Goal: Task Accomplishment & Management: Use online tool/utility

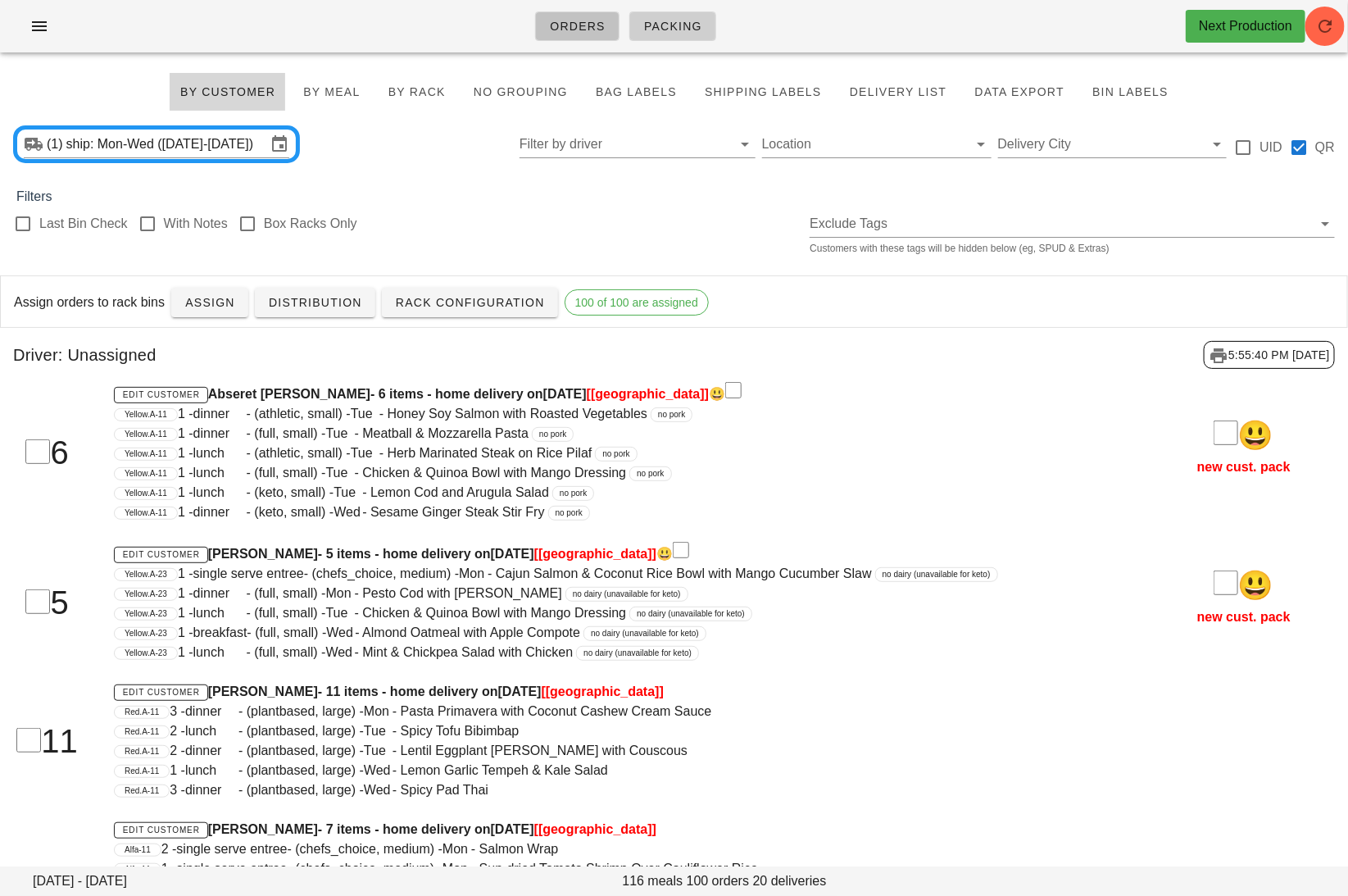
click at [543, 28] on link "Orders" at bounding box center [577, 27] width 84 height 29
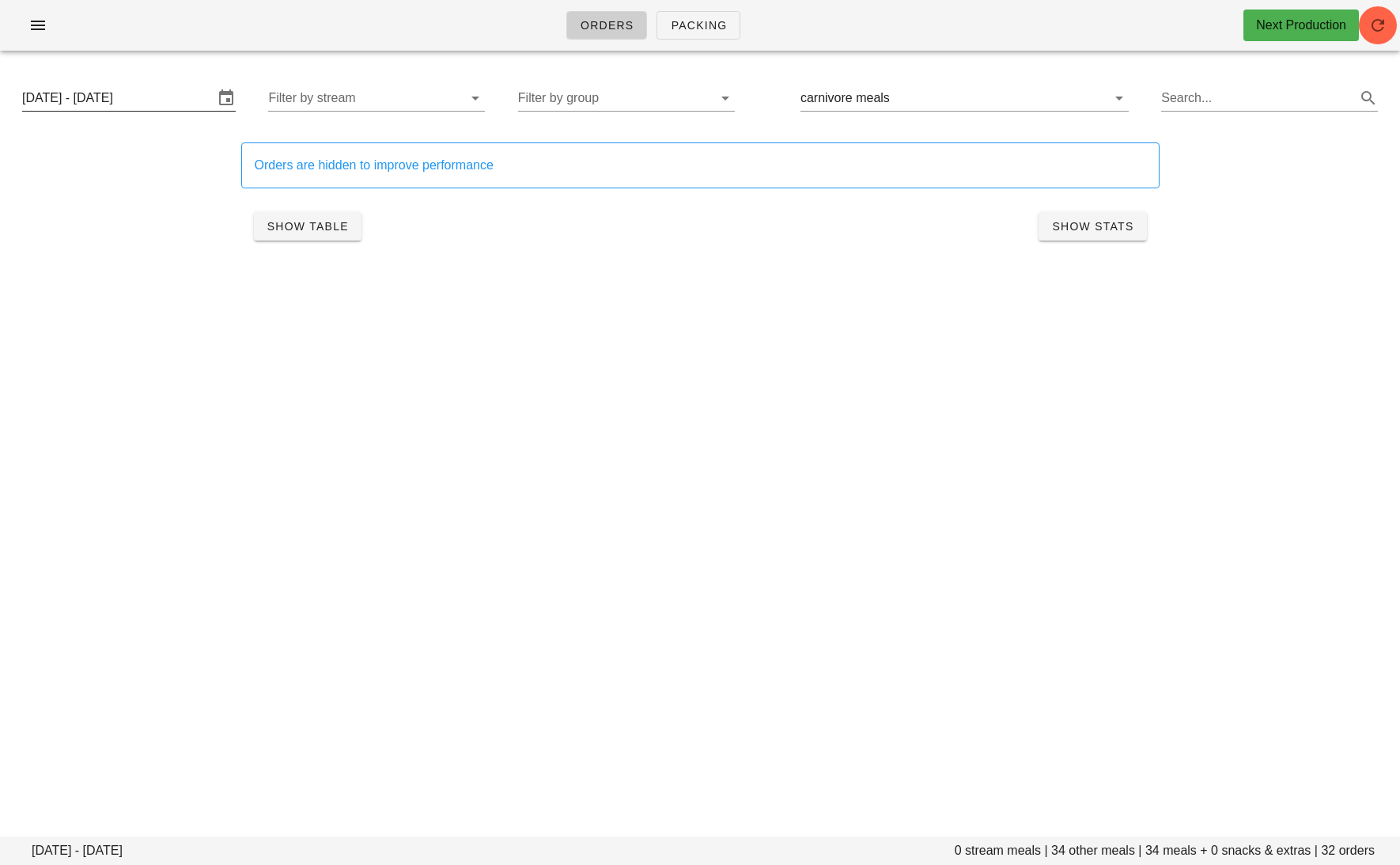
click at [152, 103] on input "[DATE] - [DATE]" at bounding box center [117, 98] width 192 height 26
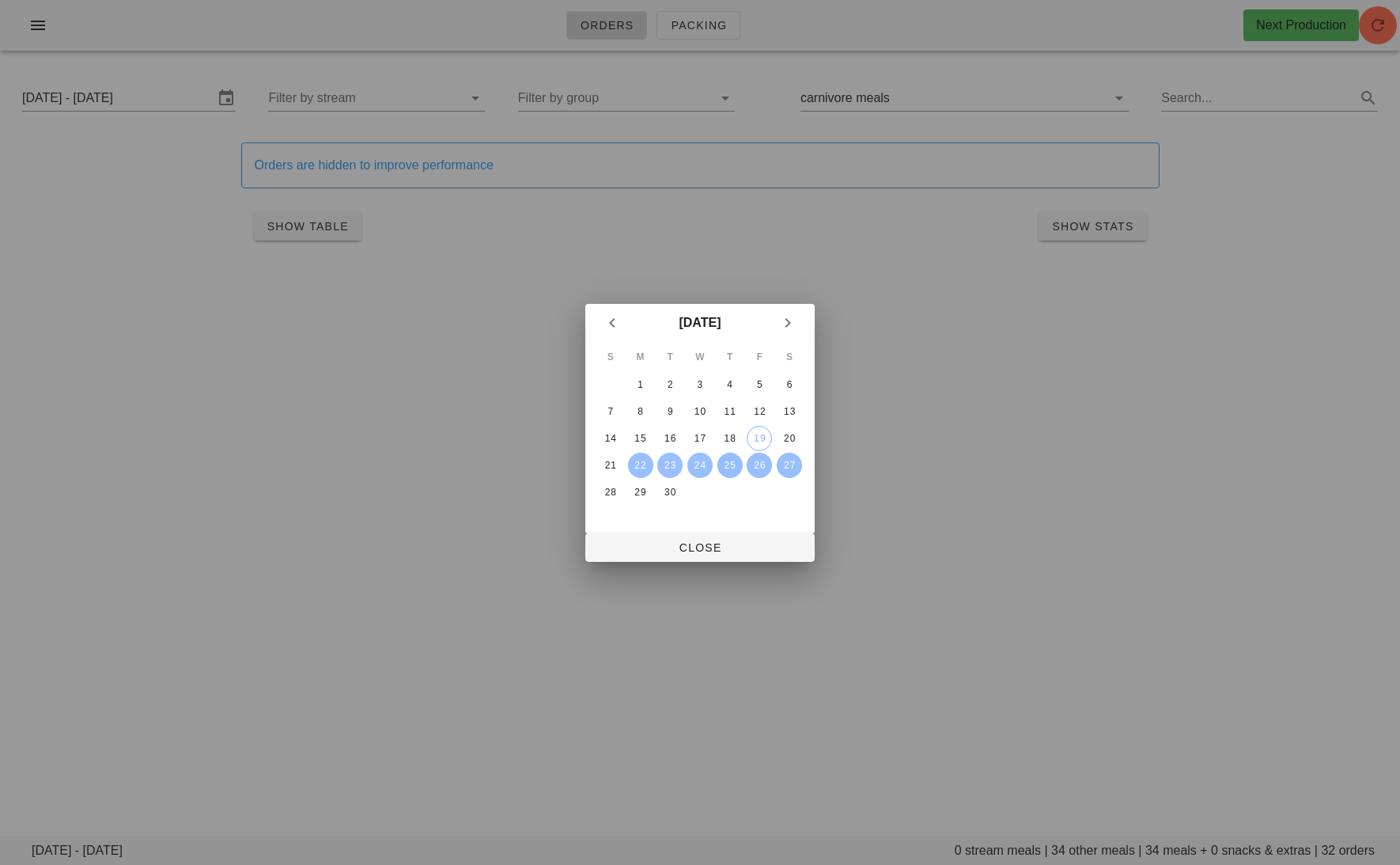
click at [729, 455] on button "25" at bounding box center [730, 465] width 26 height 26
click at [791, 459] on div "27" at bounding box center [790, 465] width 26 height 11
click at [639, 456] on button "22" at bounding box center [640, 465] width 26 height 26
click at [693, 459] on div "24" at bounding box center [700, 465] width 26 height 11
click at [700, 551] on span "Close" at bounding box center [700, 548] width 204 height 12
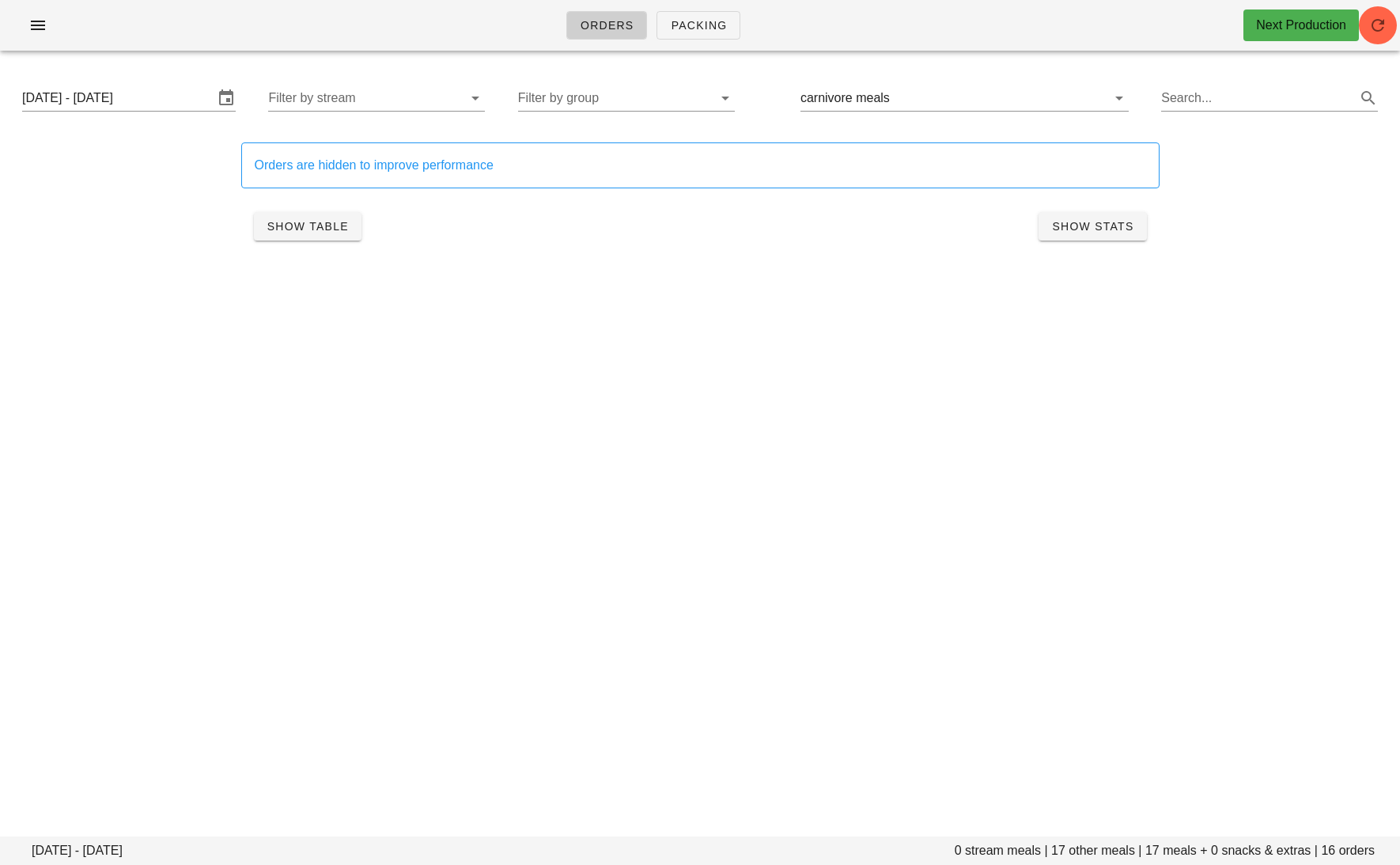
click at [608, 113] on div "Monday September 22 - Wednesday September 24 Filter by stream Filter by group c…" at bounding box center [700, 97] width 1381 height 50
click at [585, 98] on input "Filter by group" at bounding box center [614, 98] width 192 height 26
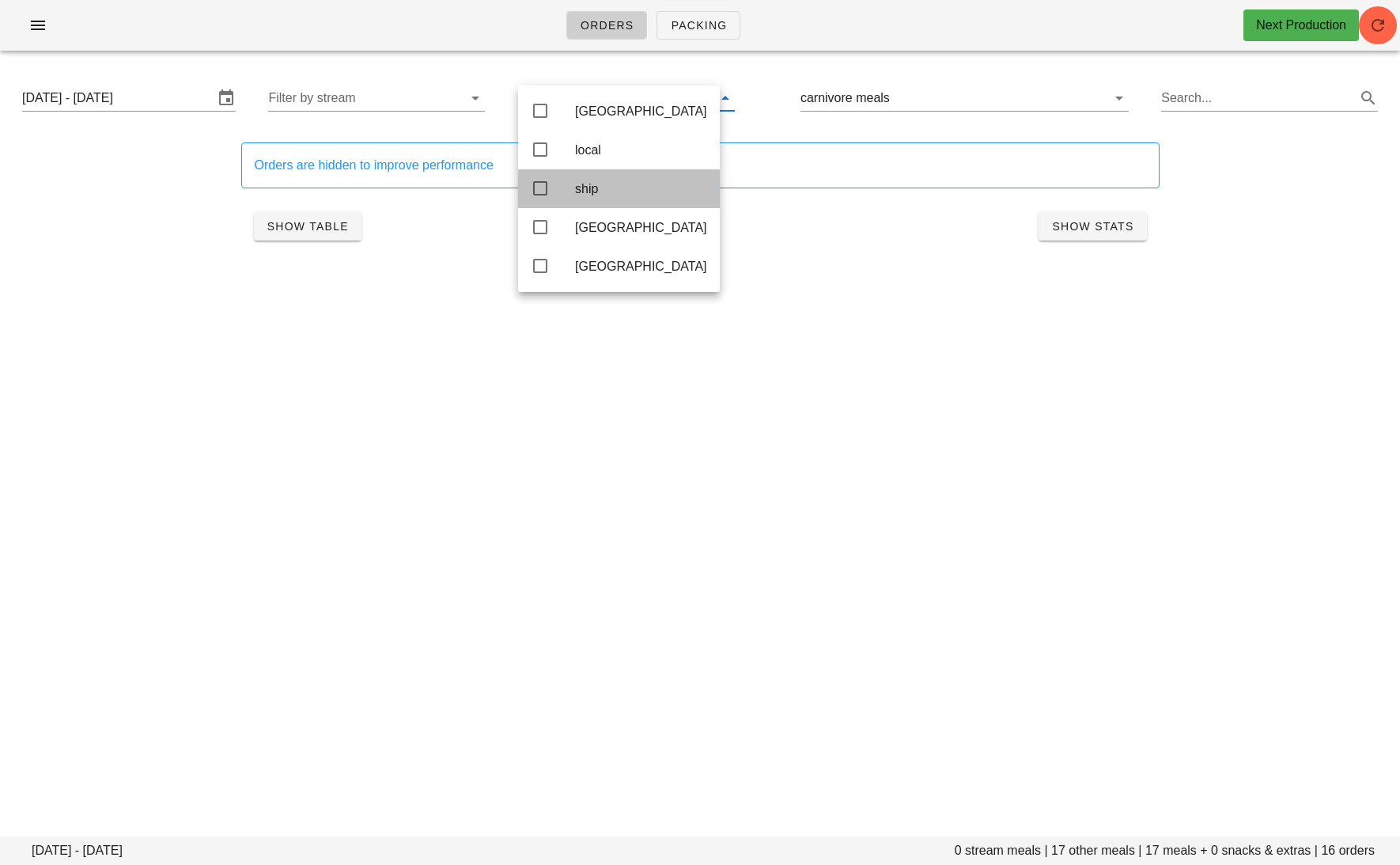
click at [575, 186] on div "ship" at bounding box center [641, 188] width 132 height 15
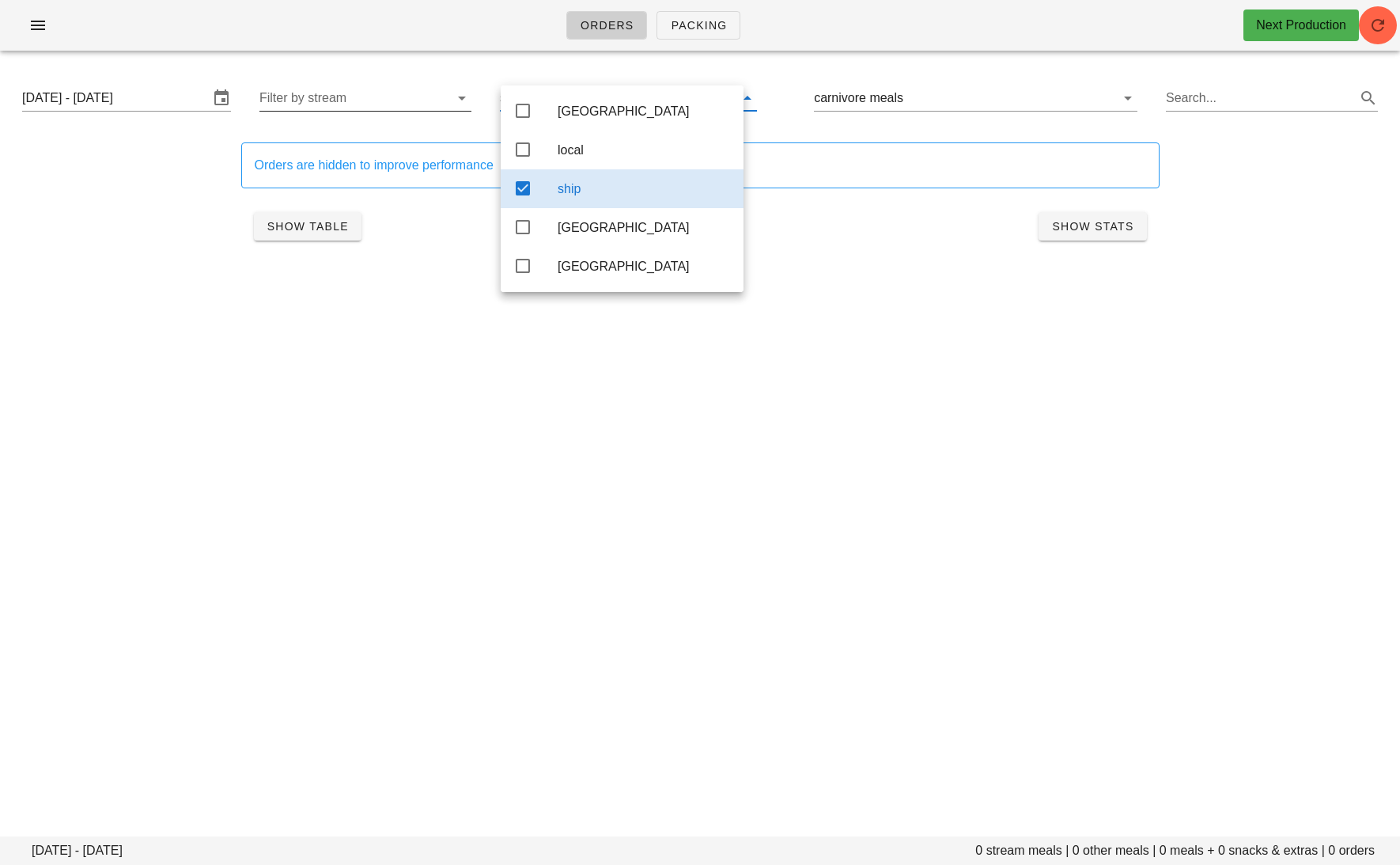
click at [406, 108] on input "Filter by stream" at bounding box center [352, 98] width 186 height 26
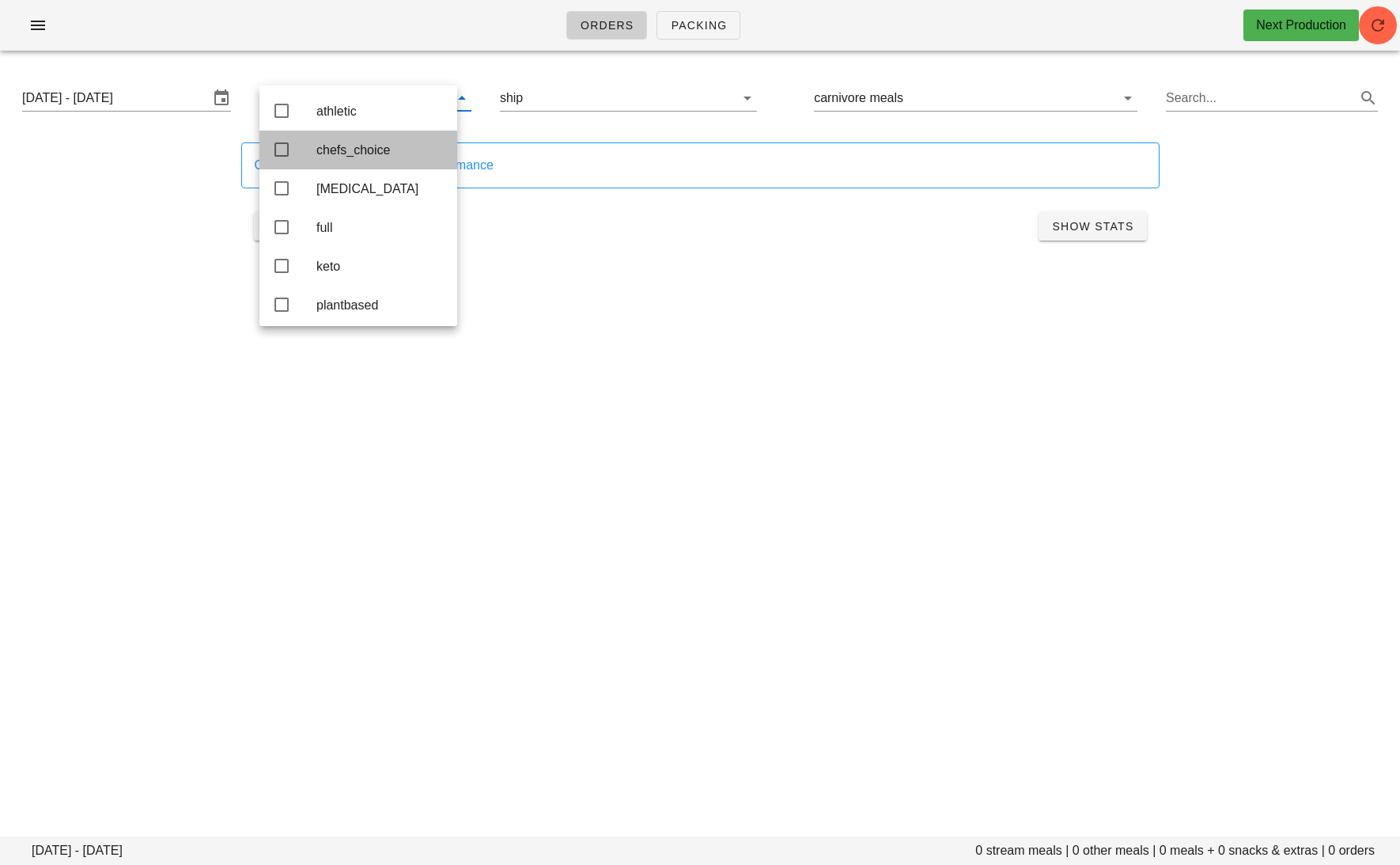
click at [375, 150] on div "chefs_choice" at bounding box center [380, 149] width 128 height 15
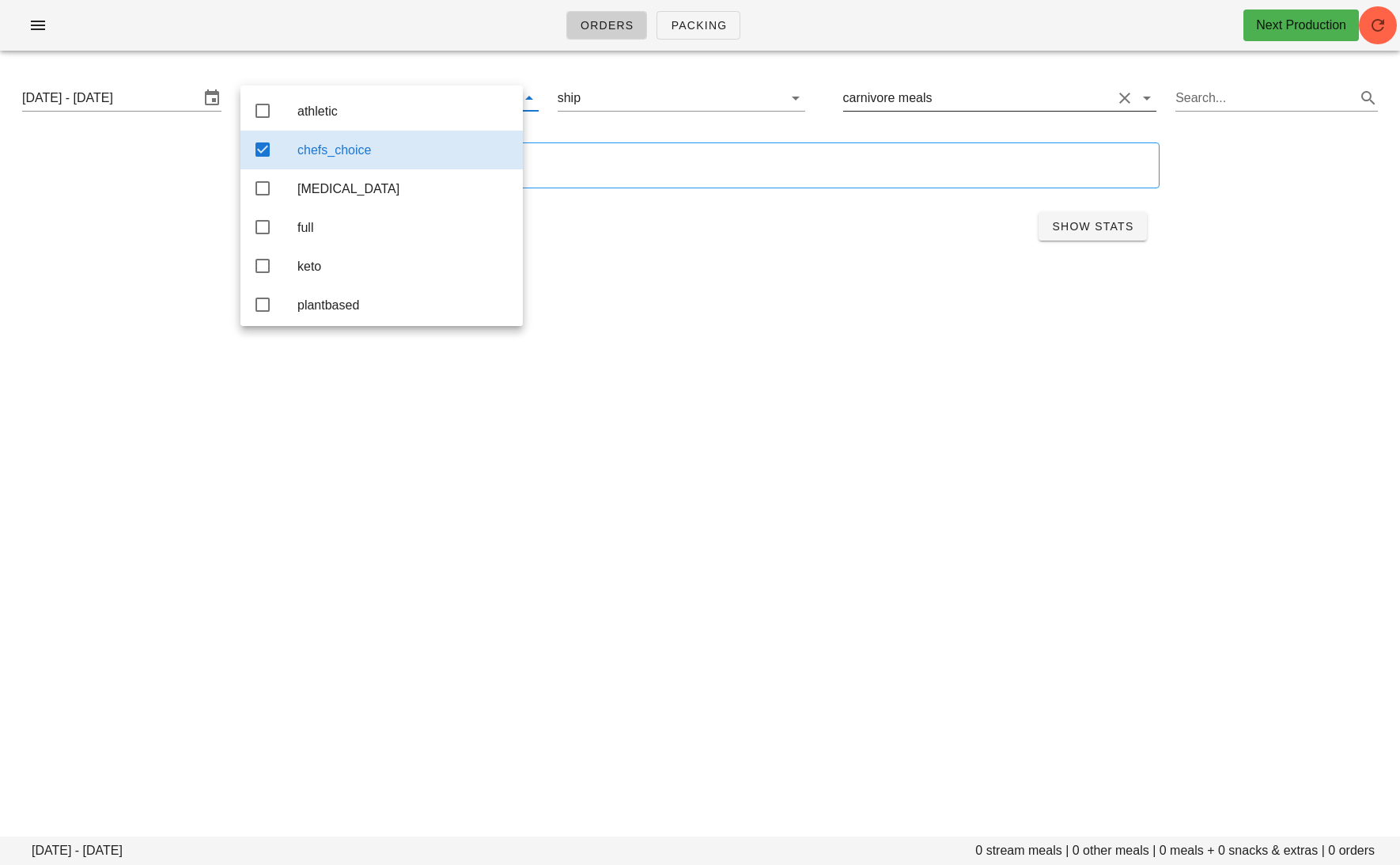
click at [1108, 97] on input "text" at bounding box center [1024, 98] width 178 height 26
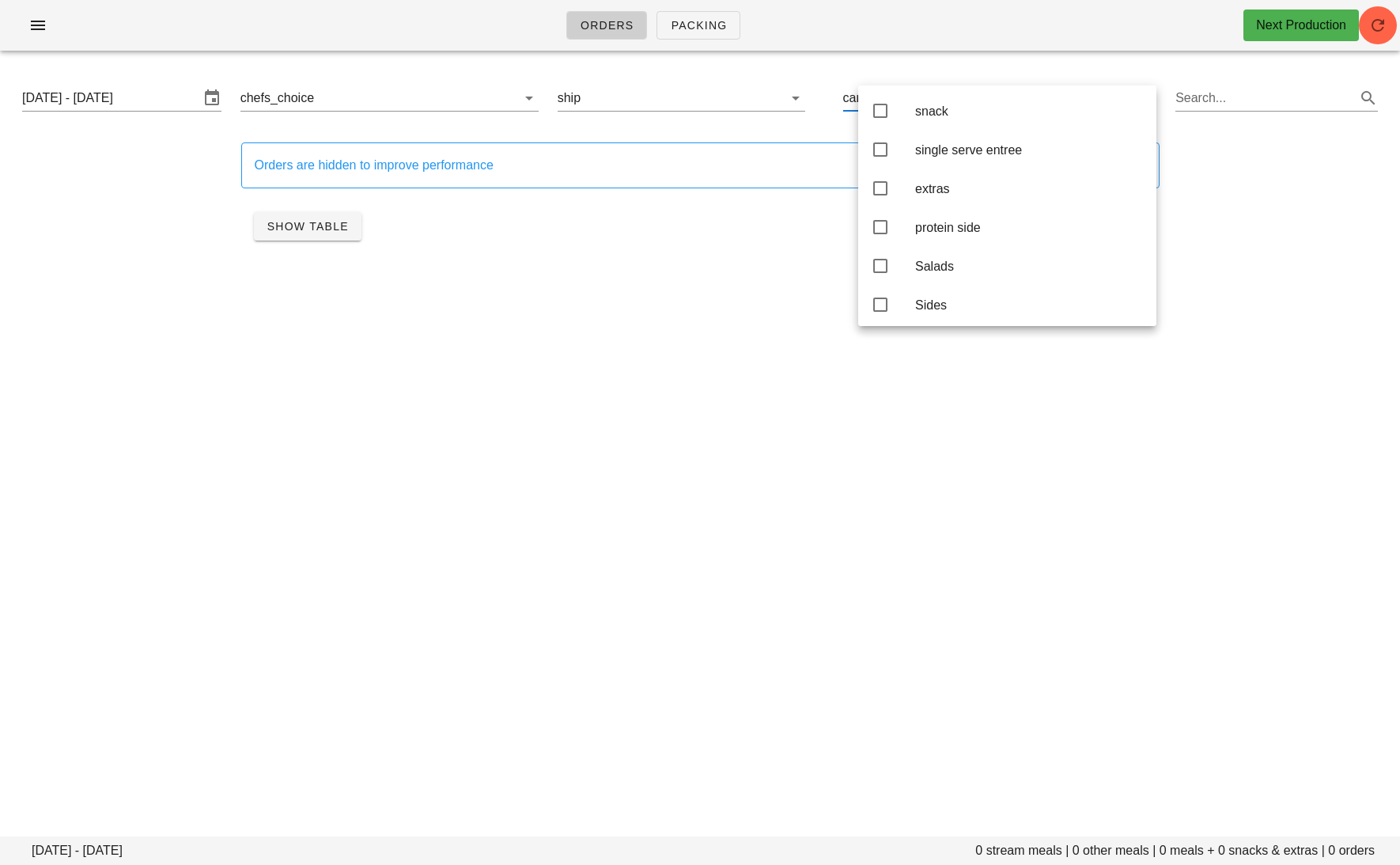
click at [1195, 123] on div "Monday September 22 - Wednesday September 24 chefs_choice ship carnivore meals …" at bounding box center [700, 97] width 1381 height 50
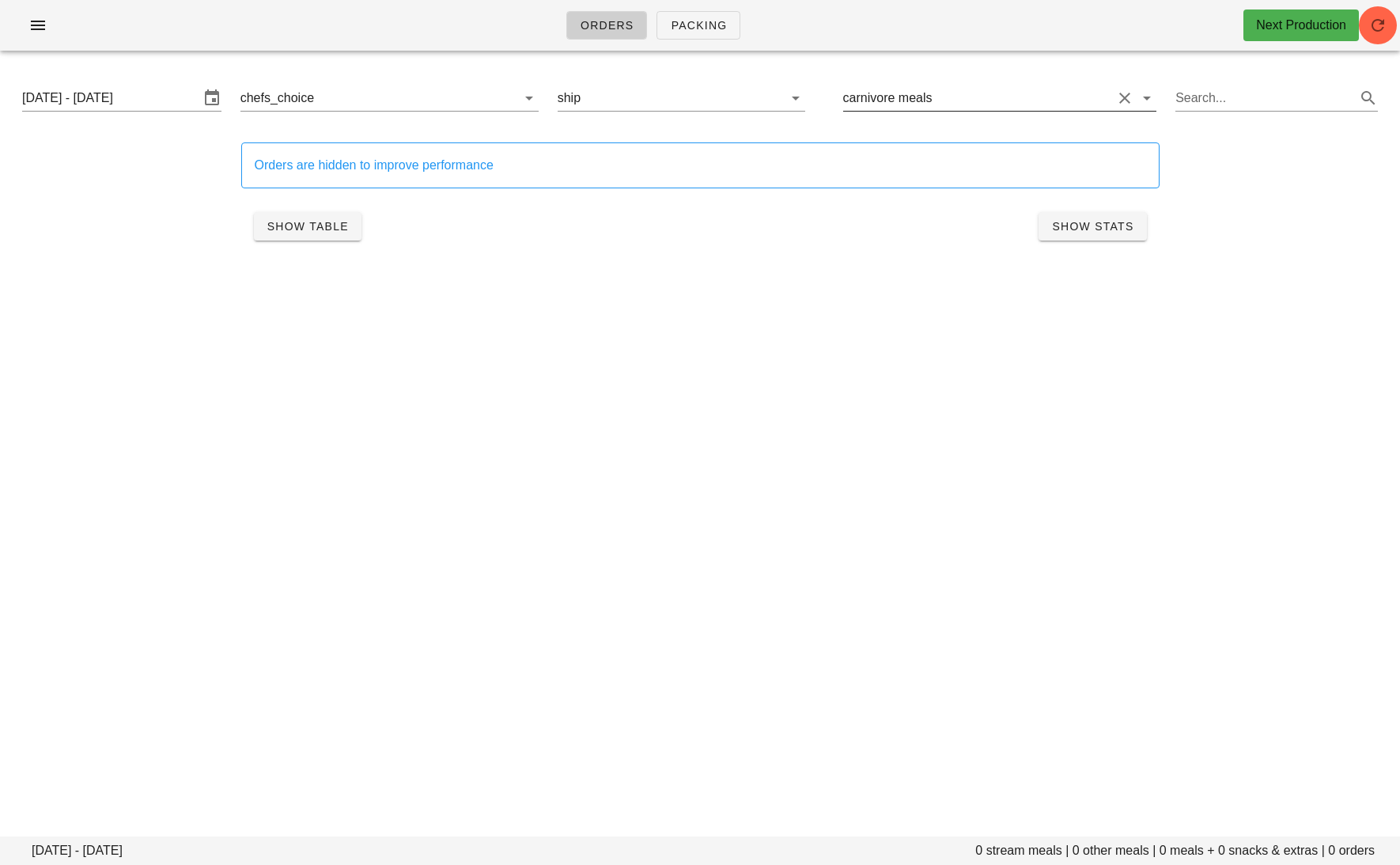
click at [1127, 100] on button "Clear Filter by tod" at bounding box center [1124, 97] width 19 height 19
click at [282, 216] on button "Show Table" at bounding box center [308, 226] width 108 height 28
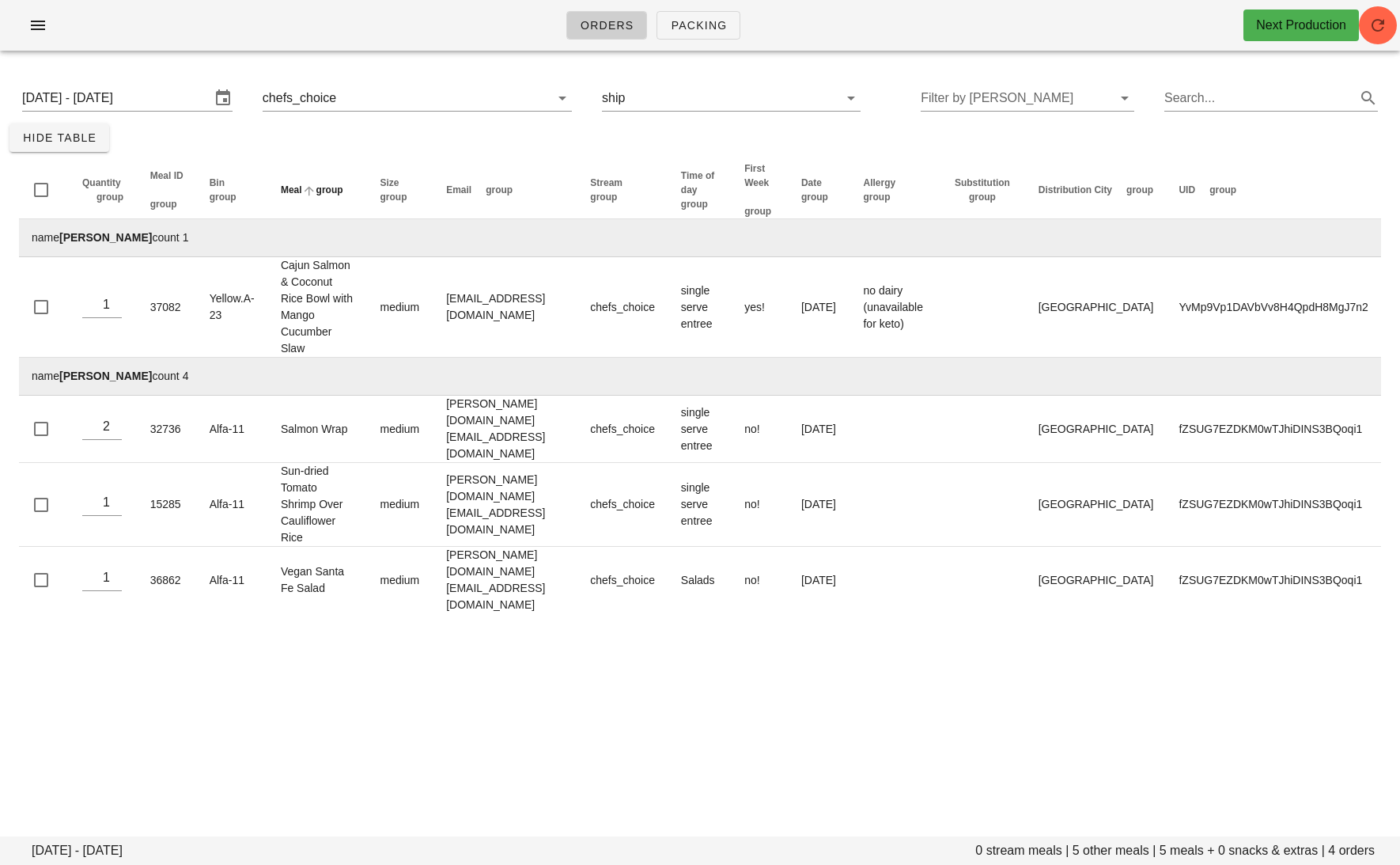
click at [344, 186] on span "group" at bounding box center [329, 190] width 26 height 11
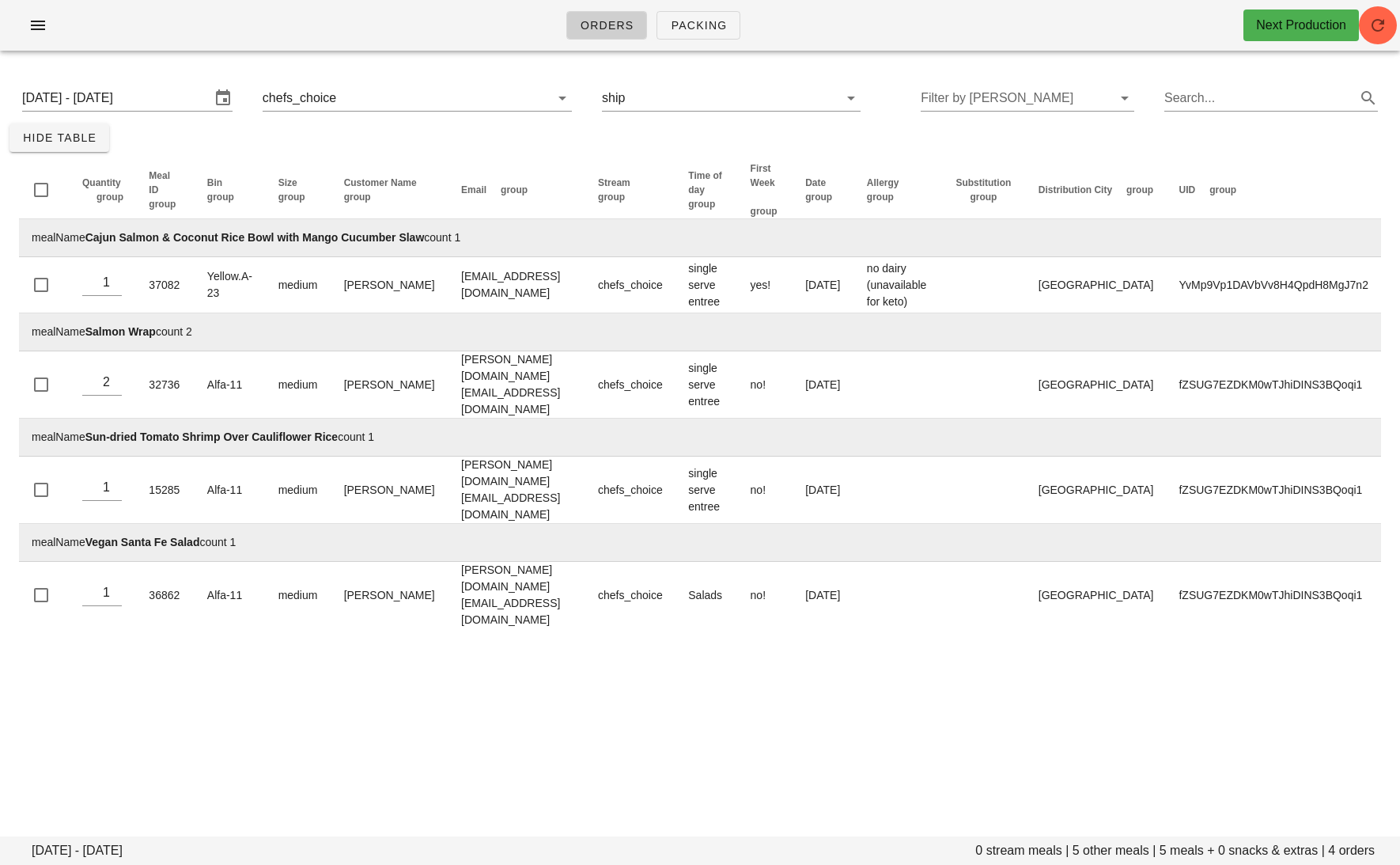
click at [692, 82] on div "Monday September 22 - Wednesday September 24 chefs_choice ship Filter by tod Se…" at bounding box center [700, 97] width 1381 height 50
click at [685, 100] on input "text" at bounding box center [722, 98] width 188 height 26
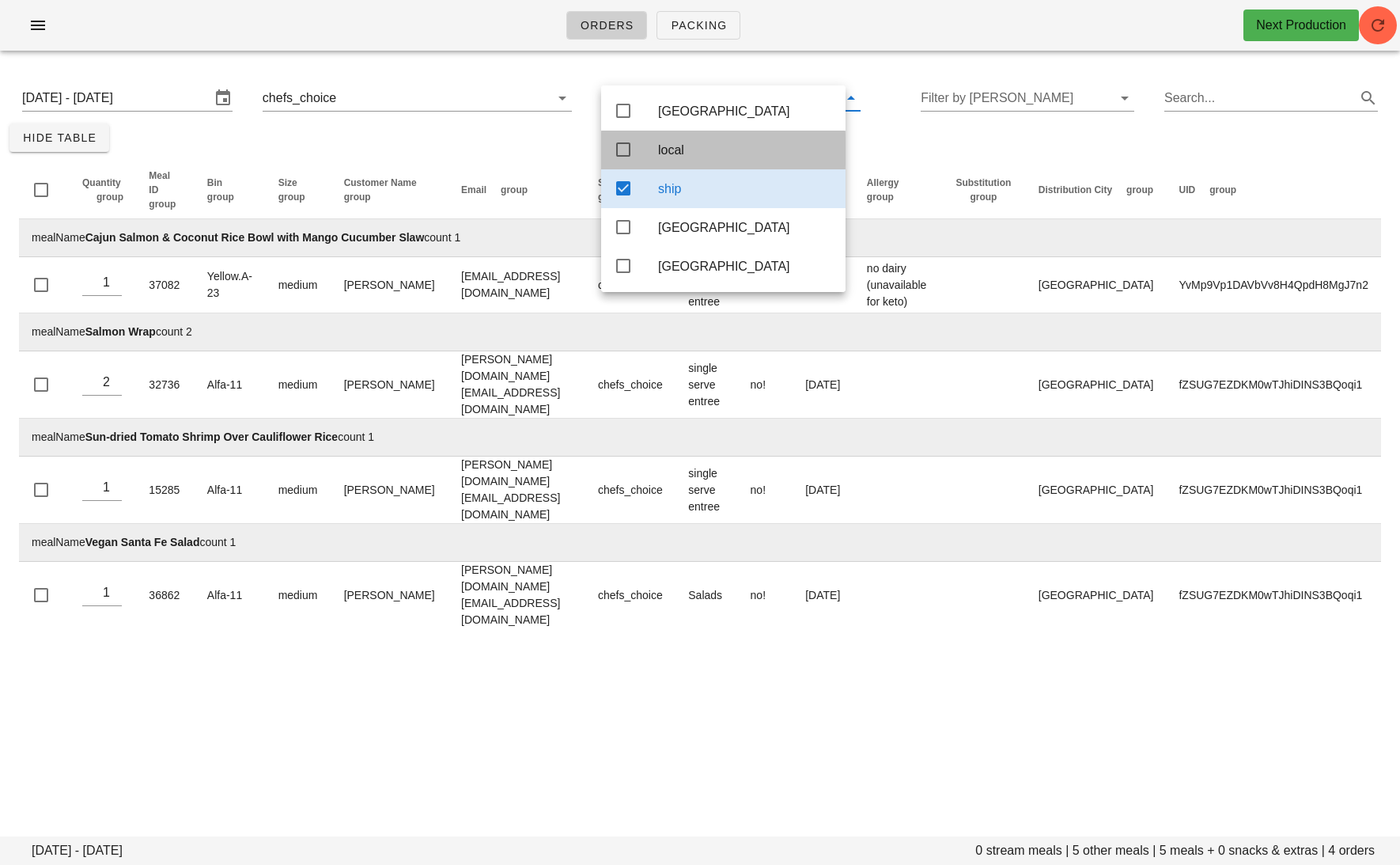
click at [620, 158] on icon at bounding box center [623, 149] width 19 height 19
click at [620, 188] on icon at bounding box center [623, 187] width 19 height 19
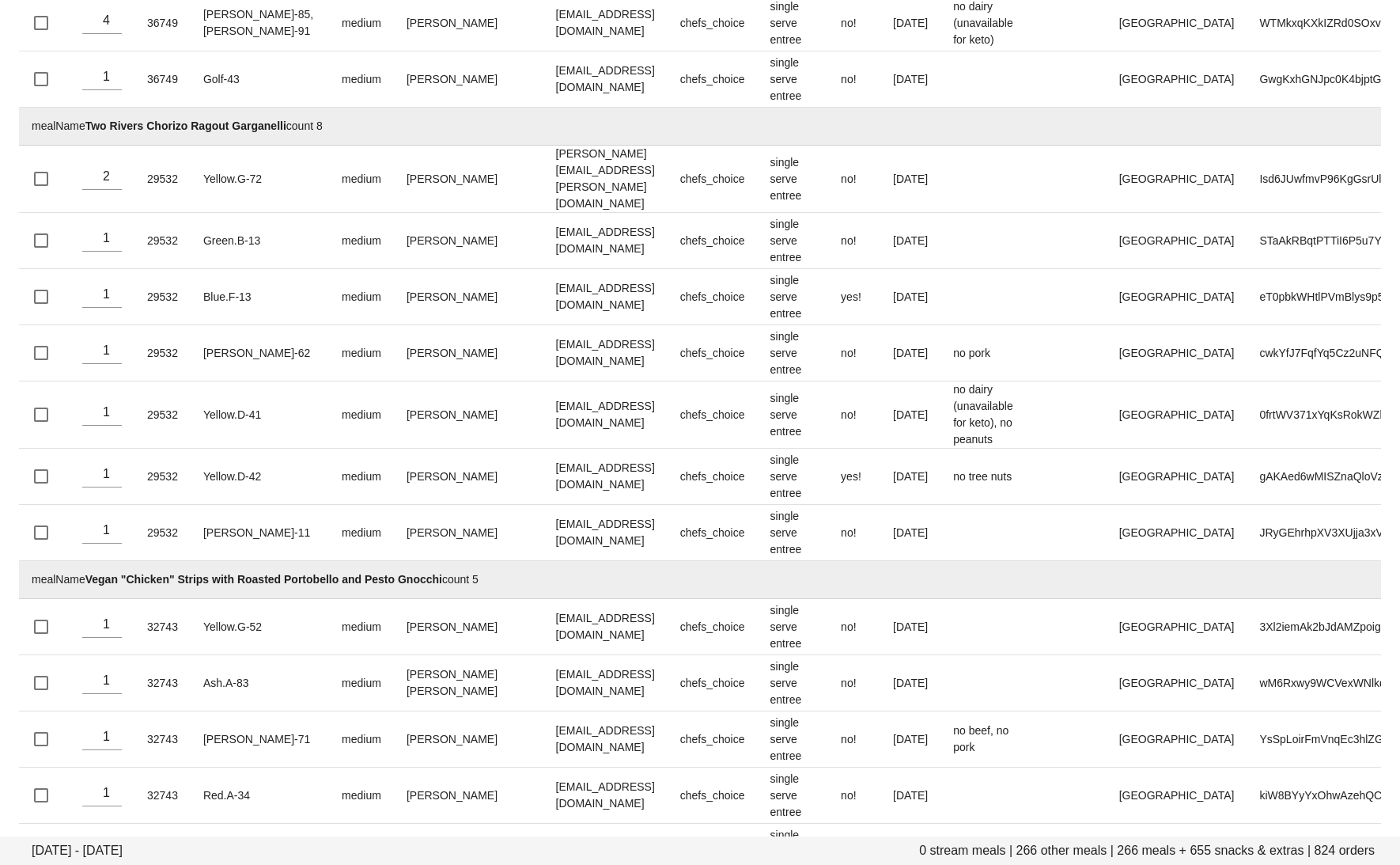
scroll to position [47899, 0]
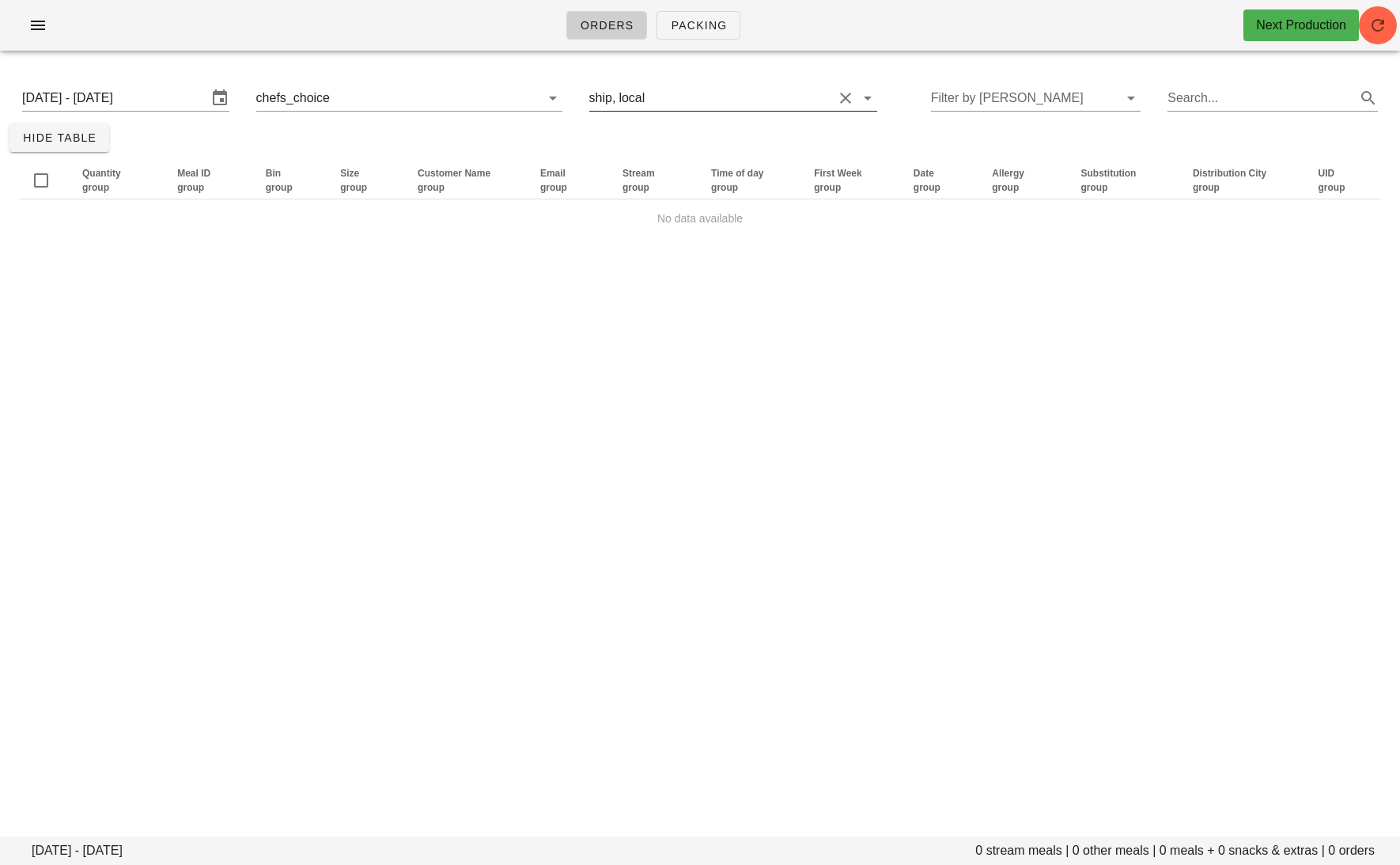
click at [655, 90] on input "text" at bounding box center [741, 98] width 185 height 26
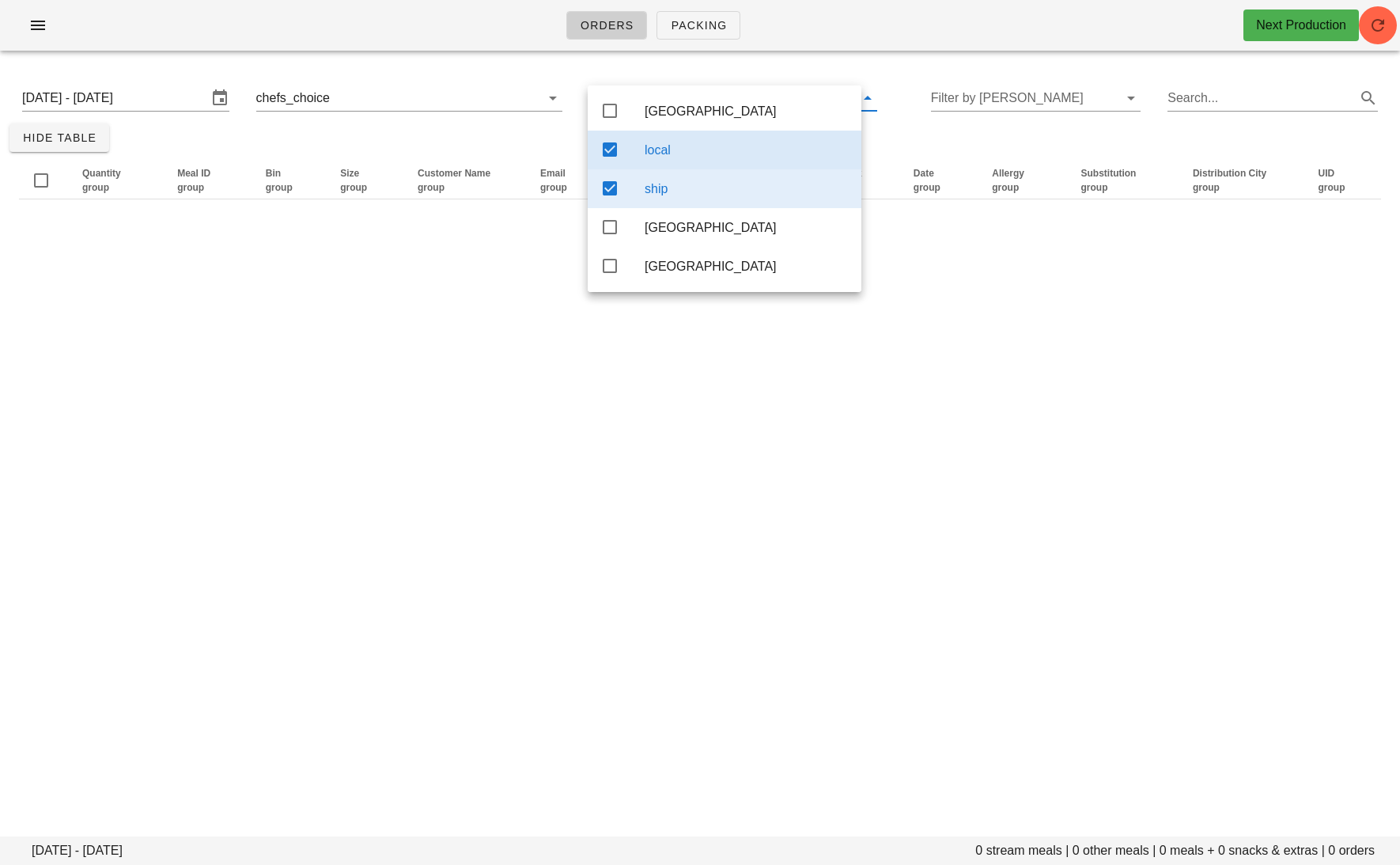
click at [606, 186] on icon at bounding box center [609, 187] width 19 height 19
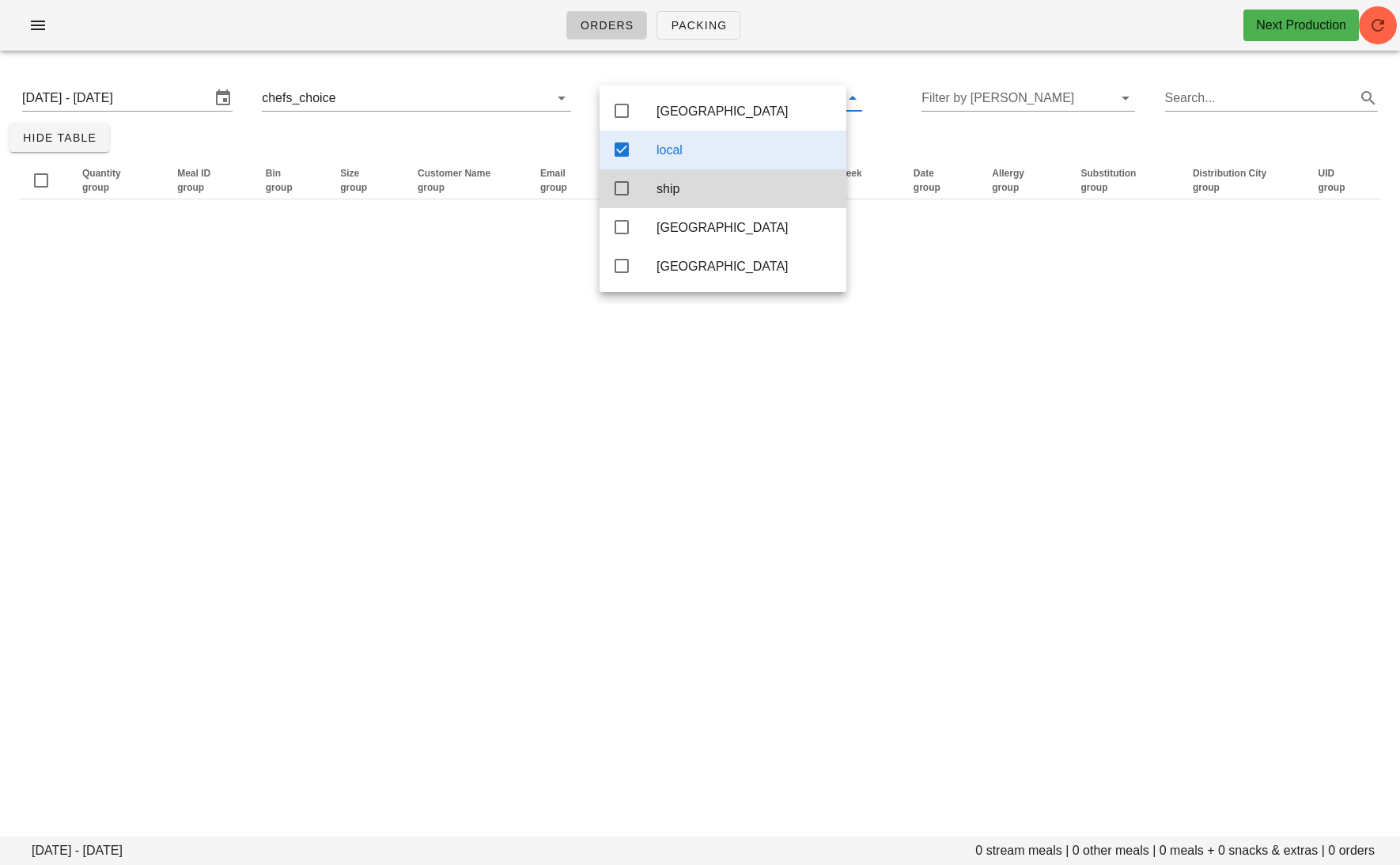
click at [375, 370] on div "Orders Packing Next Production Monday September 22 - Wednesday September 24 0 s…" at bounding box center [700, 432] width 1400 height 865
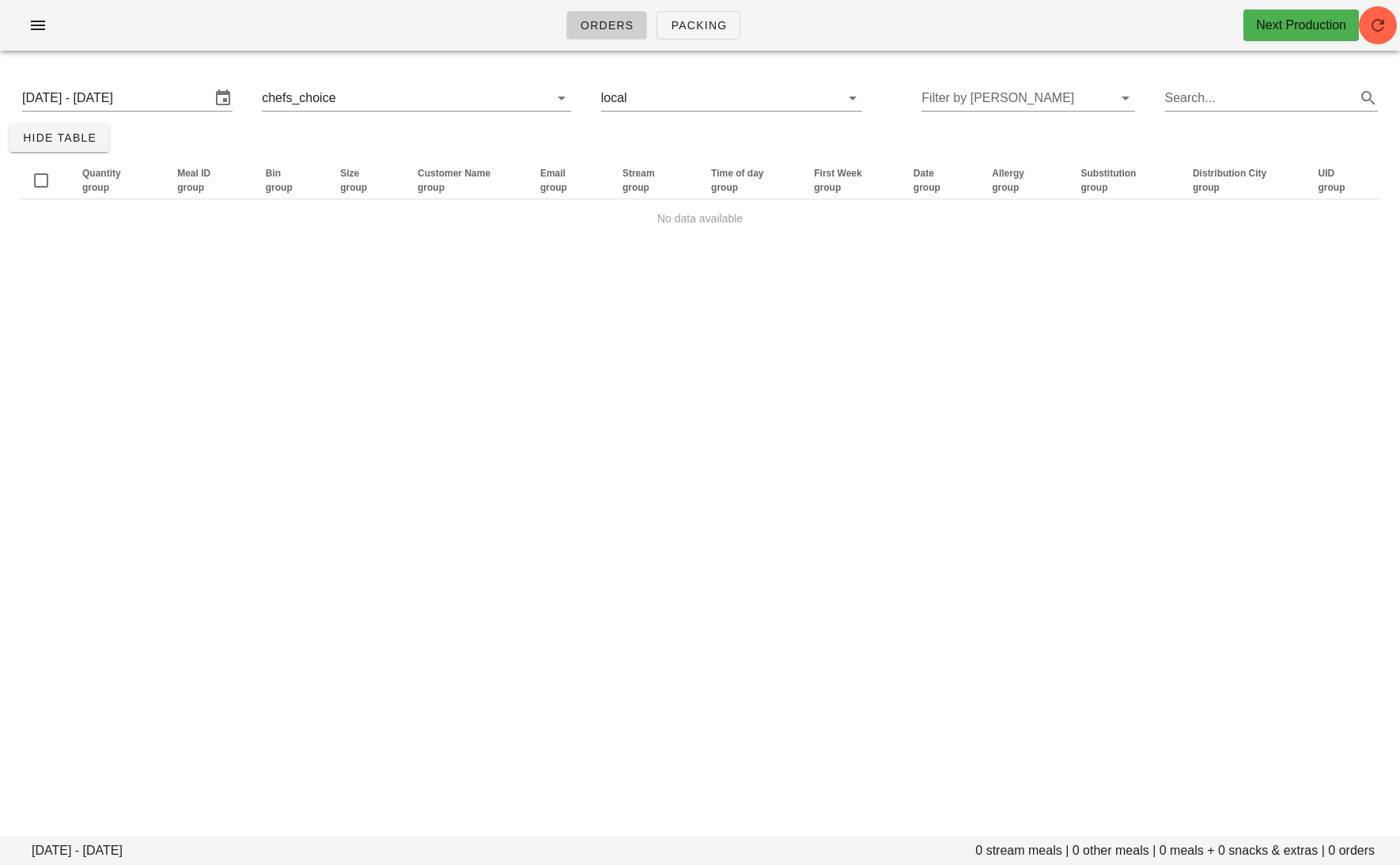
click at [352, 113] on div "Monday September 22 - Wednesday September 24 chefs_choice local Filter by tod S…" at bounding box center [700, 97] width 1381 height 50
click at [142, 96] on input "Monday September 22 - Wednesday September 24" at bounding box center [116, 98] width 188 height 26
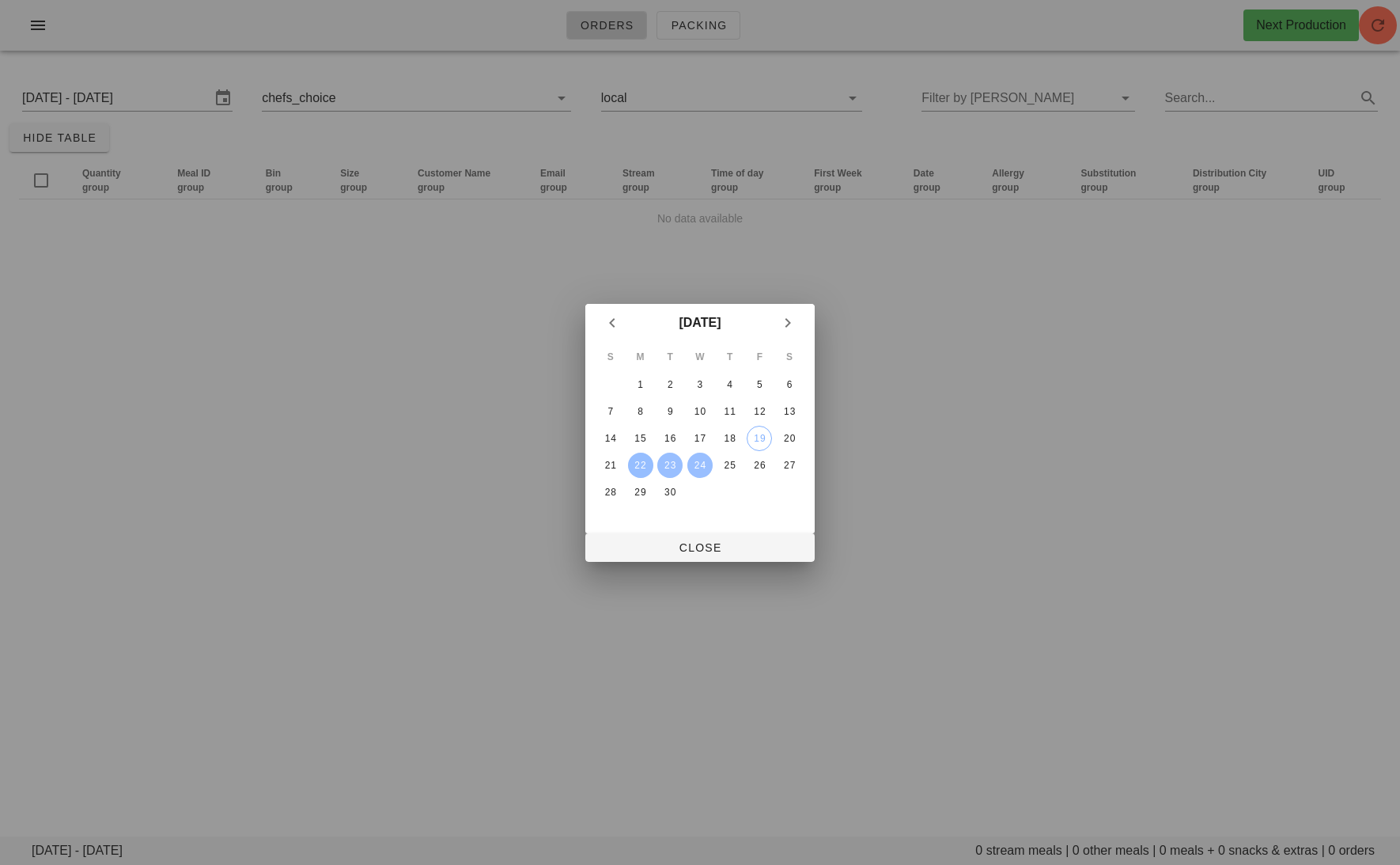
click at [645, 467] on div "22" at bounding box center [640, 465] width 26 height 11
click at [700, 468] on div "24" at bounding box center [700, 465] width 26 height 11
click at [701, 536] on button "Close" at bounding box center [700, 548] width 230 height 28
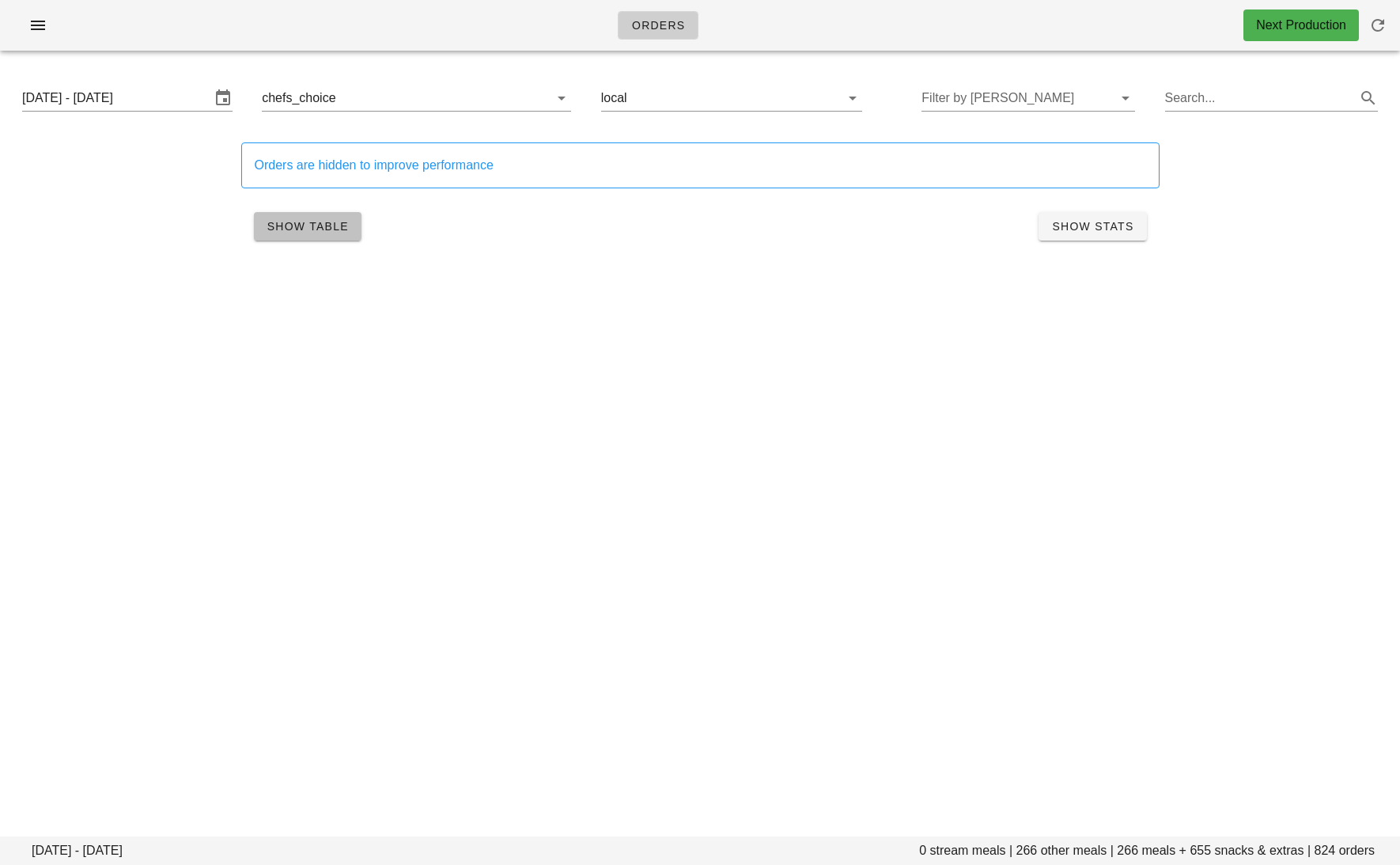
click at [325, 233] on button "Show Table" at bounding box center [308, 226] width 108 height 28
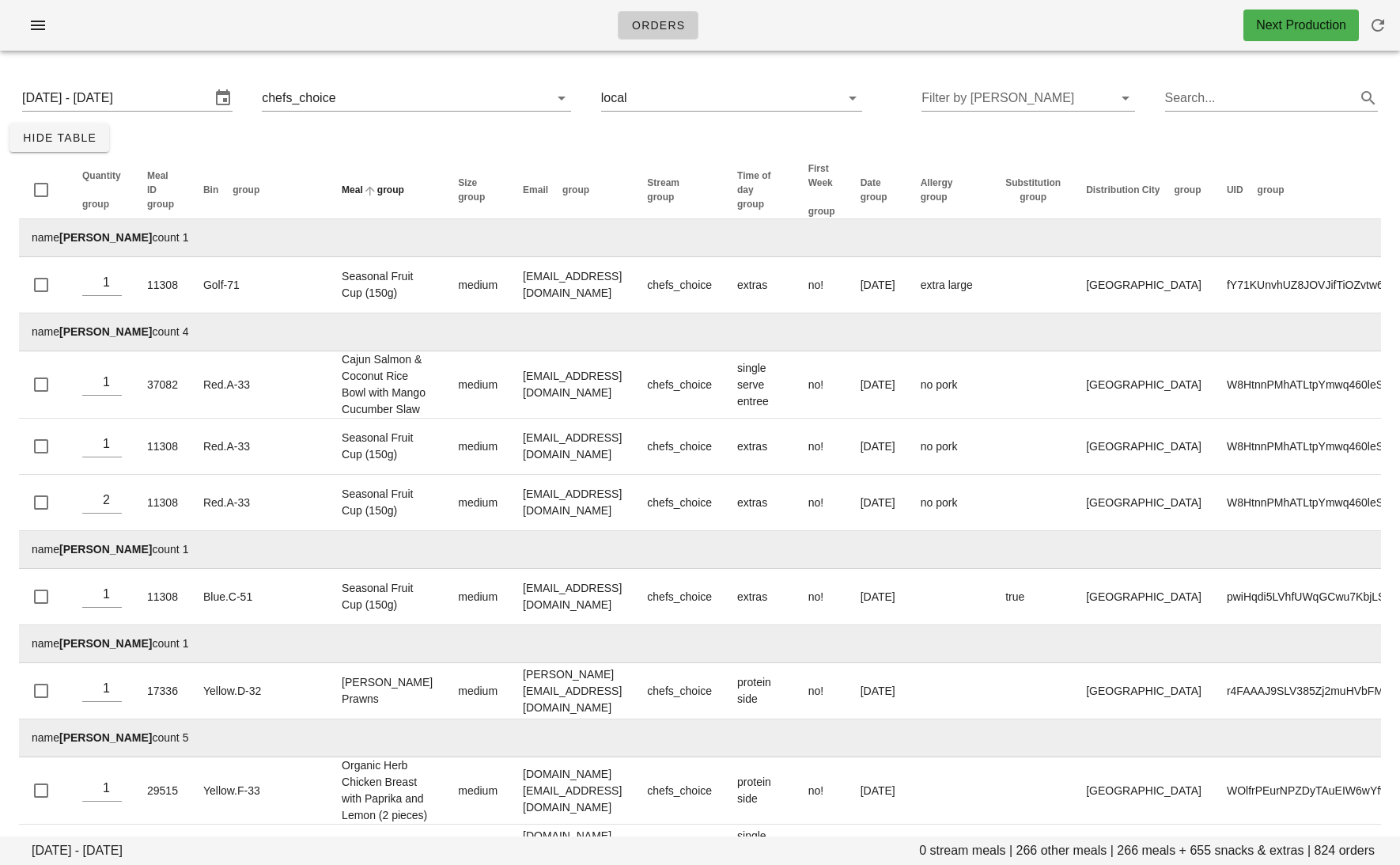
click at [377, 195] on span "group" at bounding box center [390, 190] width 26 height 11
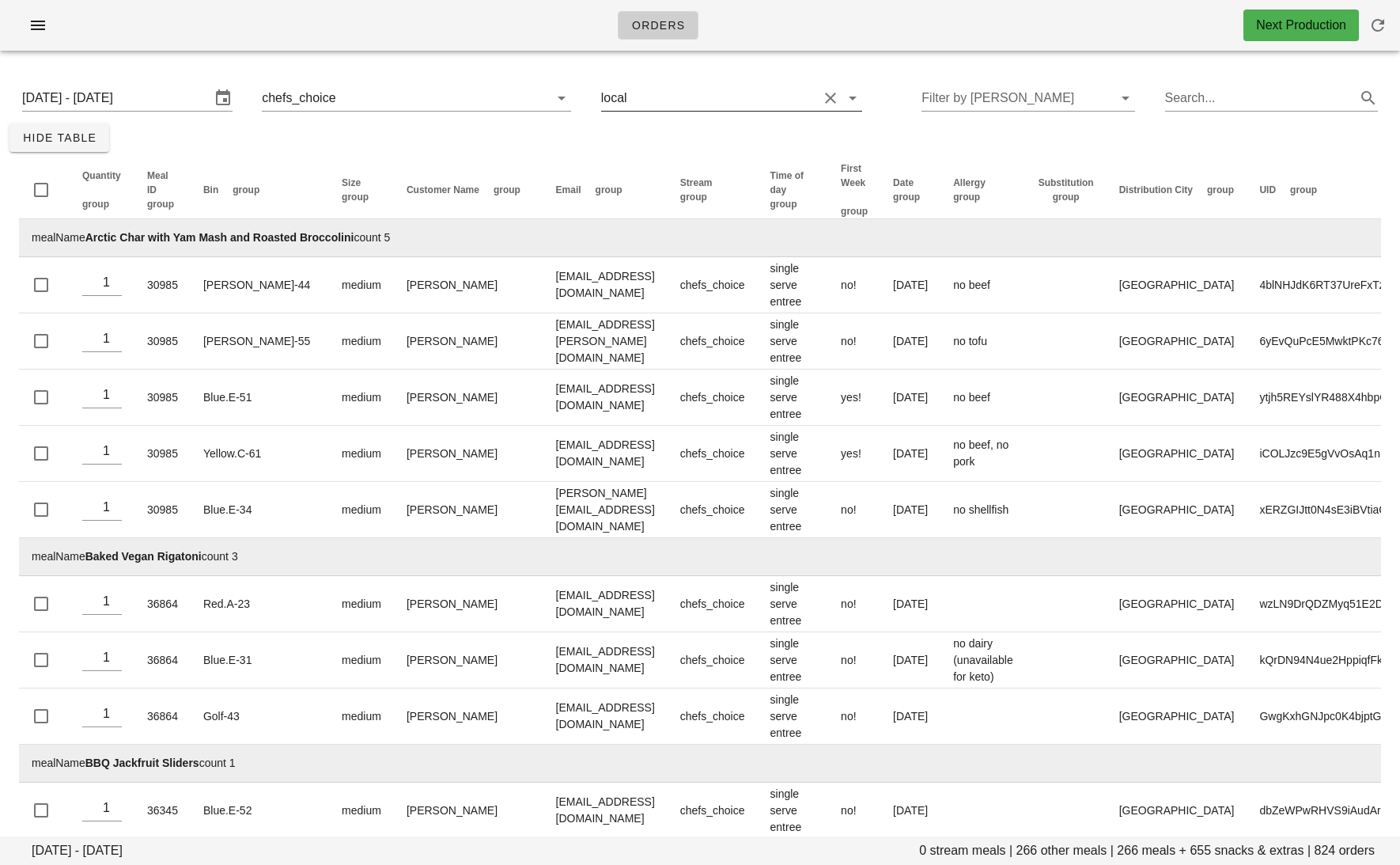
click at [623, 100] on div "local" at bounding box center [615, 98] width 26 height 14
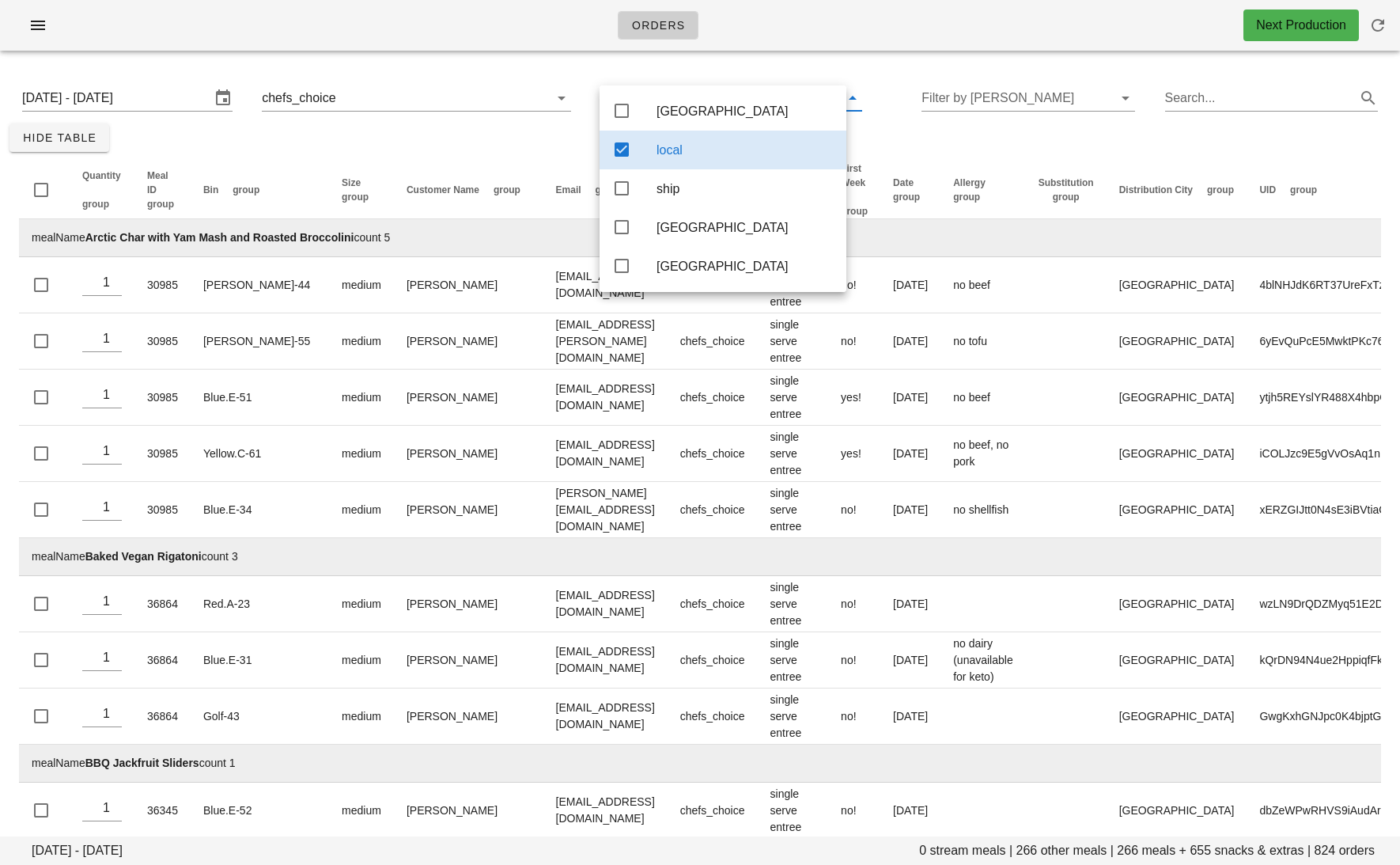
click at [621, 120] on div at bounding box center [621, 111] width 19 height 19
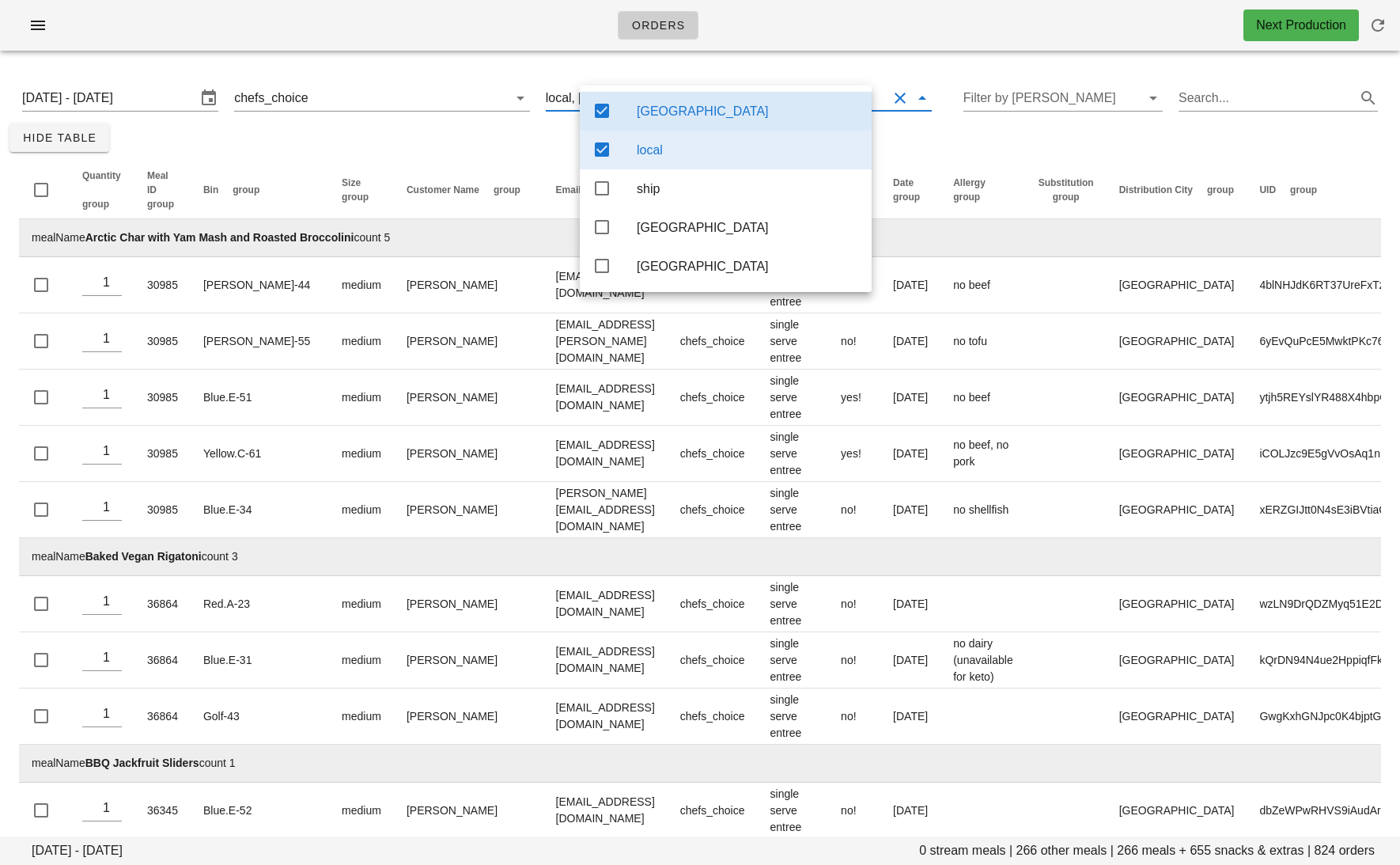
click at [605, 147] on icon at bounding box center [602, 149] width 19 height 19
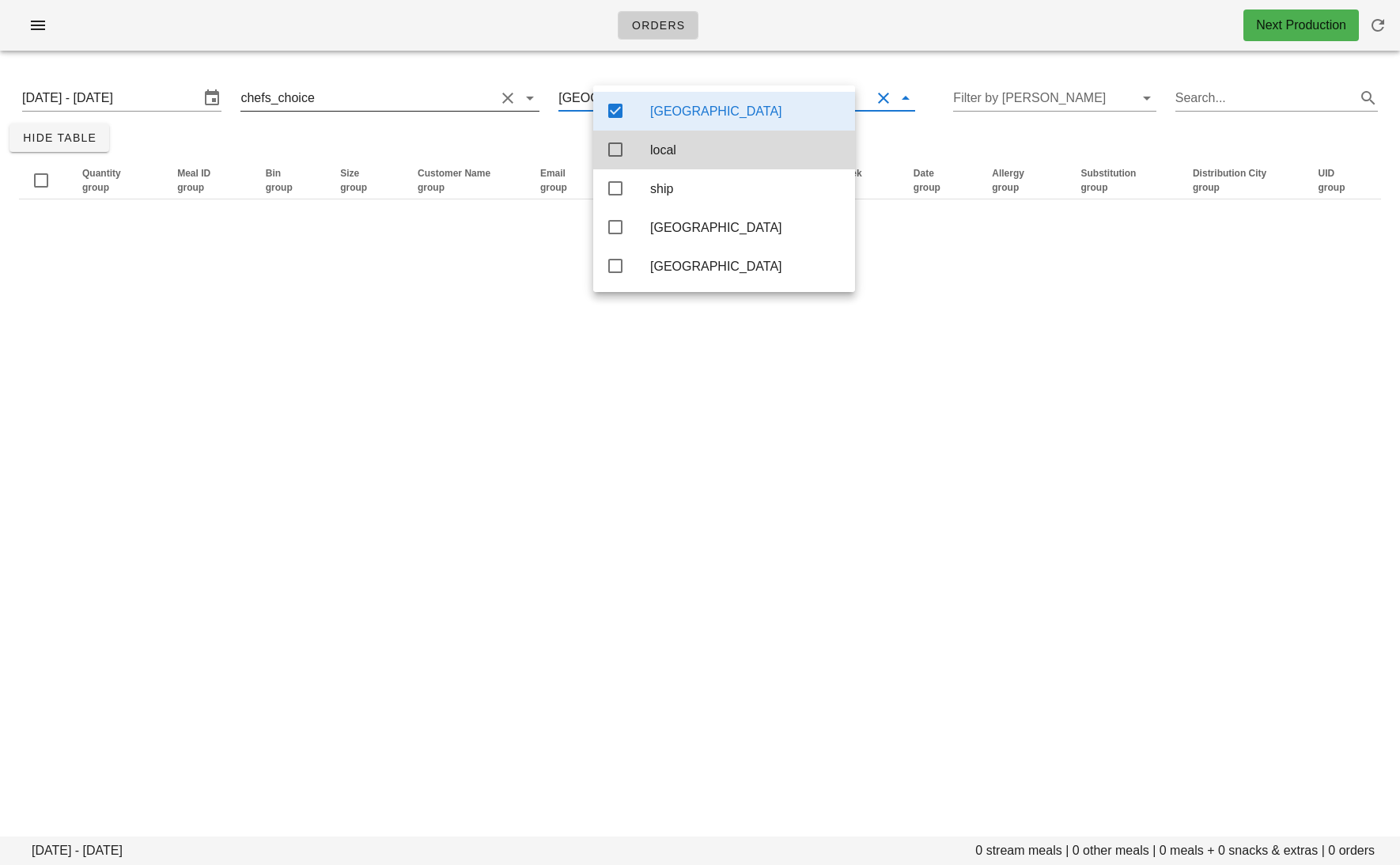
click at [518, 101] on button "Clear Filter by stream" at bounding box center [507, 97] width 19 height 19
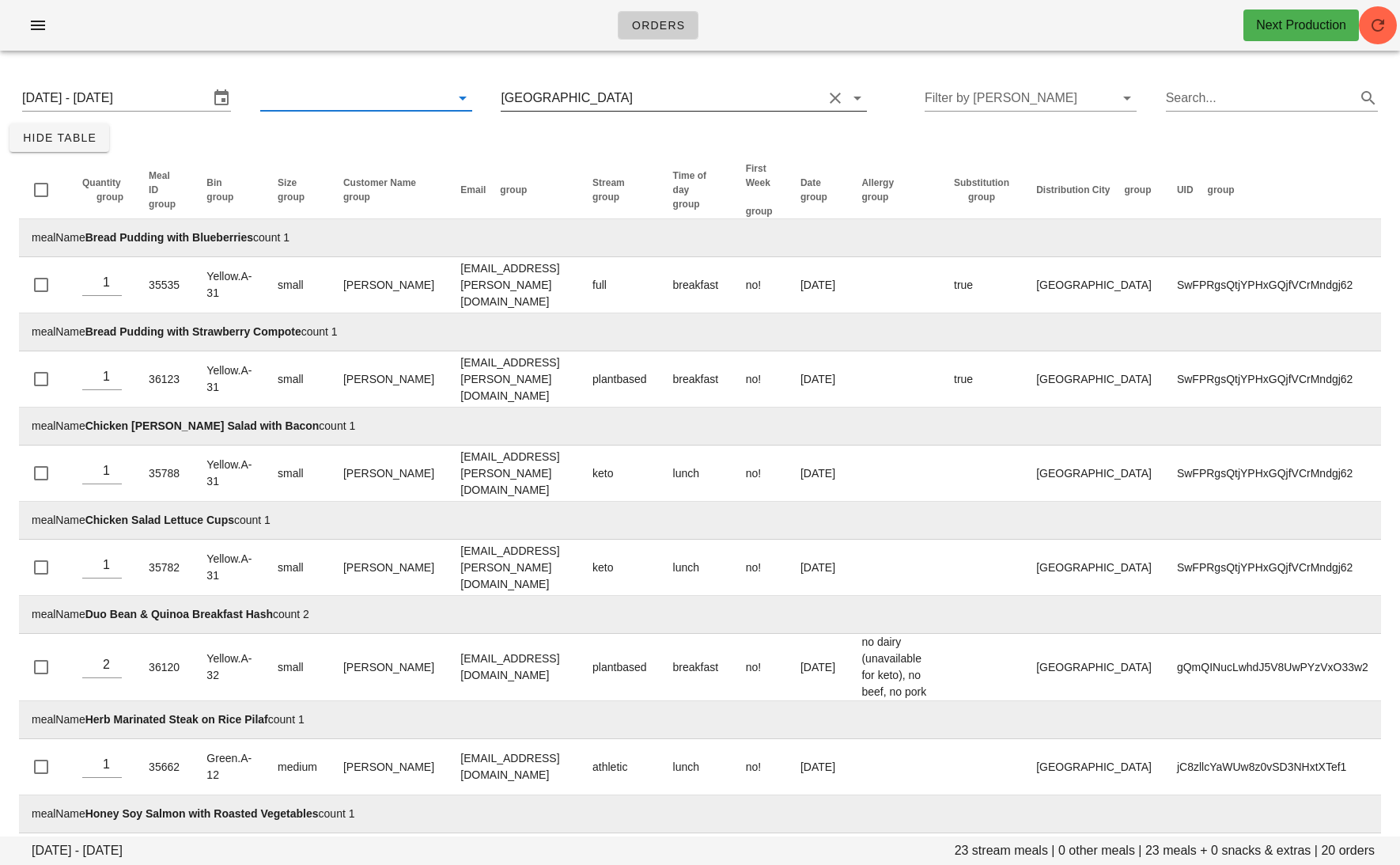
click at [636, 108] on input "text" at bounding box center [729, 98] width 186 height 26
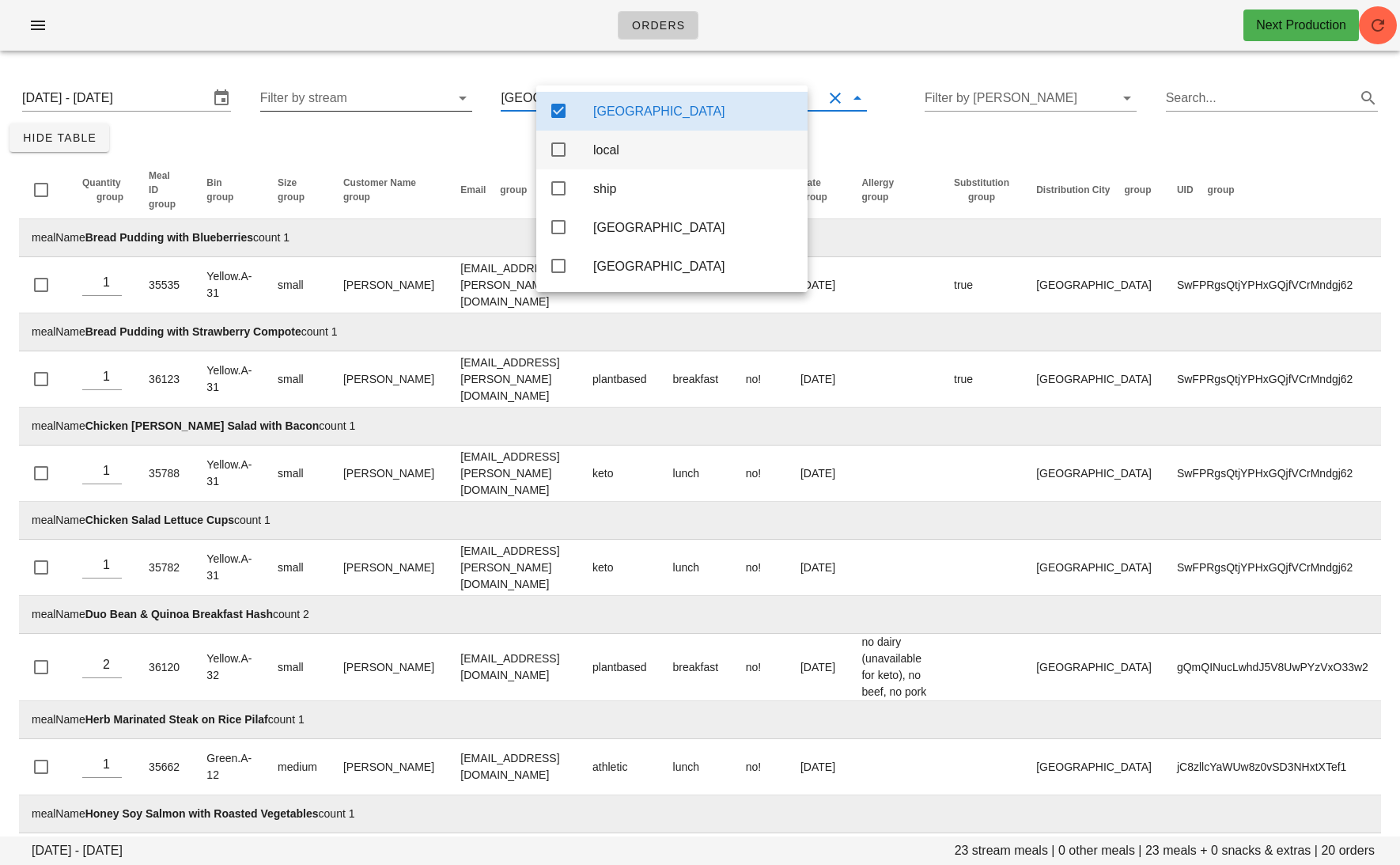
drag, startPoint x: 557, startPoint y: 232, endPoint x: 568, endPoint y: 157, distance: 75.8
click at [557, 232] on icon at bounding box center [558, 226] width 19 height 19
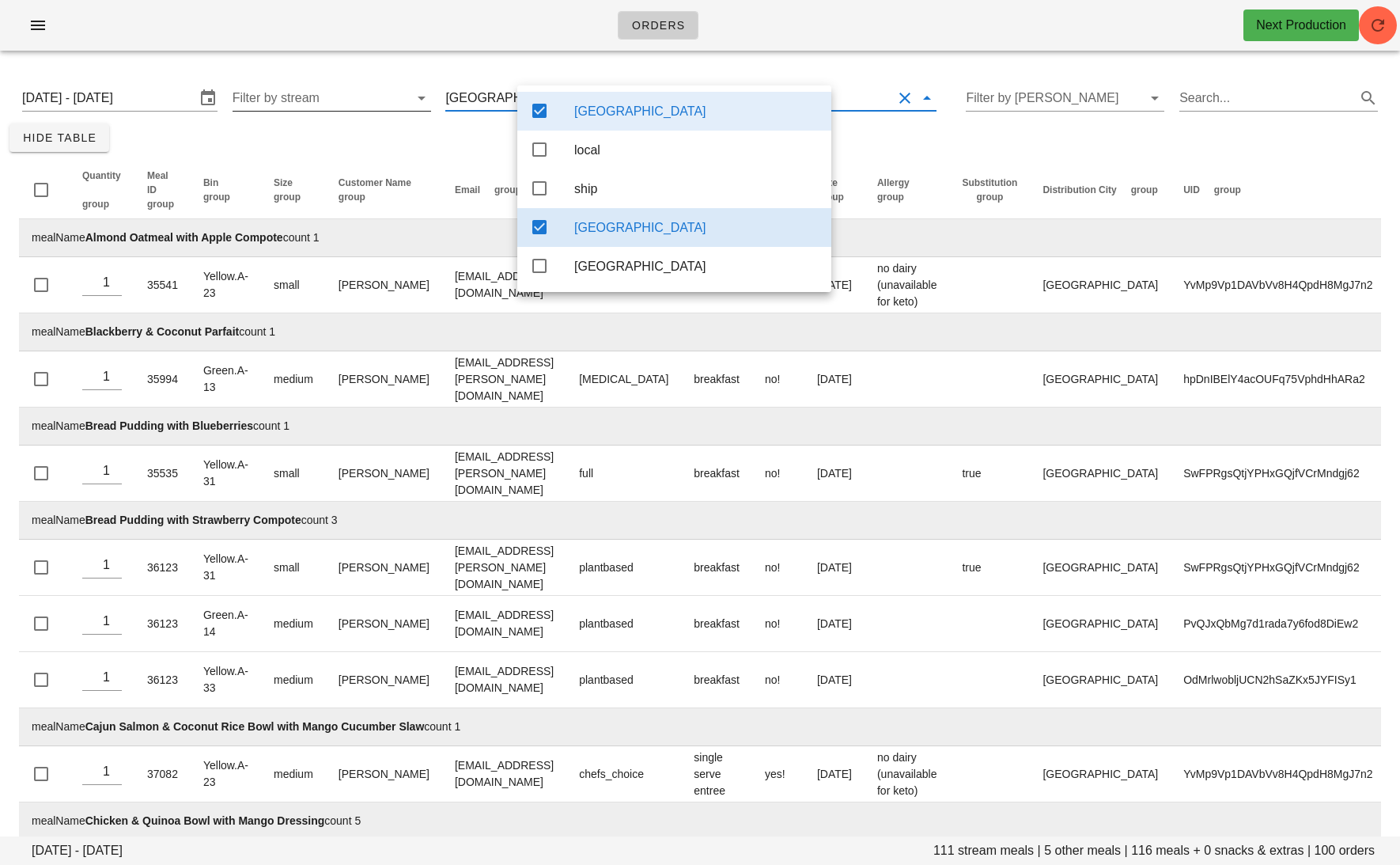
click at [537, 108] on icon at bounding box center [539, 110] width 19 height 19
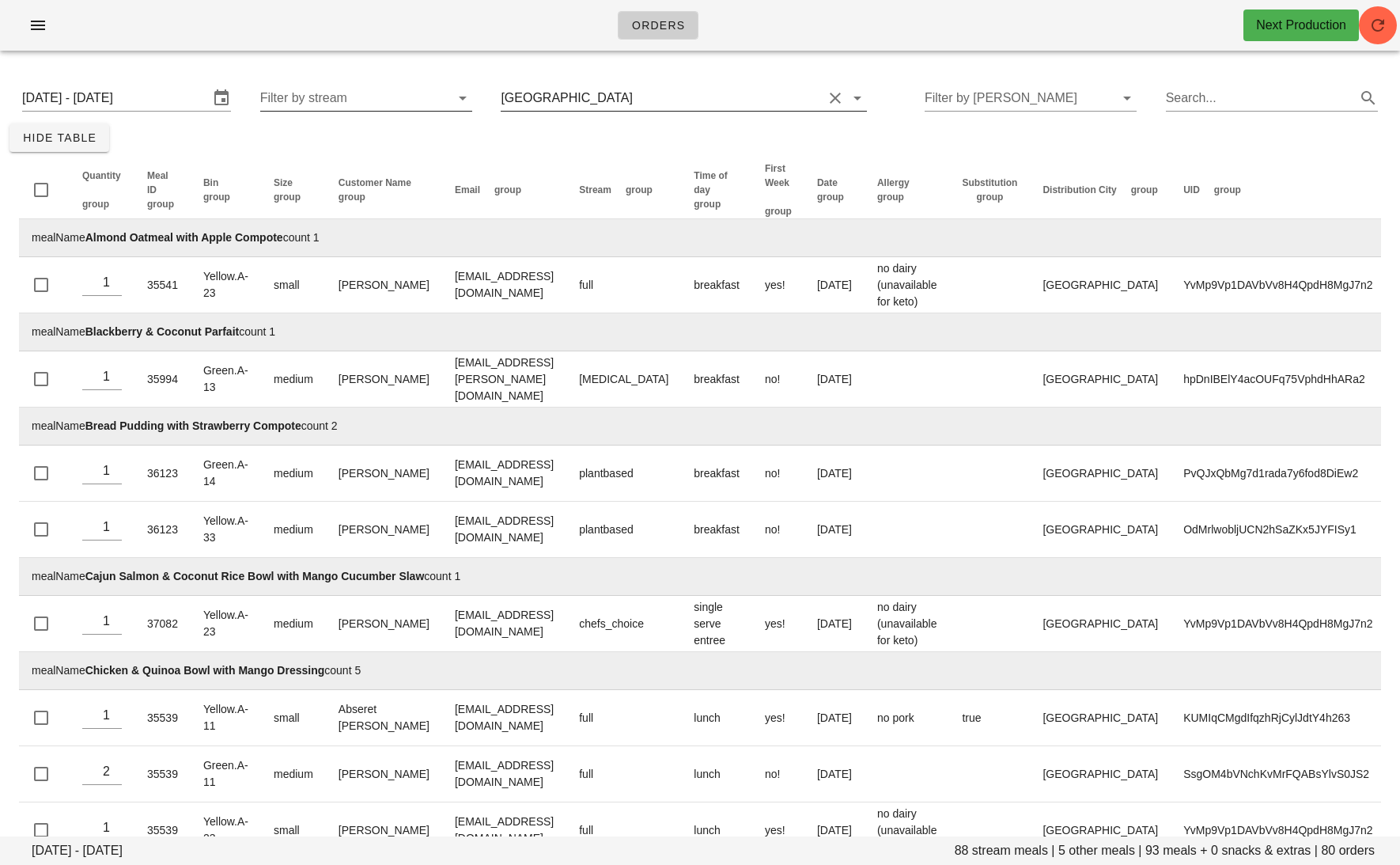
click at [636, 99] on input "text" at bounding box center [729, 98] width 186 height 26
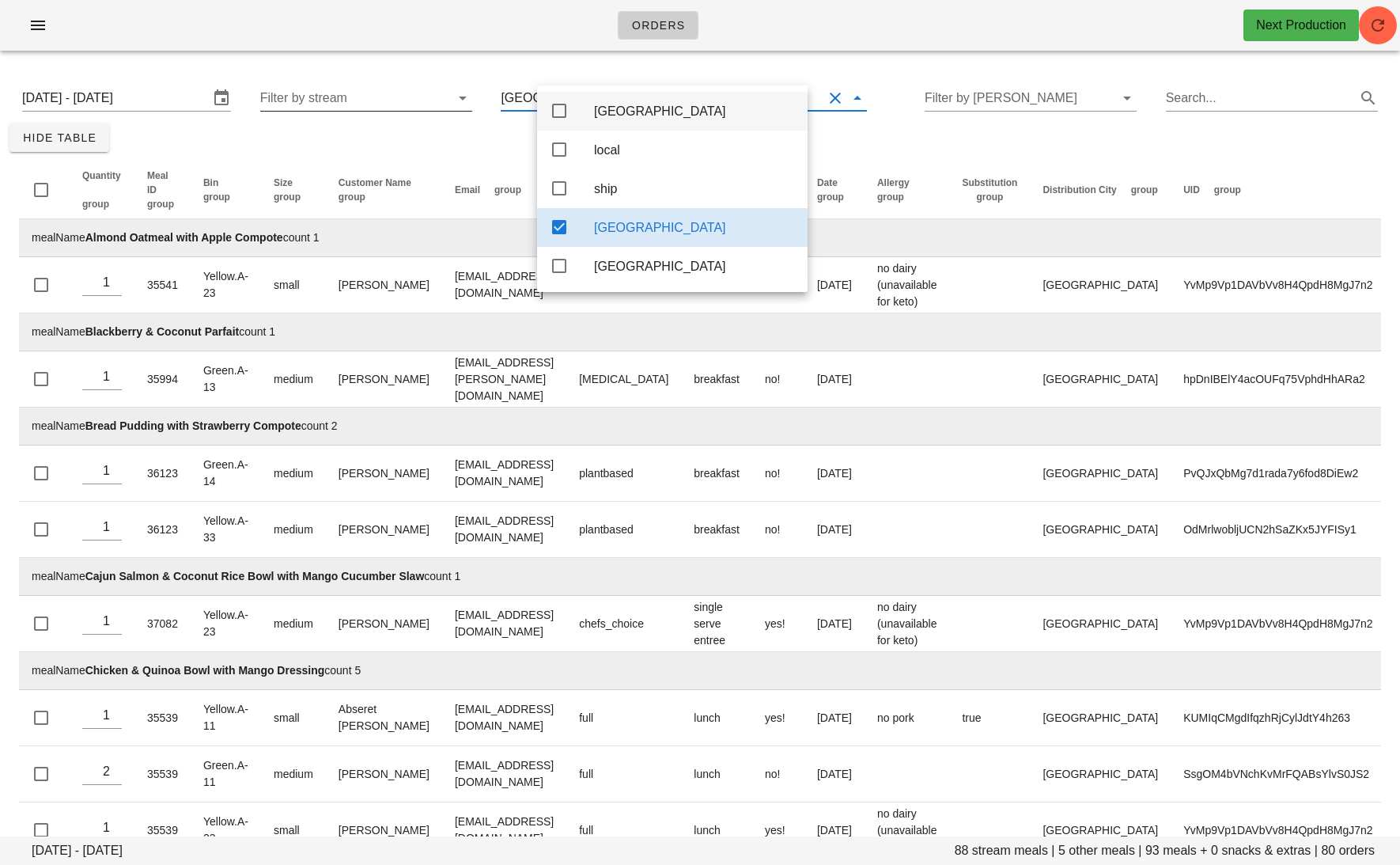
click at [560, 110] on icon at bounding box center [558, 110] width 19 height 19
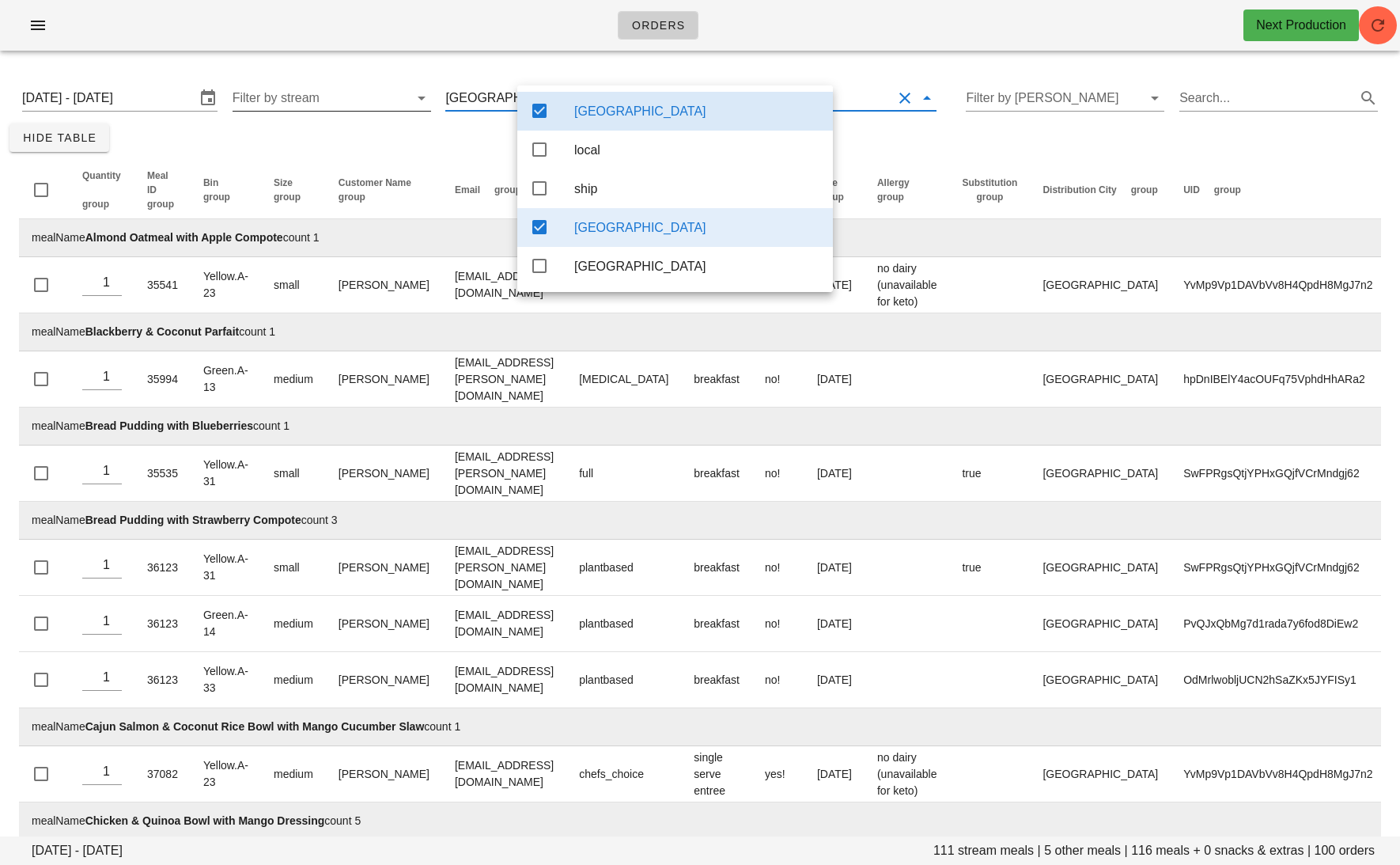
click at [561, 231] on div "toronto" at bounding box center [675, 228] width 315 height 39
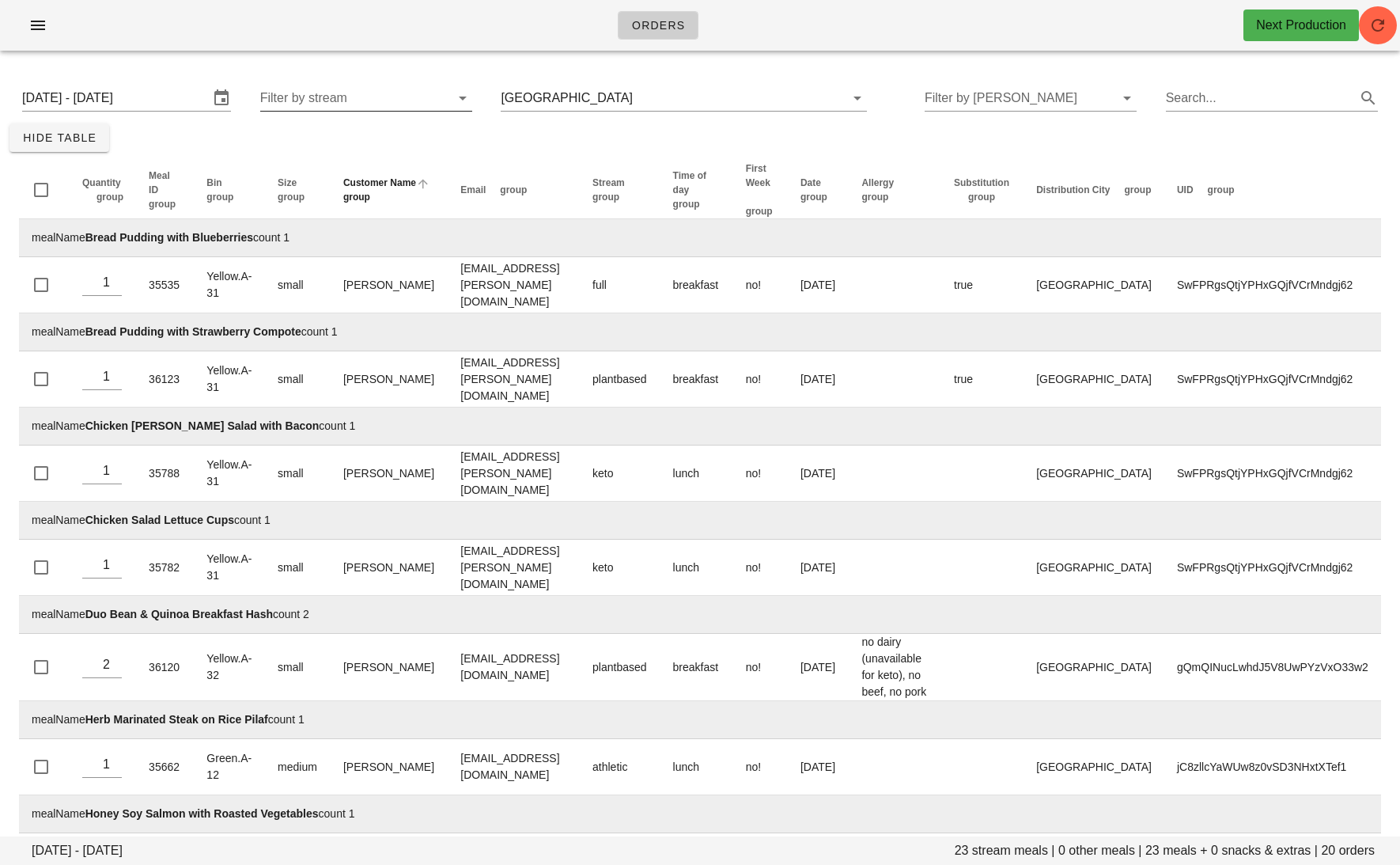
click at [361, 183] on span "Customer Name" at bounding box center [380, 183] width 72 height 11
click at [367, 202] on span "group" at bounding box center [357, 197] width 26 height 11
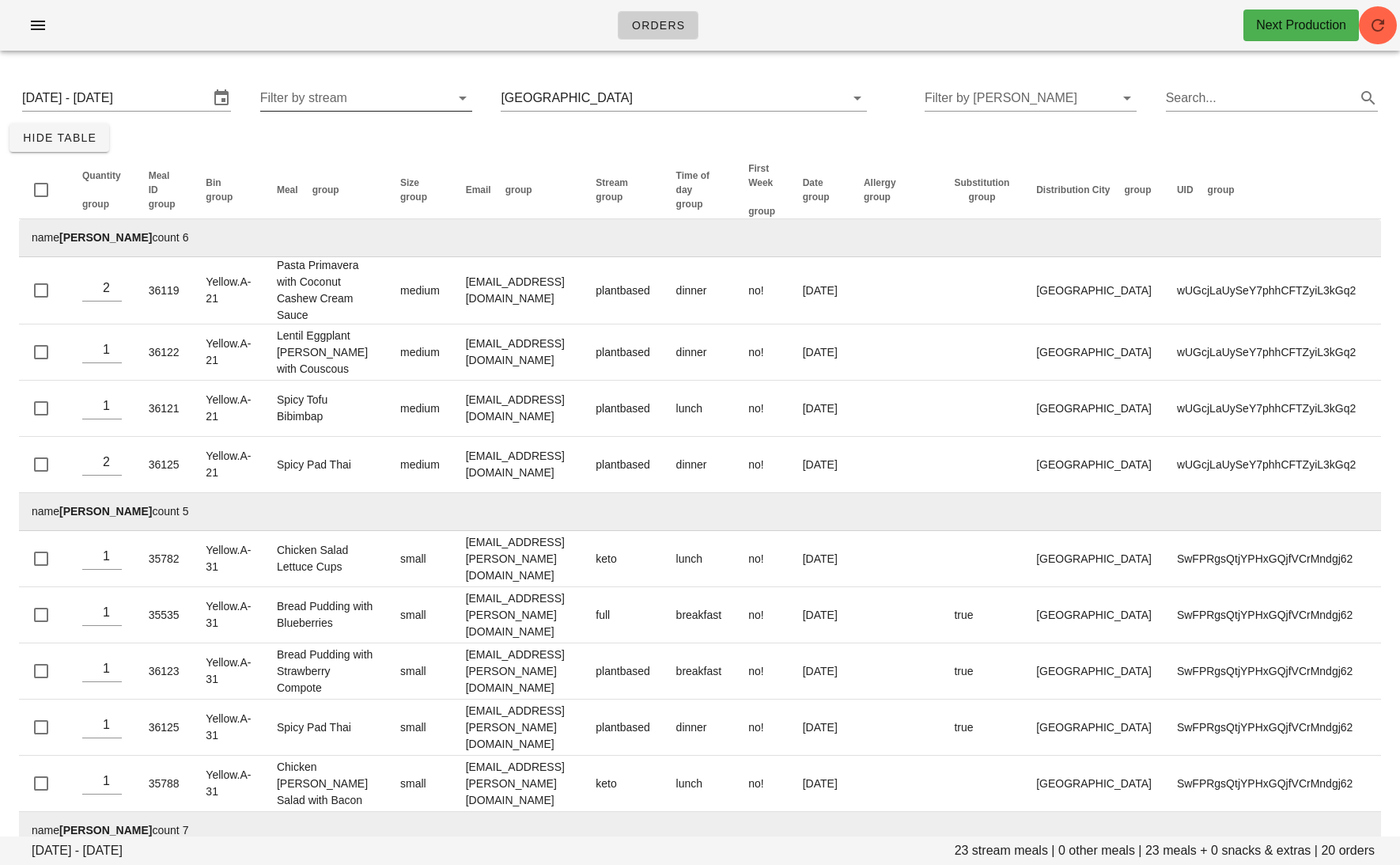
drag, startPoint x: 159, startPoint y: 239, endPoint x: 65, endPoint y: 239, distance: 94.0
click at [64, 239] on td "name Dominique Lalama count 6" at bounding box center [700, 238] width 1362 height 38
copy strong "Dominique Lalama"
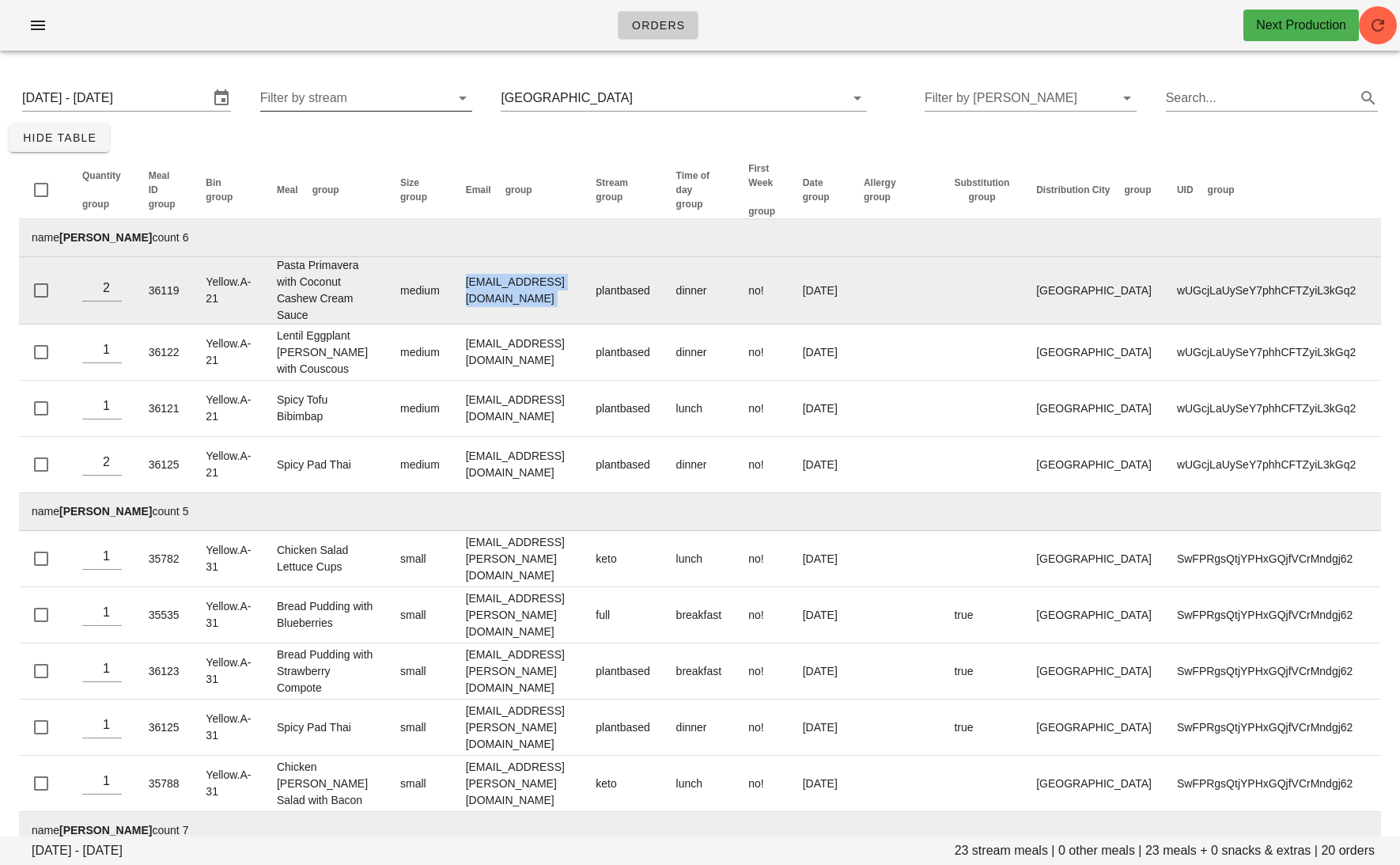
drag, startPoint x: 612, startPoint y: 293, endPoint x: 453, endPoint y: 293, distance: 159.0
click at [453, 293] on tr "2 36119 Yellow.A-21 Pasta Primavera with Coconut Cashew Cream Sauce medium domi…" at bounding box center [700, 291] width 1362 height 67
copy td "dominiquelalama@gmail.com"
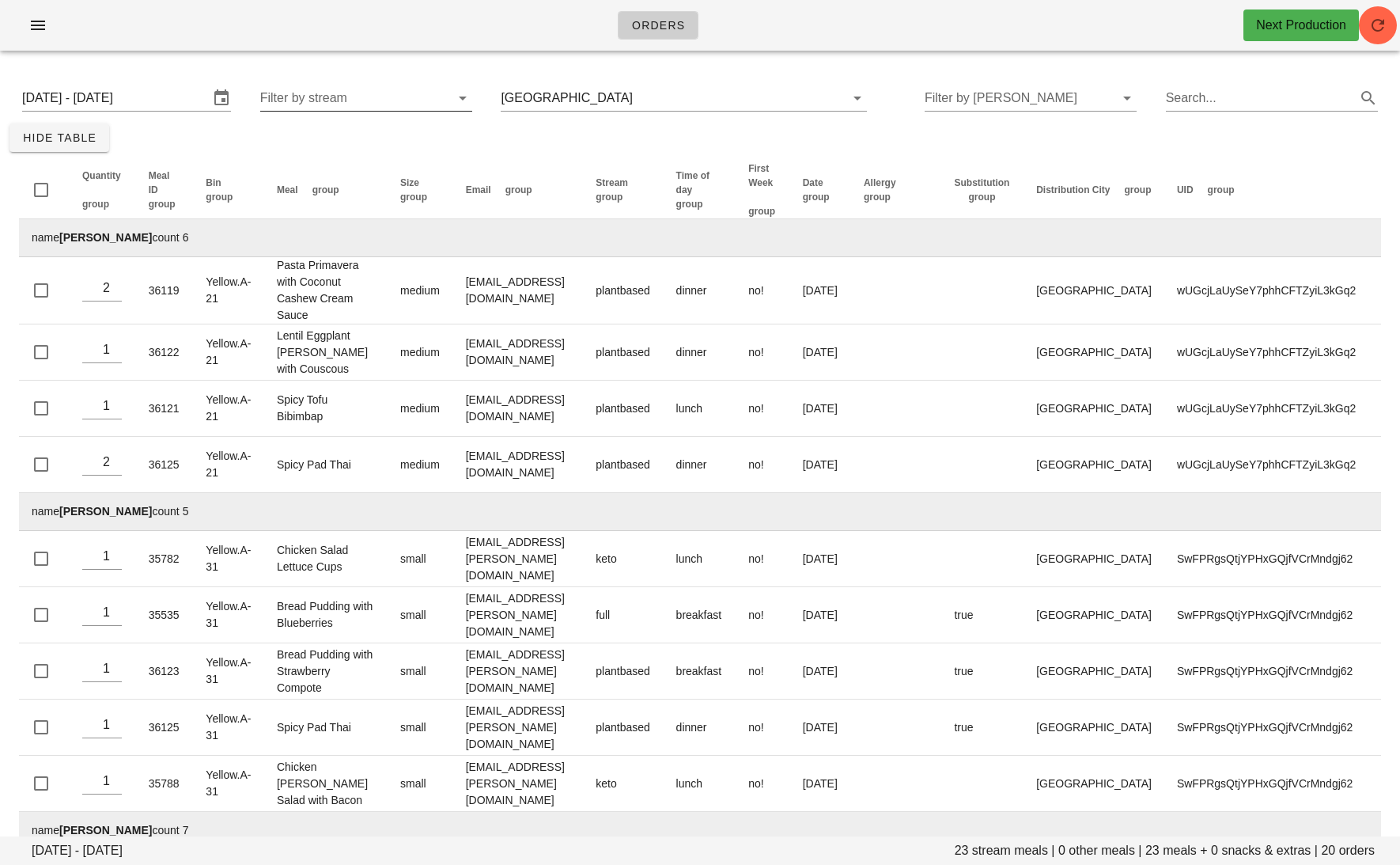
click at [136, 242] on strong "Dominique Lalama" at bounding box center [105, 238] width 93 height 12
click at [34, 29] on icon "button" at bounding box center [37, 25] width 19 height 19
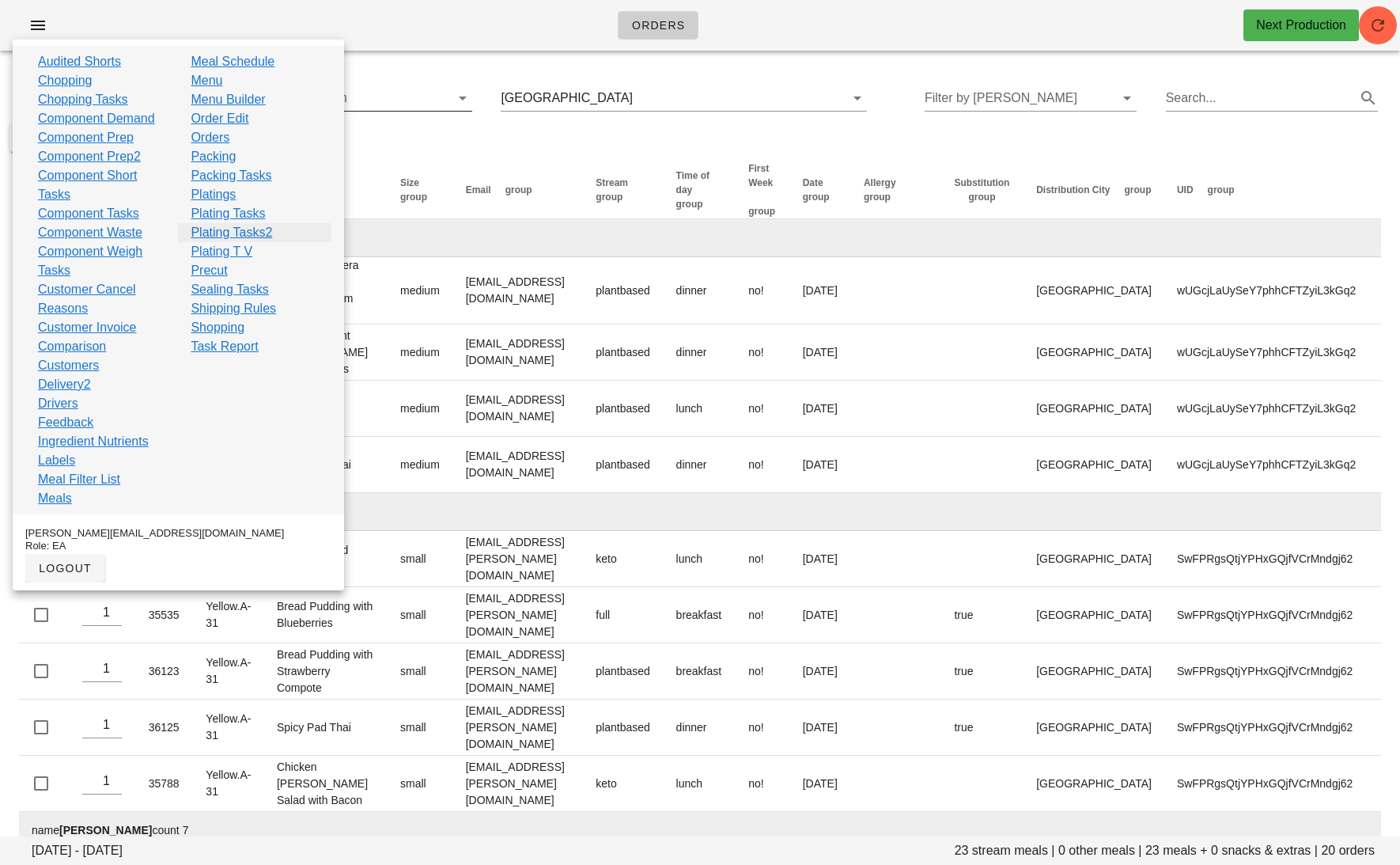
click at [246, 233] on link "Plating Tasks2" at bounding box center [231, 232] width 81 height 19
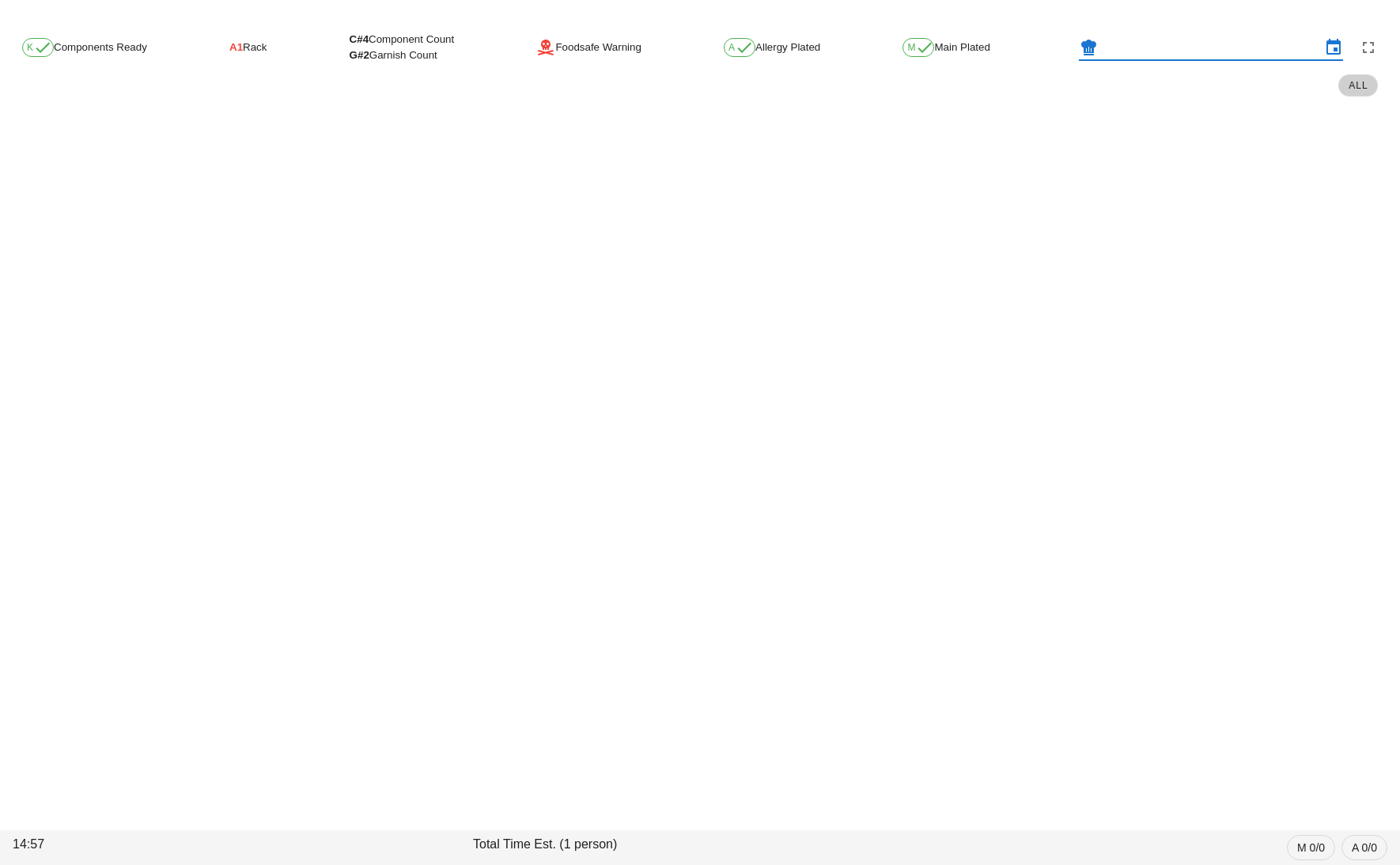
click at [1154, 42] on input "text" at bounding box center [1211, 47] width 220 height 26
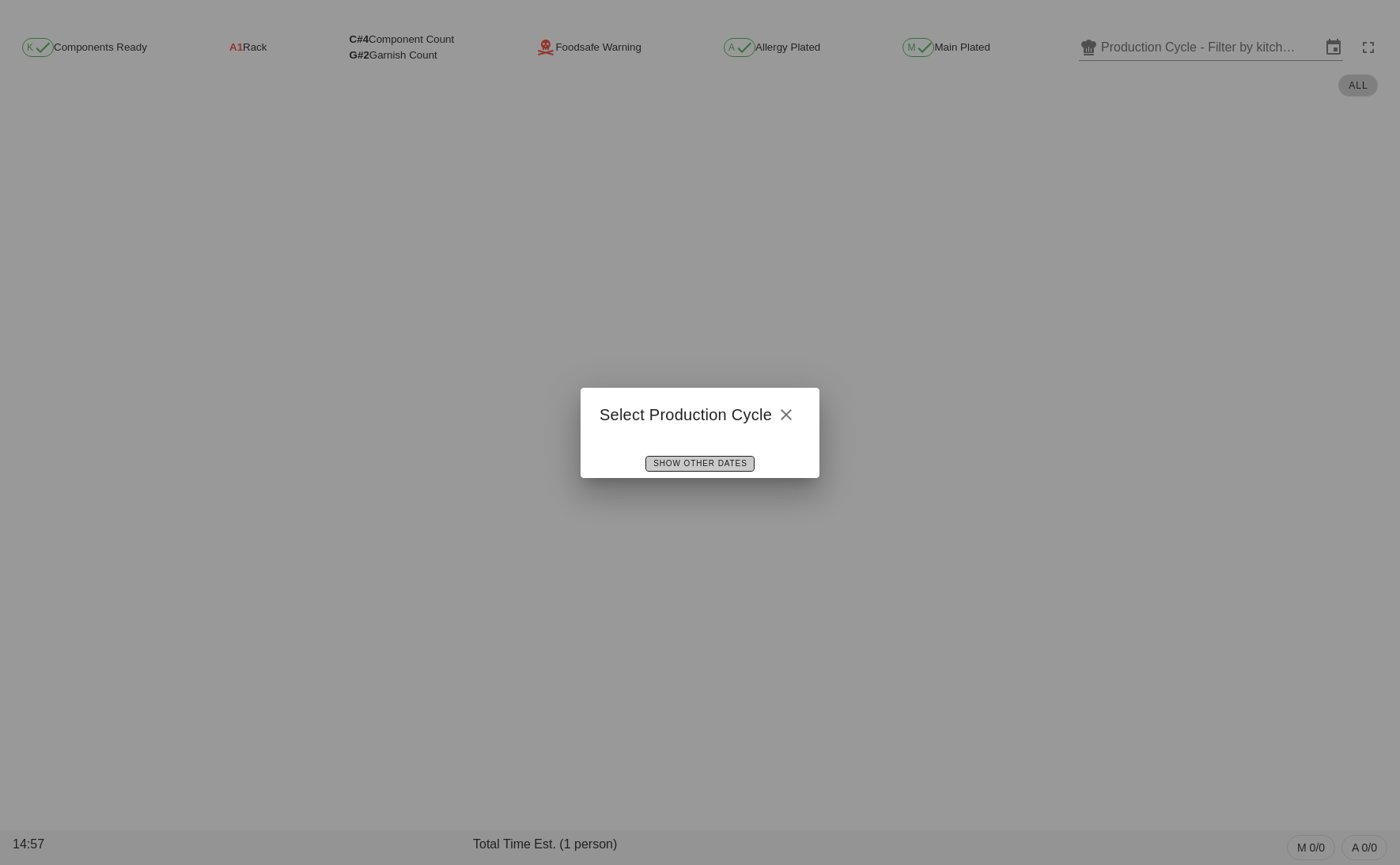
click at [704, 468] on button "Show Other Dates" at bounding box center [700, 464] width 109 height 16
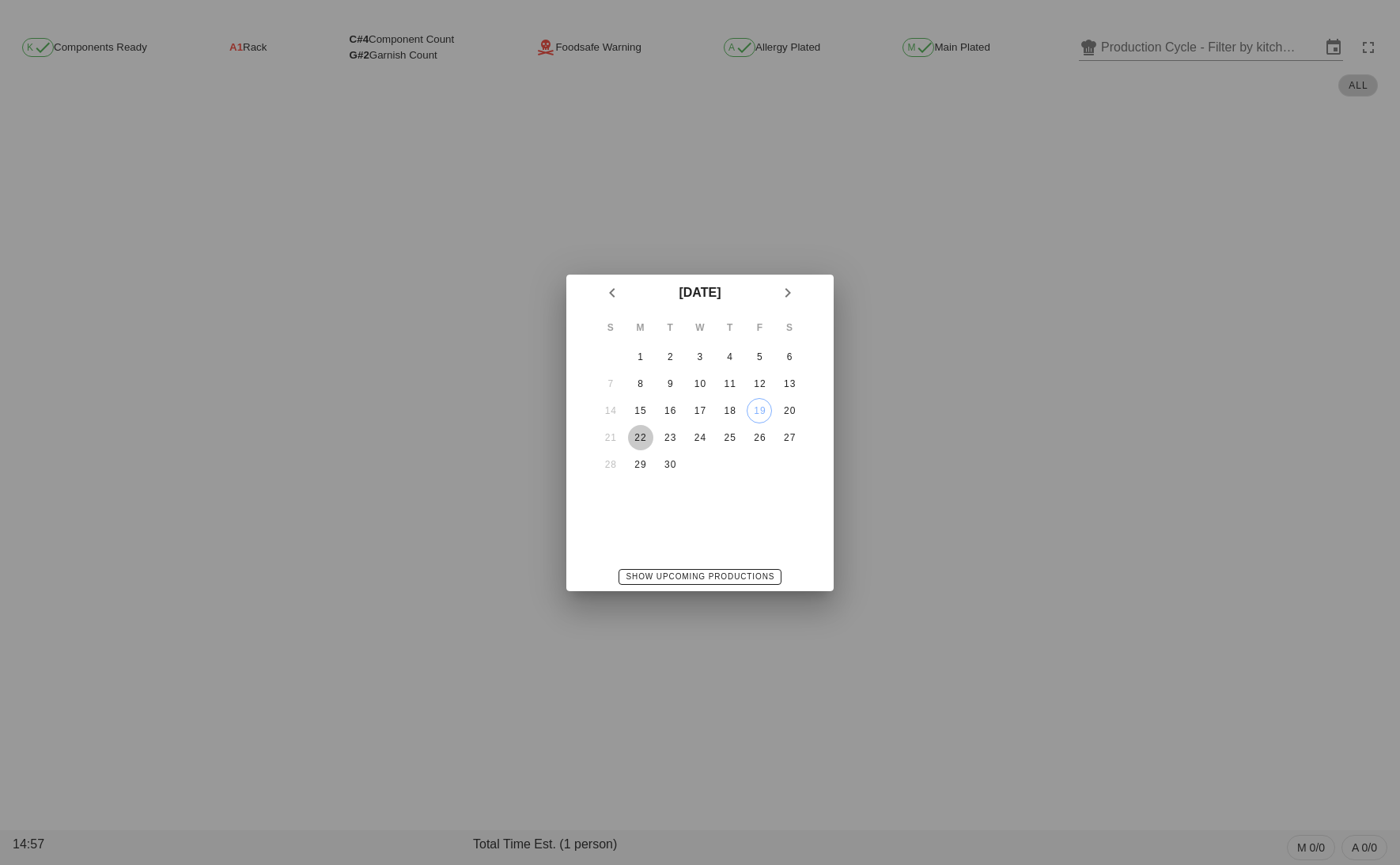
click at [639, 435] on div "22" at bounding box center [640, 437] width 26 height 11
click at [697, 435] on div "24" at bounding box center [700, 437] width 26 height 11
click at [643, 432] on div "22" at bounding box center [640, 437] width 26 height 11
click at [696, 574] on span "Show Upcoming Productions" at bounding box center [700, 577] width 149 height 9
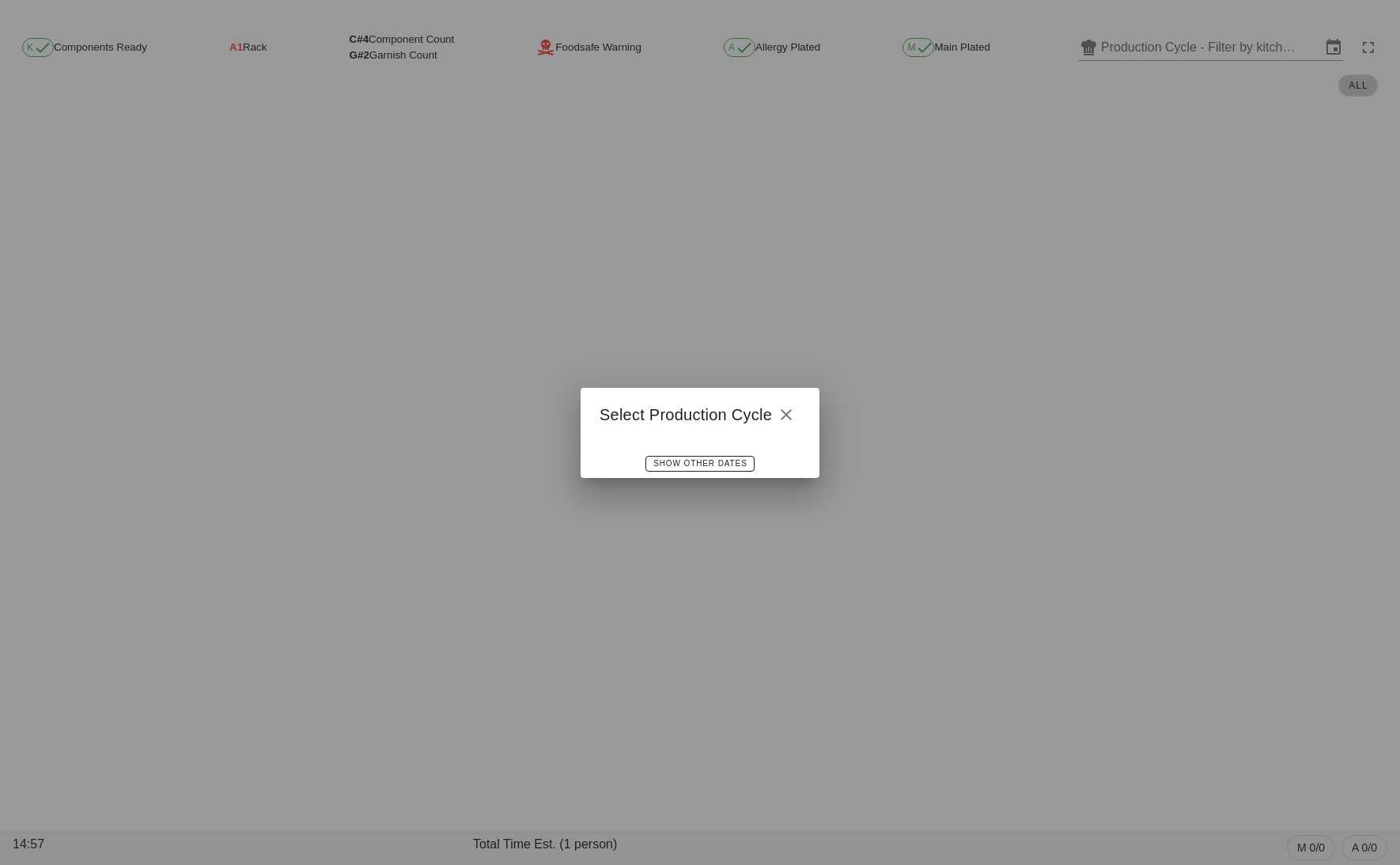
click at [691, 451] on div "Show Other Dates" at bounding box center [700, 464] width 238 height 28
click at [694, 459] on span "Show Other Dates" at bounding box center [700, 463] width 95 height 9
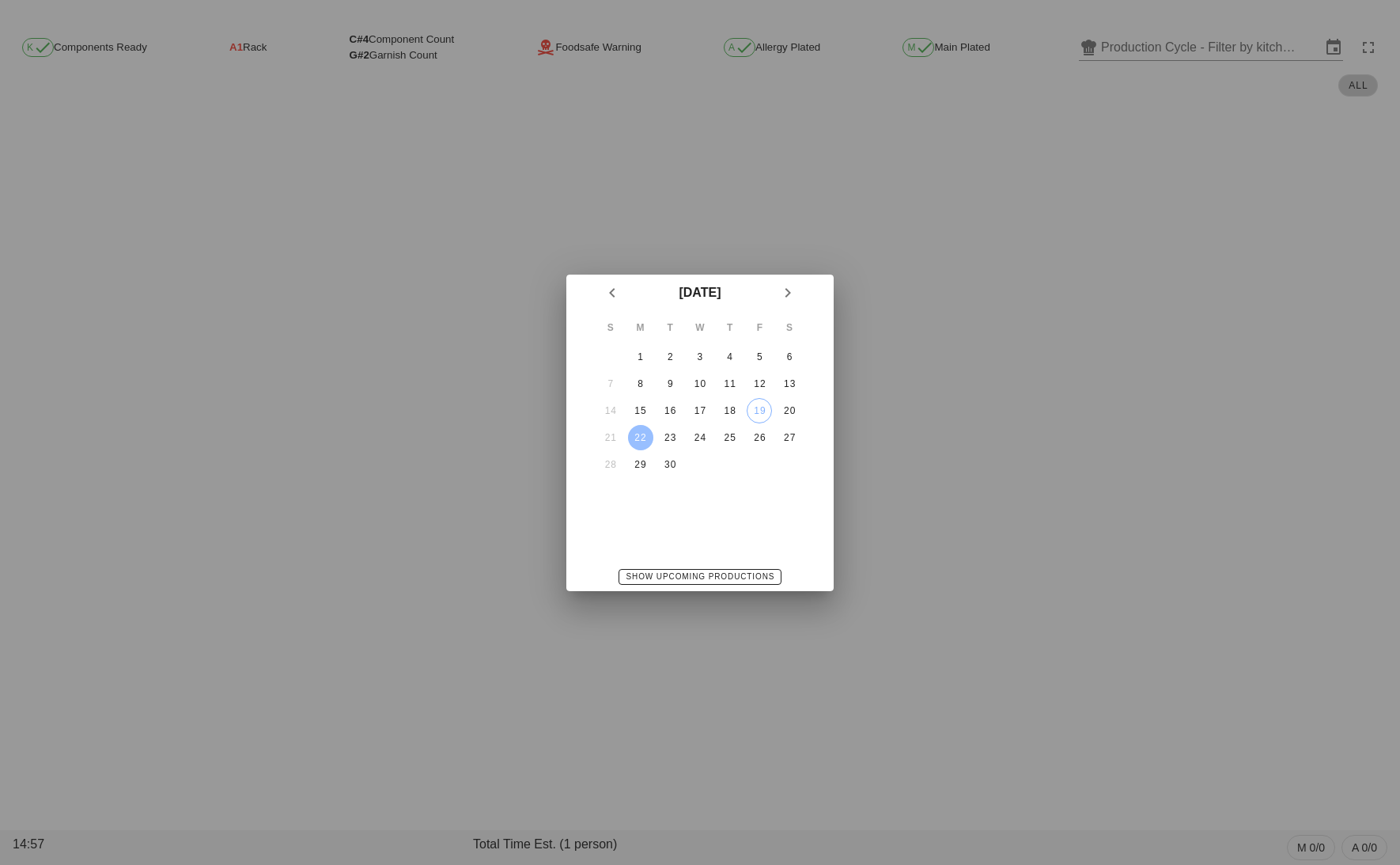
click at [690, 534] on div "September 2025 S M T W T F S 1 2 3 4 5 6 7 8 9 10 11 12 13 14 15 16 17 18 19 20…" at bounding box center [700, 433] width 268 height 316
click at [690, 532] on div "September 2025 S M T W T F S 1 2 3 4 5 6 7 8 9 10 11 12 13 14 15 16 17 18 19 20…" at bounding box center [700, 433] width 268 height 316
click at [365, 277] on div at bounding box center [700, 432] width 1400 height 865
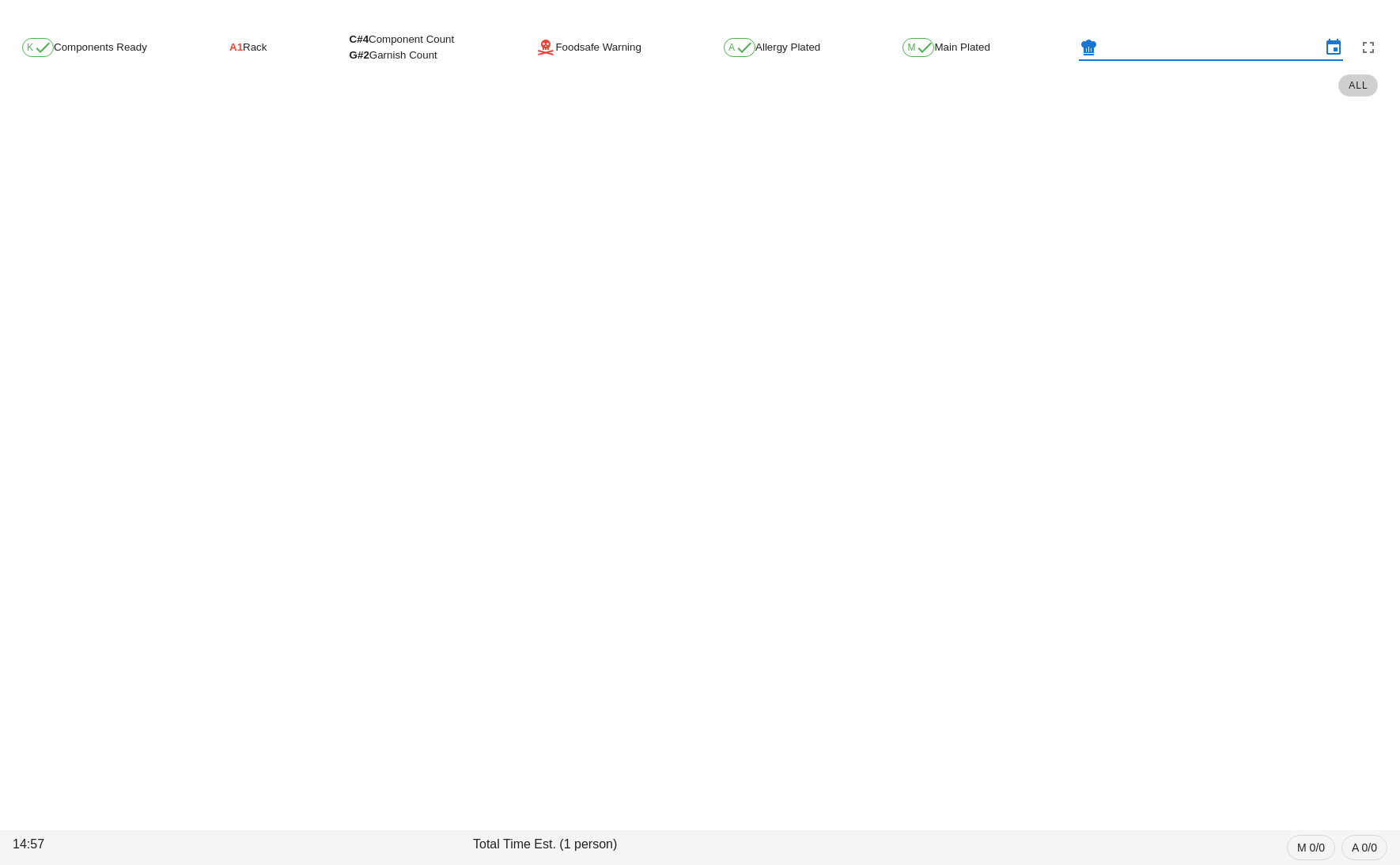
click at [1179, 36] on input "text" at bounding box center [1211, 47] width 220 height 26
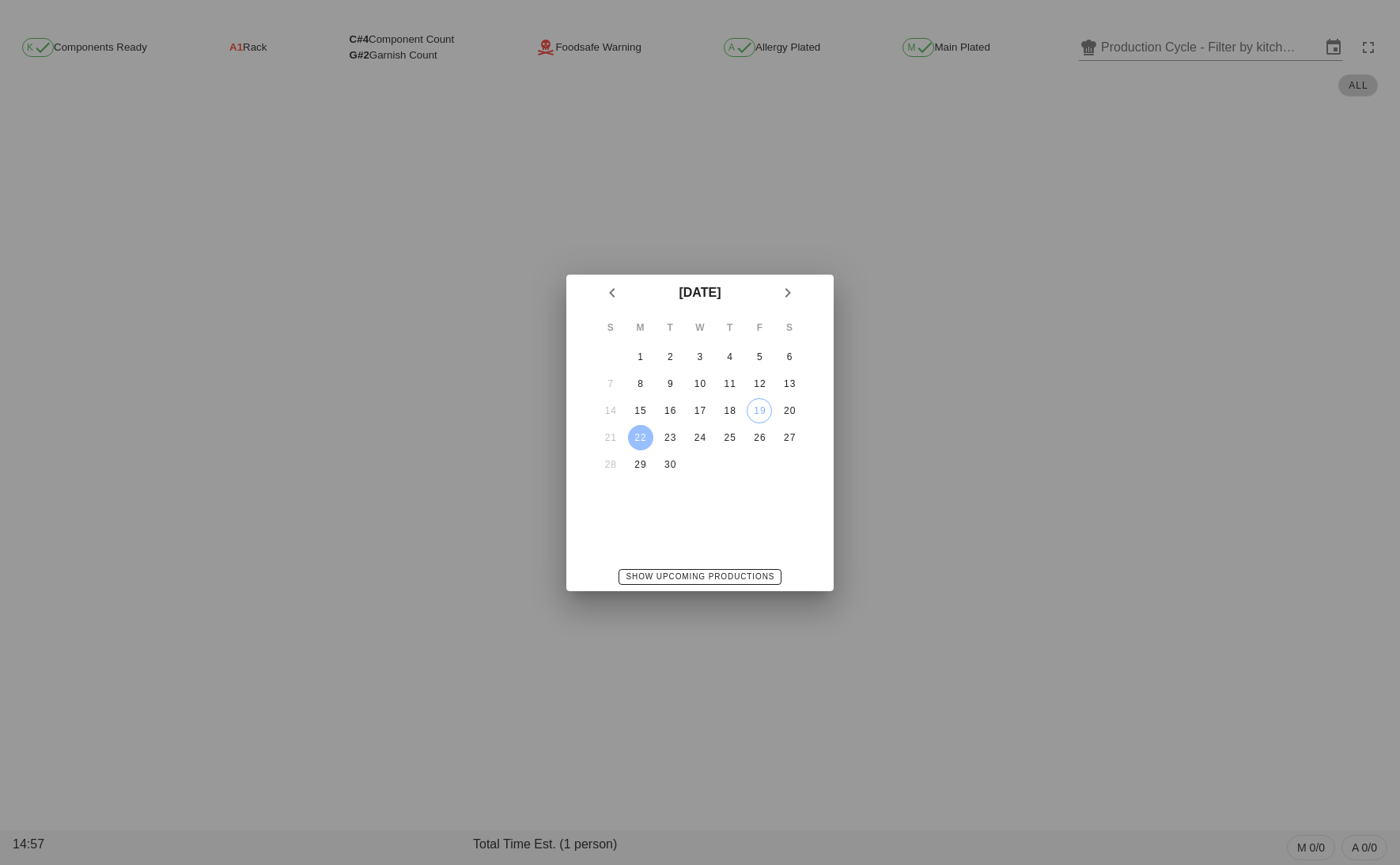
click at [724, 500] on div "S M T W T F S 1 2 3 4 5 6 7 8 9 10 11 12 13 14 15 16 17 18 19 20 21 22 23 24 25…" at bounding box center [700, 406] width 230 height 192
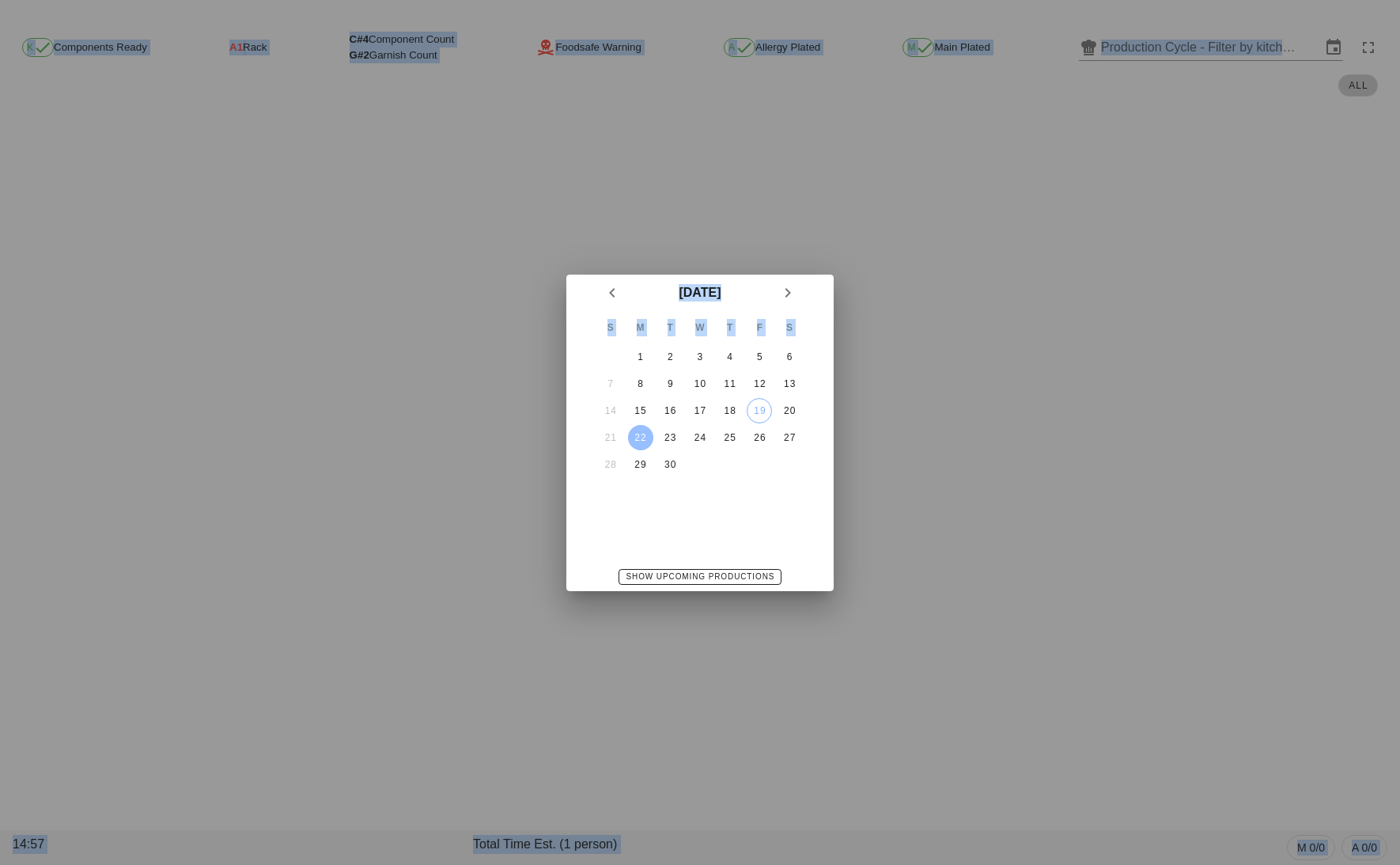
drag, startPoint x: 724, startPoint y: 501, endPoint x: 421, endPoint y: 276, distance: 377.4
click at [425, 280] on div "K Components Ready A1 Rack C#4 Component Count G#2 Garnish Count Foodsafe Warni…" at bounding box center [700, 432] width 1400 height 865
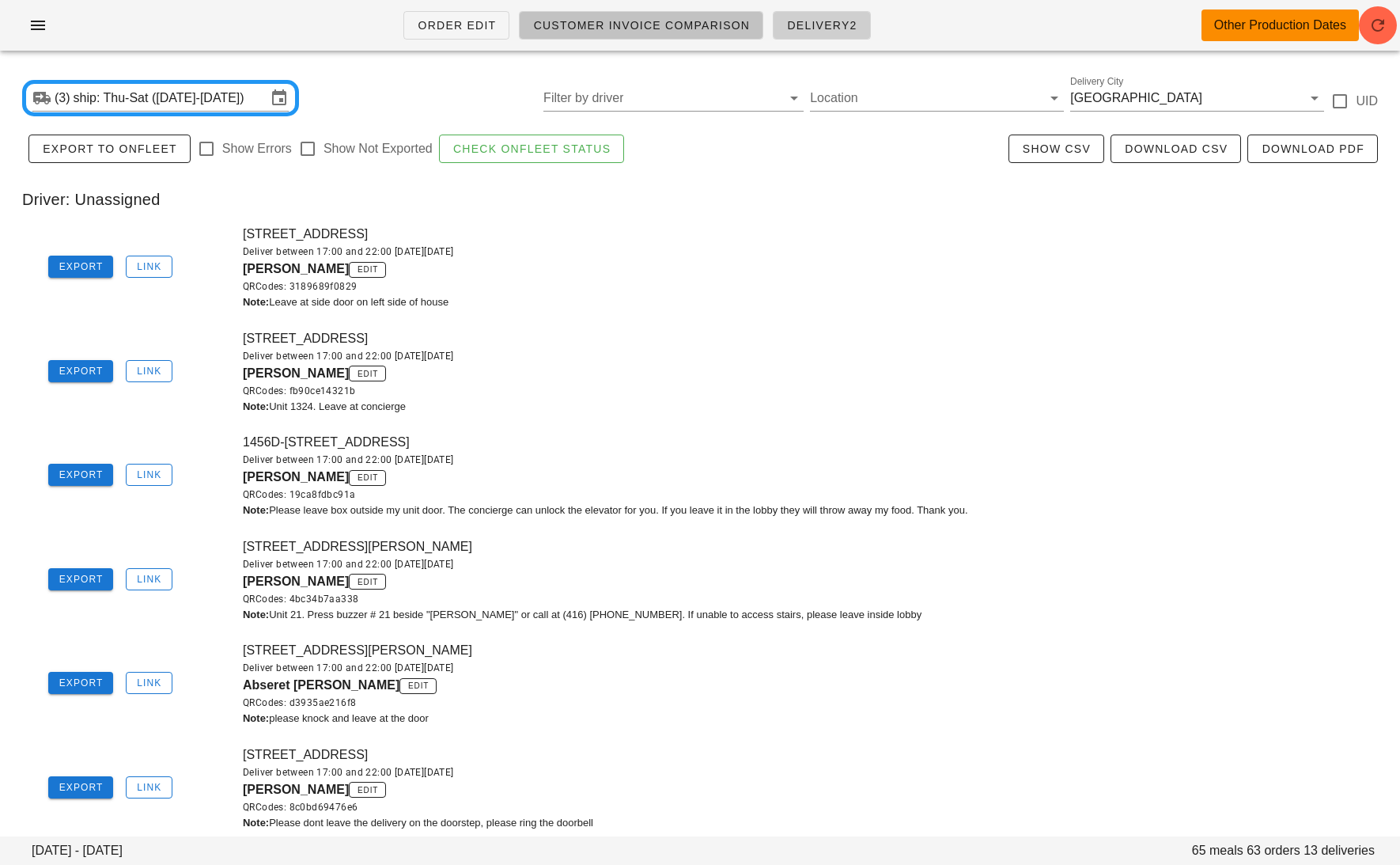
click at [625, 27] on span "Customer Invoice Comparison" at bounding box center [641, 25] width 217 height 12
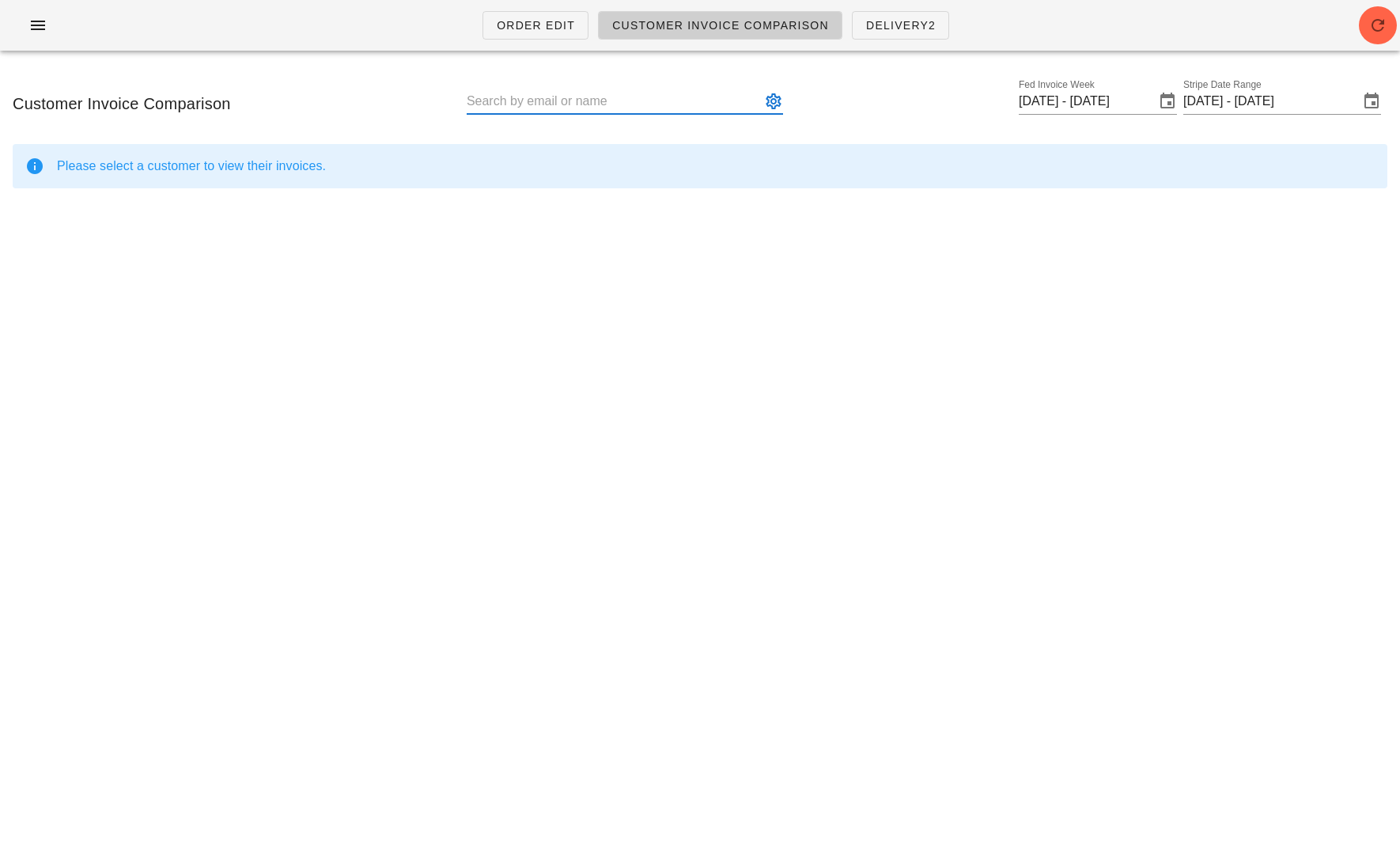
click at [663, 108] on input "text" at bounding box center [613, 101] width 294 height 26
paste input "jay.gomes@gmail.com"
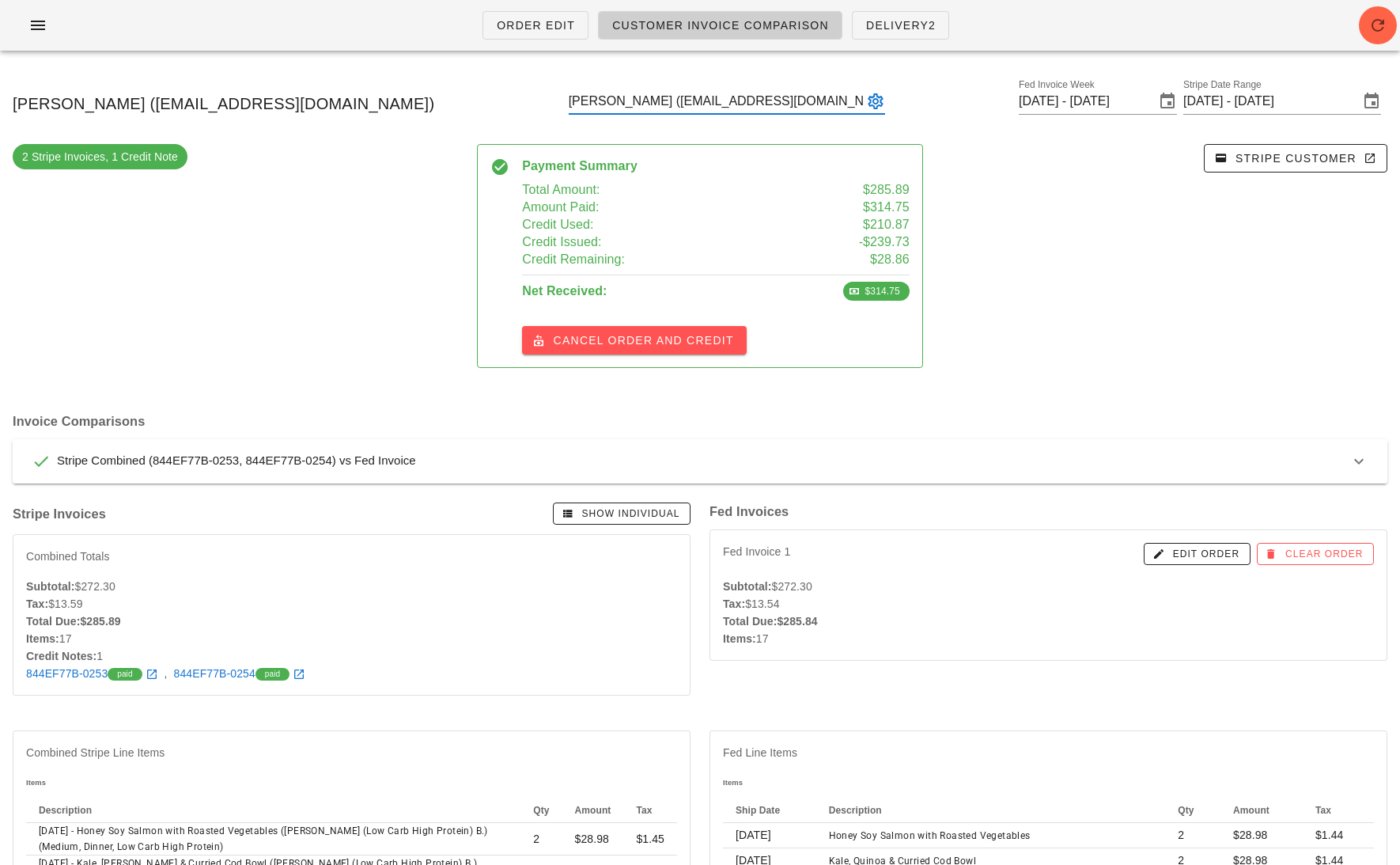
type input "Steven Bass (sbass86@gmail.com)"
click at [929, 460] on div "Stripe Combined (844EF77B-0253, 844EF77B-0254) vs Fed Invoice" at bounding box center [691, 460] width 1318 height 19
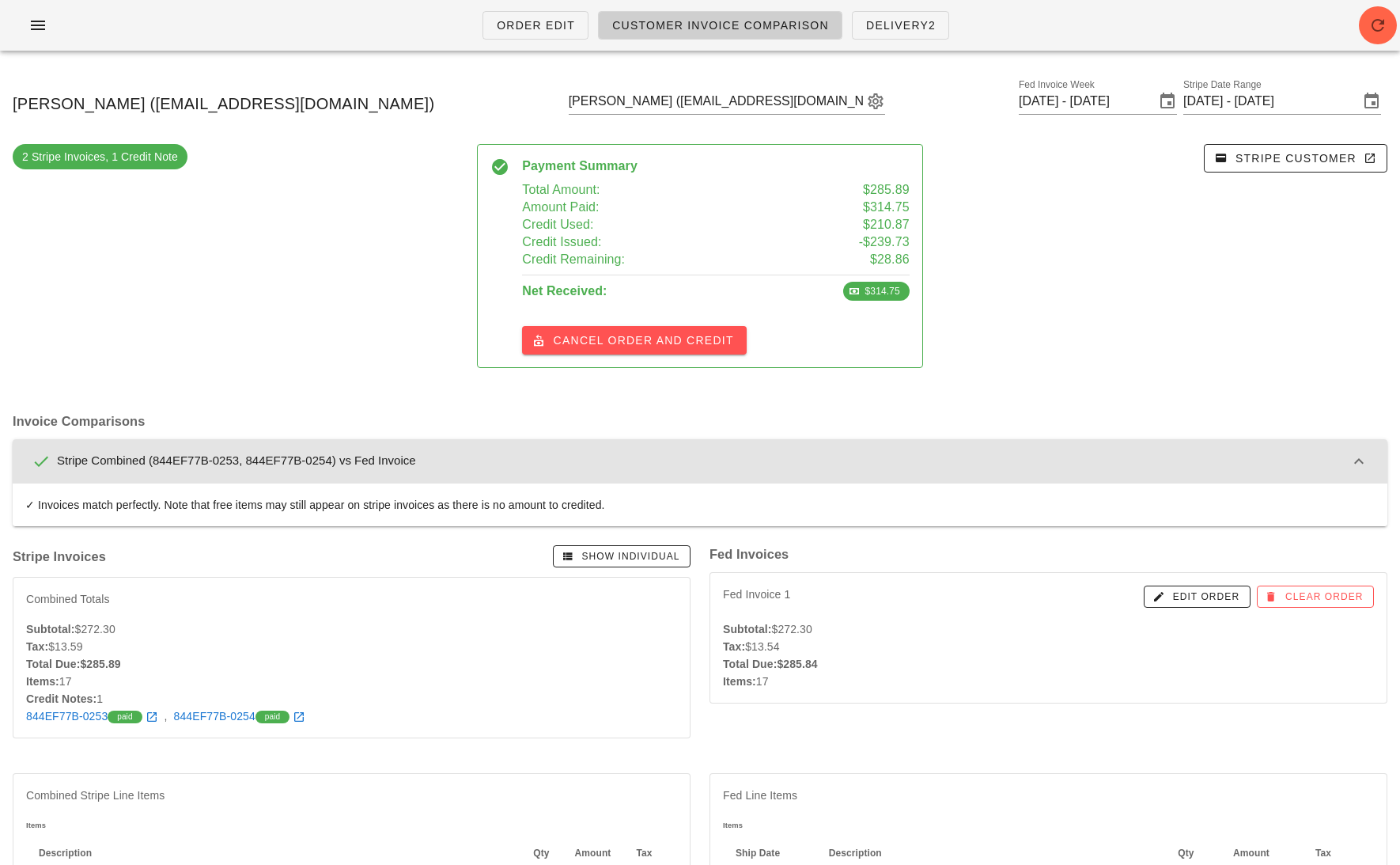
click at [962, 462] on div "Stripe Combined (844EF77B-0253, 844EF77B-0254) vs Fed Invoice" at bounding box center [691, 460] width 1318 height 19
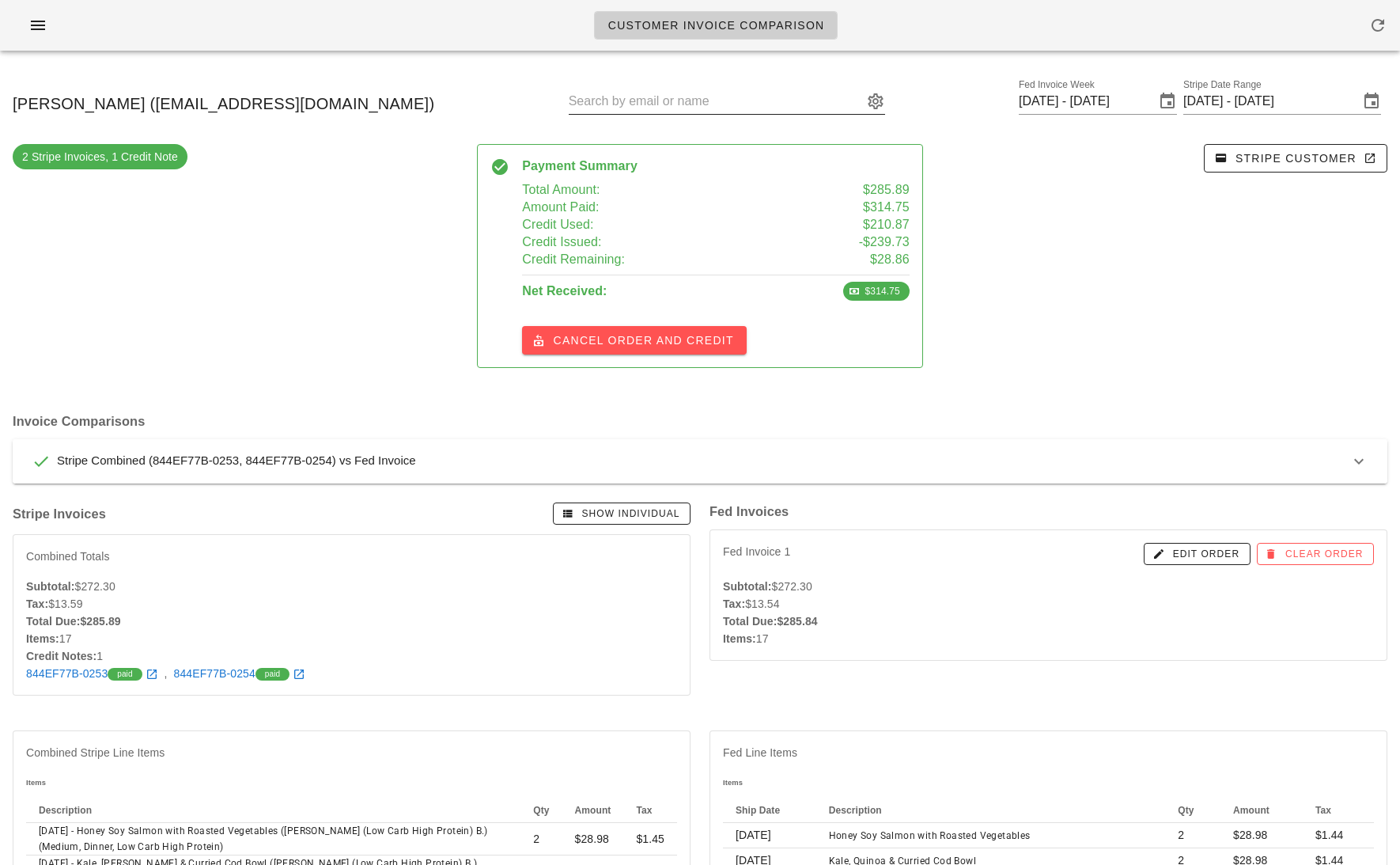
click at [708, 102] on input "text" at bounding box center [715, 101] width 294 height 26
paste input "[PERSON_NAME][EMAIL_ADDRESS][PERSON_NAME][DOMAIN_NAME]"
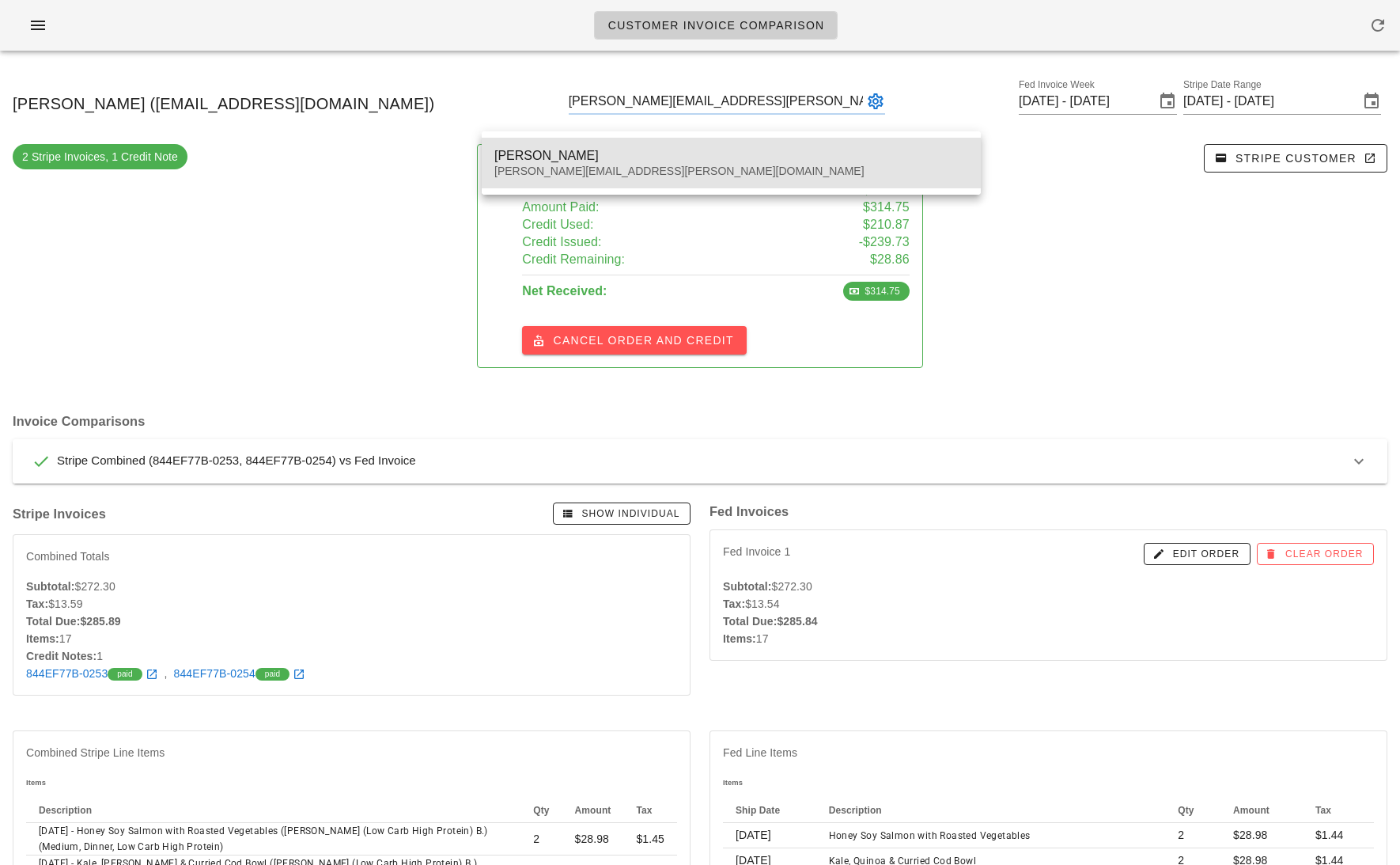
click at [707, 140] on div "Jason Gomes jay.gomes@gmail.com" at bounding box center [731, 163] width 474 height 49
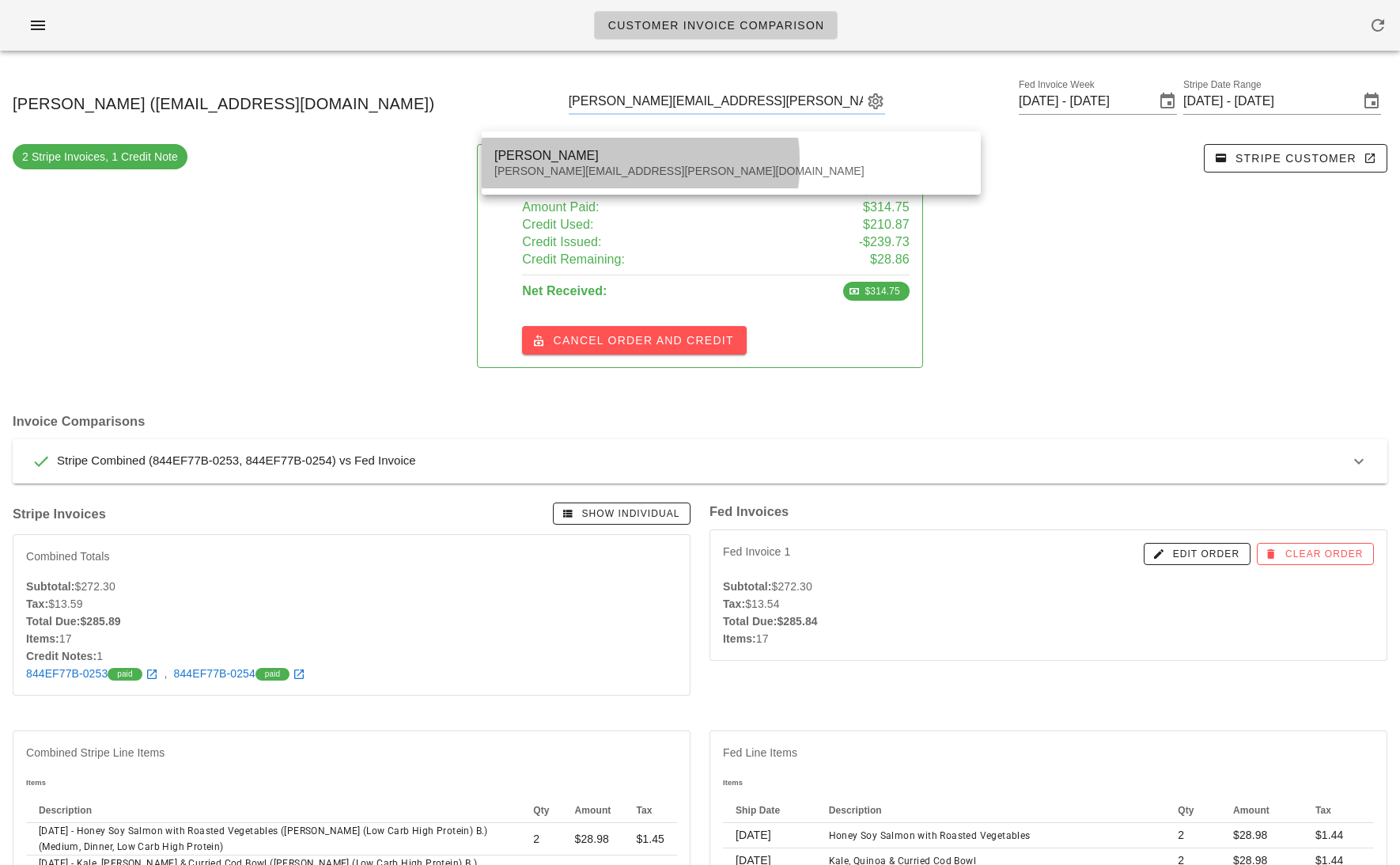
type input "Jason Gomes (jay.gomes@gmail.com)"
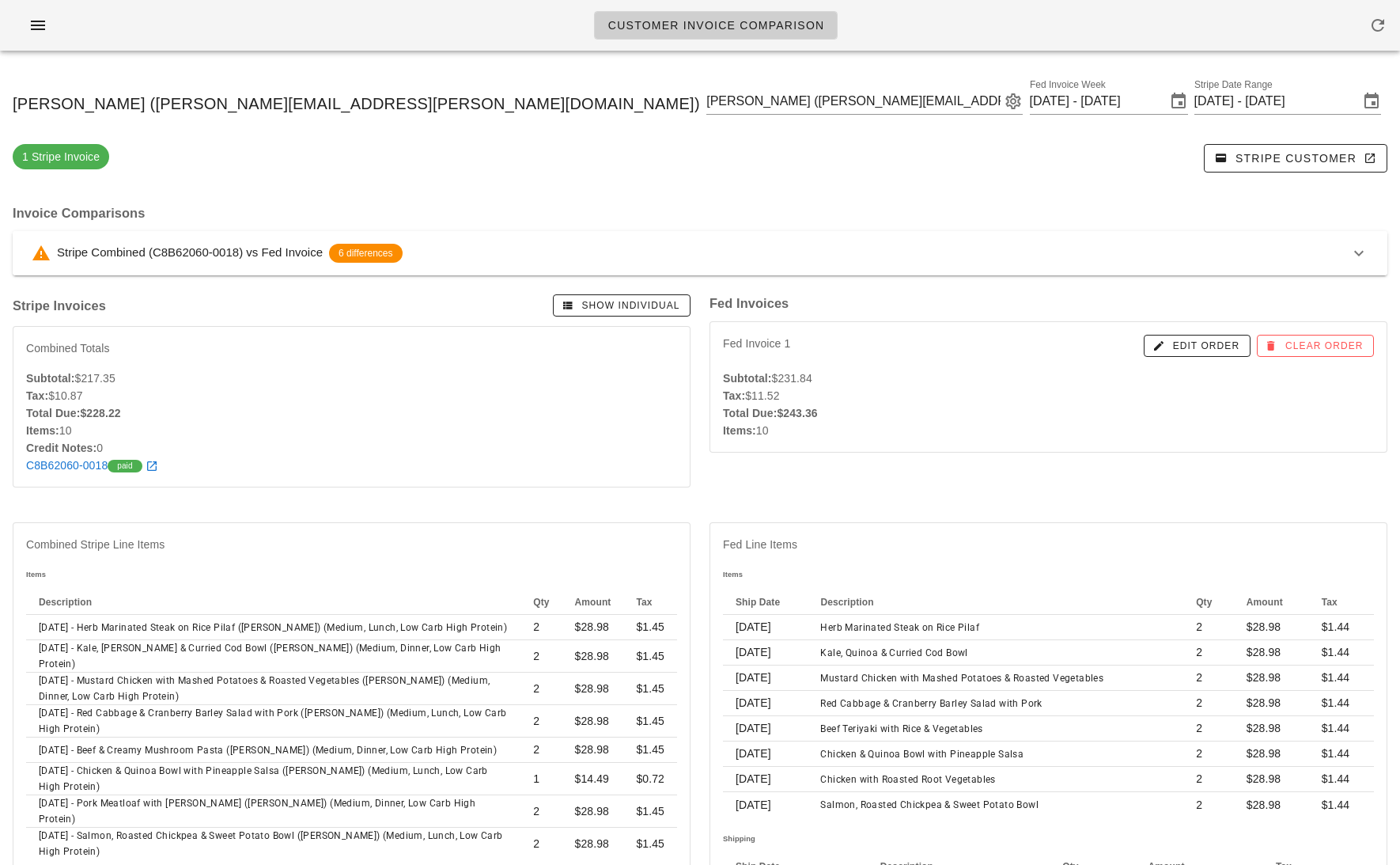
click at [708, 249] on div "Stripe Combined (C8B62060-0018) vs Fed Invoice 6 differences" at bounding box center [691, 253] width 1318 height 19
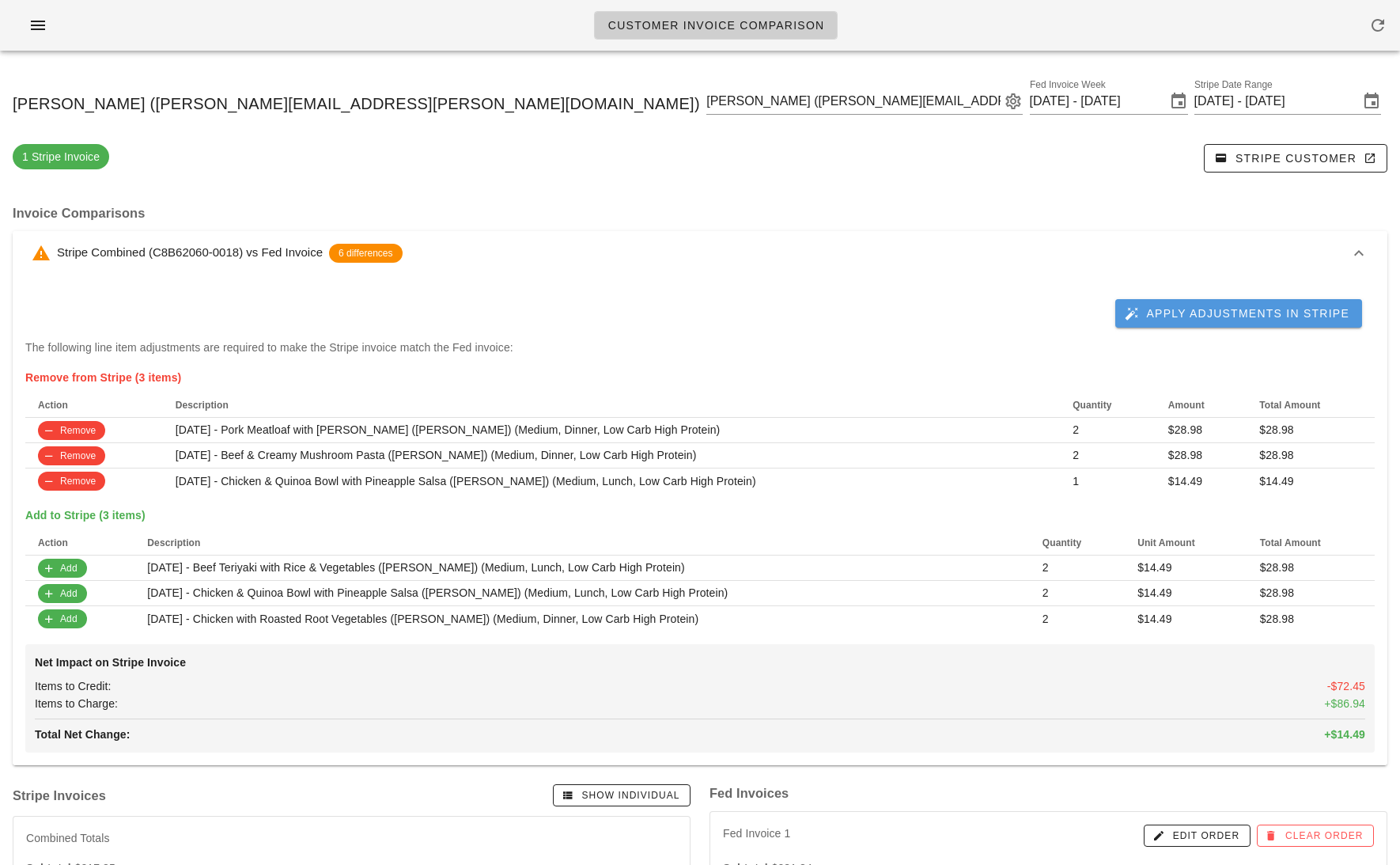
click at [1224, 313] on span "Apply Adjustments in Stripe" at bounding box center [1238, 314] width 222 height 14
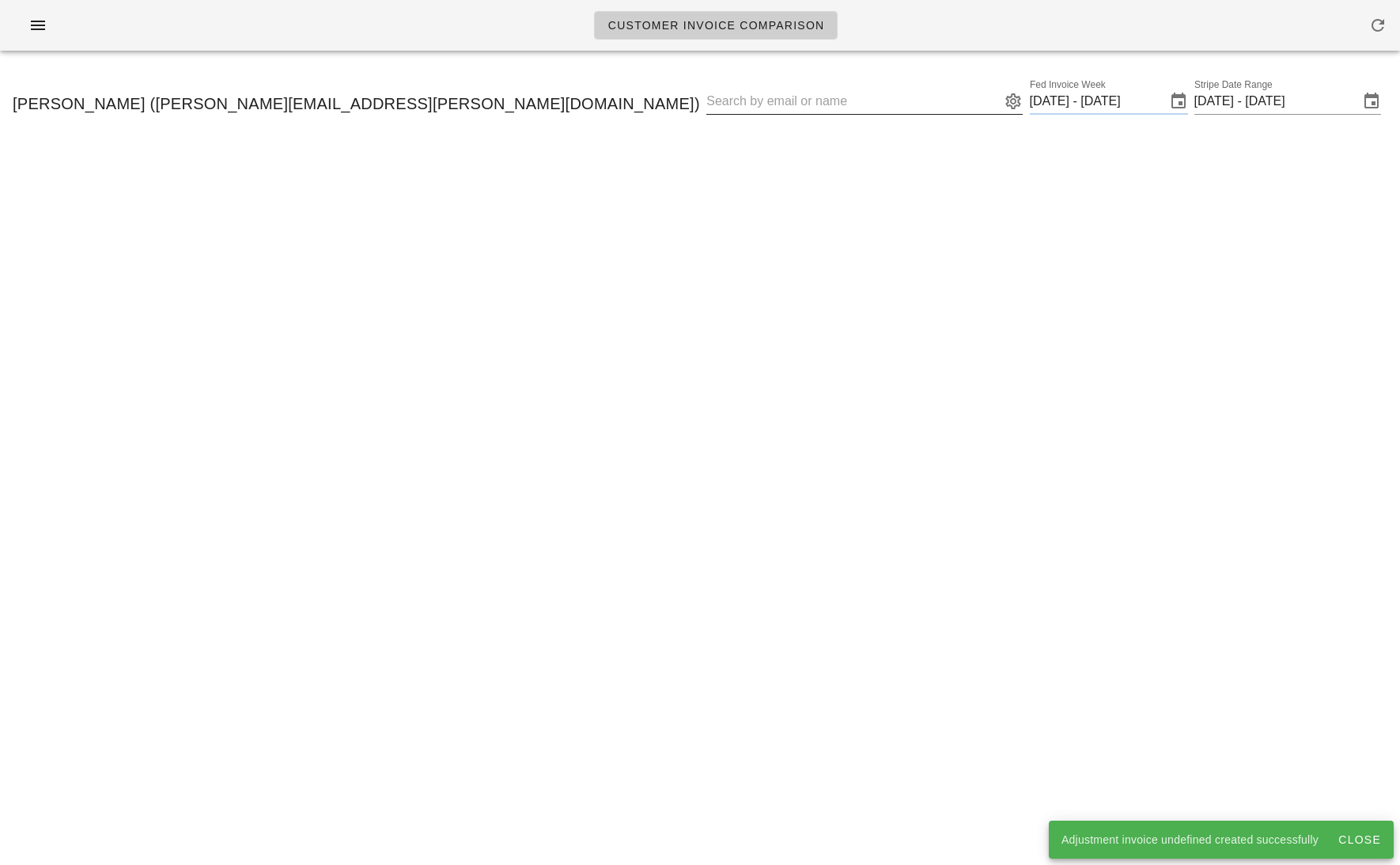
click at [733, 104] on input "text" at bounding box center [853, 101] width 294 height 26
paste input "cvmallow50@gmail.com"
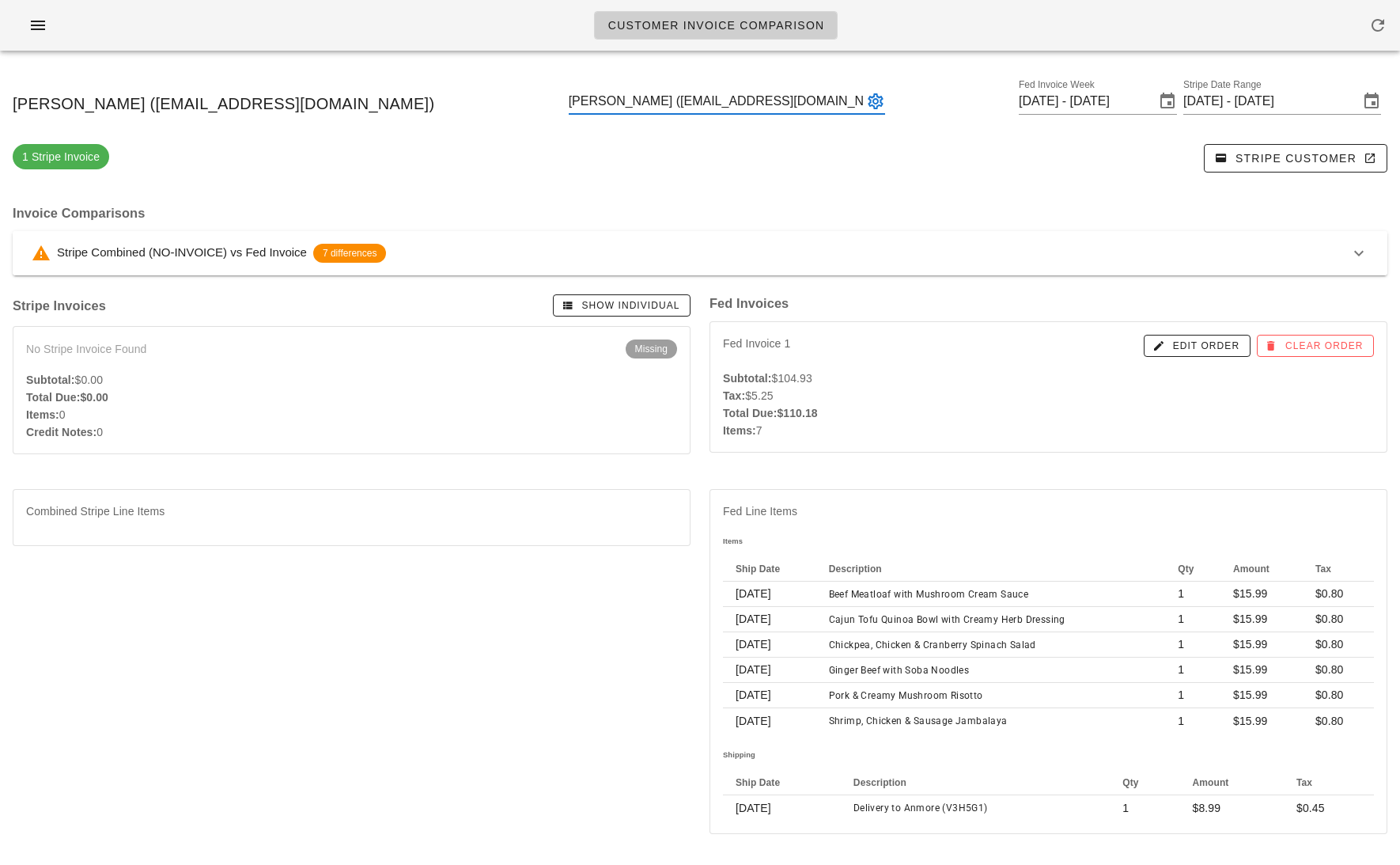
type input "Chad Mallow (cvmallow50@gmail.com)"
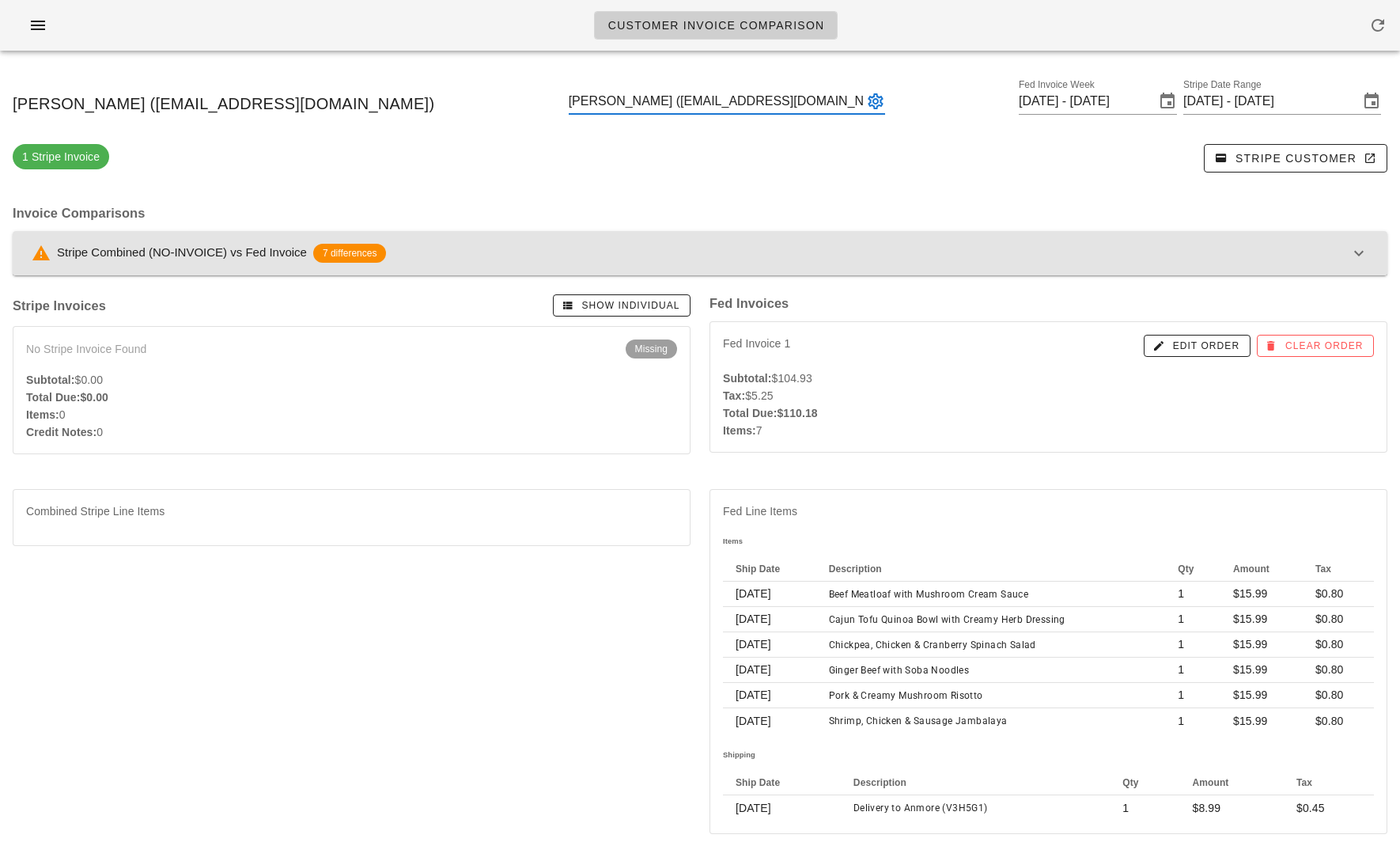
click at [707, 252] on div "Stripe Combined (NO-INVOICE) vs Fed Invoice 7 differences" at bounding box center [691, 253] width 1318 height 19
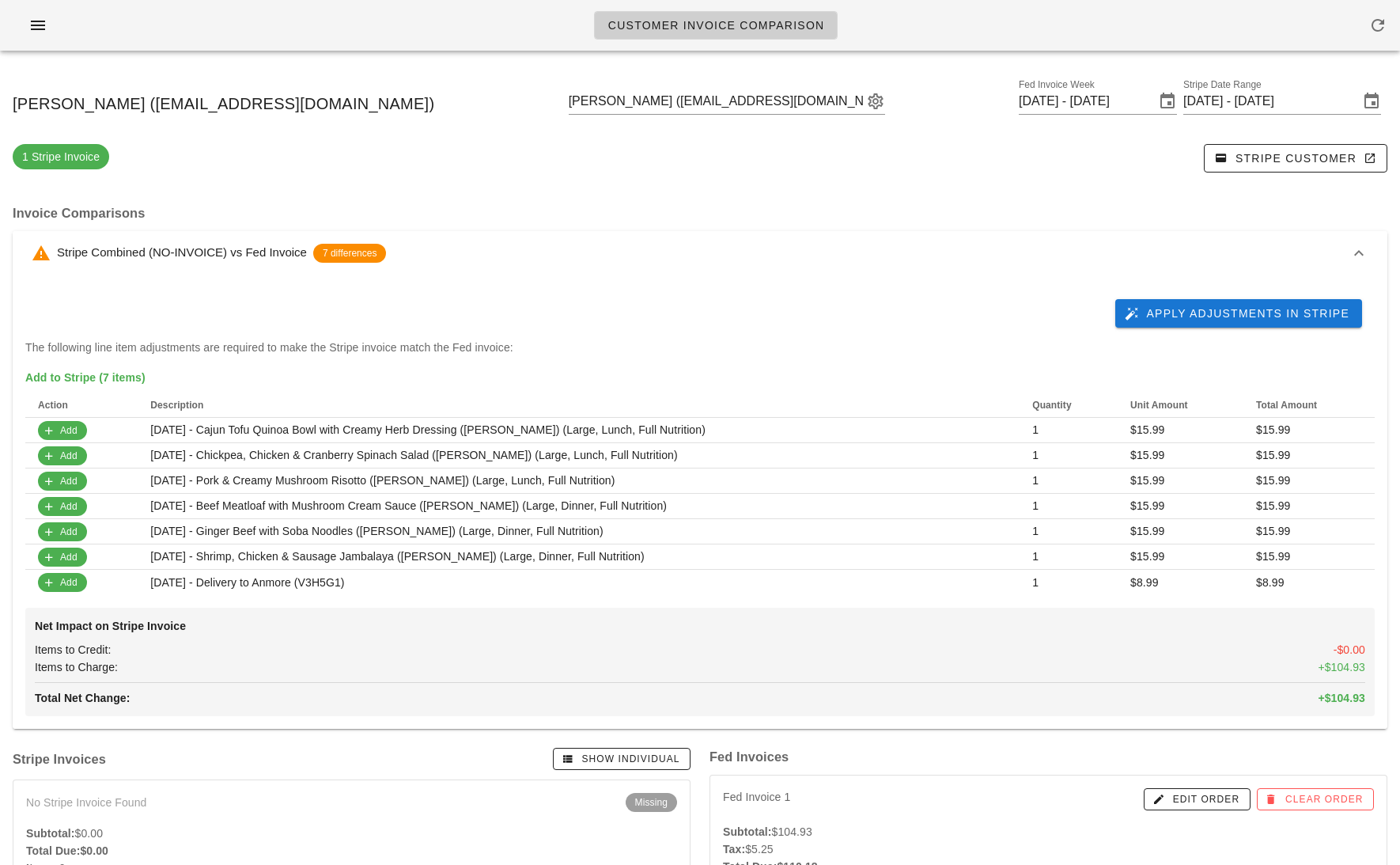
click at [1217, 291] on div "Apply Adjustments in Stripe" at bounding box center [700, 313] width 1350 height 50
click at [1209, 308] on span "Apply Adjustments in Stripe" at bounding box center [1238, 314] width 222 height 14
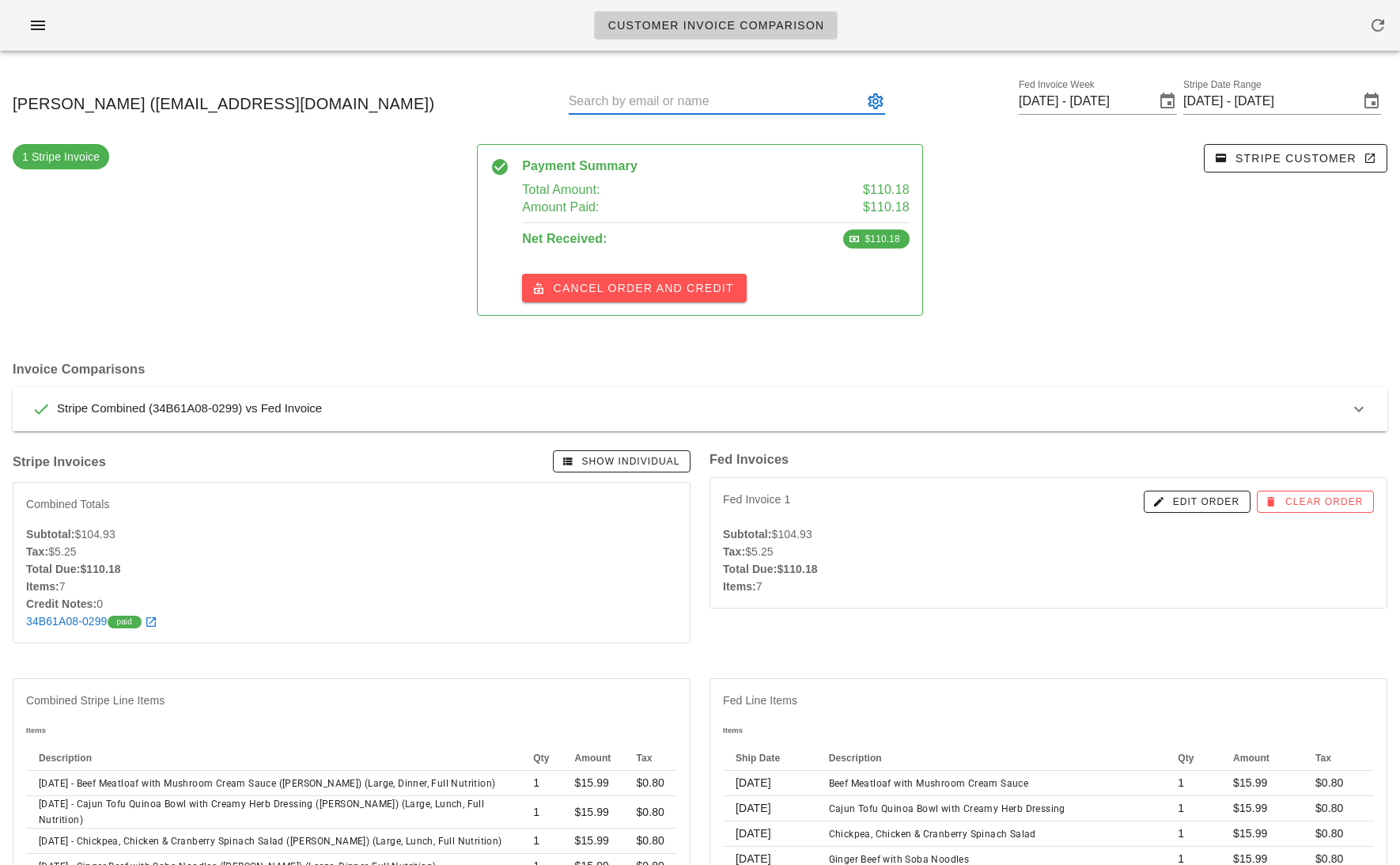
click at [741, 106] on input "text" at bounding box center [715, 101] width 294 height 26
paste input "laurrendoestherapy@gmail.com"
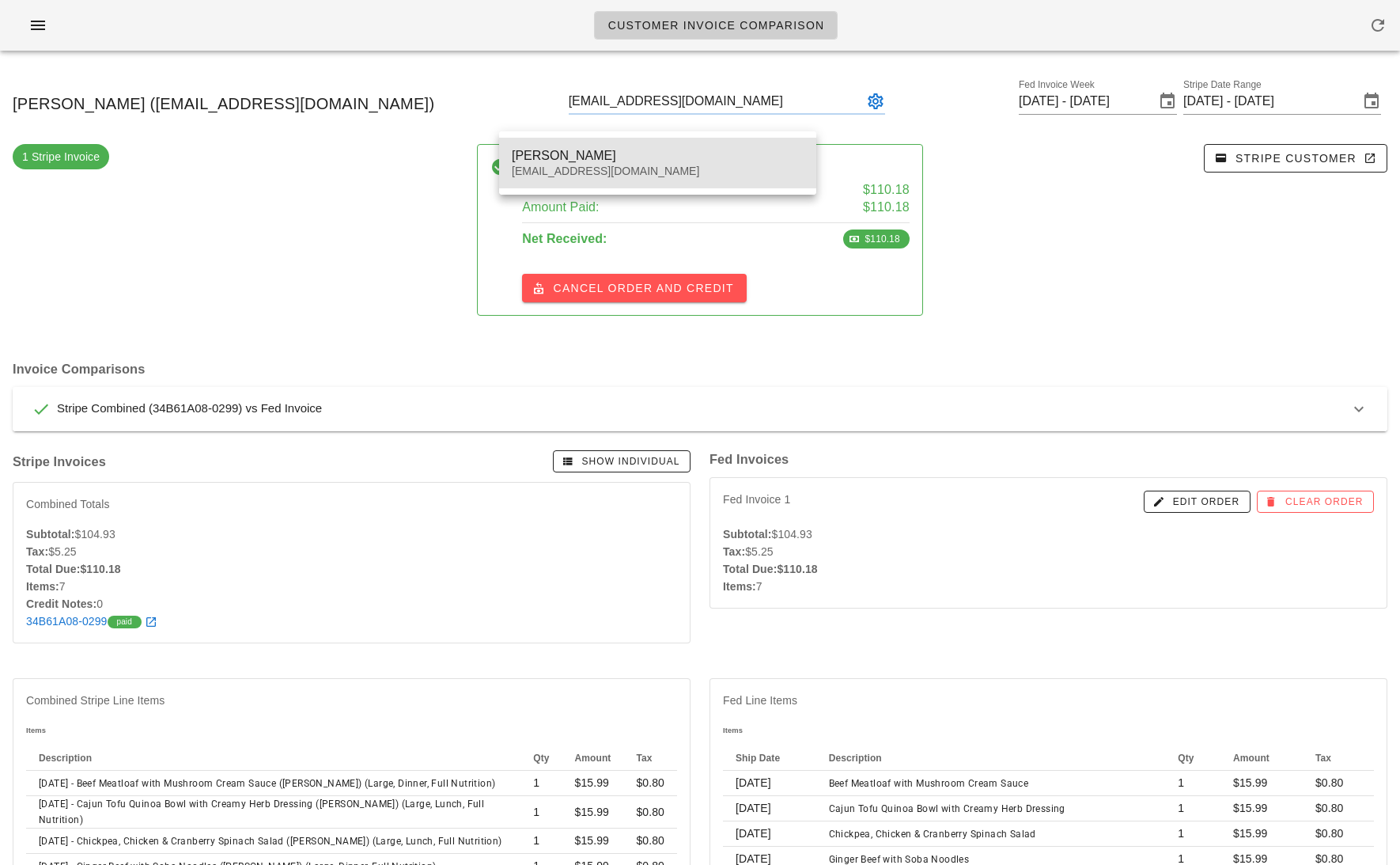
click at [738, 163] on div "Laurren Iacobellis laurrendoestherapy@gmail.com" at bounding box center [658, 163] width 292 height 49
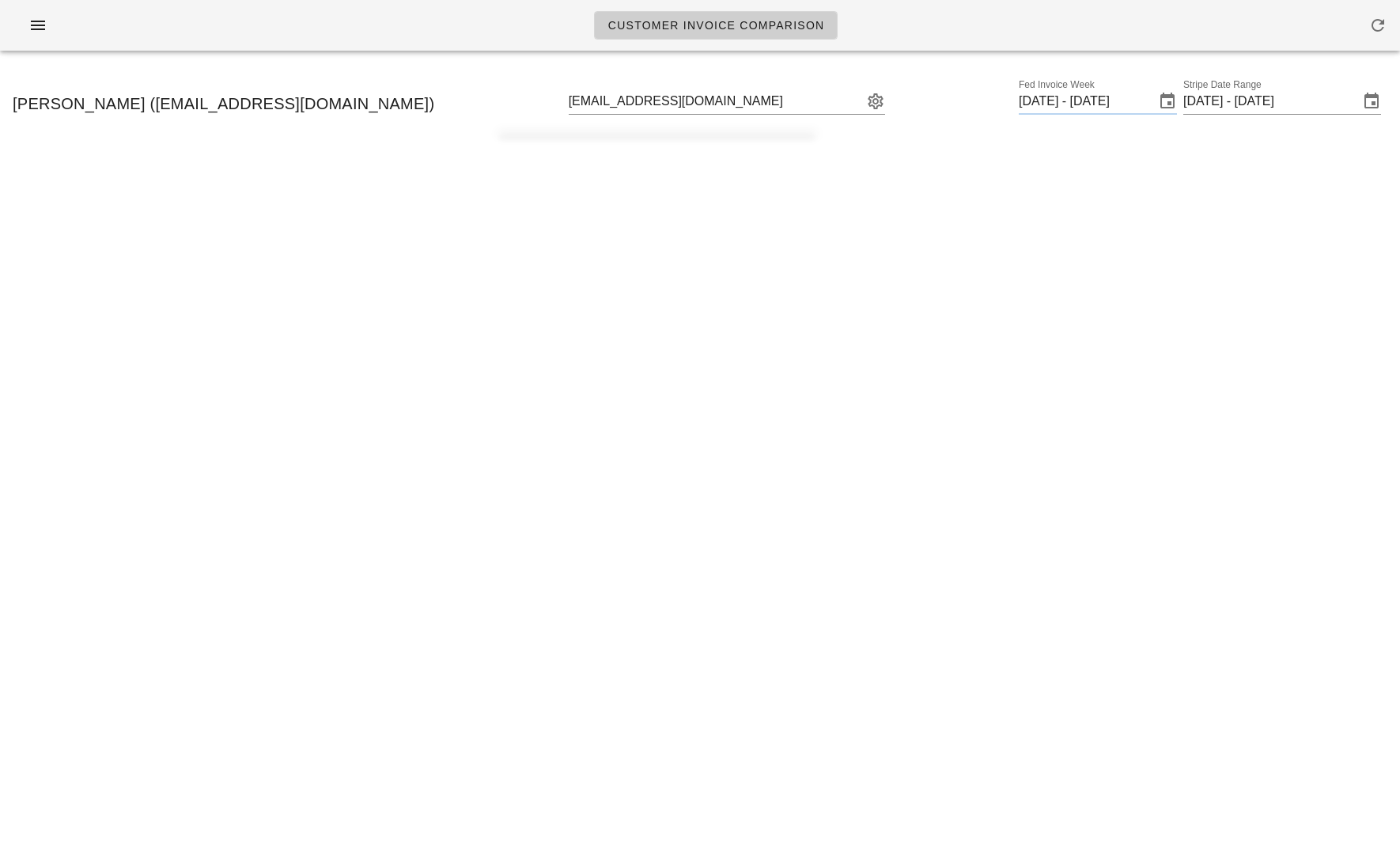
type input "Laurren Iacobellis (laurrendoestherapy@gmail.com)"
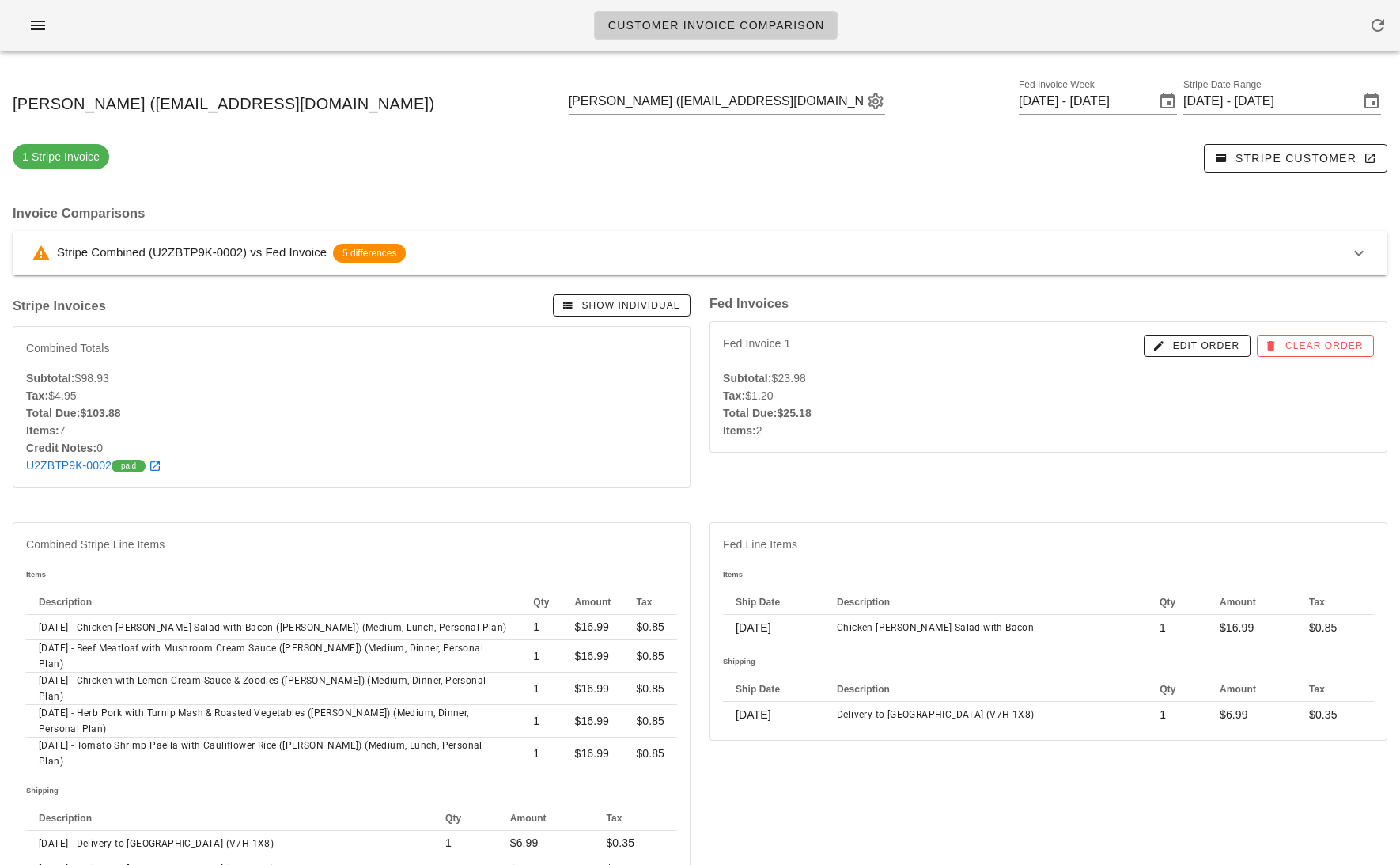
click at [923, 246] on div "Stripe Combined (U2ZBTP9K-0002) vs Fed Invoice 5 differences" at bounding box center [691, 253] width 1318 height 19
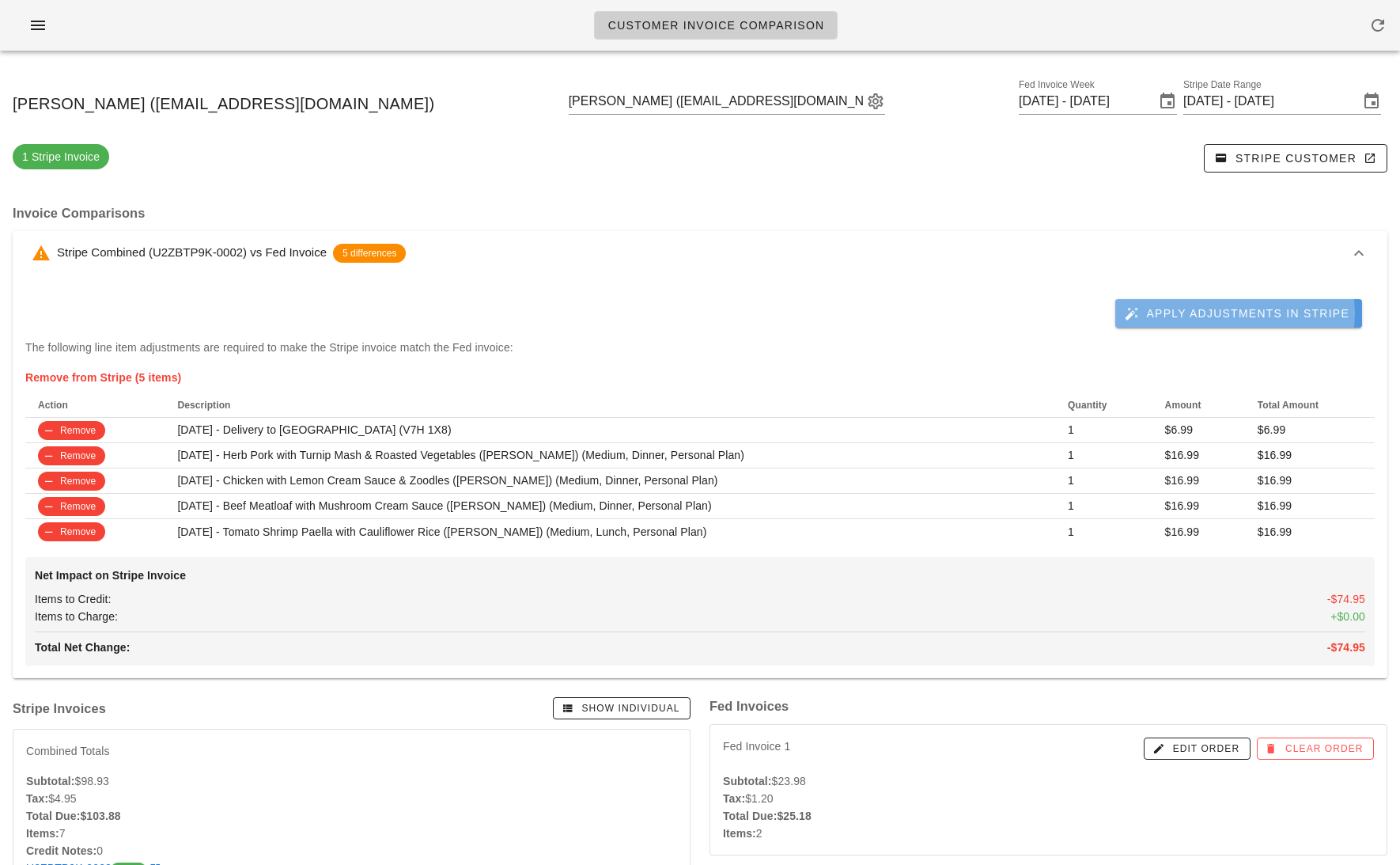
click at [1253, 307] on span "Apply Adjustments in Stripe" at bounding box center [1238, 314] width 222 height 14
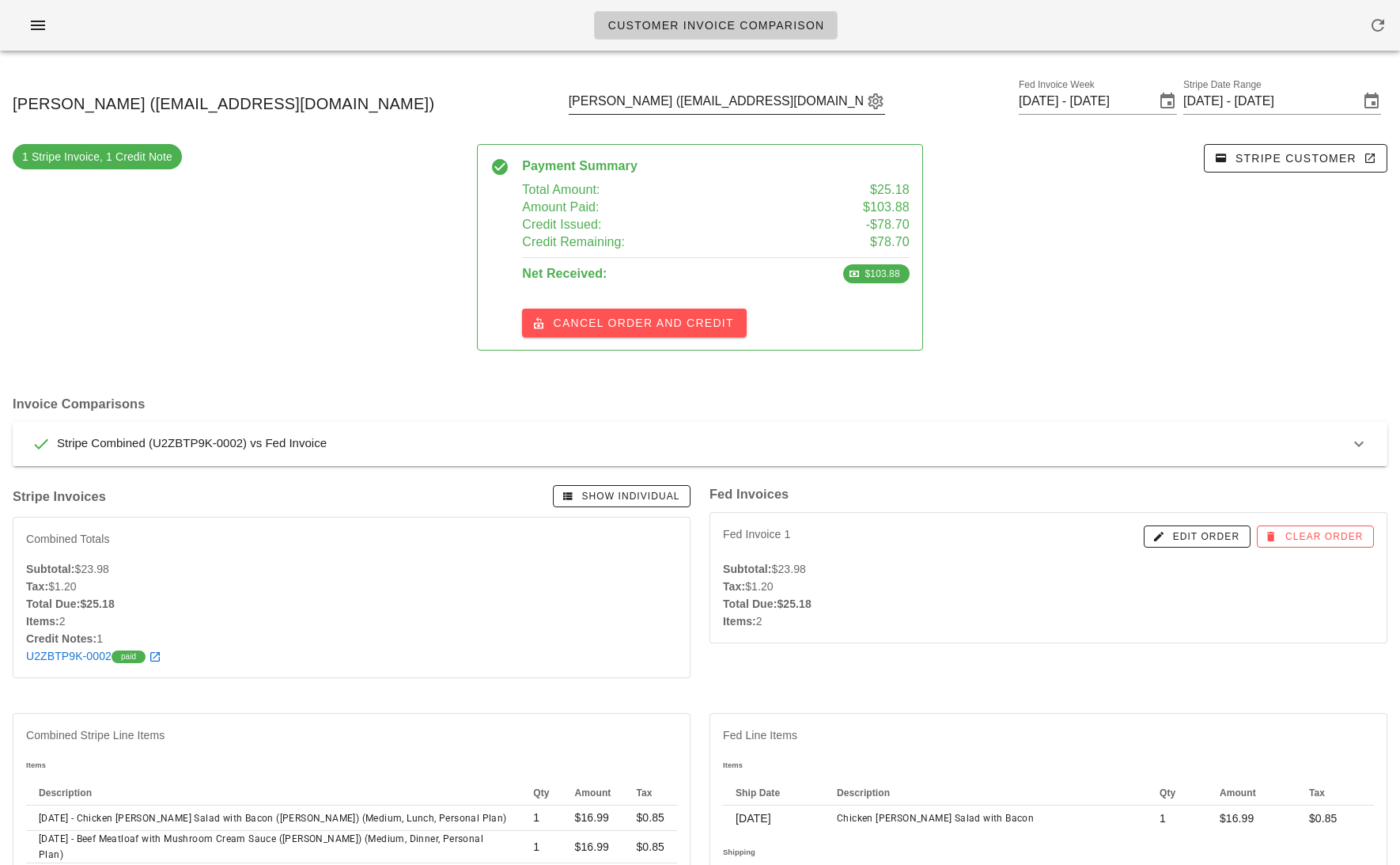
click at [673, 95] on input "Laurren Iacobellis (laurrendoestherapy@gmail.com)" at bounding box center [715, 101] width 294 height 26
click at [673, 95] on input "text" at bounding box center [715, 101] width 294 height 26
paste input "sassa_69@hotmail.com"
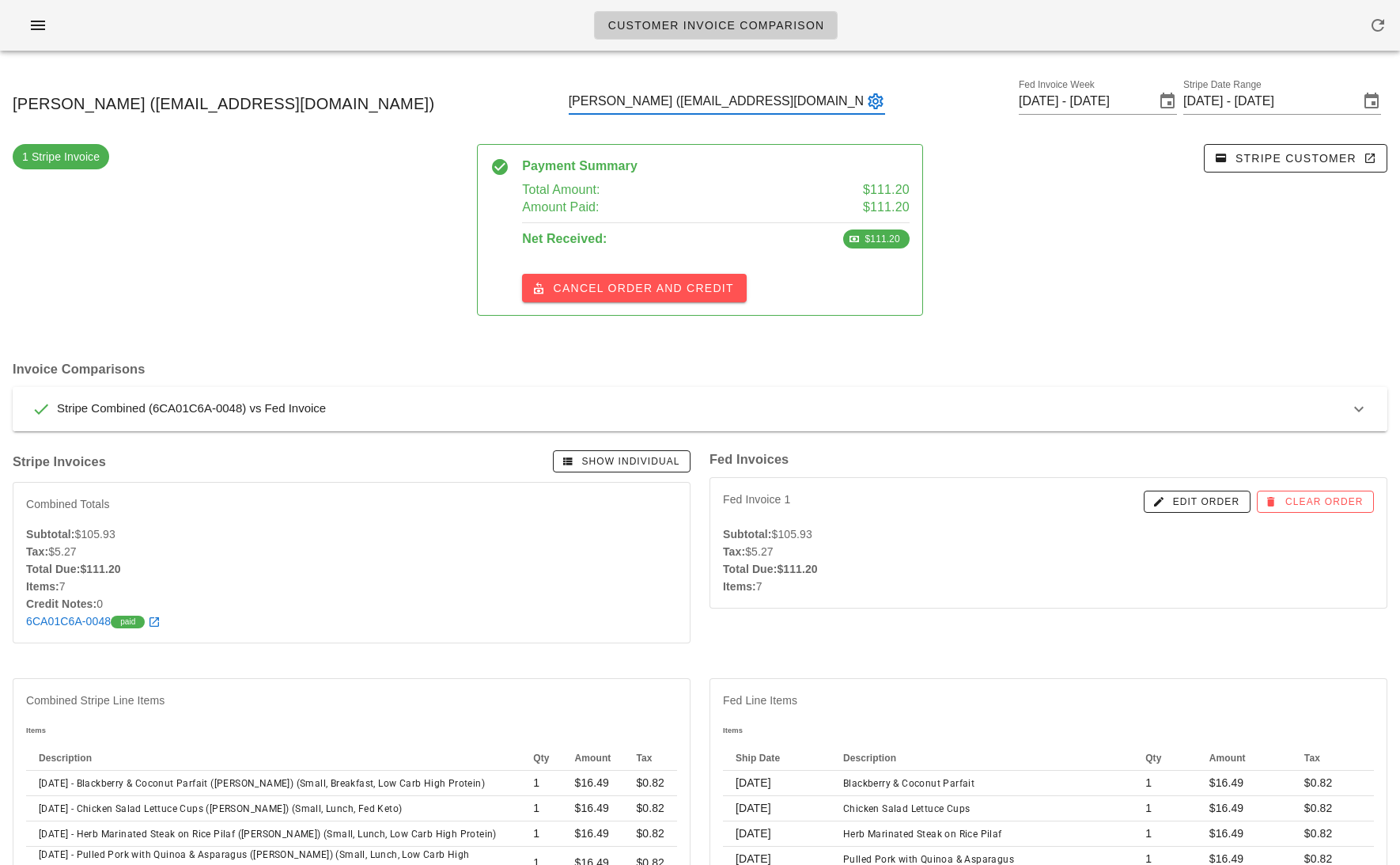
type input "Alyssa Lazzer (sassa_69@hotmail.com)"
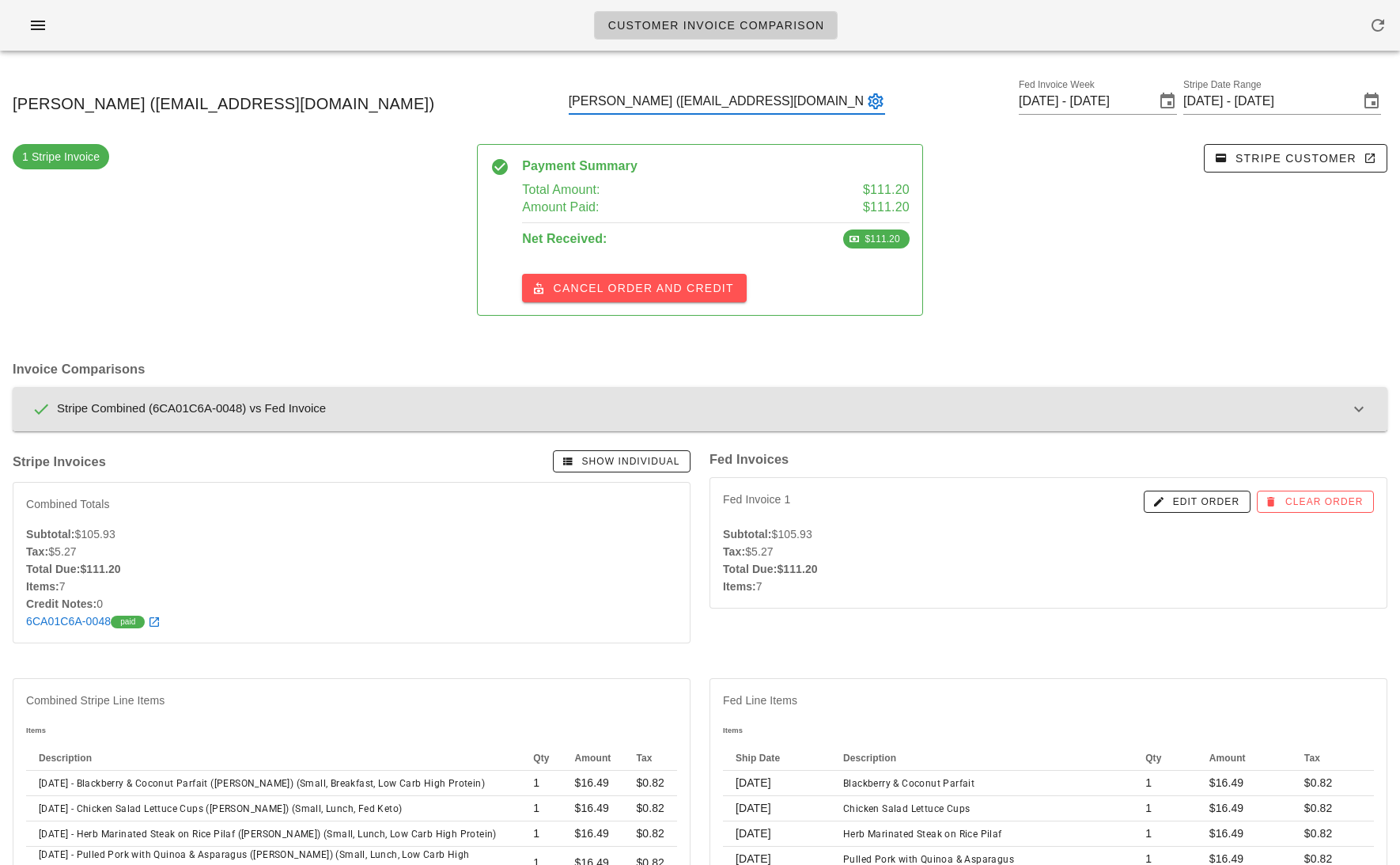
click at [808, 408] on div "Stripe Combined (6CA01C6A-0048) vs Fed Invoice" at bounding box center [691, 408] width 1318 height 19
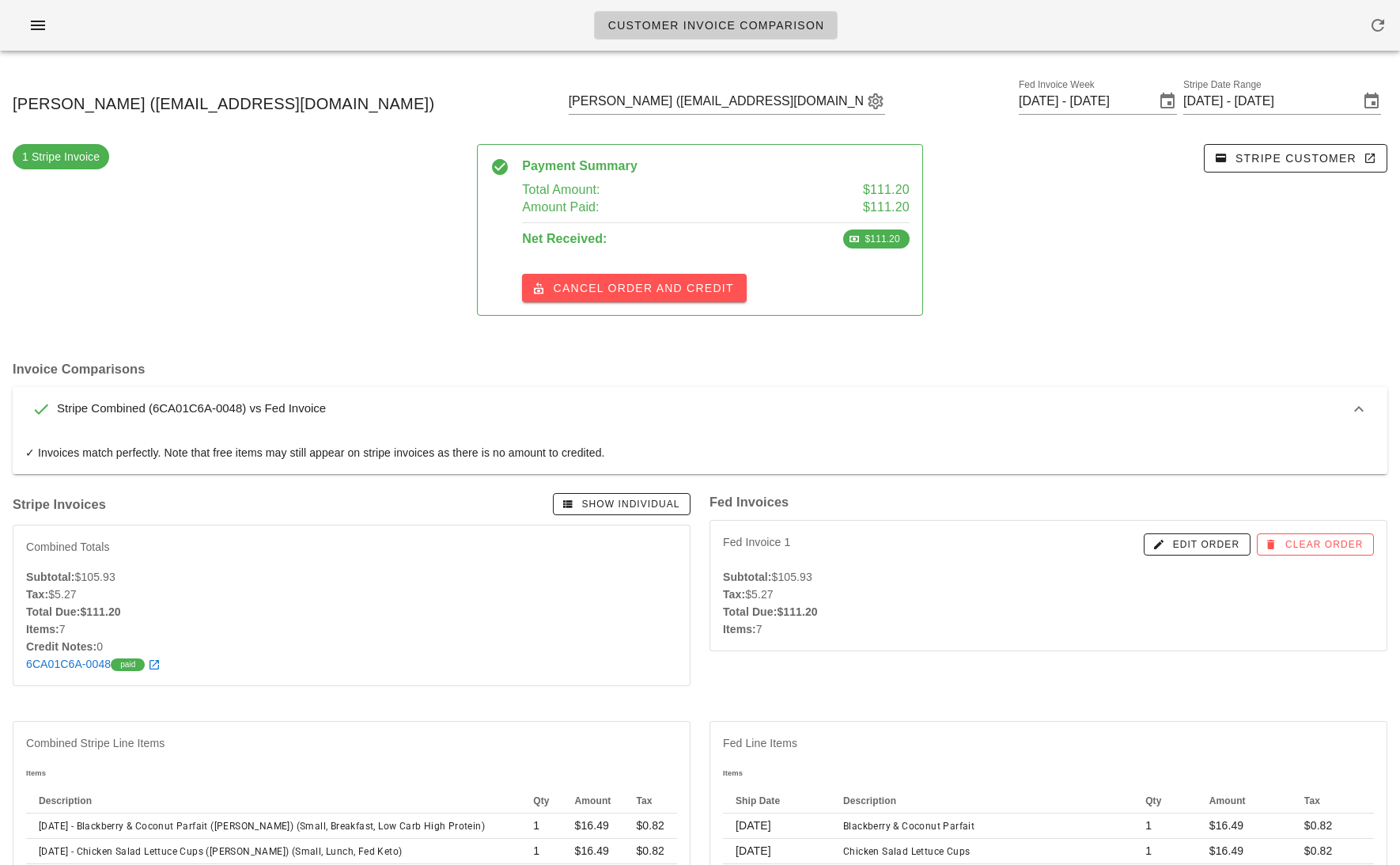
click at [808, 408] on div "Stripe Combined (6CA01C6A-0048) vs Fed Invoice" at bounding box center [691, 408] width 1318 height 19
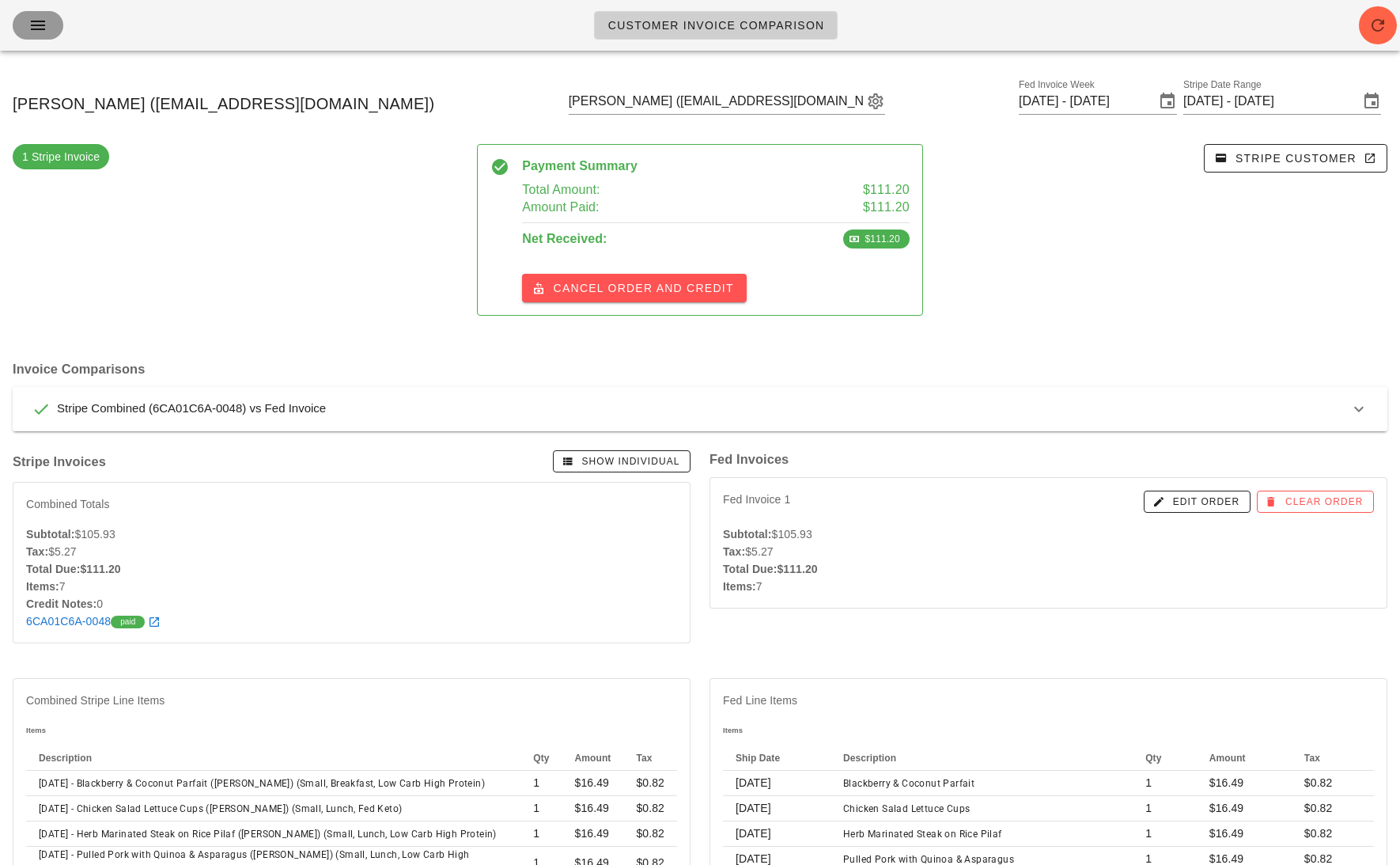
click at [42, 27] on icon "button" at bounding box center [37, 25] width 19 height 19
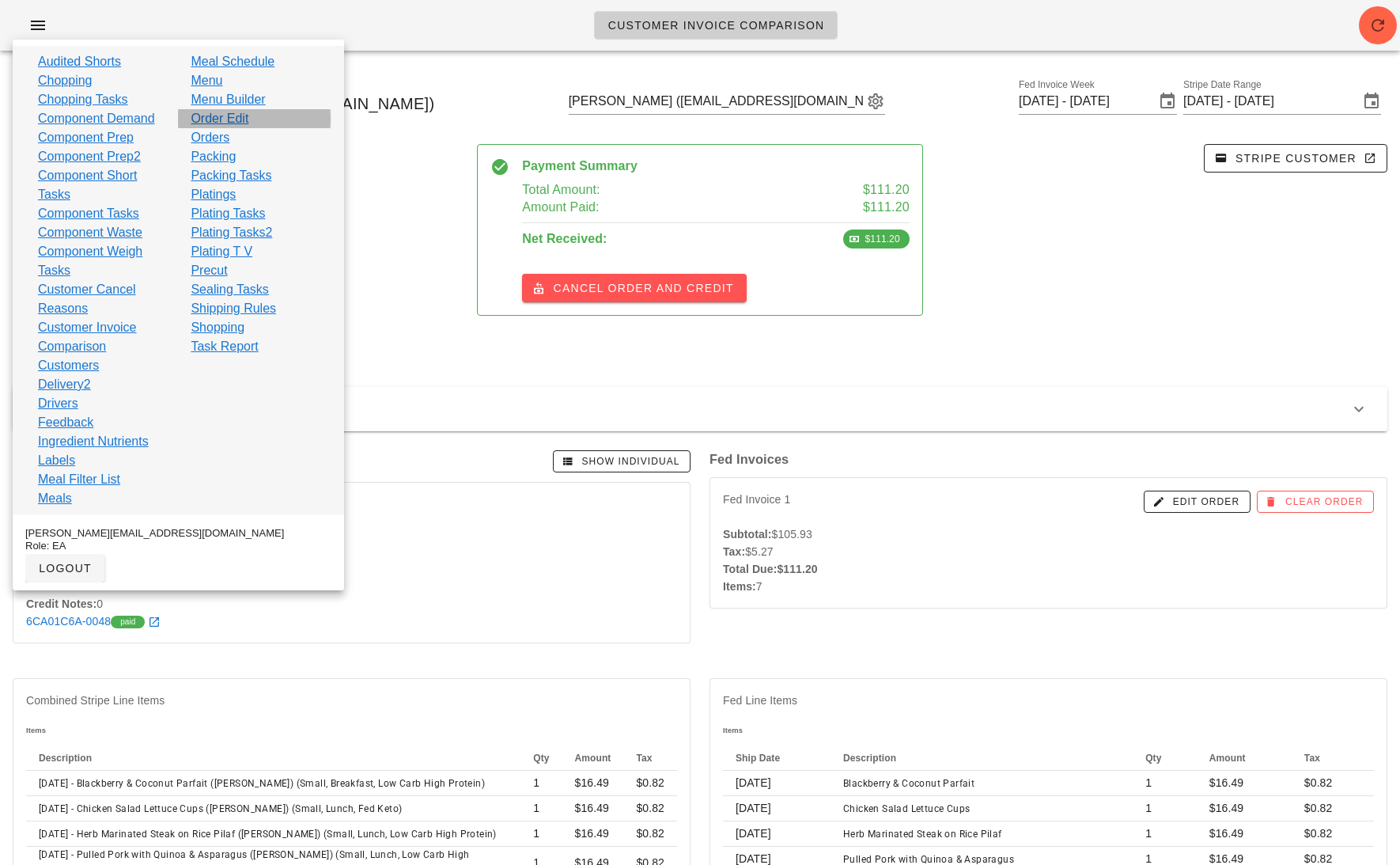
click at [222, 118] on link "Order Edit" at bounding box center [219, 118] width 57 height 19
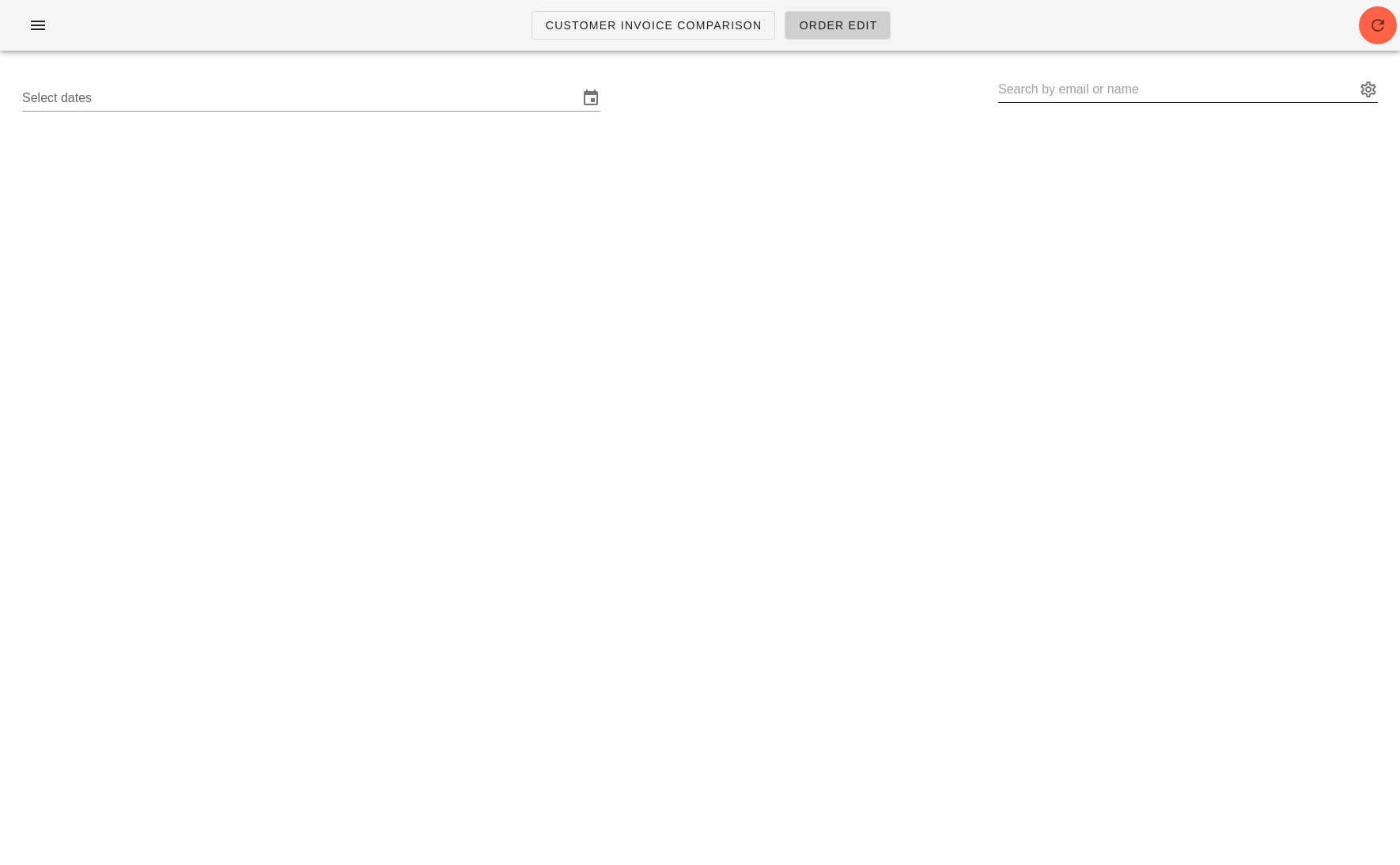
click at [1049, 87] on input "text" at bounding box center [1177, 89] width 358 height 26
paste input "dominiquelalama@gmail.com"
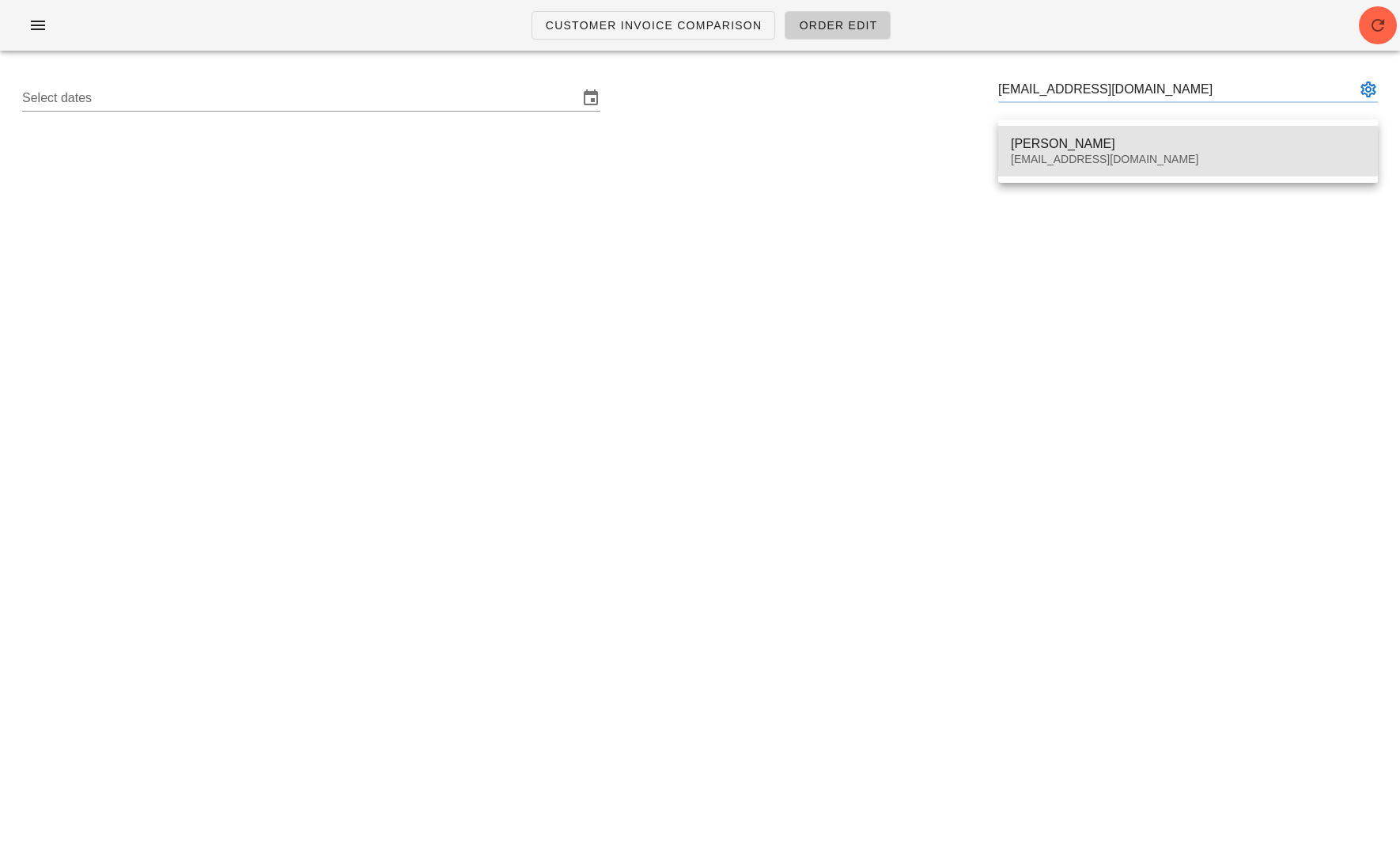
click at [1048, 135] on div "Dominique Lalama dominiquelalama@gmail.com" at bounding box center [1188, 151] width 354 height 49
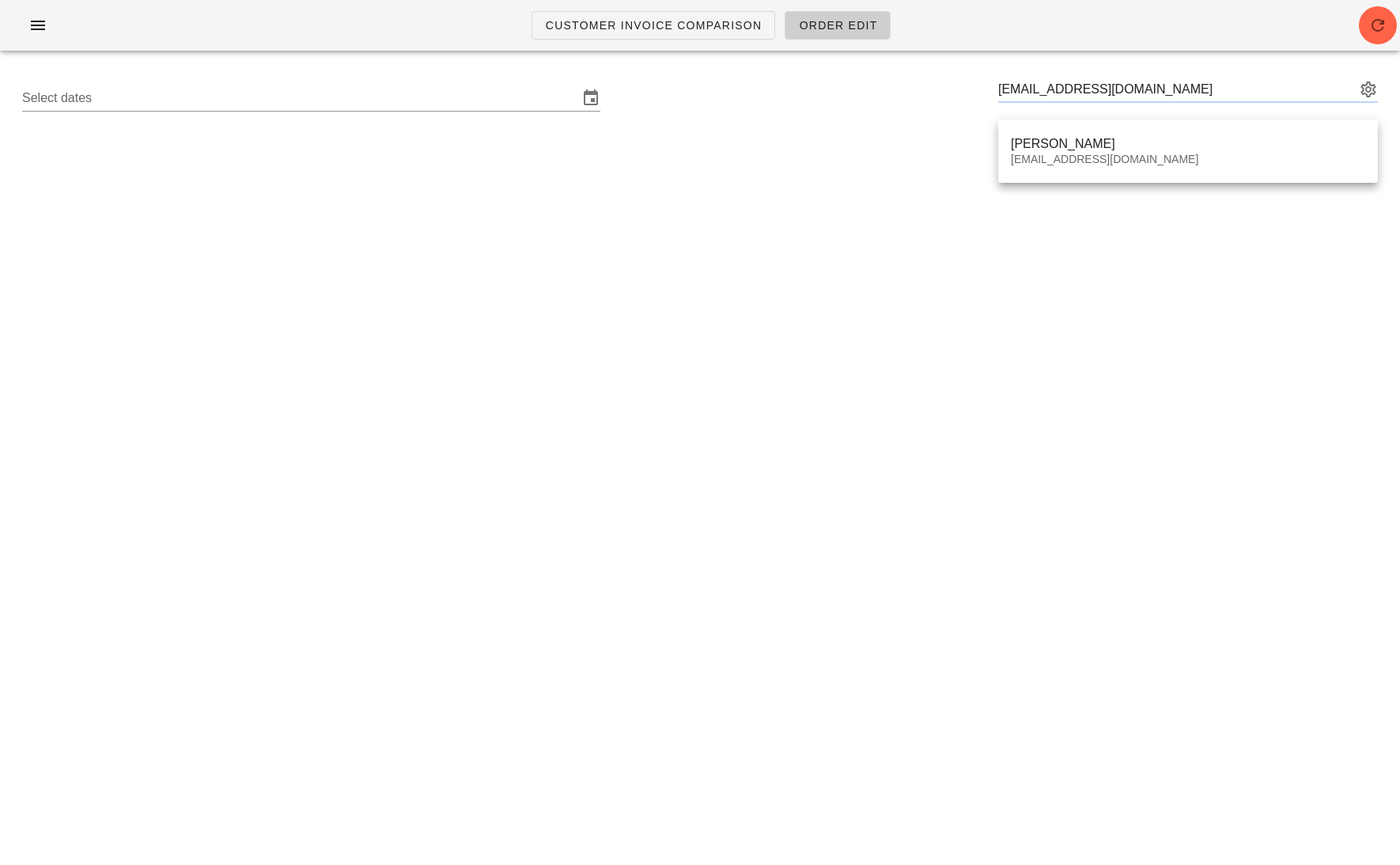
type input "Dominique Lalama (dominiquelalama@gmail.com)"
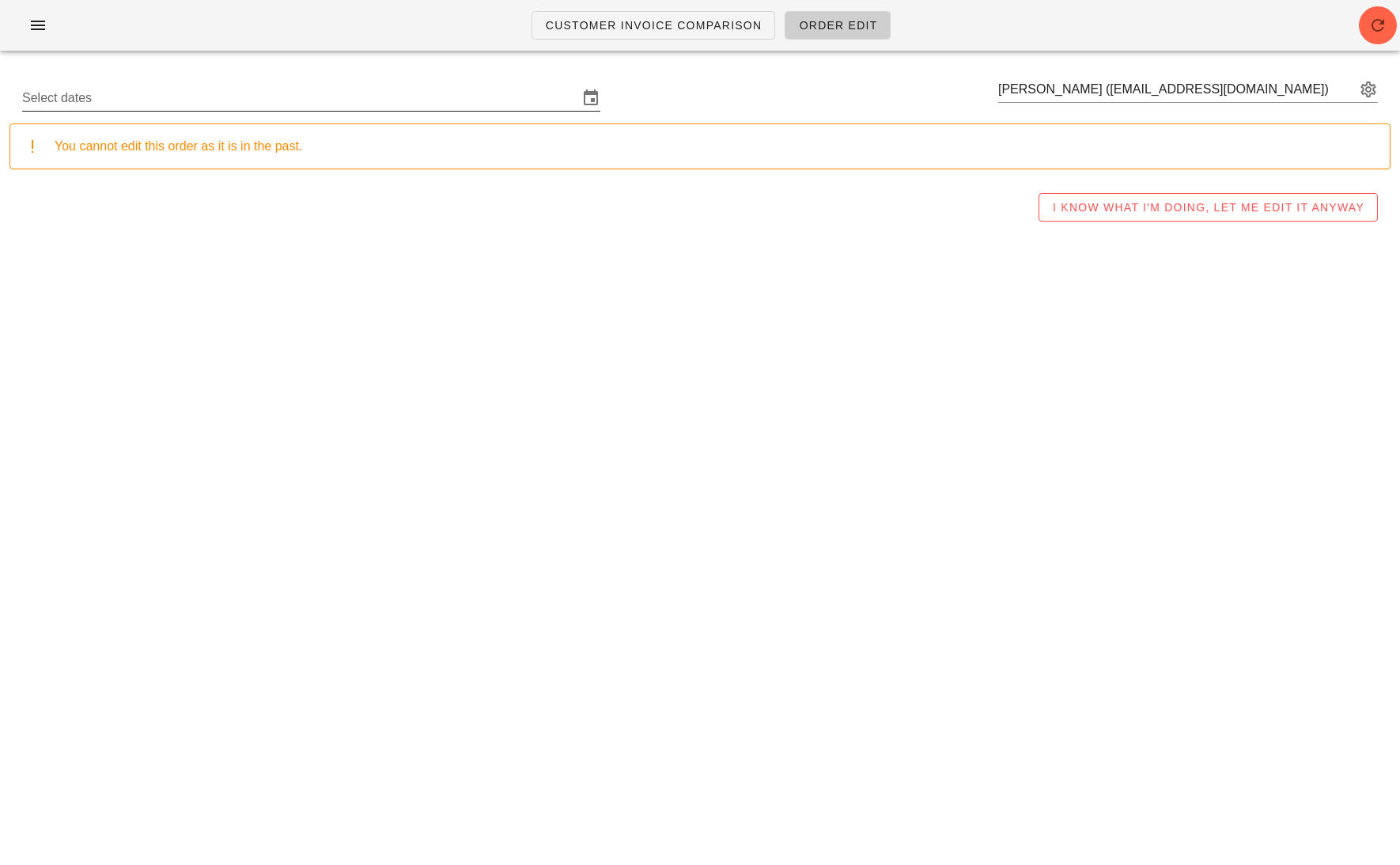
click at [453, 92] on input "Select dates" at bounding box center [300, 98] width 556 height 26
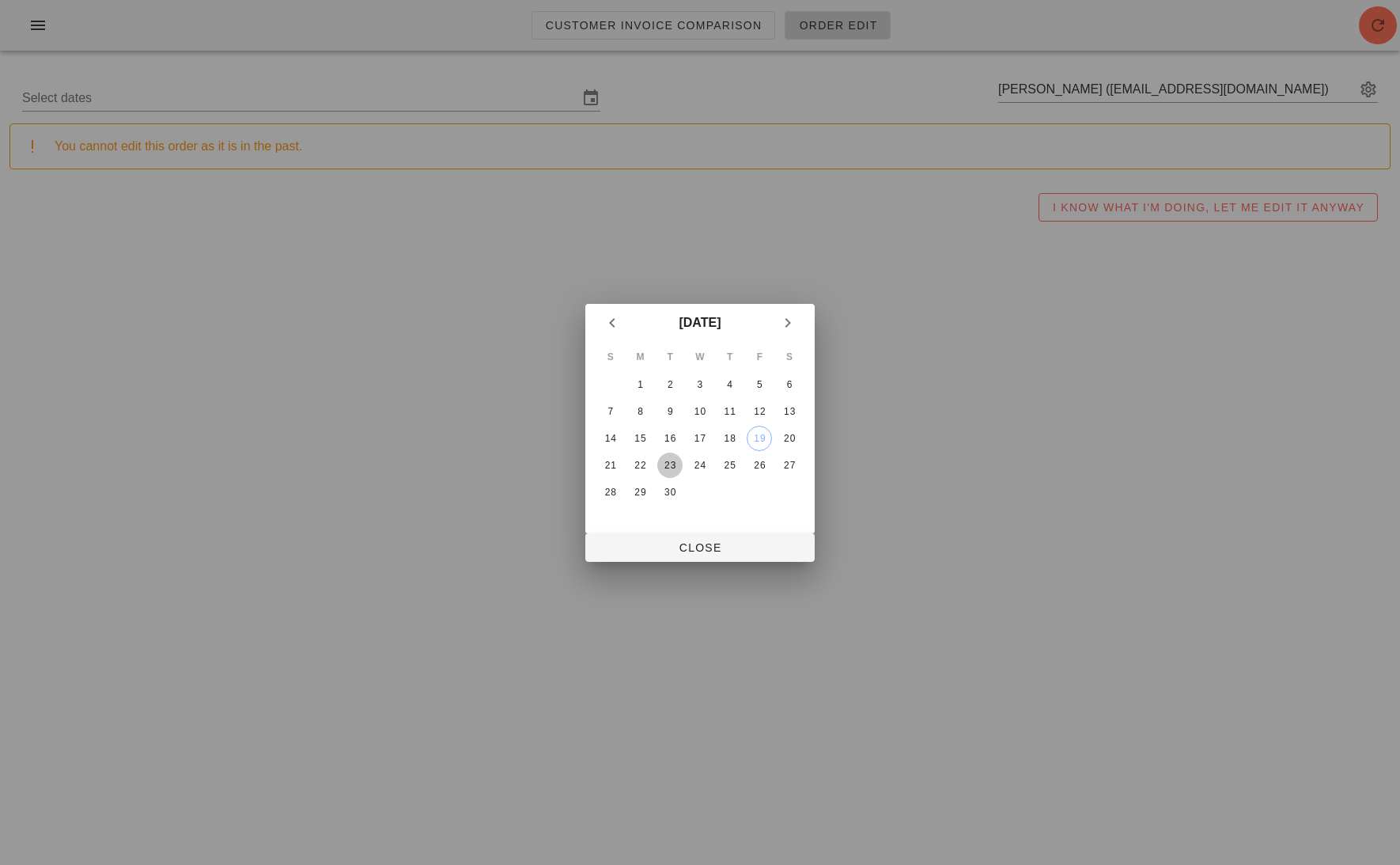
click at [672, 462] on div "23" at bounding box center [670, 465] width 26 height 11
click at [692, 550] on span "Close" at bounding box center [700, 548] width 204 height 12
type input "Sunday September 21 - Saturday September 27"
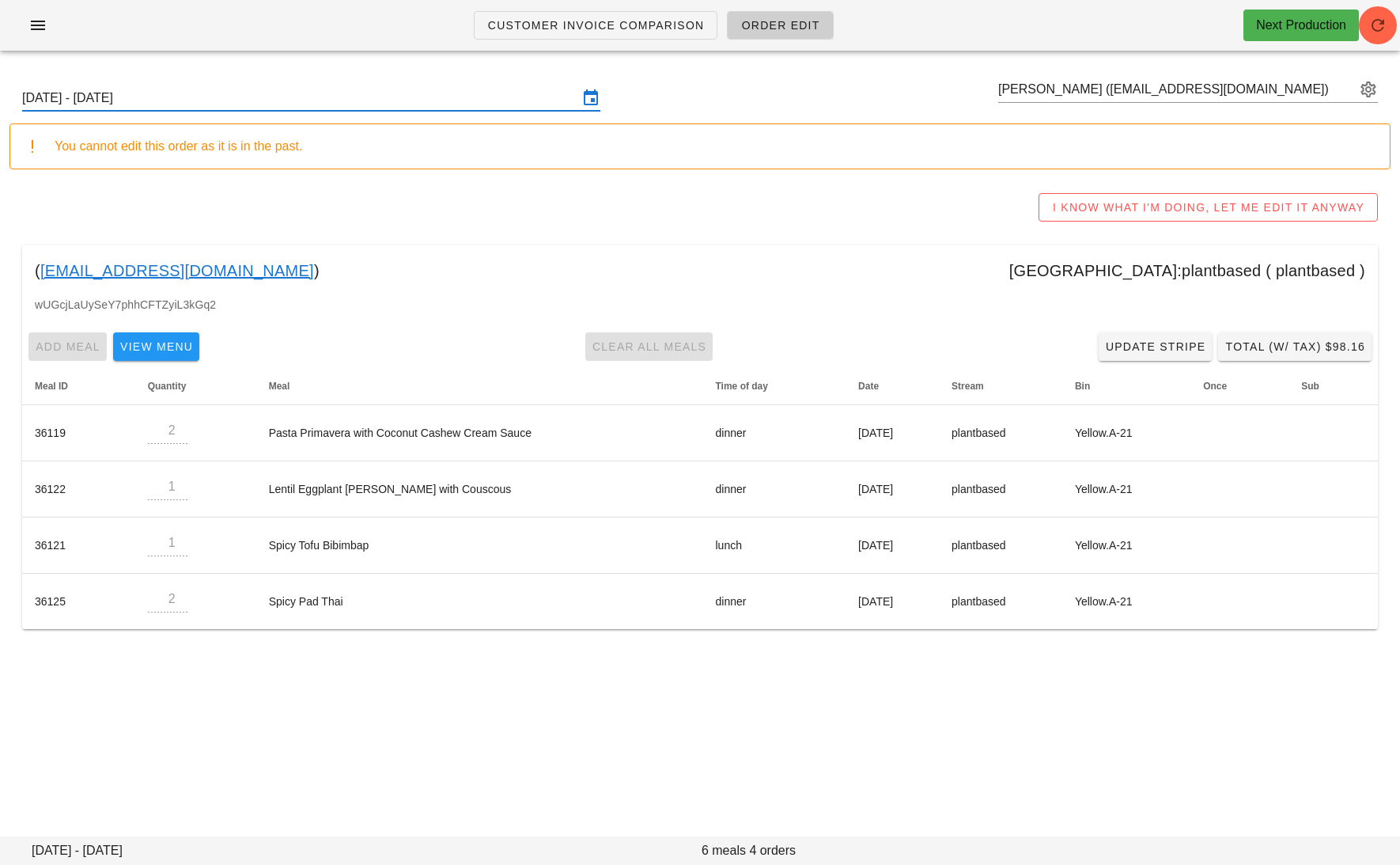
click at [219, 269] on link "dominiquelalama@gmail.com" at bounding box center [178, 270] width 274 height 26
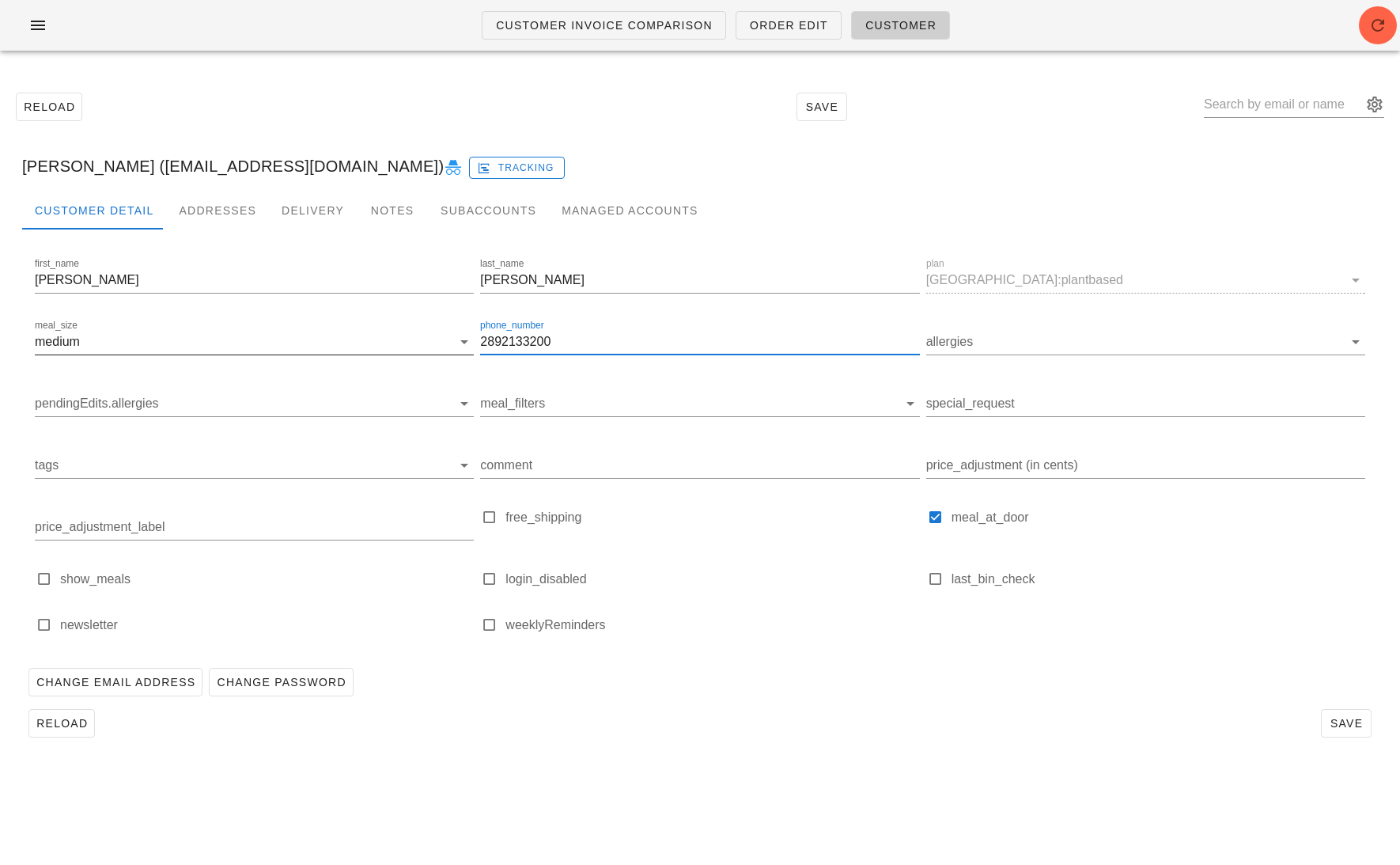
drag, startPoint x: 561, startPoint y: 344, endPoint x: 471, endPoint y: 344, distance: 90.0
click at [471, 344] on div "first_name Dominique last_name Lalama plan Calgary:plantbased meal_size medium …" at bounding box center [700, 451] width 1337 height 400
click at [230, 205] on div "Addresses" at bounding box center [217, 210] width 102 height 38
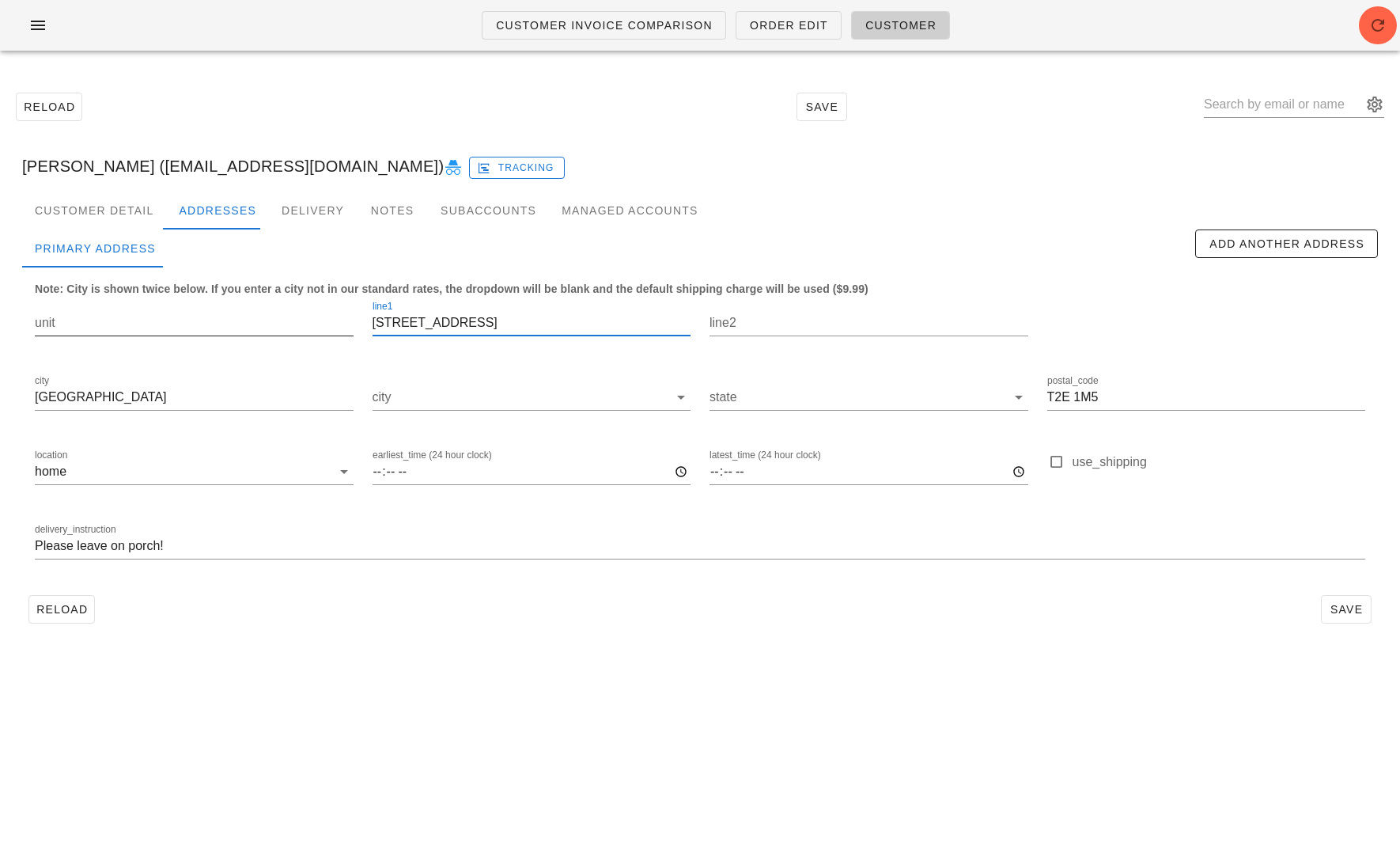
drag, startPoint x: 493, startPoint y: 320, endPoint x: 317, endPoint y: 320, distance: 176.0
click at [317, 320] on div "unit line1 708 17 Ave NE line2 city Calgary city state postal_code T2E 1M5 loca…" at bounding box center [700, 436] width 1350 height 298
drag, startPoint x: 1111, startPoint y: 395, endPoint x: 1014, endPoint y: 394, distance: 97.0
click at [1014, 395] on div "unit line1 708 17 Ave NE line2 city Calgary city state postal_code T2E 1M5 loca…" at bounding box center [700, 436] width 1350 height 298
click at [40, 36] on button "button" at bounding box center [37, 26] width 50 height 28
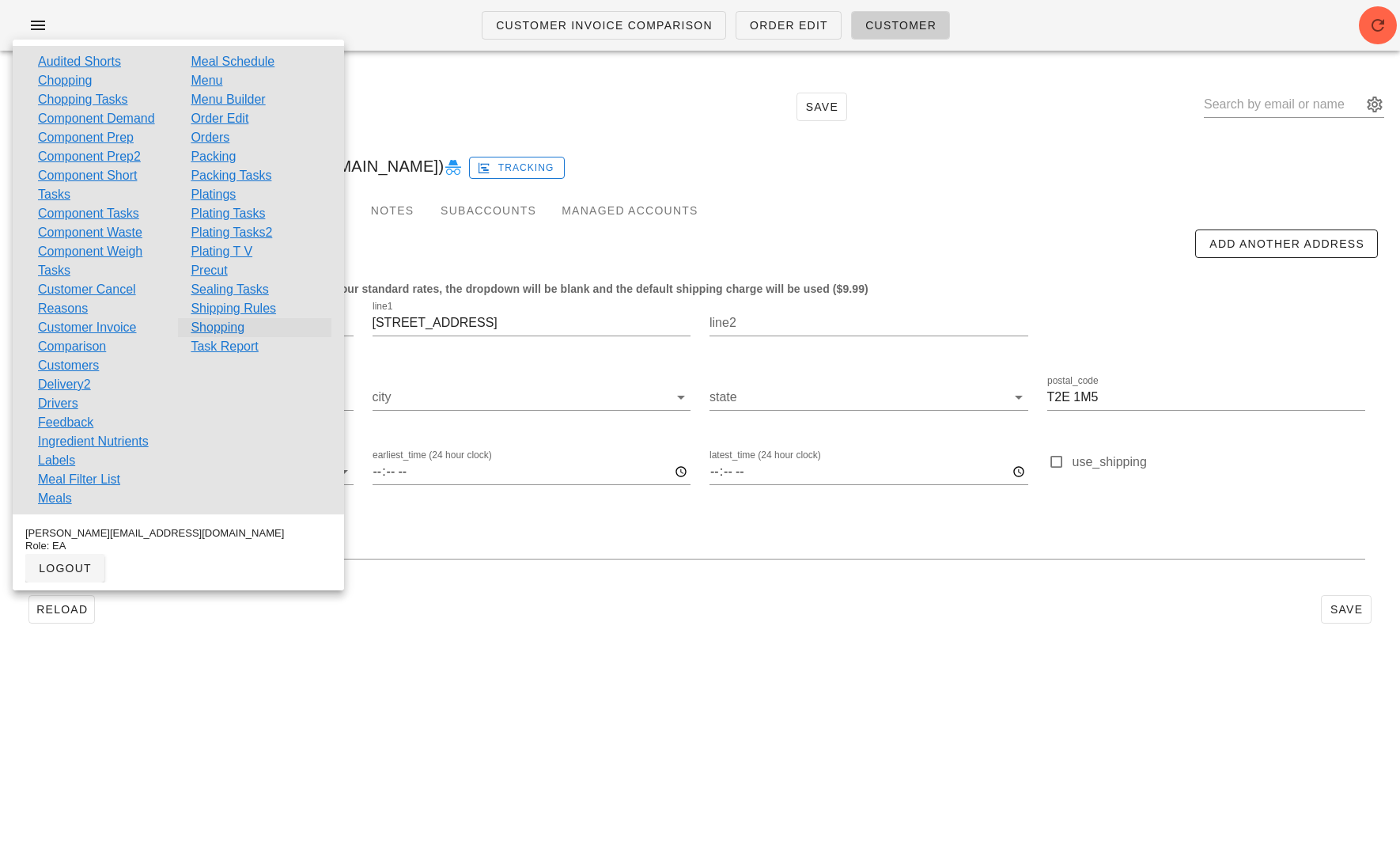
click at [233, 321] on link "Shopping" at bounding box center [217, 327] width 54 height 19
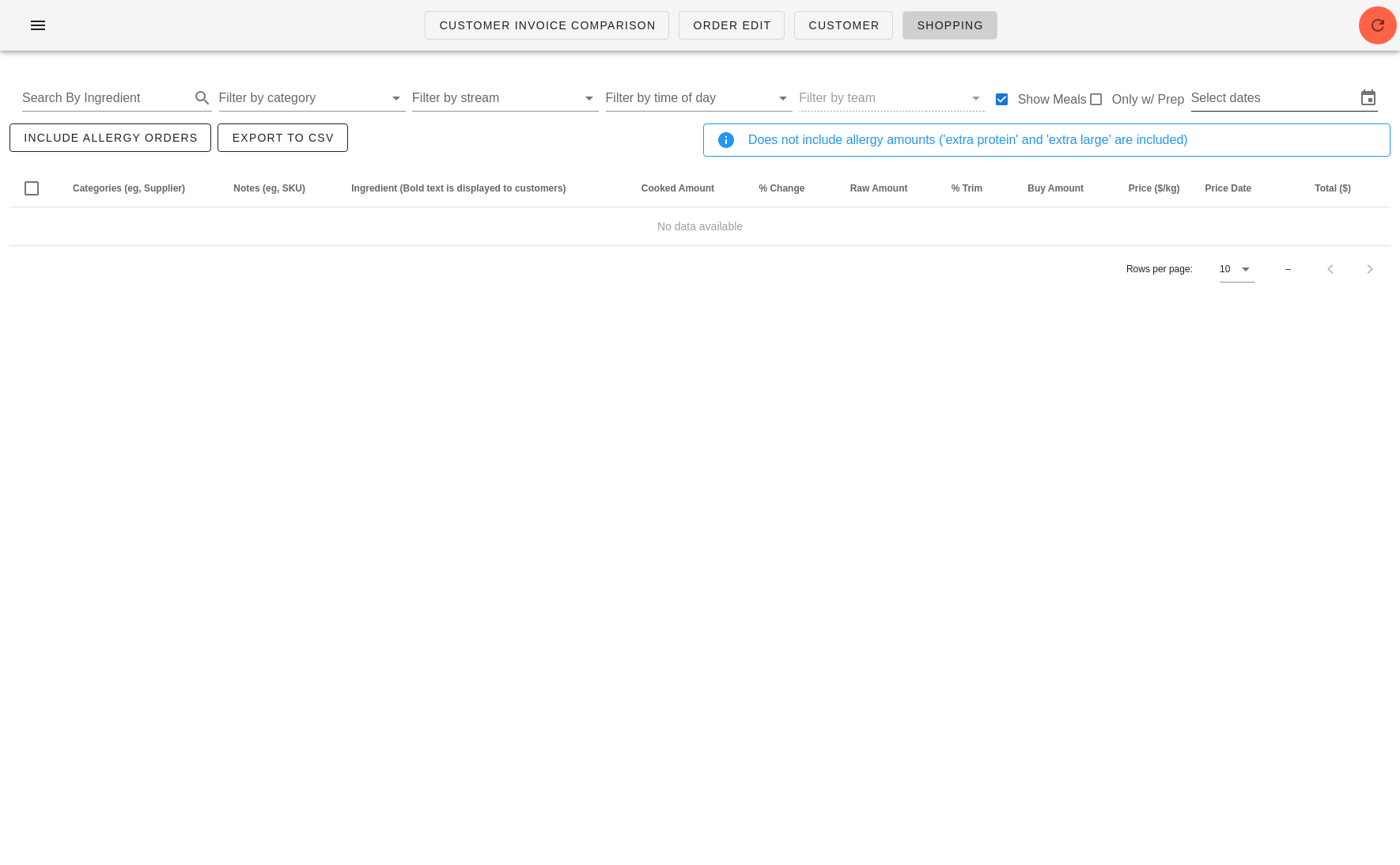
click at [1285, 92] on input "Select dates" at bounding box center [1274, 98] width 164 height 26
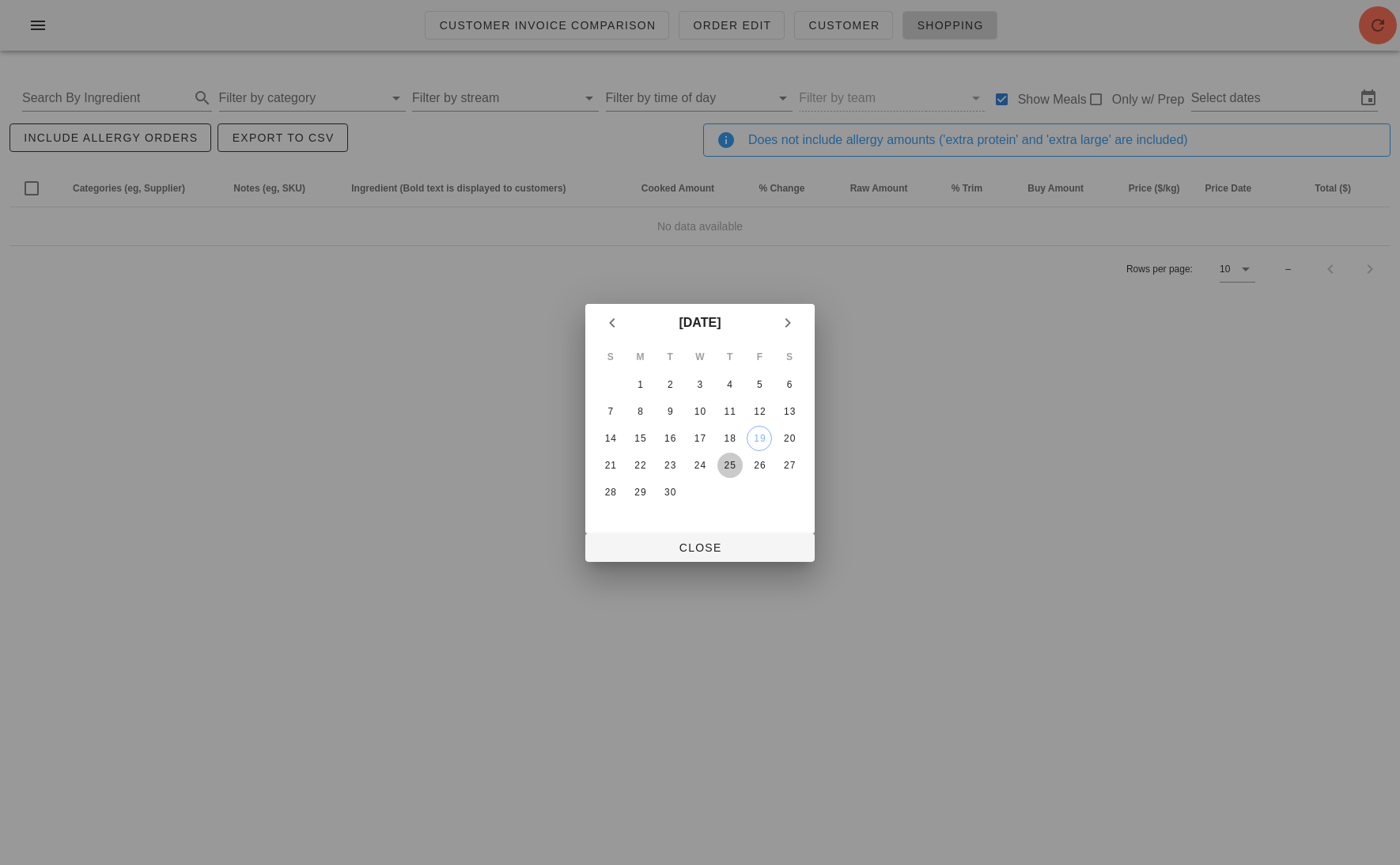
click at [729, 463] on div "25" at bounding box center [730, 465] width 26 height 11
click at [785, 467] on div "27" at bounding box center [790, 465] width 26 height 11
click at [723, 558] on button "Close" at bounding box center [700, 548] width 230 height 28
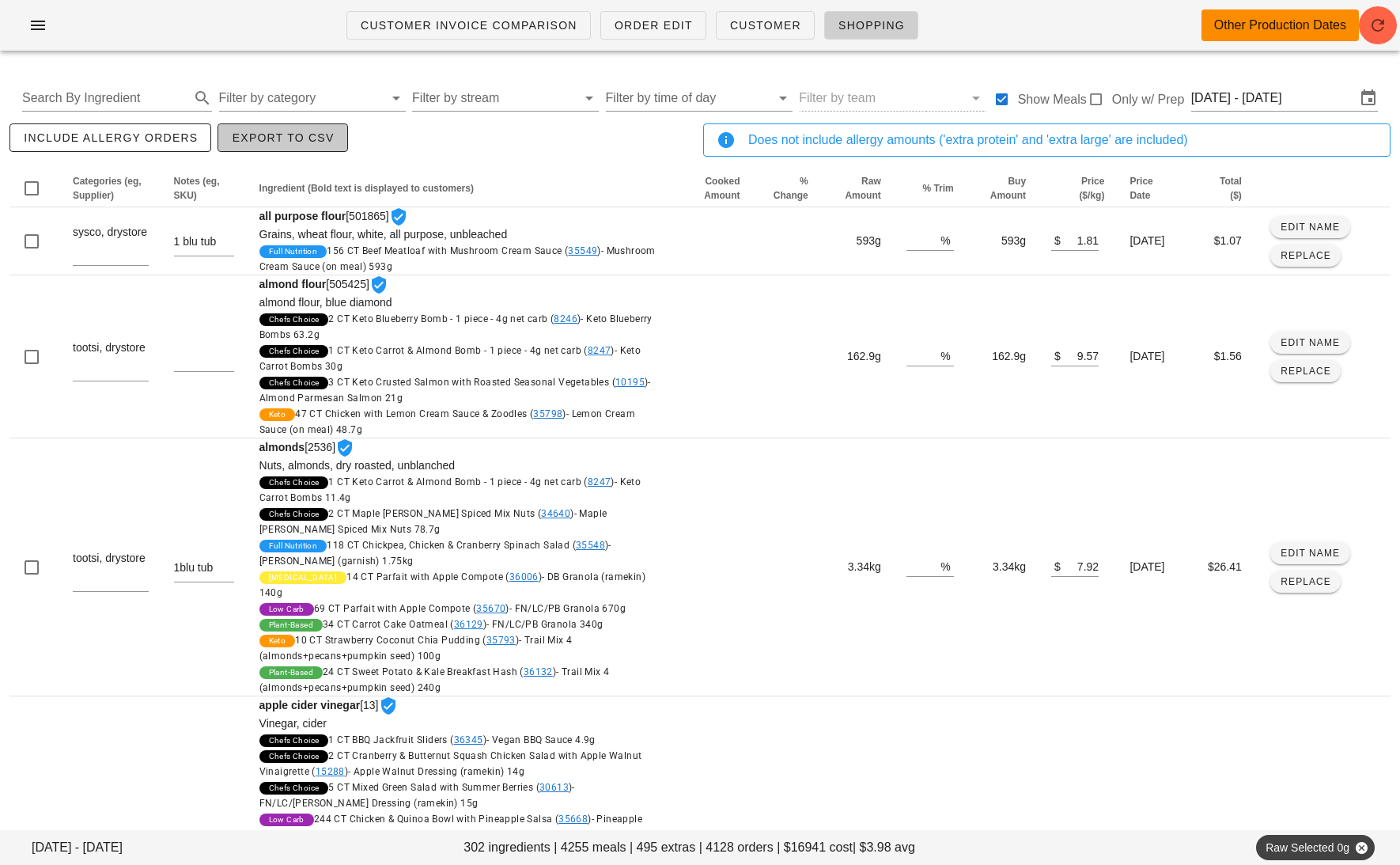
click at [302, 143] on span "Export to CSV" at bounding box center [283, 138] width 102 height 12
click at [1272, 102] on input "Thu Sep 25 - Sat Sep 27" at bounding box center [1274, 98] width 164 height 26
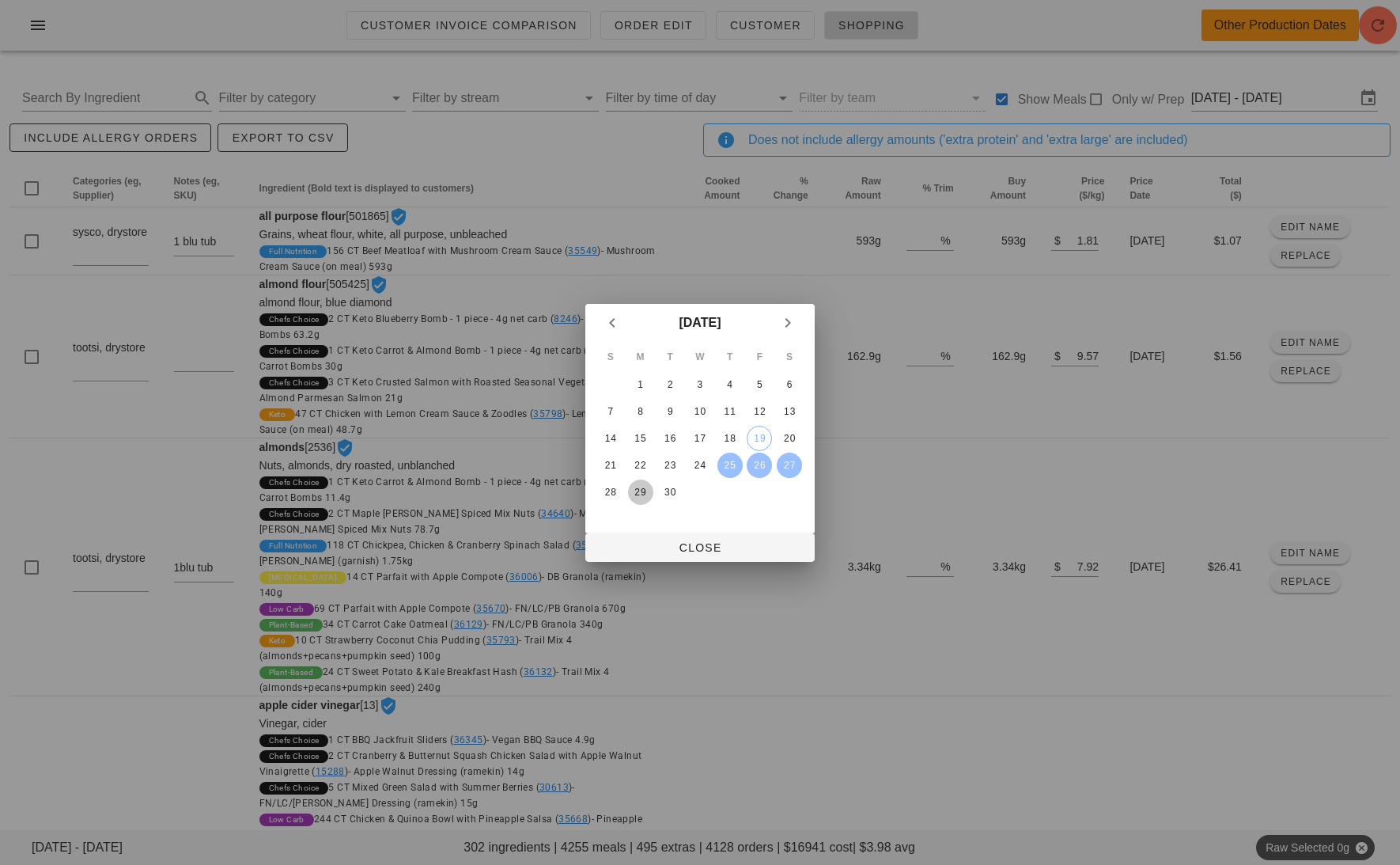
click at [633, 496] on div "29" at bounding box center [640, 492] width 26 height 11
click at [792, 317] on icon "Next month" at bounding box center [787, 322] width 19 height 19
click at [796, 381] on div "4" at bounding box center [790, 384] width 26 height 11
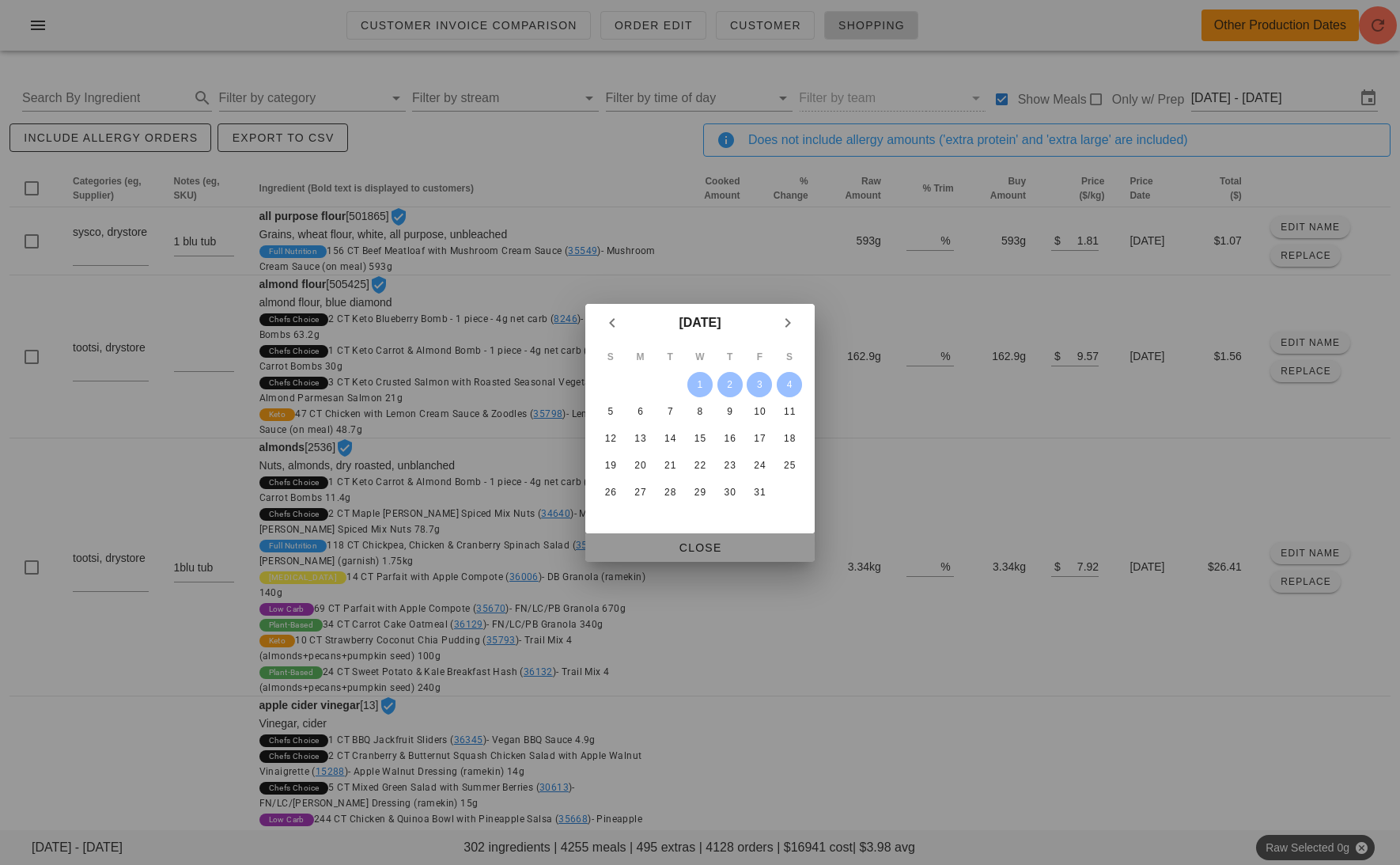
click at [741, 547] on span "Close" at bounding box center [700, 548] width 204 height 12
type input "Mon Sep 29 - Sat Oct 4"
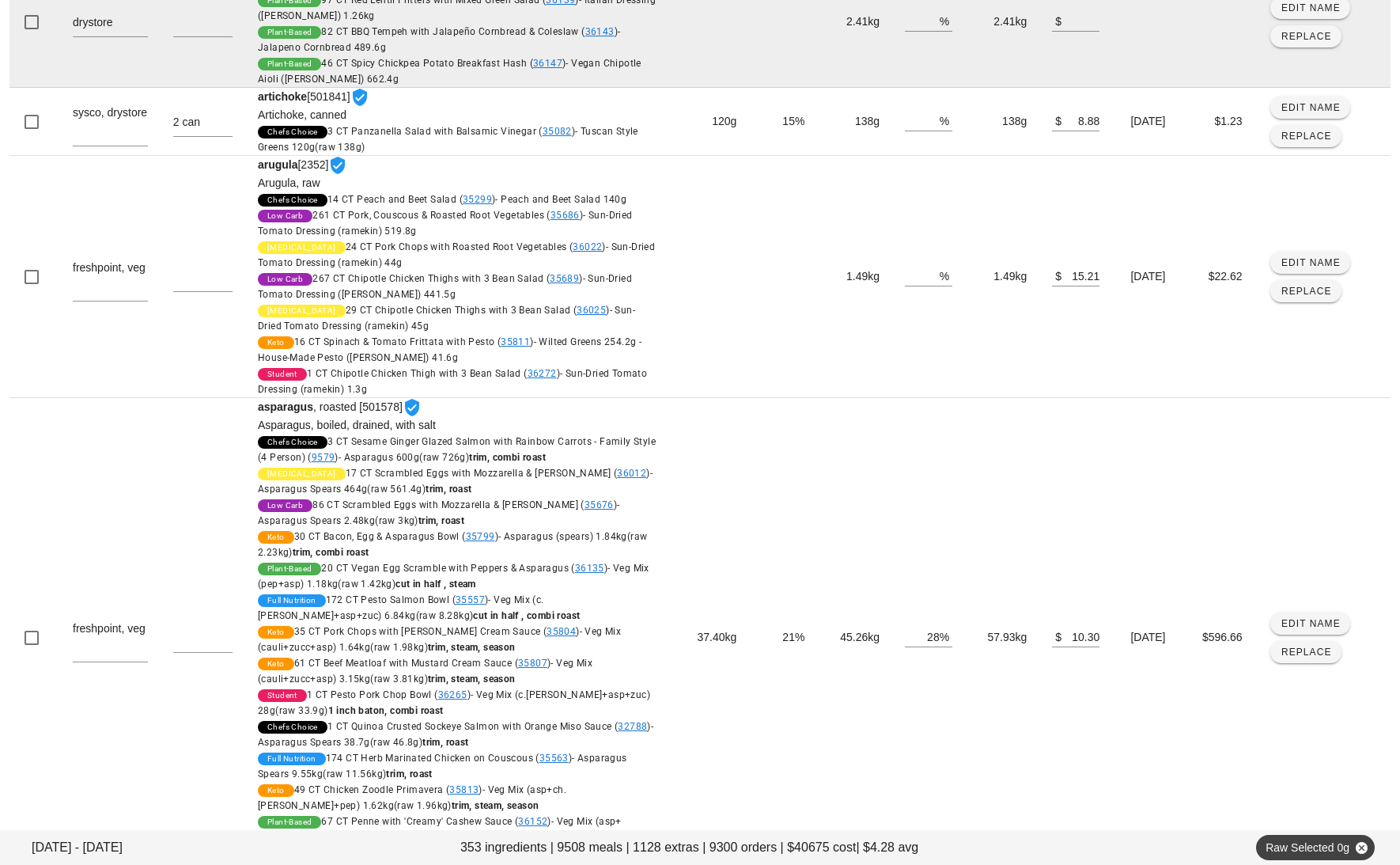
scroll to position [2713, 0]
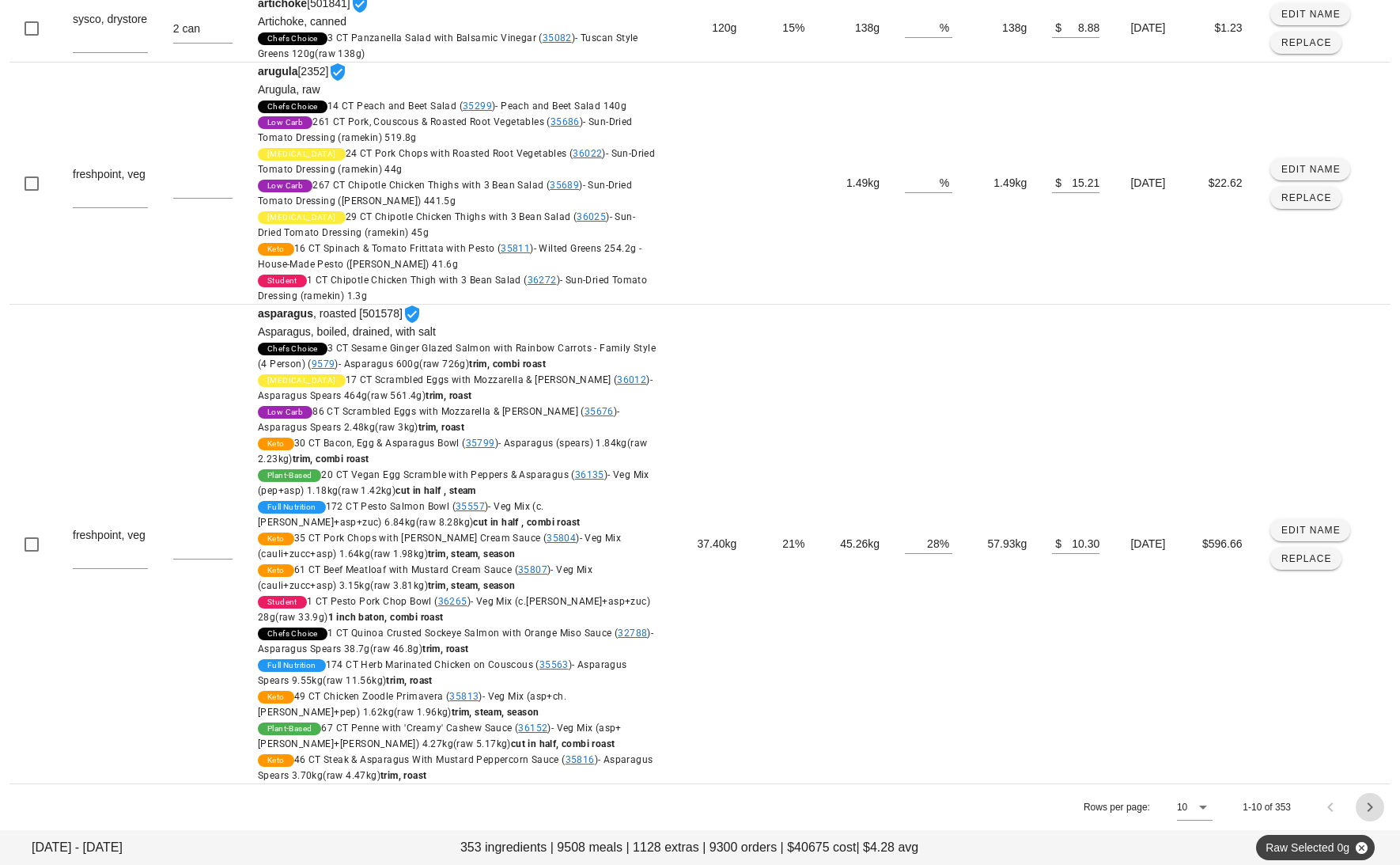
click at [1370, 808] on icon "Next page" at bounding box center [1370, 807] width 19 height 19
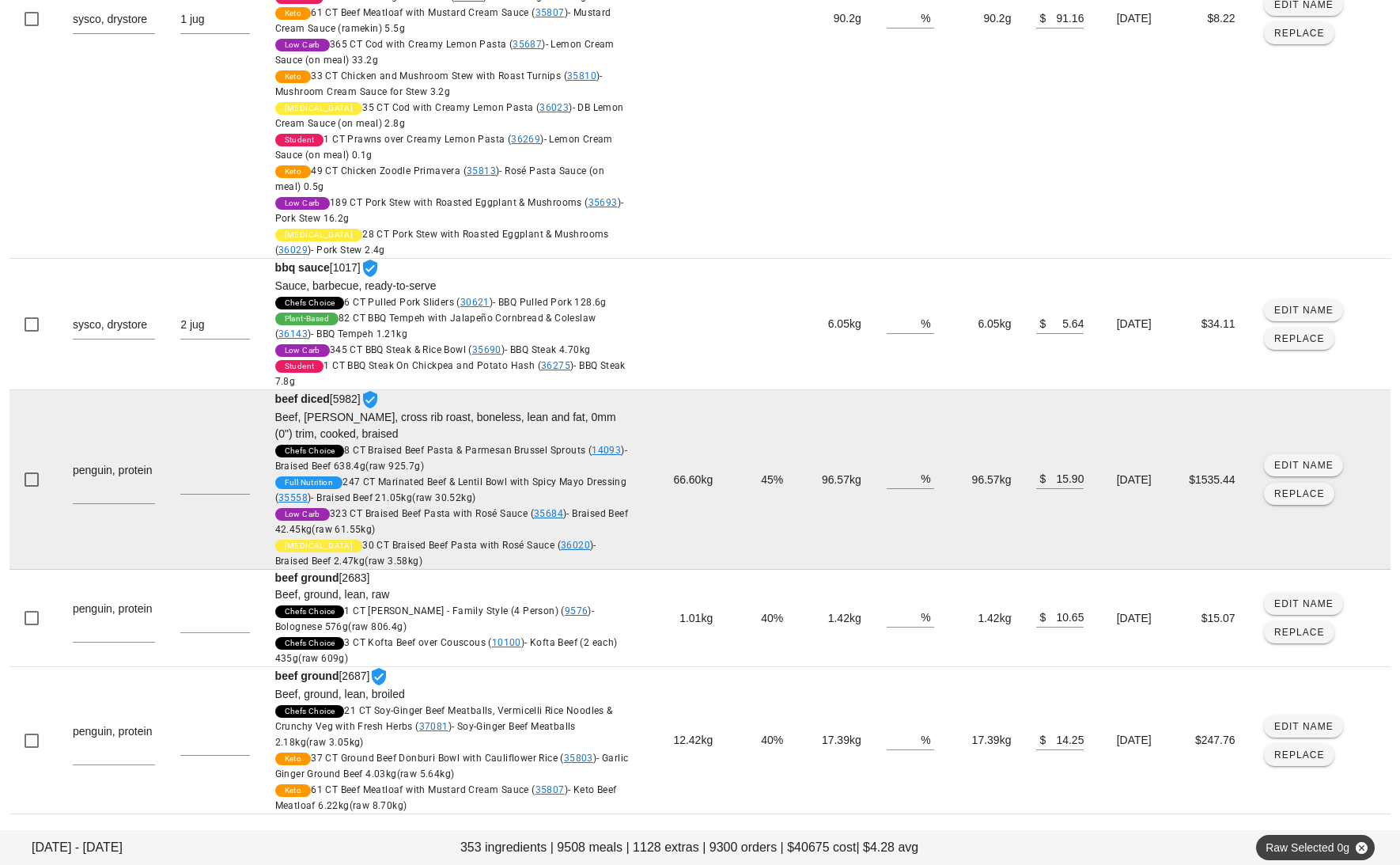
scroll to position [1002, 0]
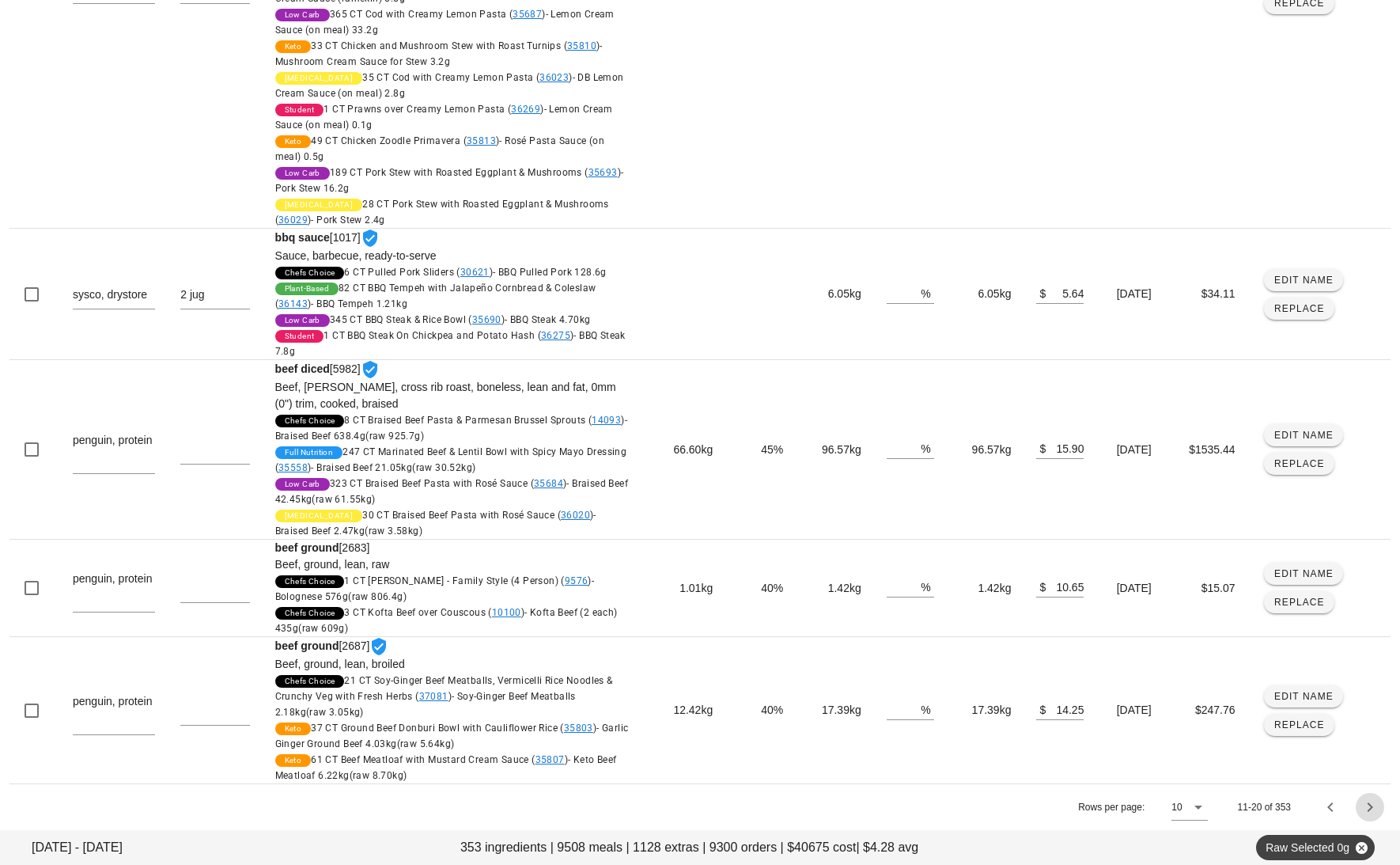
click at [1376, 804] on icon "Next page" at bounding box center [1370, 807] width 19 height 19
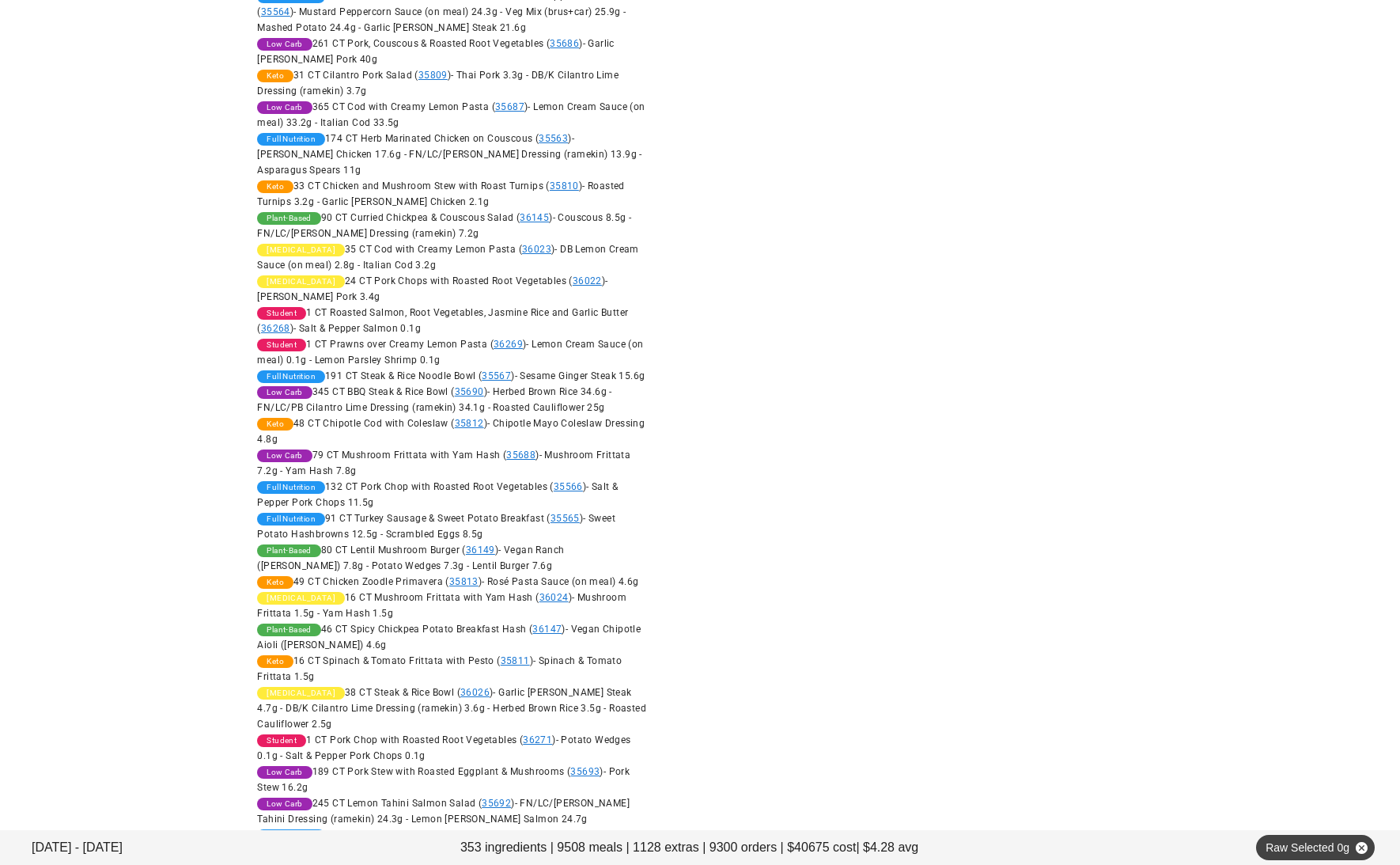
scroll to position [4359, 0]
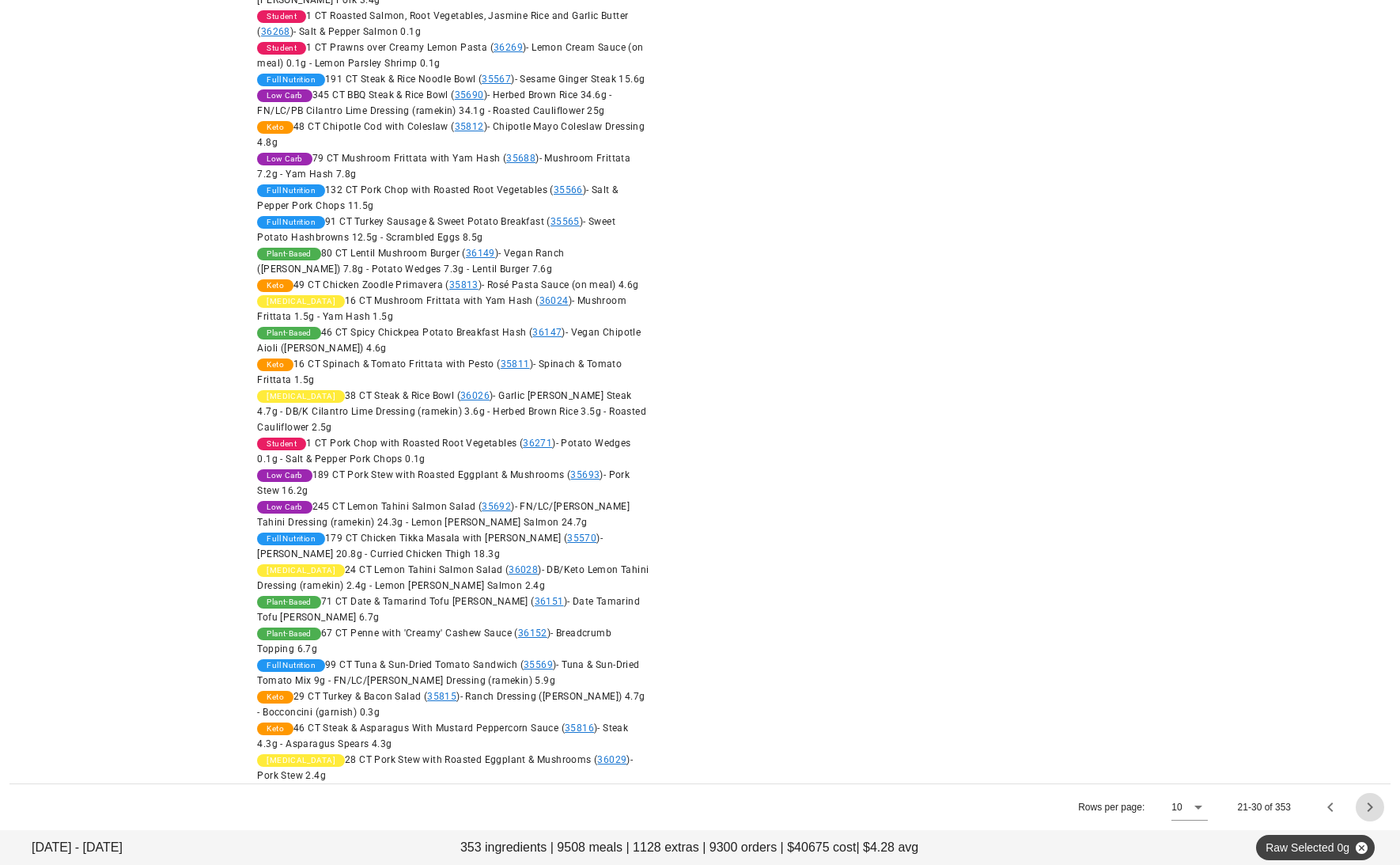
click at [1369, 808] on icon "Next page" at bounding box center [1370, 807] width 19 height 19
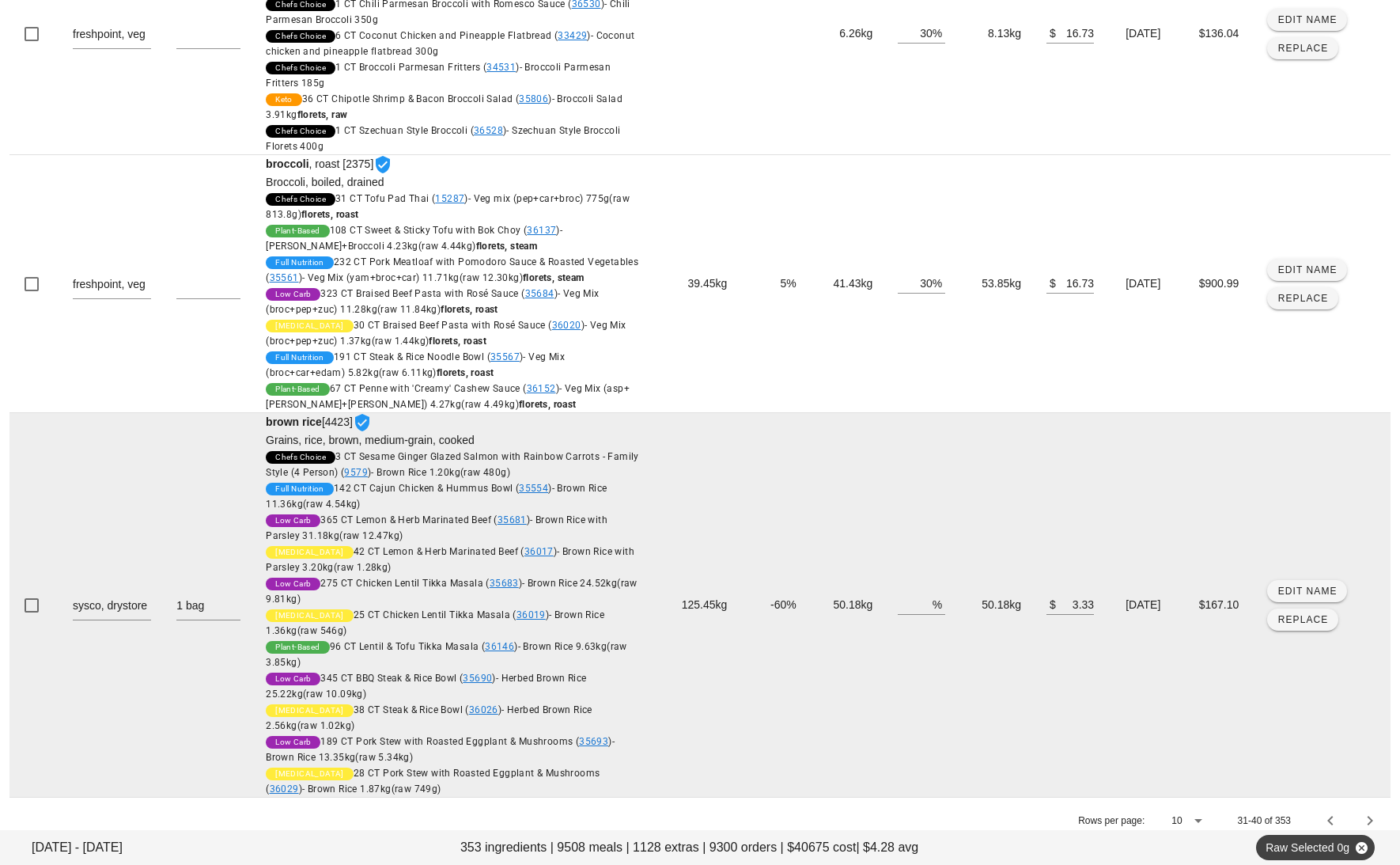
scroll to position [1531, 0]
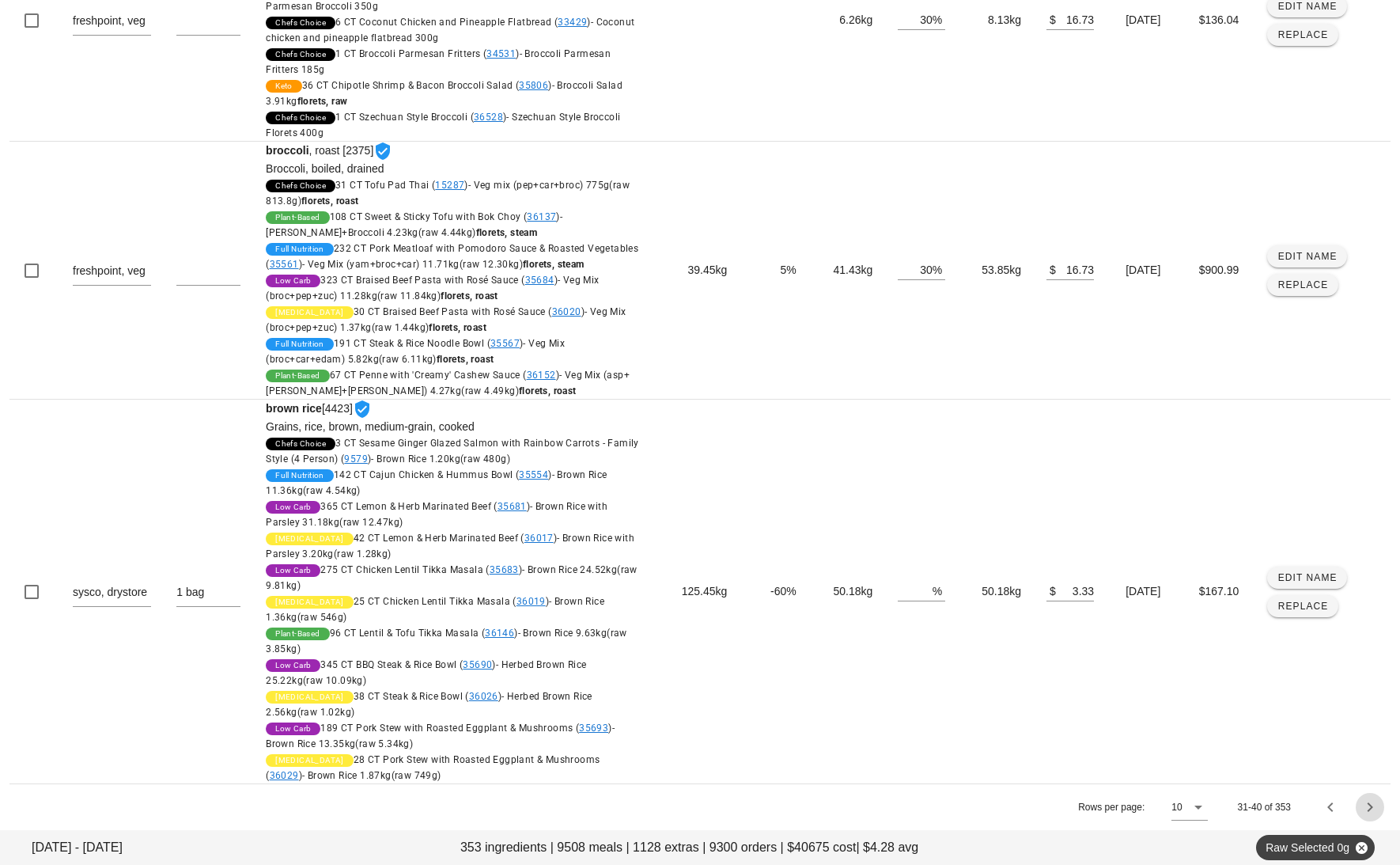
click at [1368, 803] on icon "Next page" at bounding box center [1370, 807] width 19 height 19
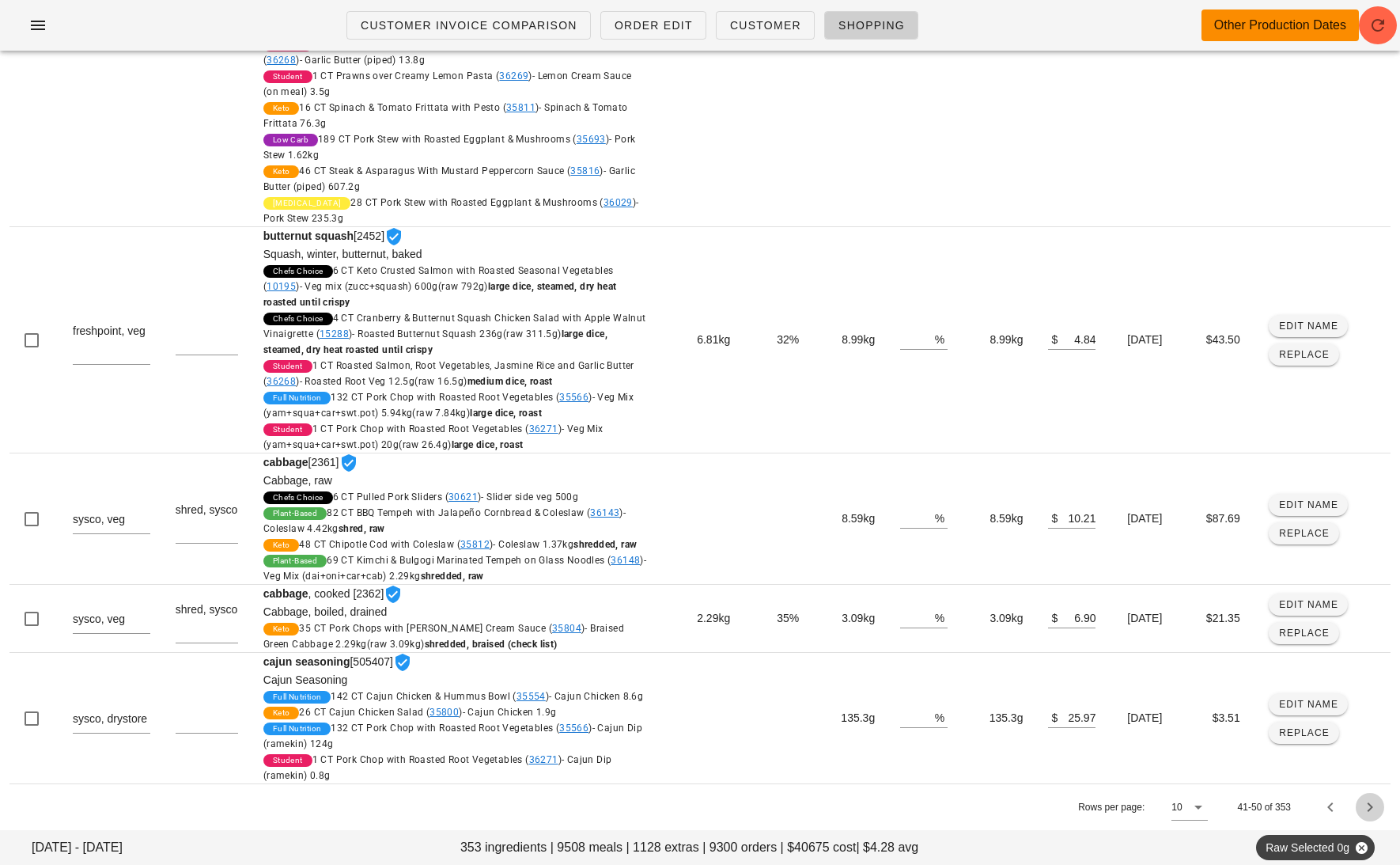
scroll to position [1230, 0]
click at [1372, 808] on icon "Next page" at bounding box center [1370, 807] width 19 height 19
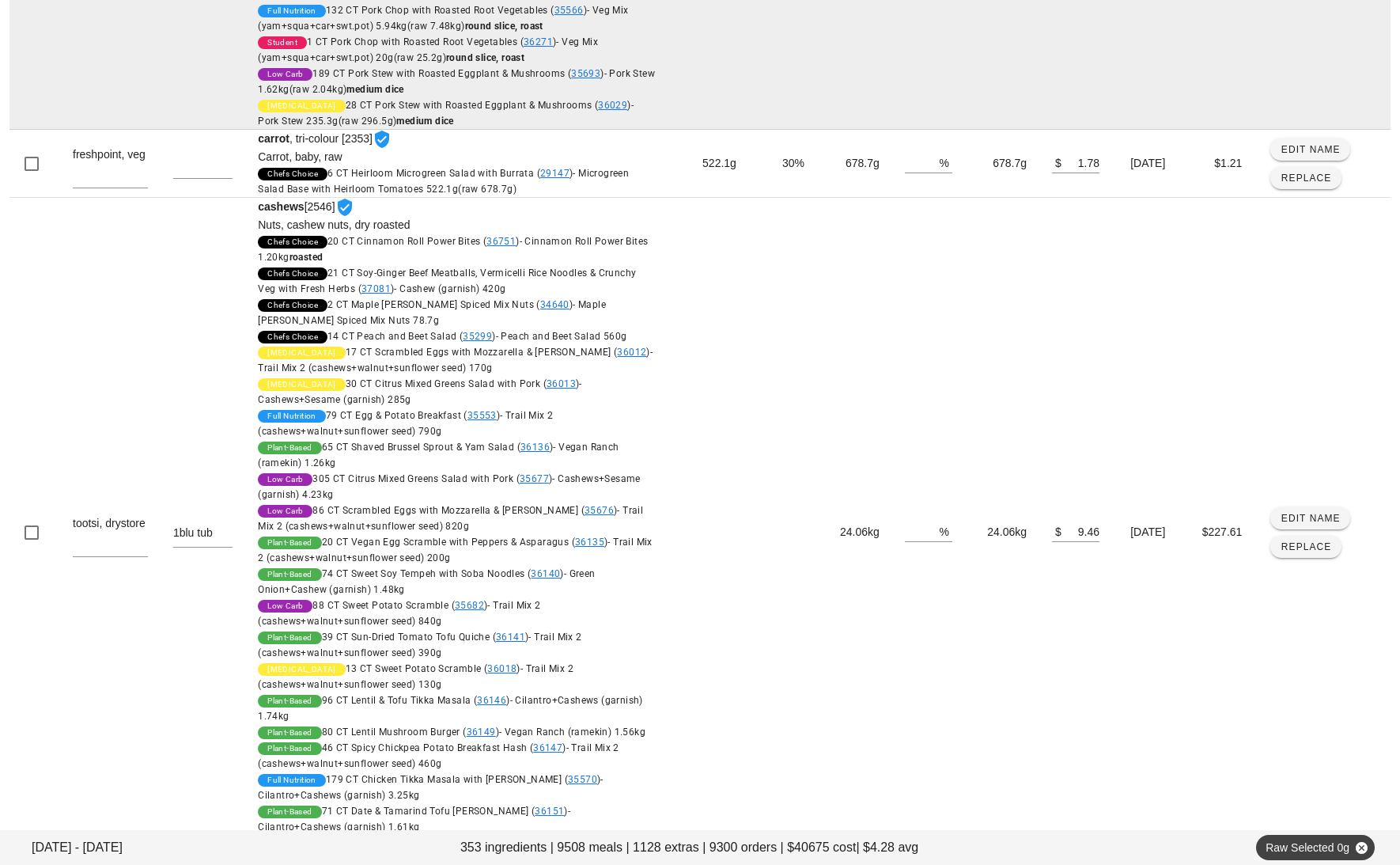
scroll to position [1987, 0]
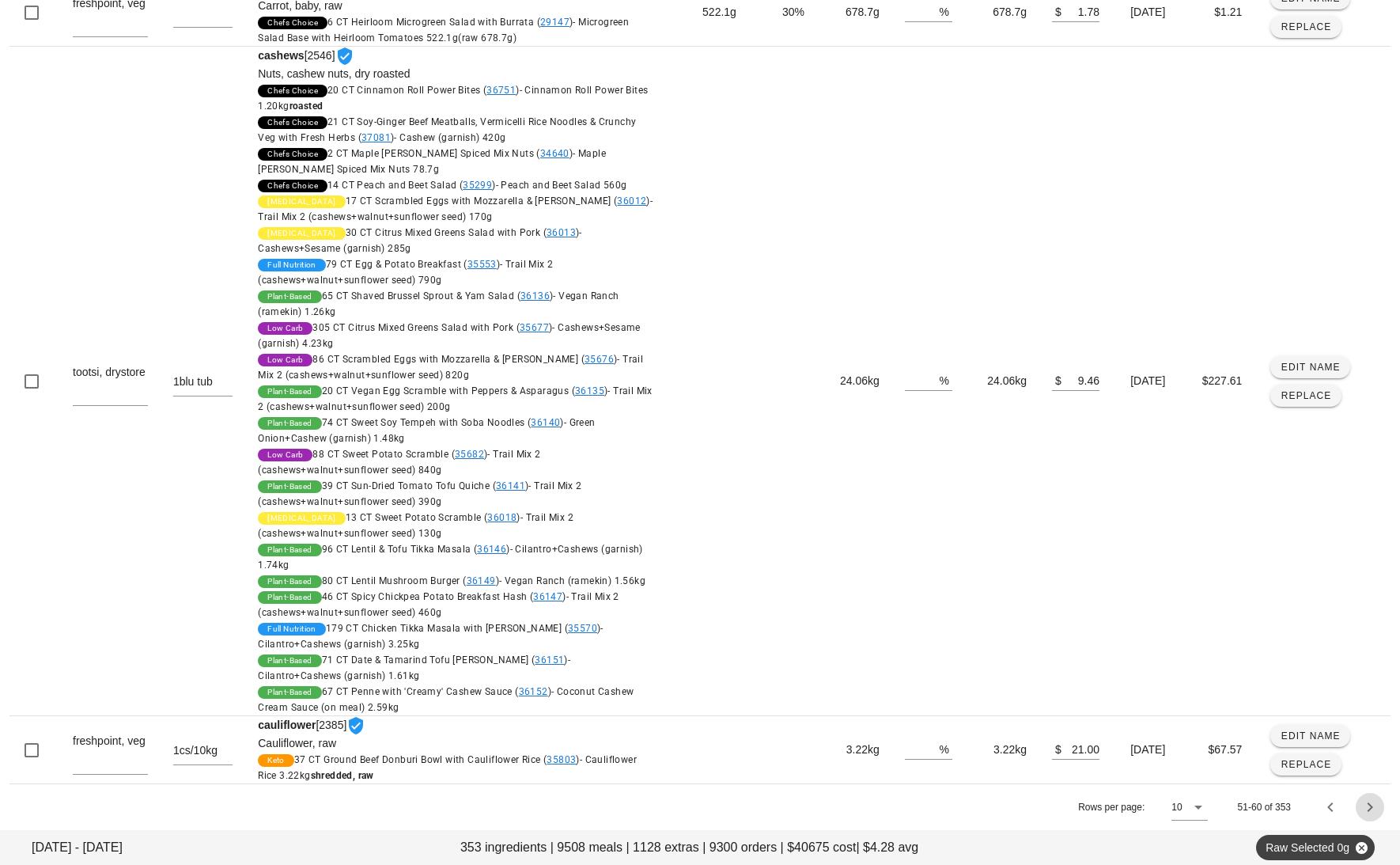
click at [1376, 805] on icon "Next page" at bounding box center [1370, 807] width 19 height 19
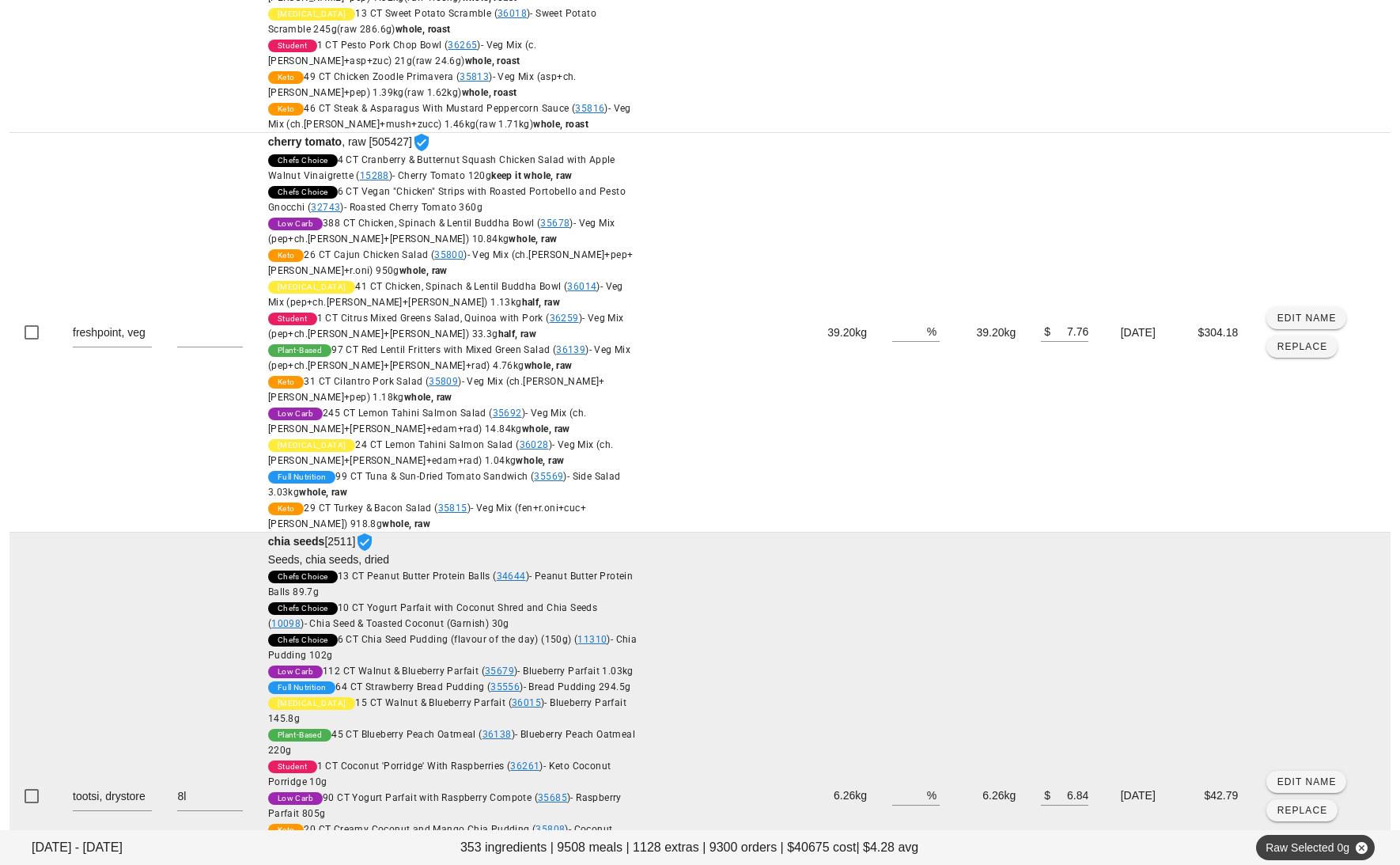
scroll to position [1937, 0]
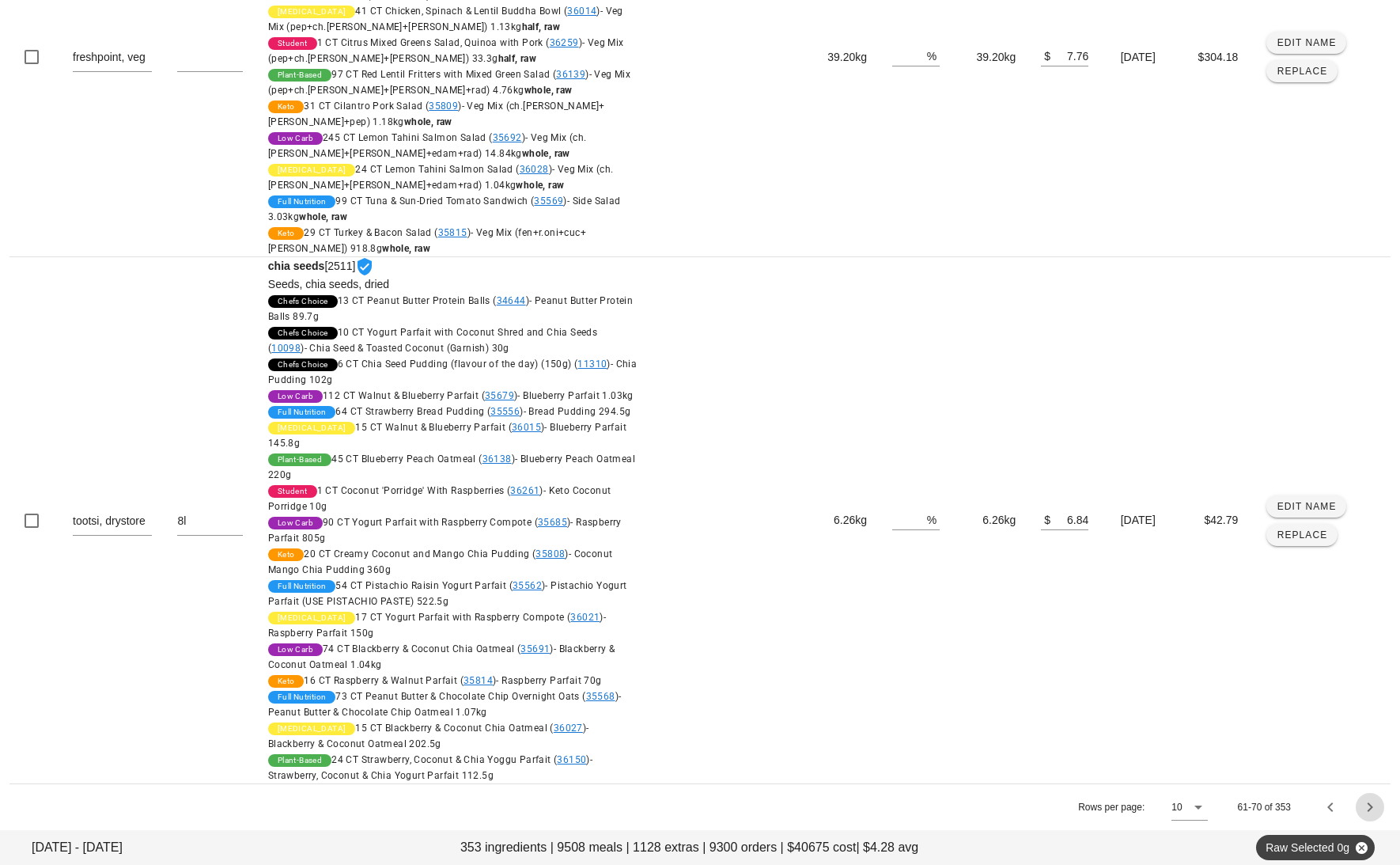
click at [1367, 809] on icon "Next page" at bounding box center [1370, 807] width 19 height 19
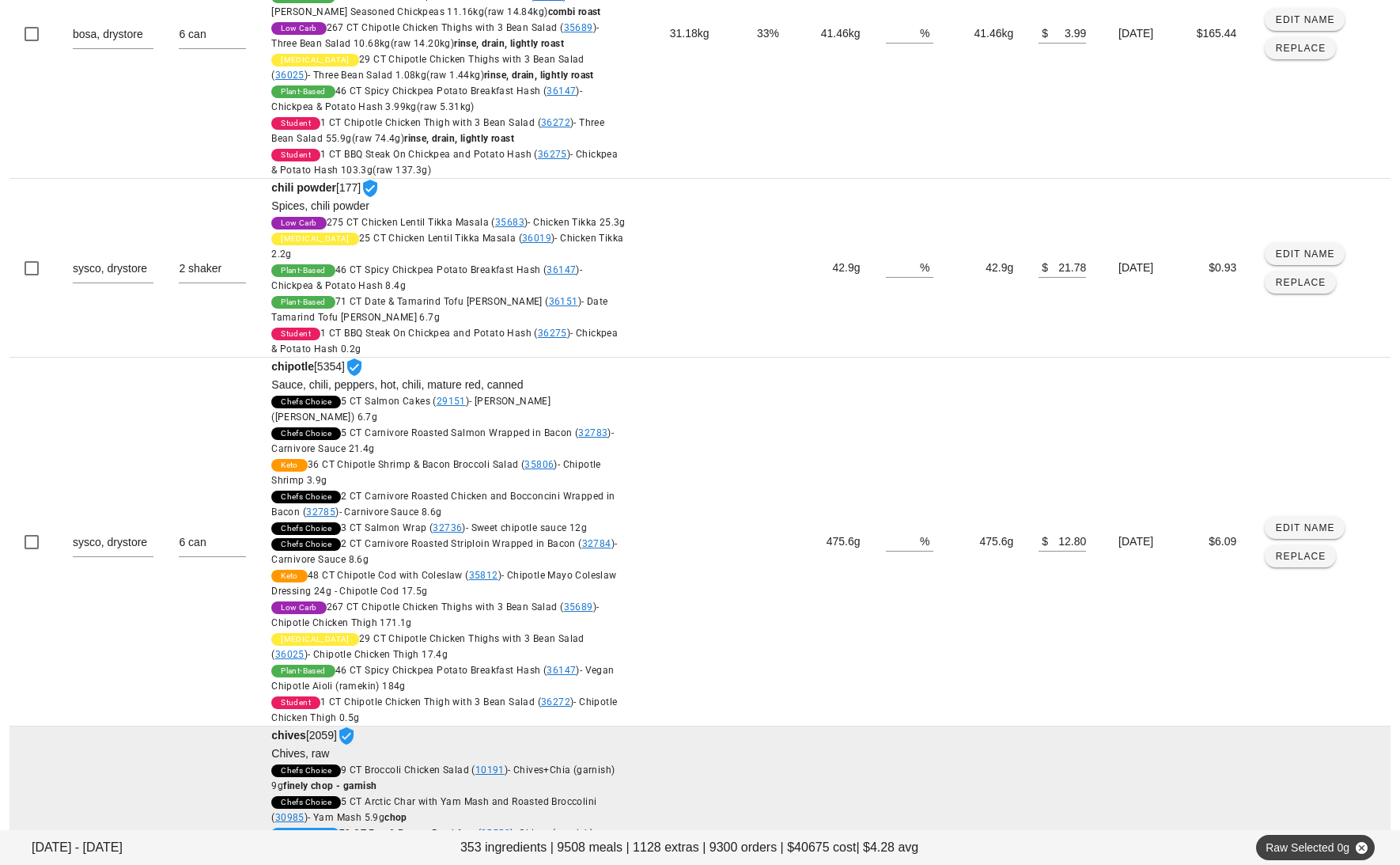
scroll to position [1785, 0]
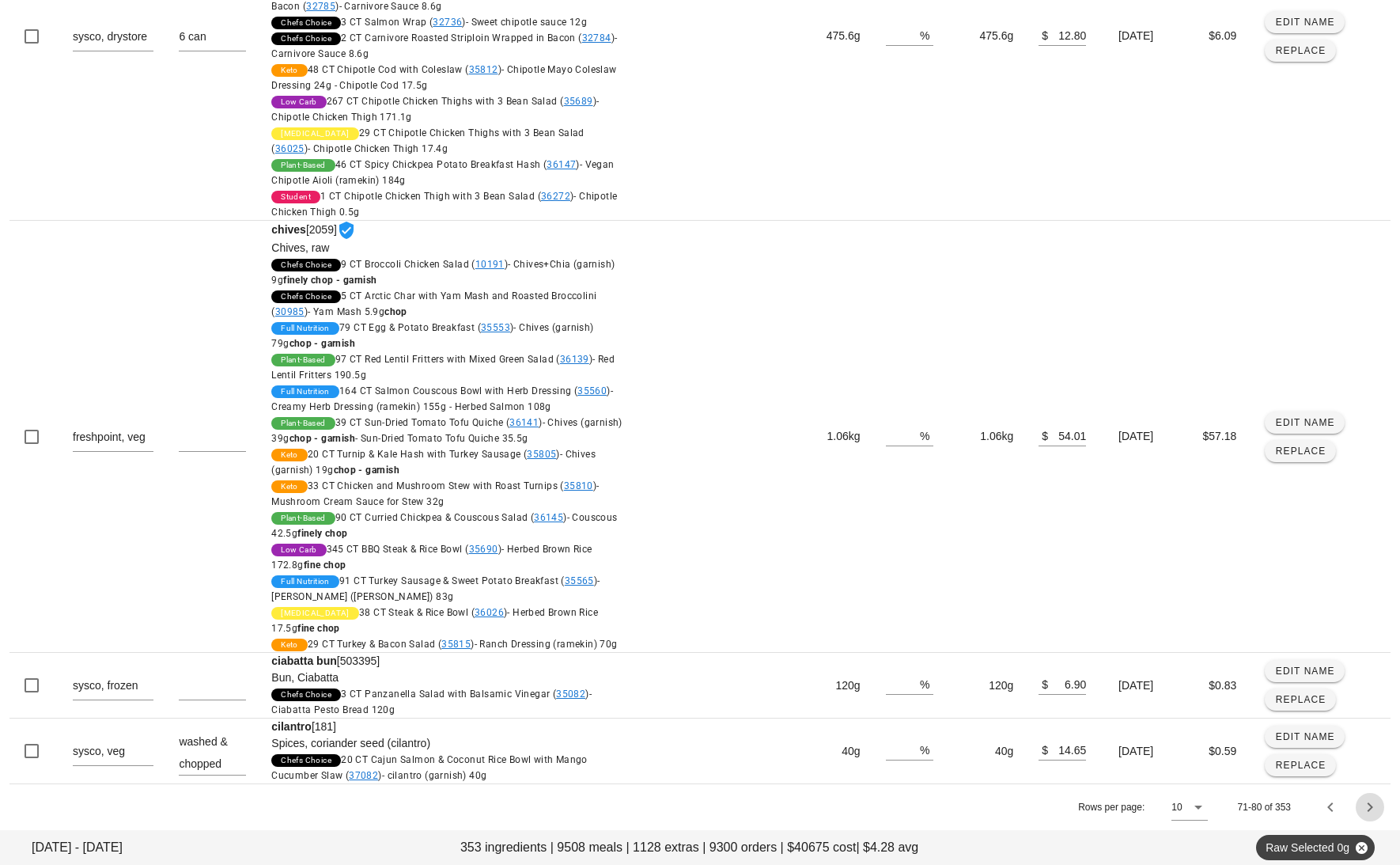
click at [1367, 812] on icon "Next page" at bounding box center [1370, 807] width 19 height 19
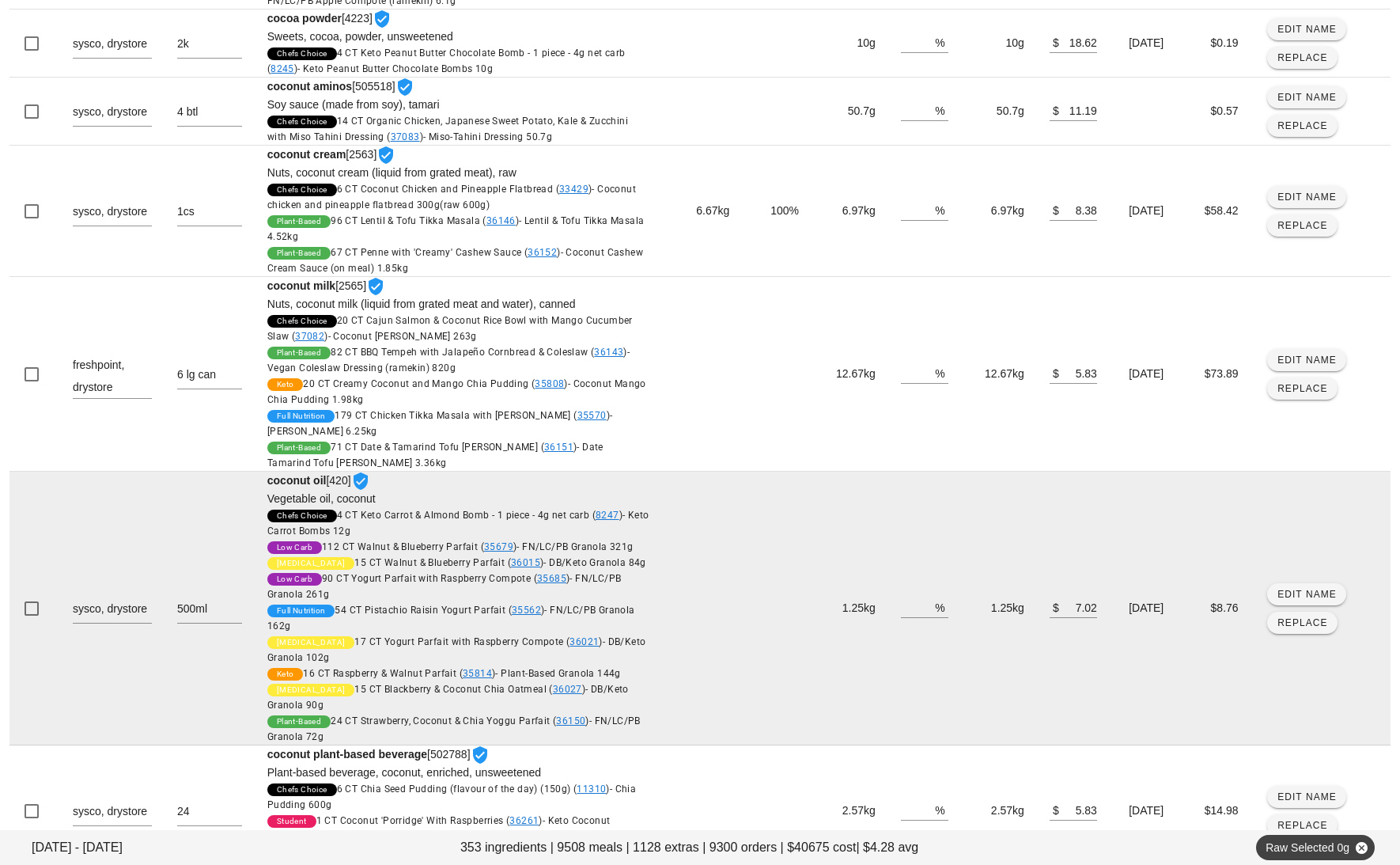
scroll to position [2143, 0]
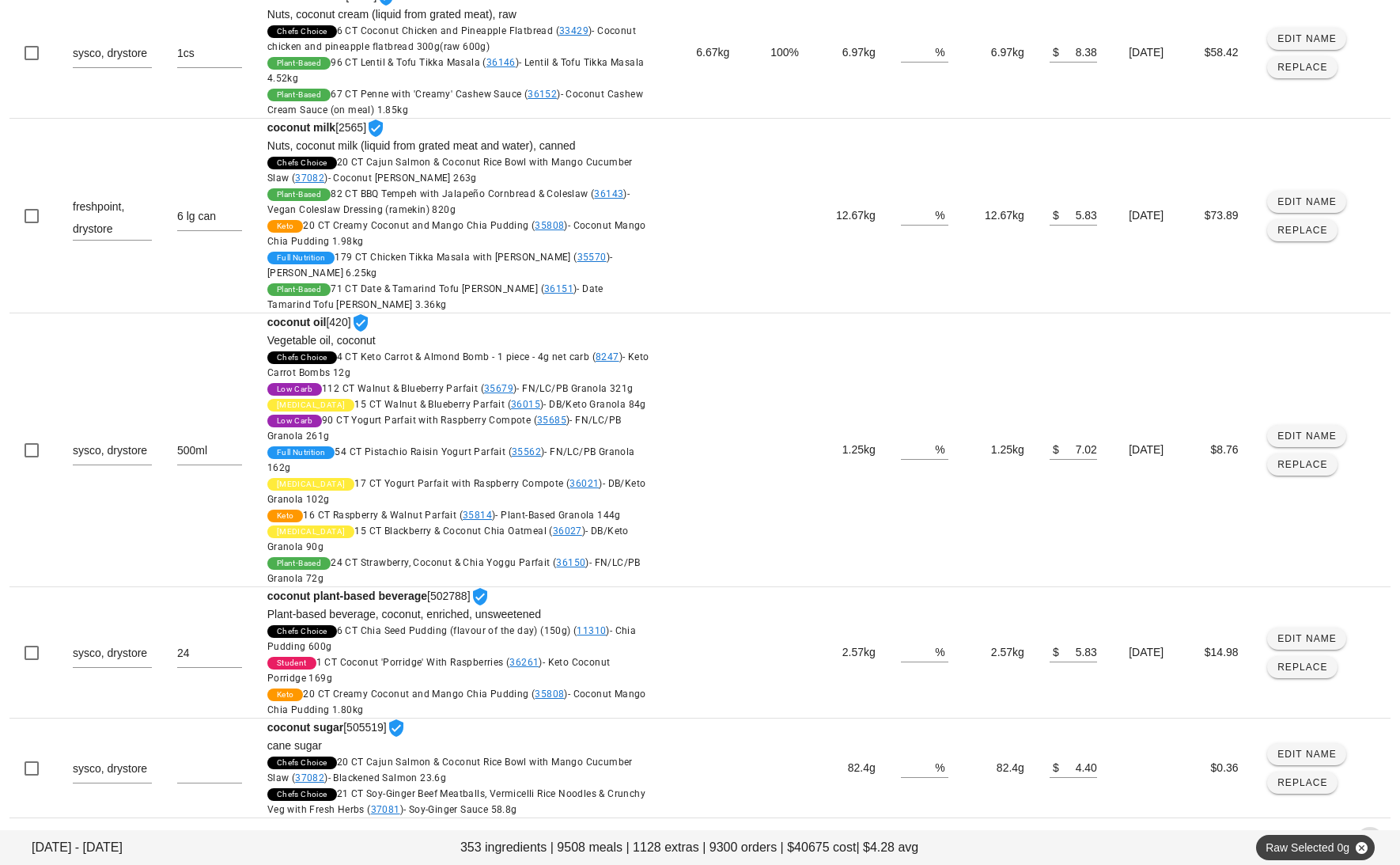
click at [1377, 831] on icon "Next page" at bounding box center [1370, 840] width 19 height 19
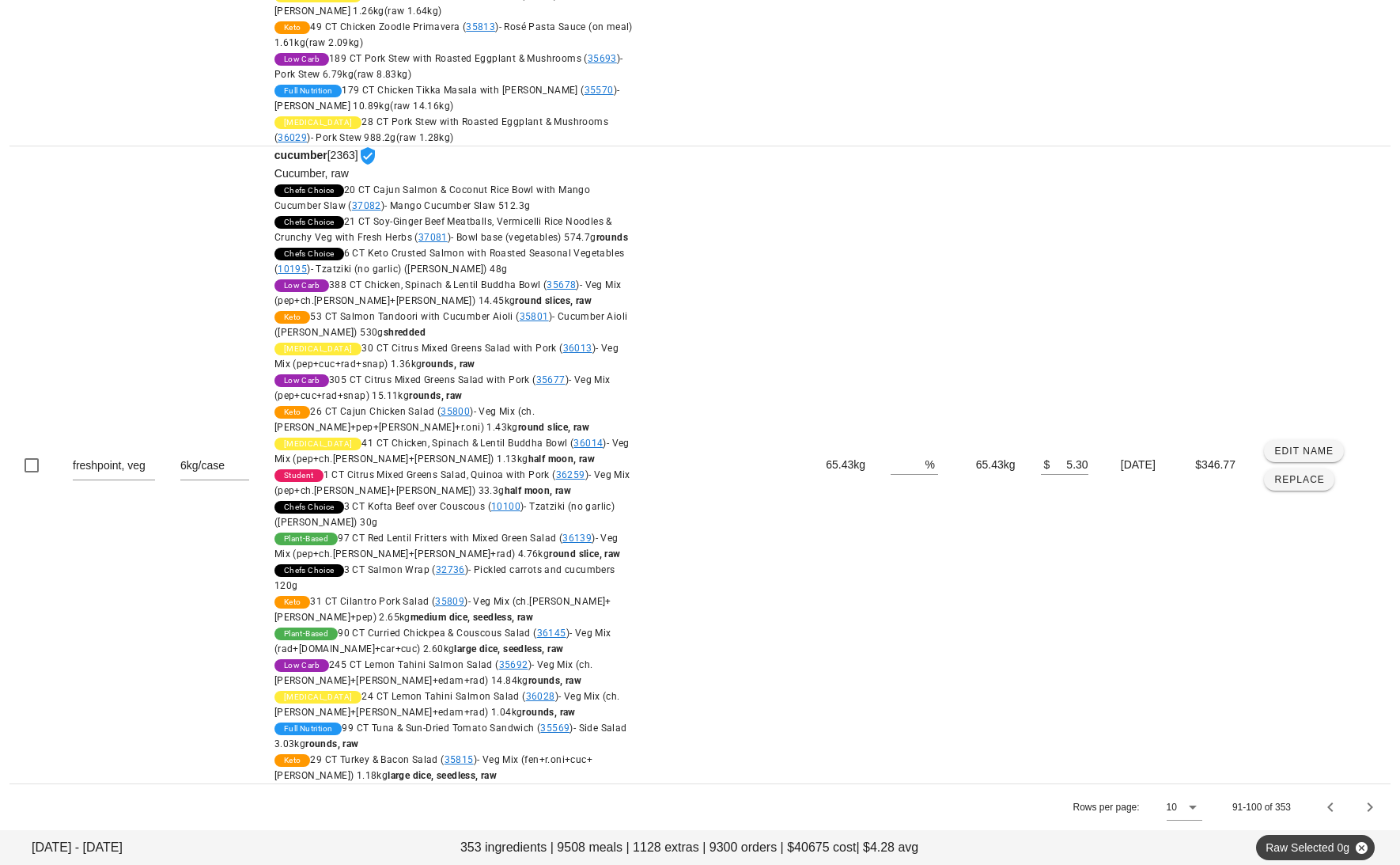
scroll to position [1437, 0]
click at [1366, 807] on icon "Next page" at bounding box center [1370, 807] width 19 height 19
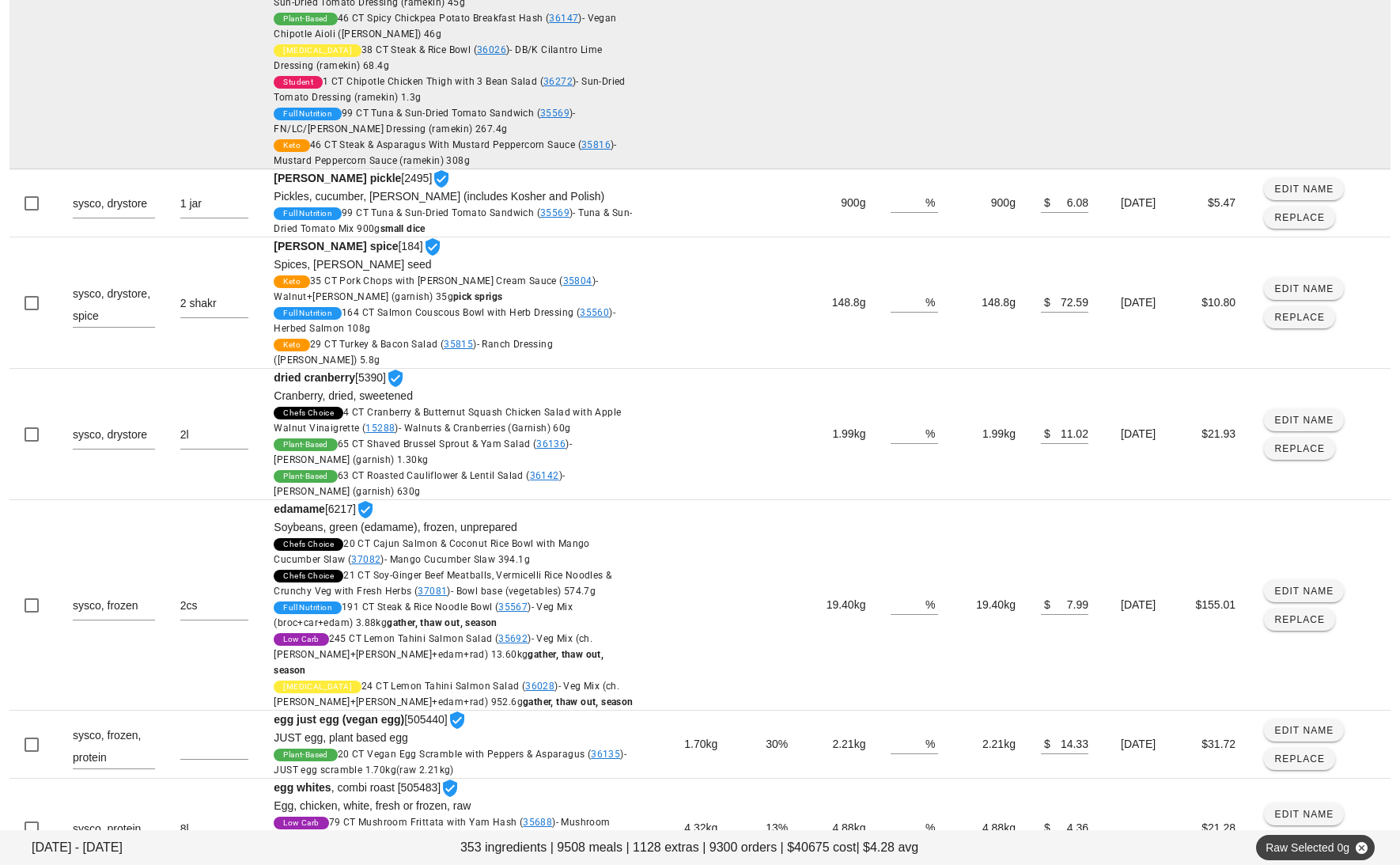
scroll to position [2063, 0]
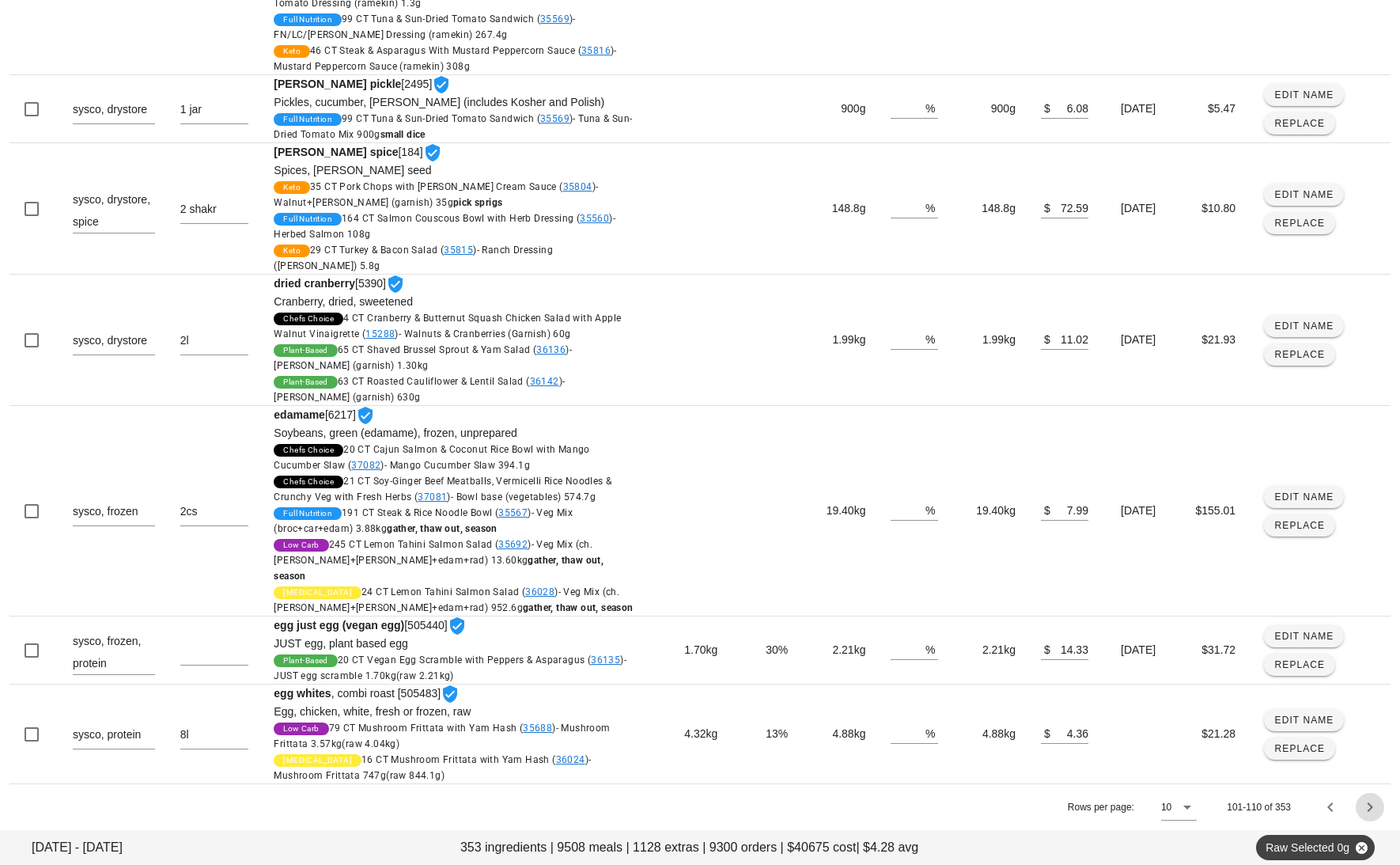
click at [1380, 807] on span "Next page" at bounding box center [1370, 807] width 28 height 19
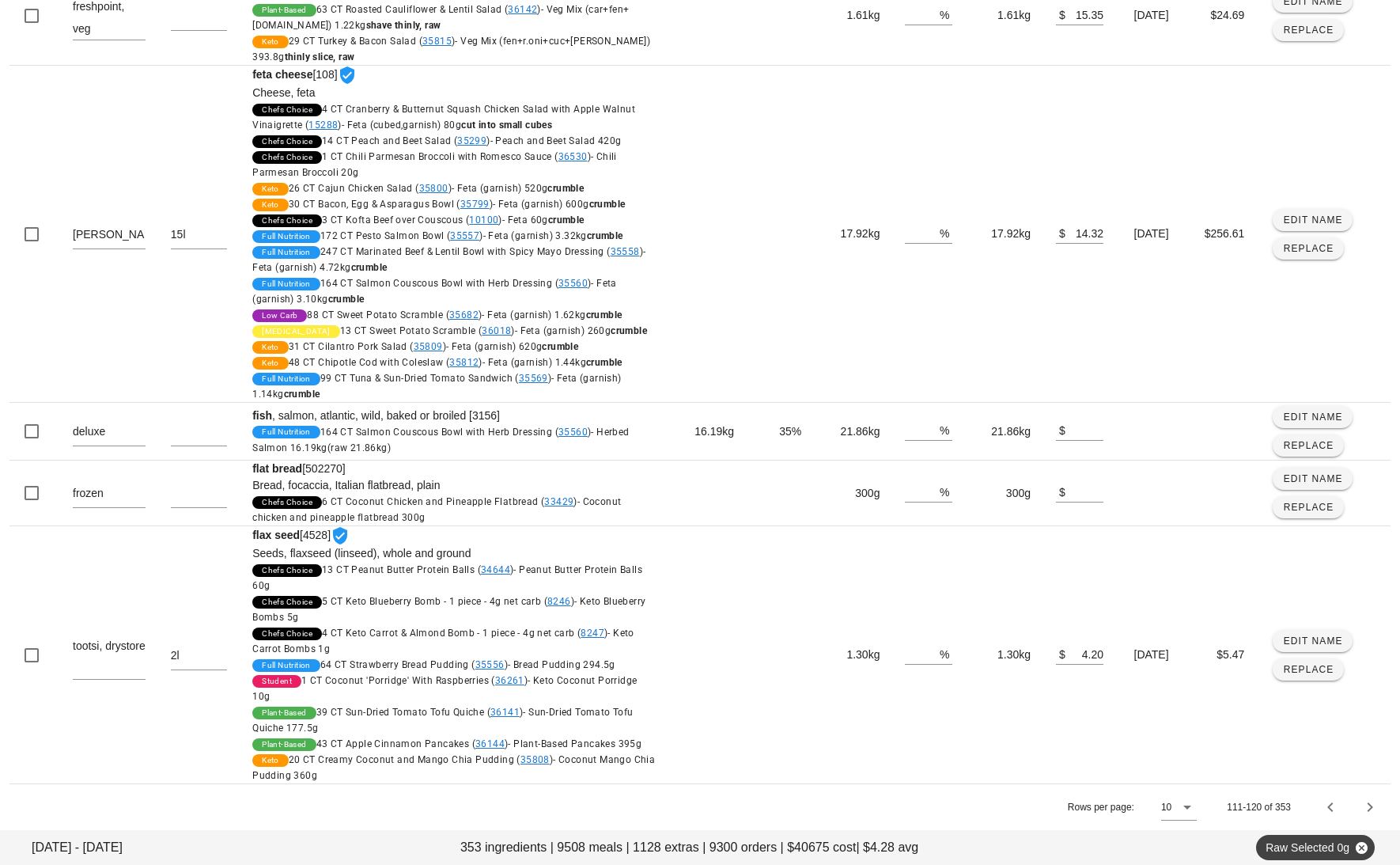
scroll to position [4568, 0]
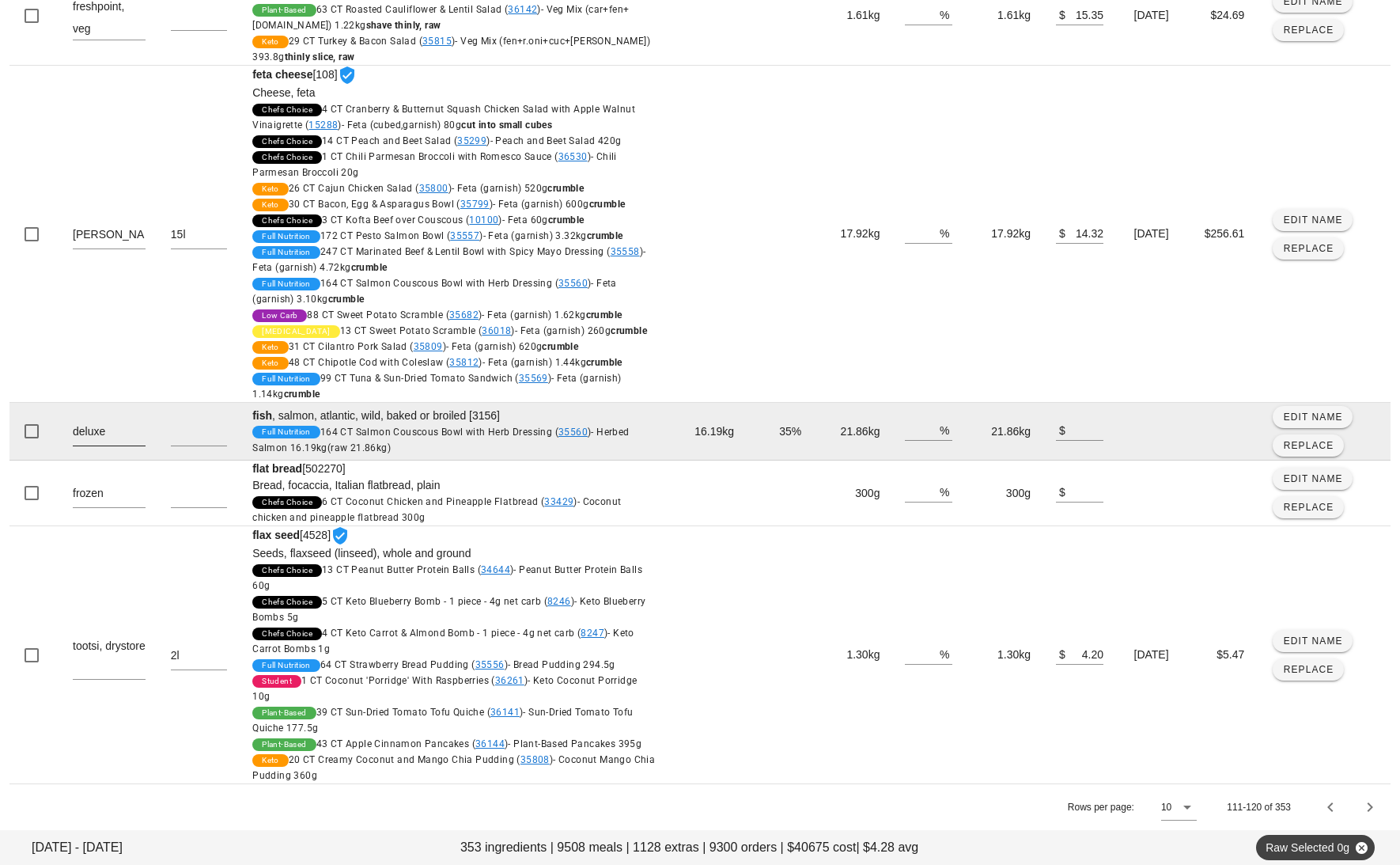
click at [134, 421] on textarea "deluxe" at bounding box center [109, 433] width 72 height 26
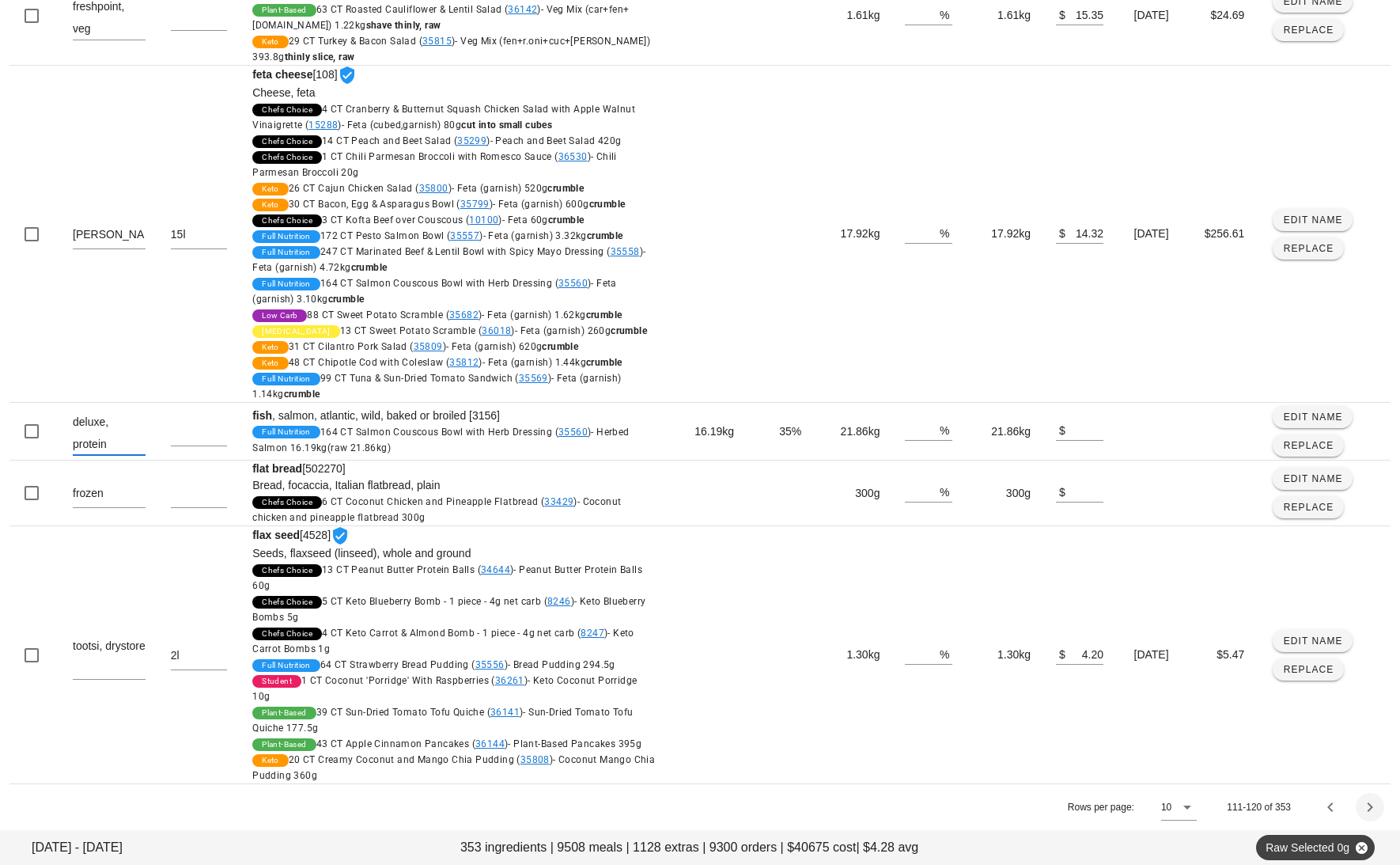
type textarea "deluxe, protein"
click at [1376, 810] on icon "Next page" at bounding box center [1370, 807] width 19 height 19
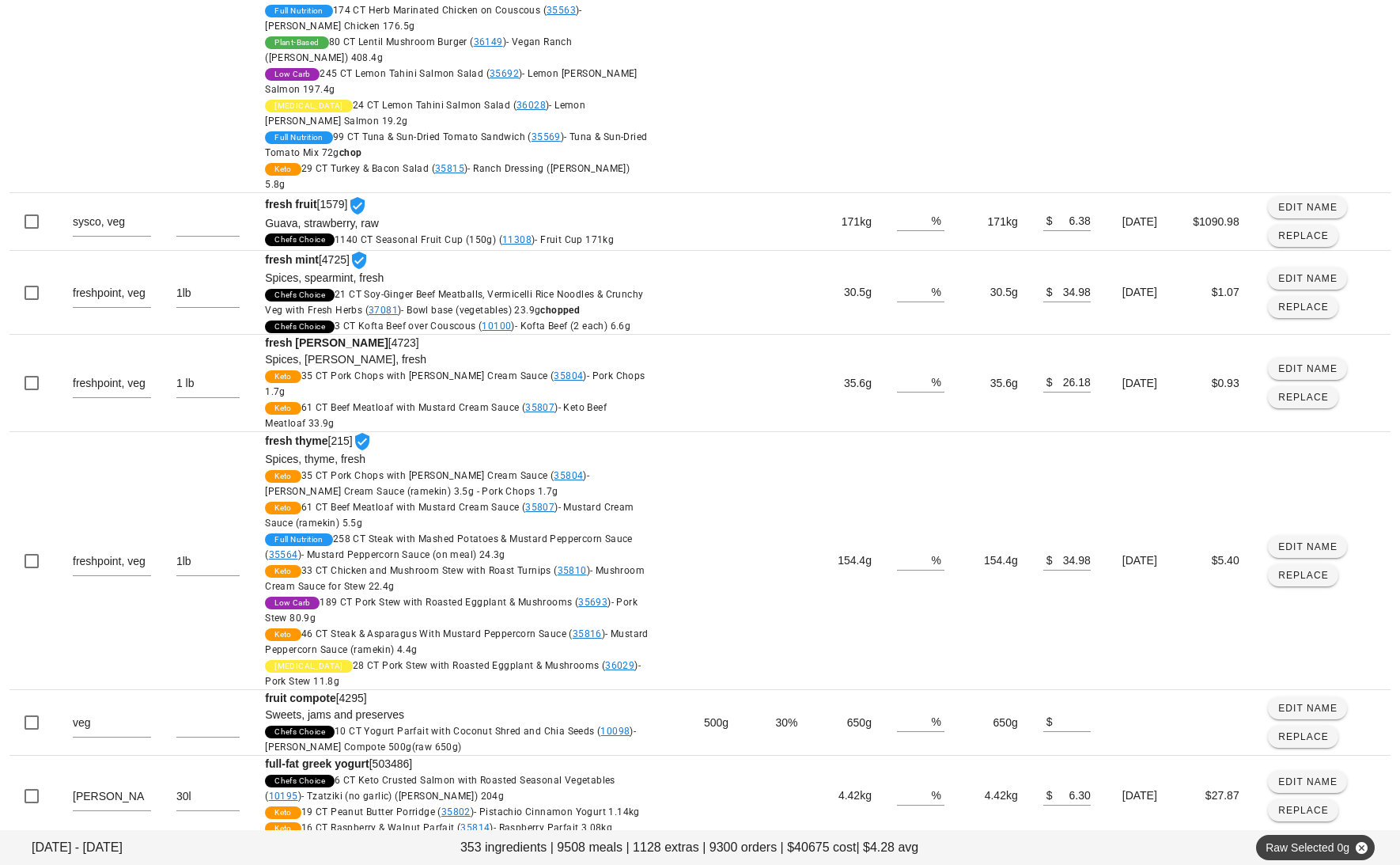
scroll to position [1570, 0]
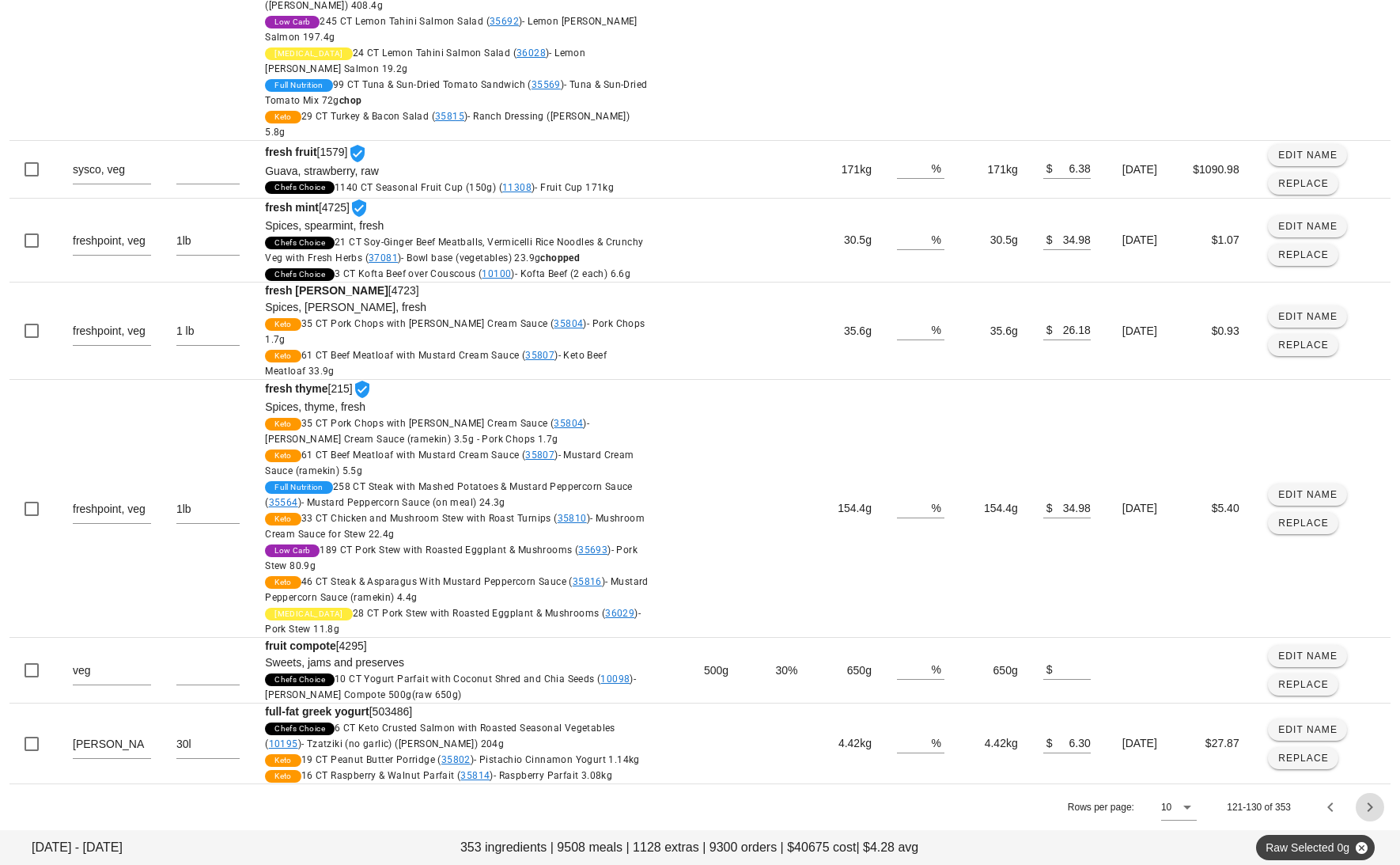
click at [1369, 807] on icon "Next page" at bounding box center [1370, 807] width 19 height 19
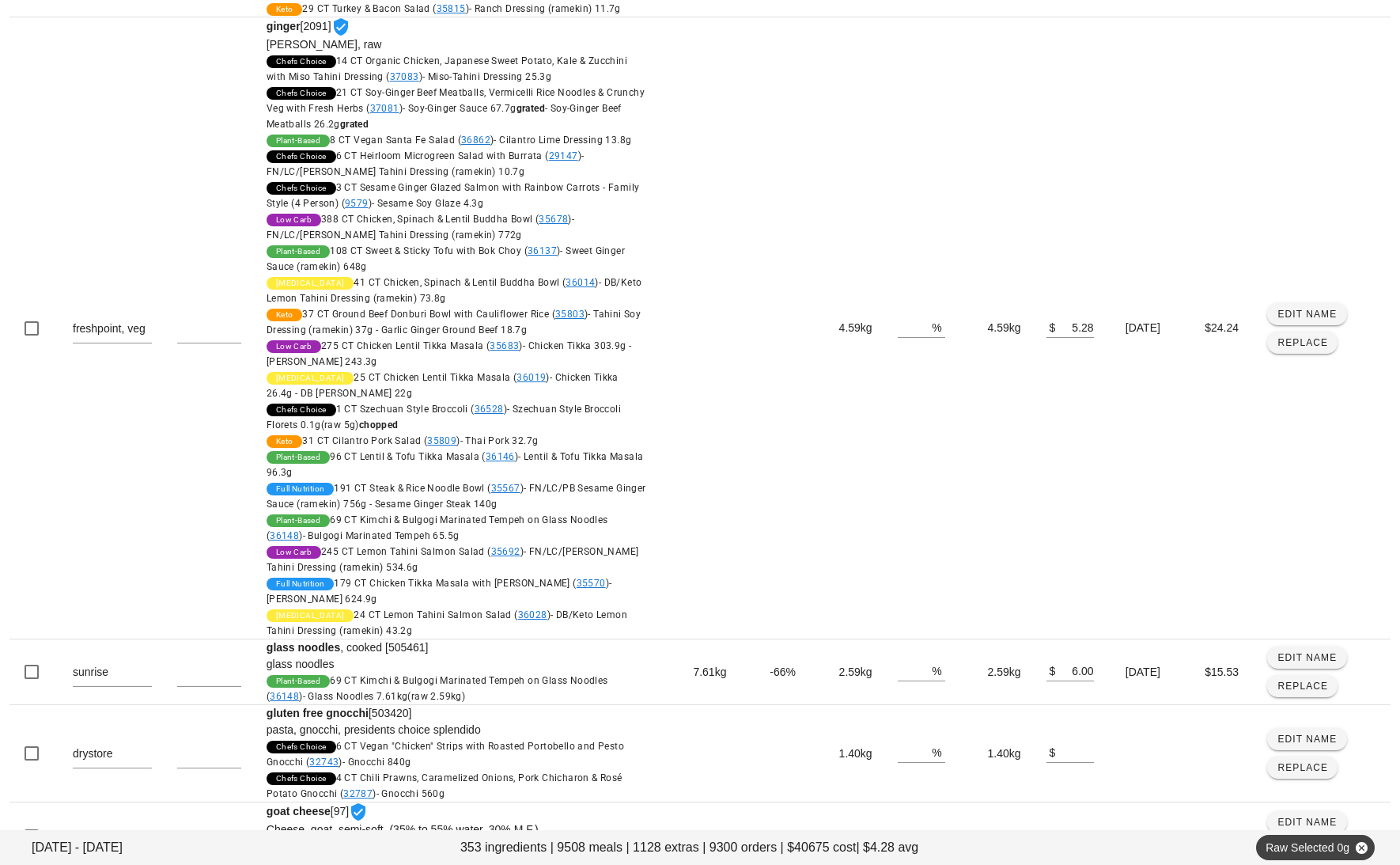
scroll to position [3857, 0]
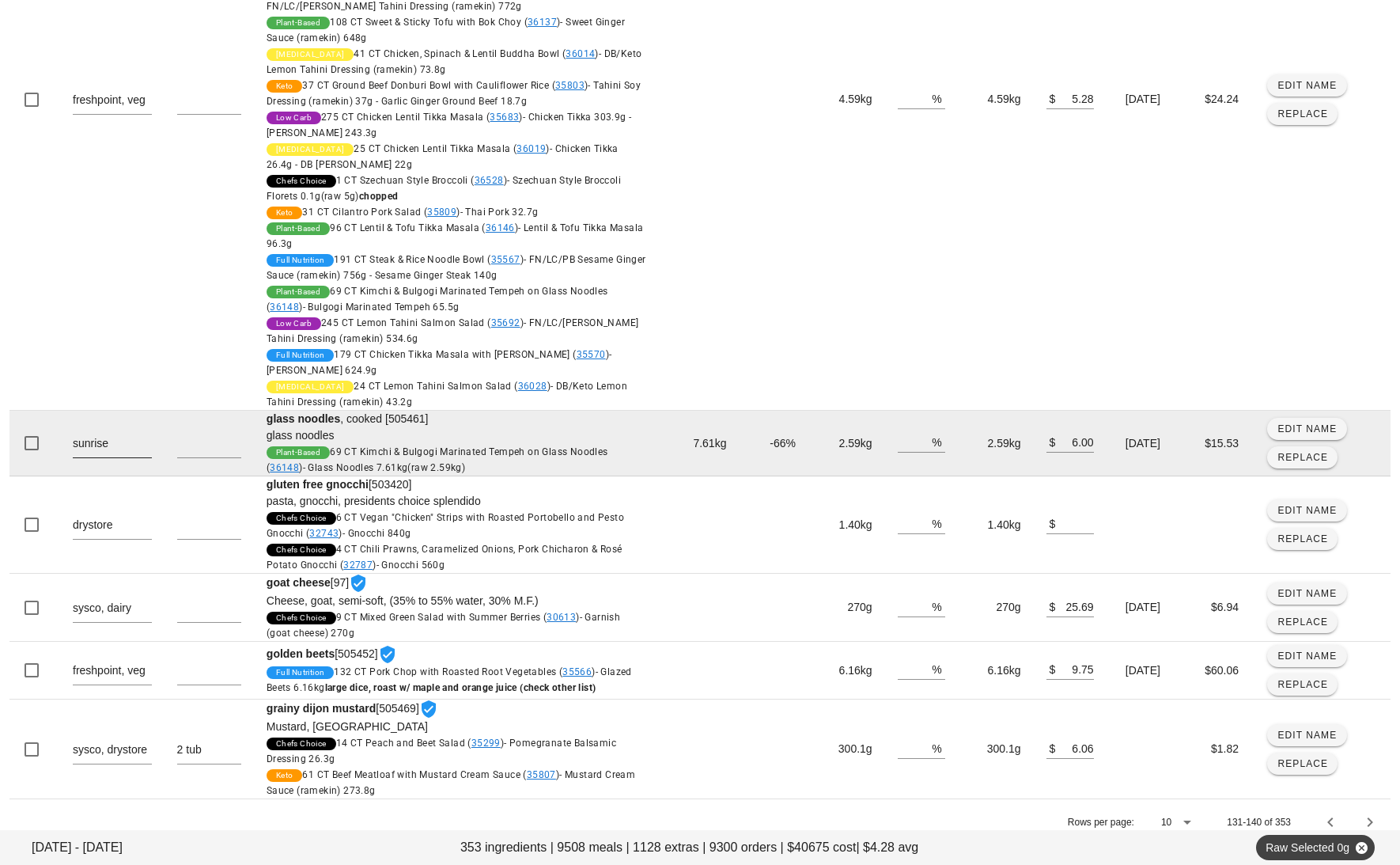
click at [133, 448] on textarea "sunrise" at bounding box center [112, 444] width 79 height 26
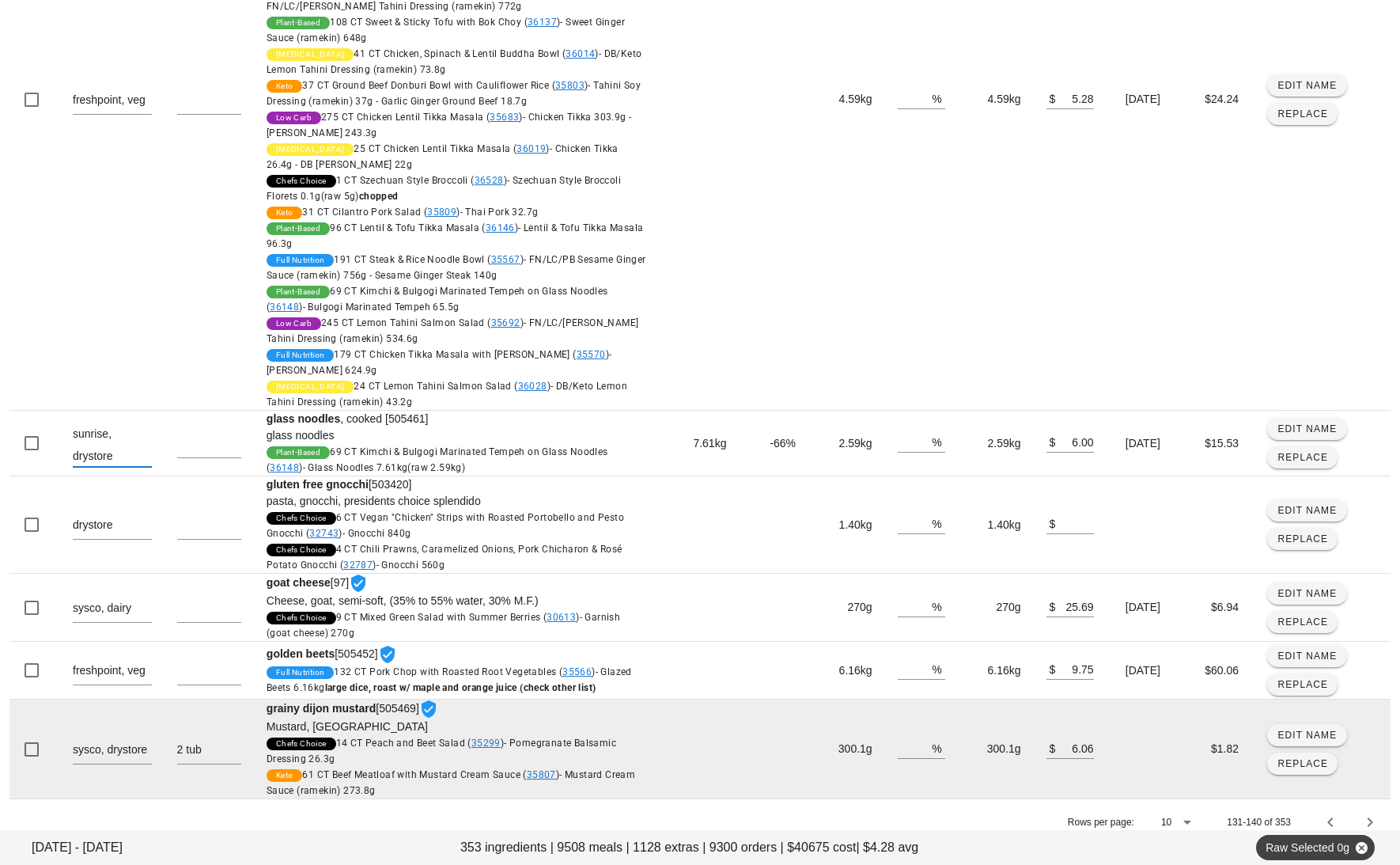
scroll to position [3879, 0]
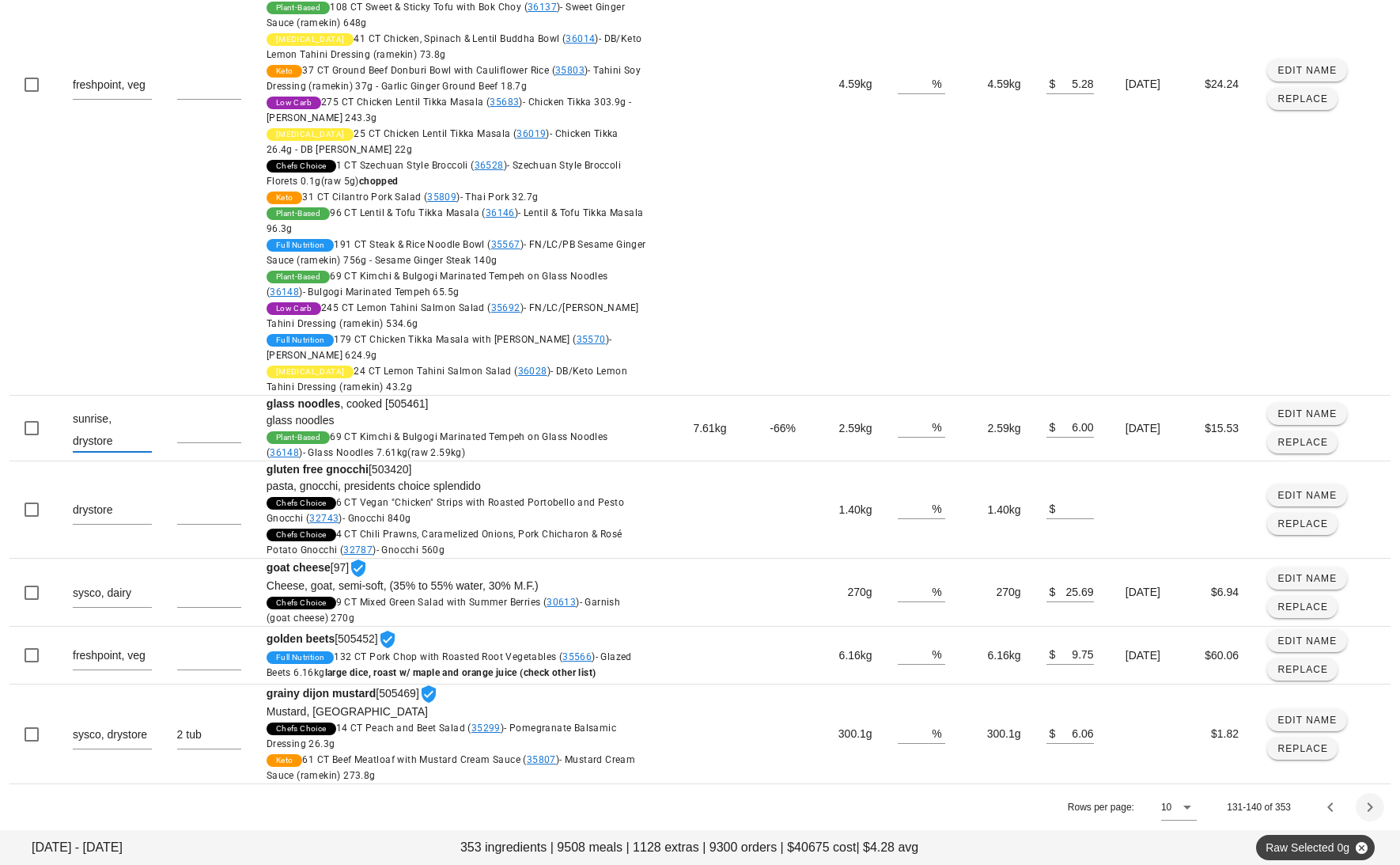
type textarea "sunrise, drystore"
click at [1374, 804] on icon "Next page" at bounding box center [1370, 807] width 19 height 19
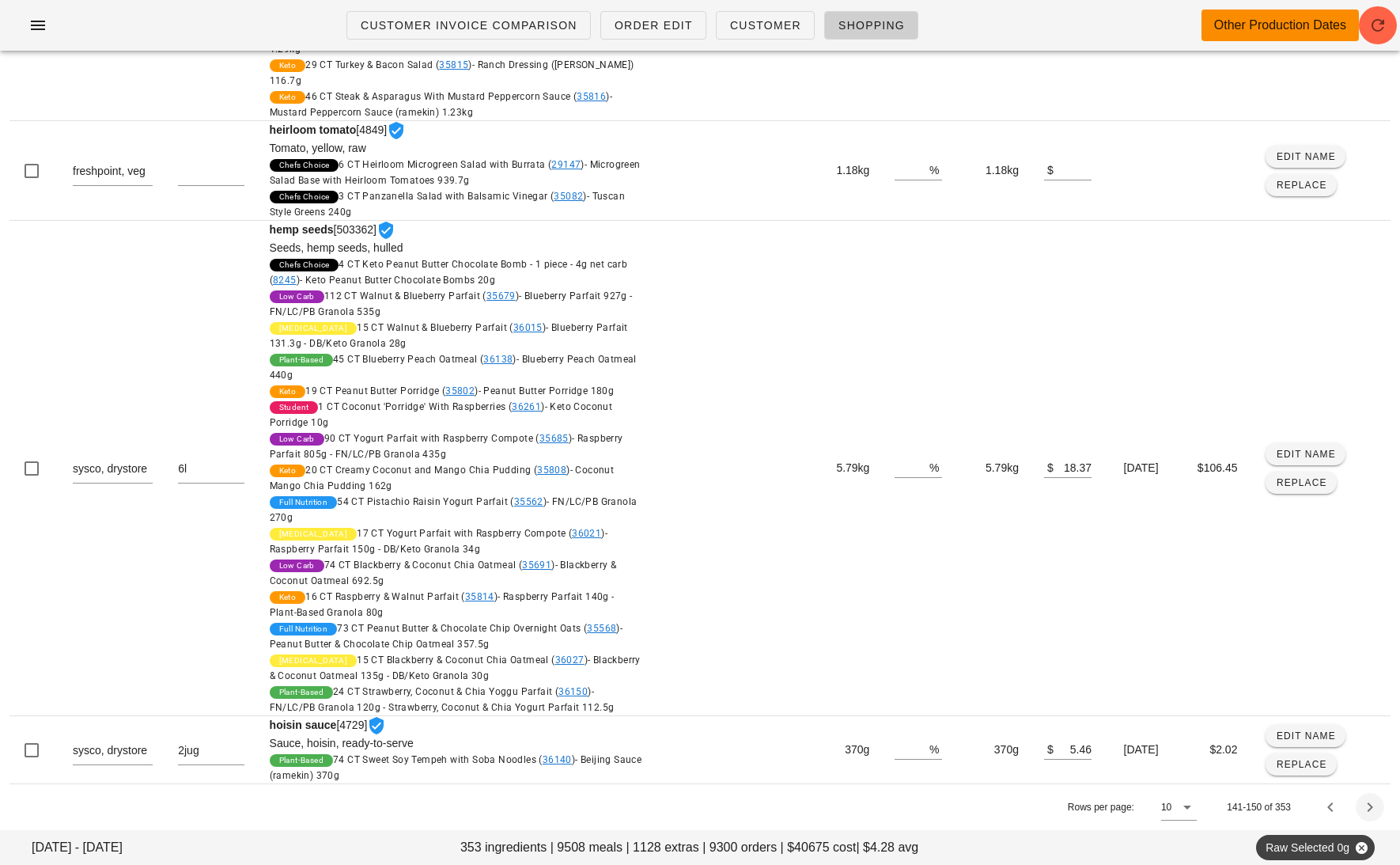
scroll to position [1873, 0]
click at [1373, 806] on icon "Next page" at bounding box center [1370, 807] width 19 height 19
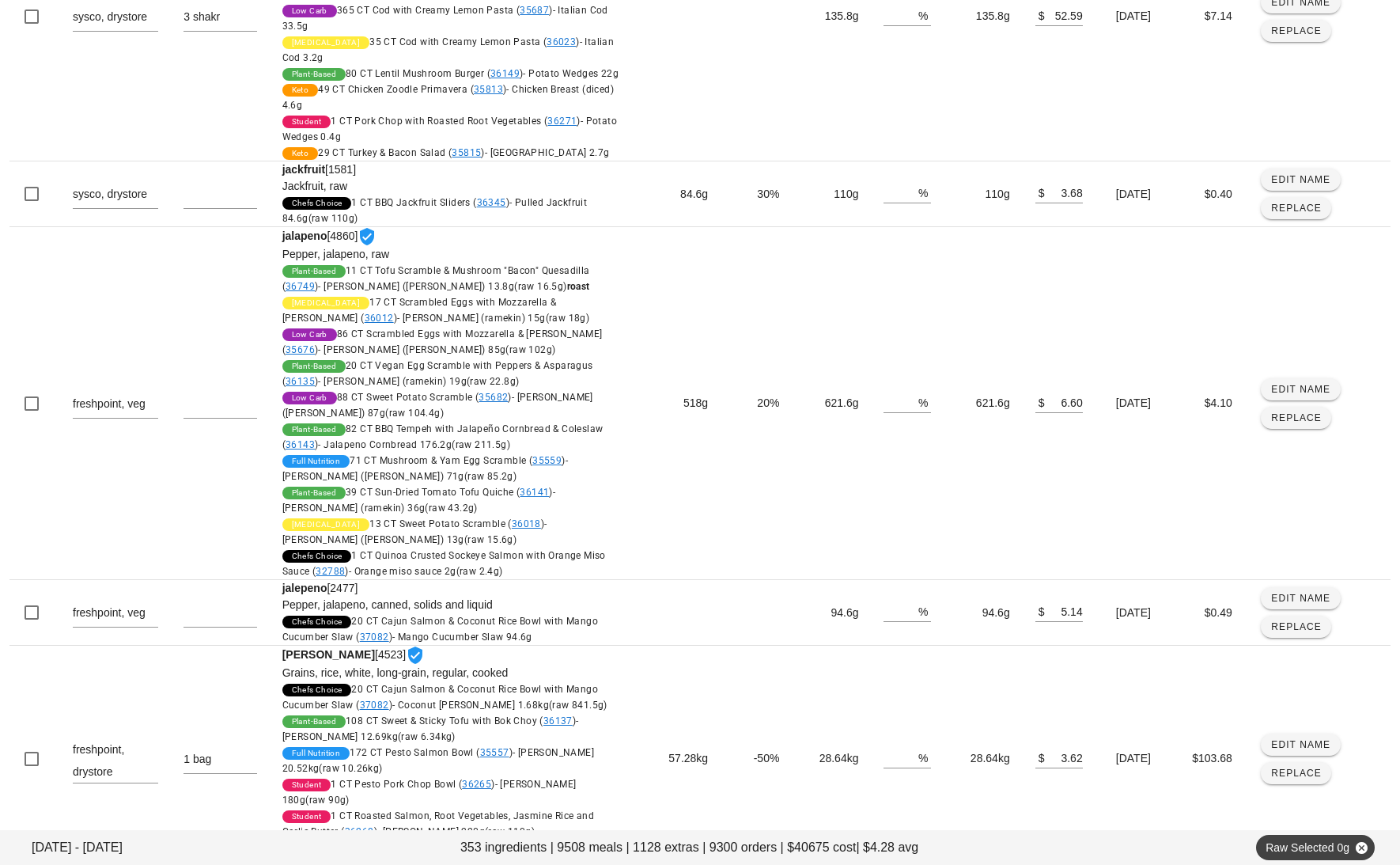
scroll to position [948, 0]
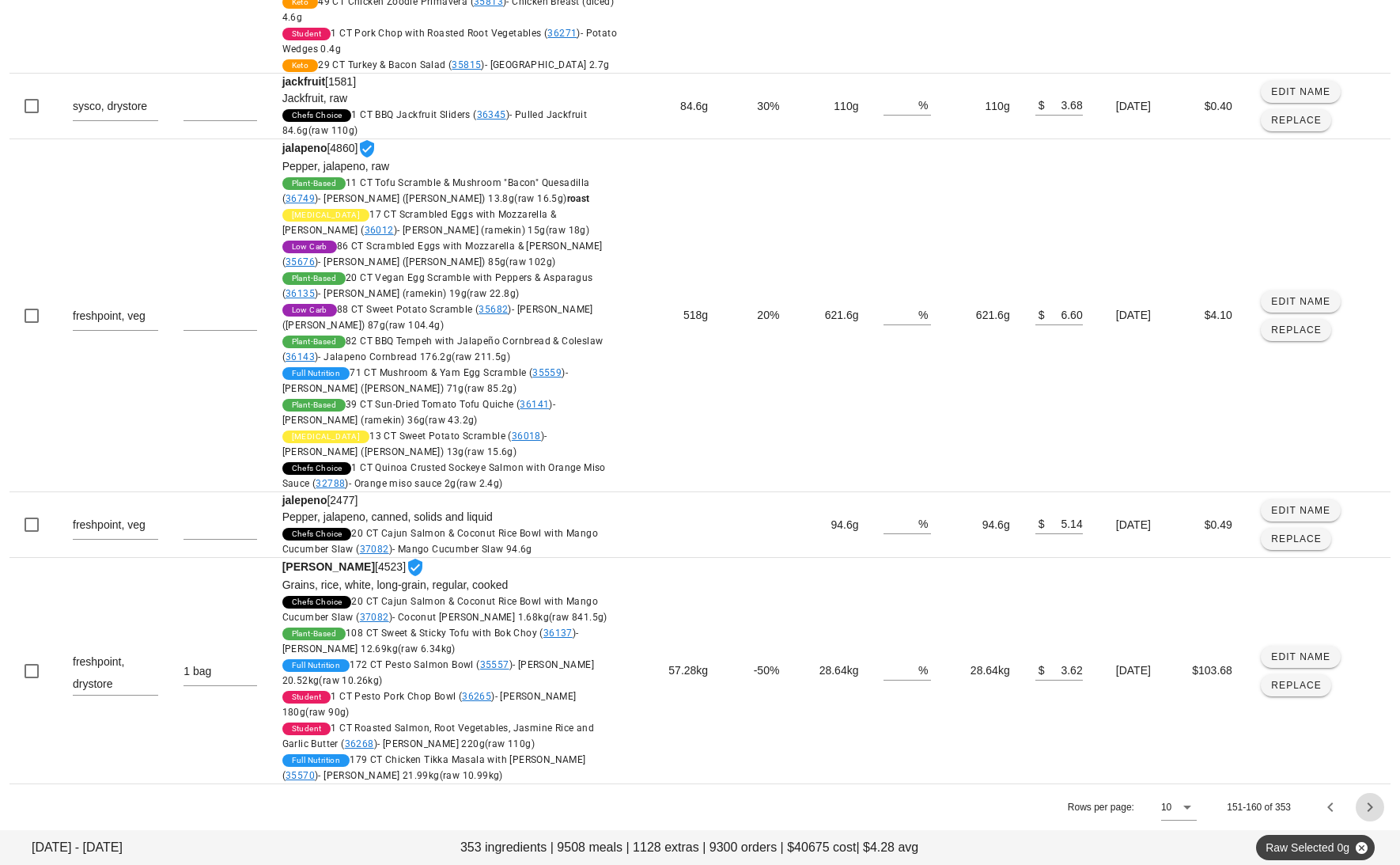
click at [1372, 809] on icon "Next page" at bounding box center [1370, 807] width 19 height 19
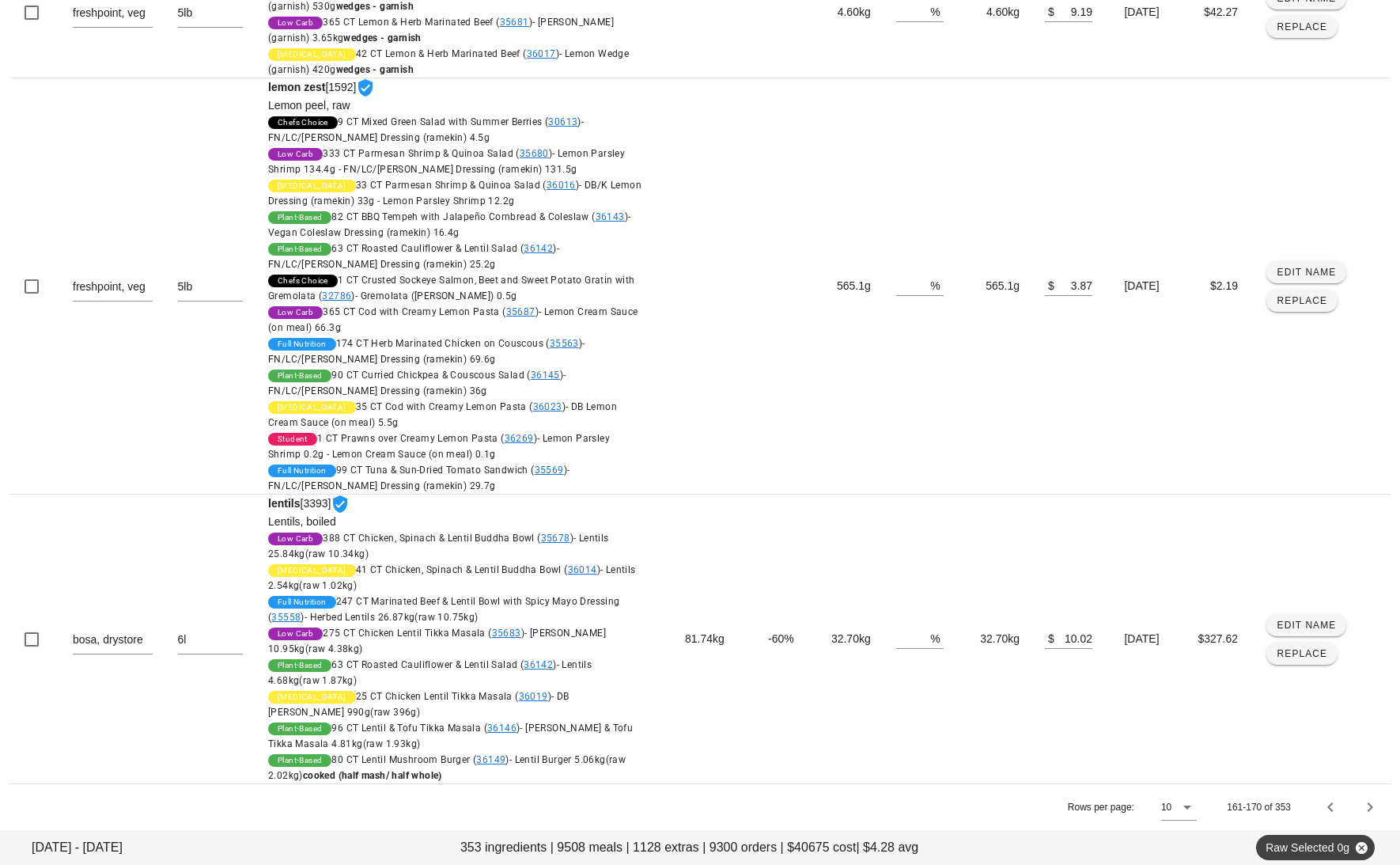
scroll to position [2950, 0]
click at [1369, 803] on icon "Next page" at bounding box center [1370, 807] width 19 height 19
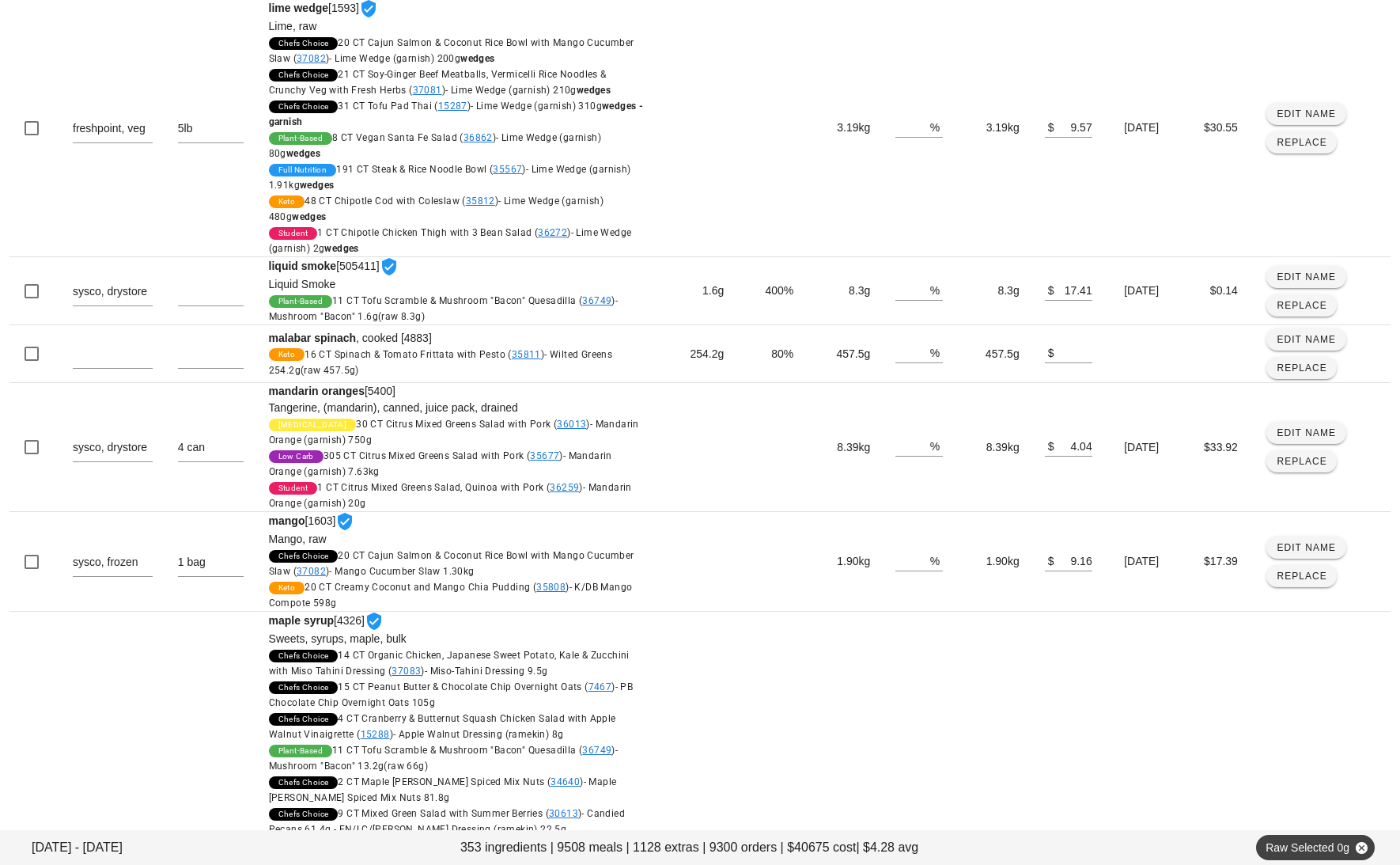
scroll to position [1119, 0]
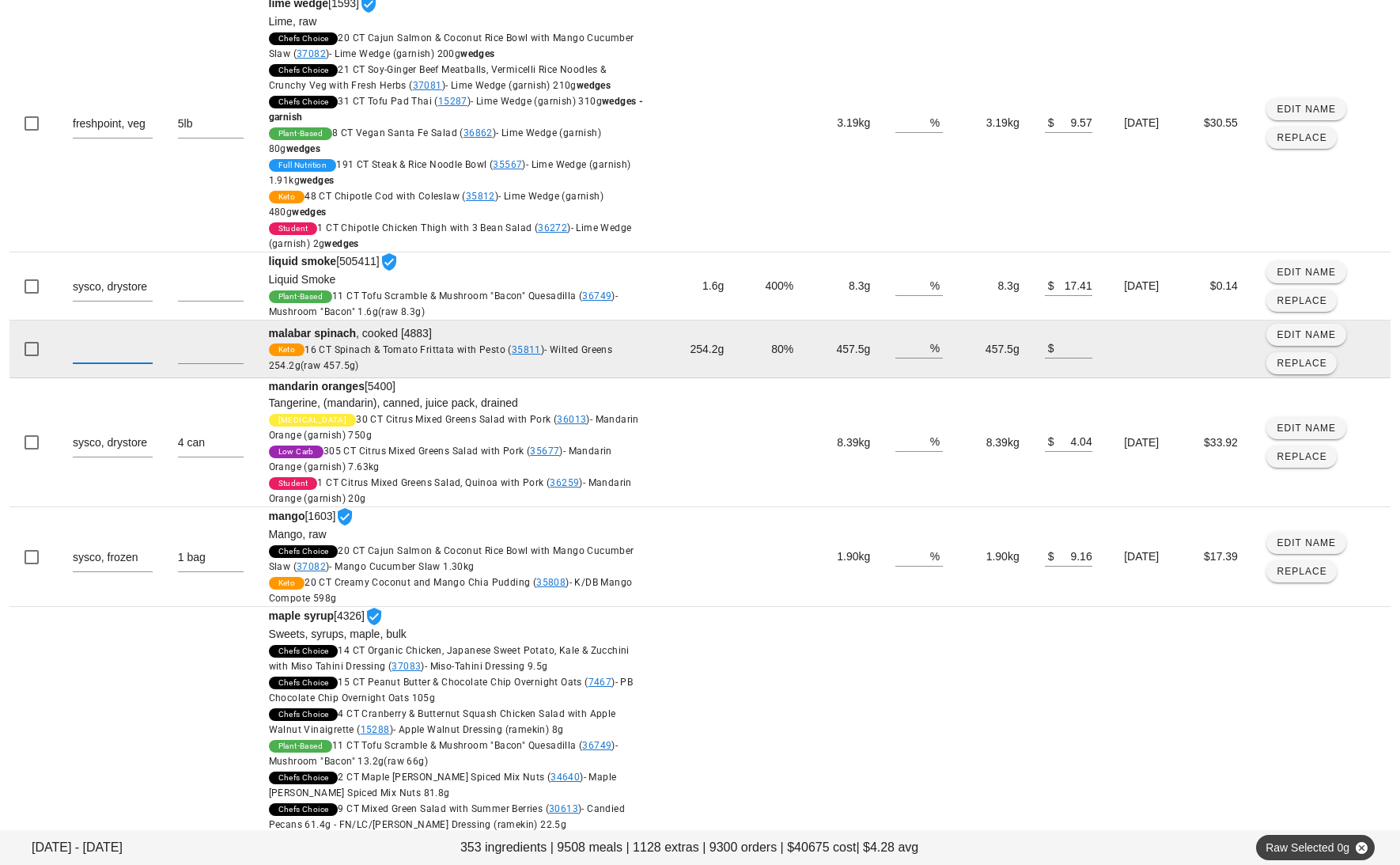
click at [98, 338] on textarea at bounding box center [112, 350] width 79 height 26
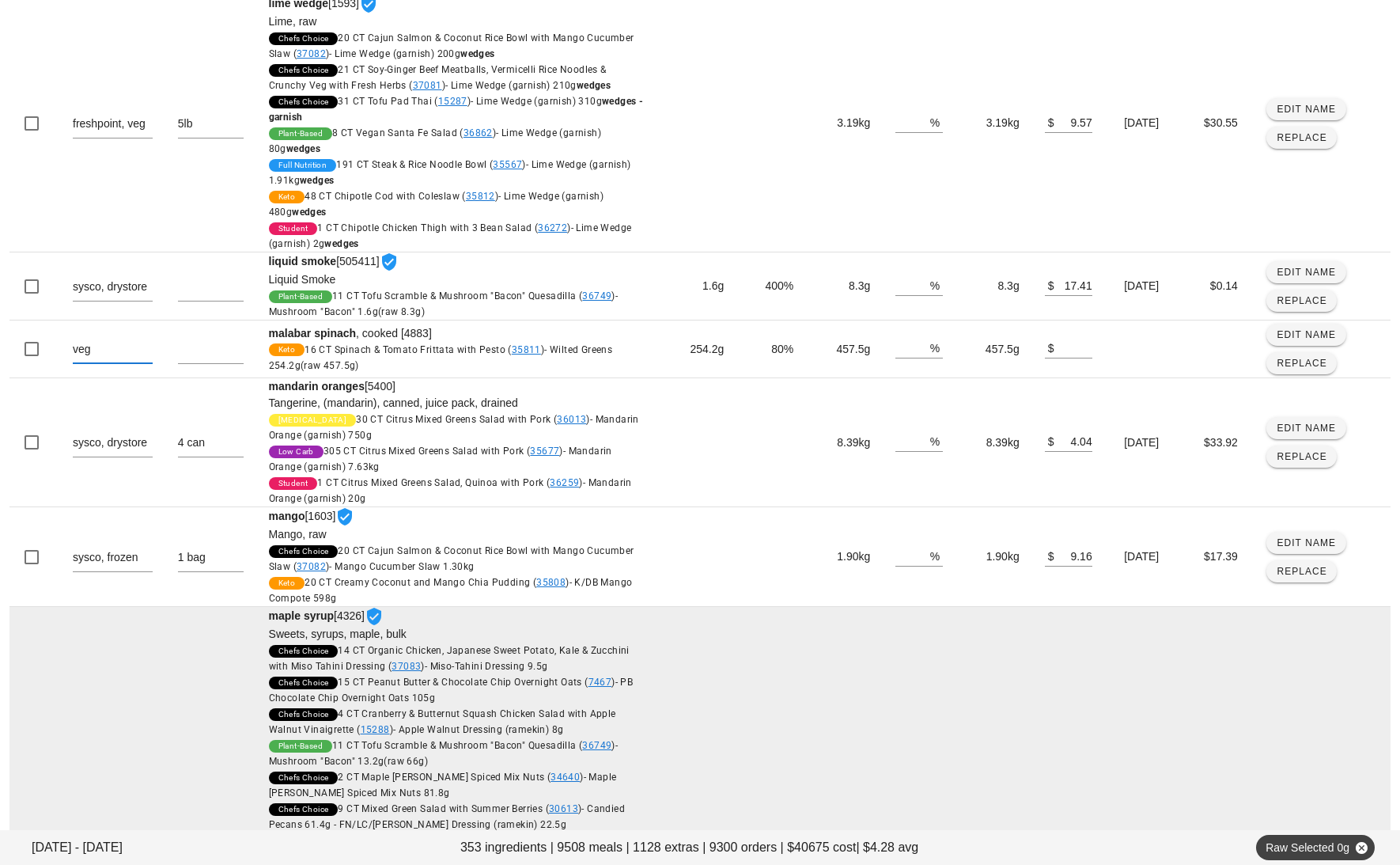
type textarea "veg"
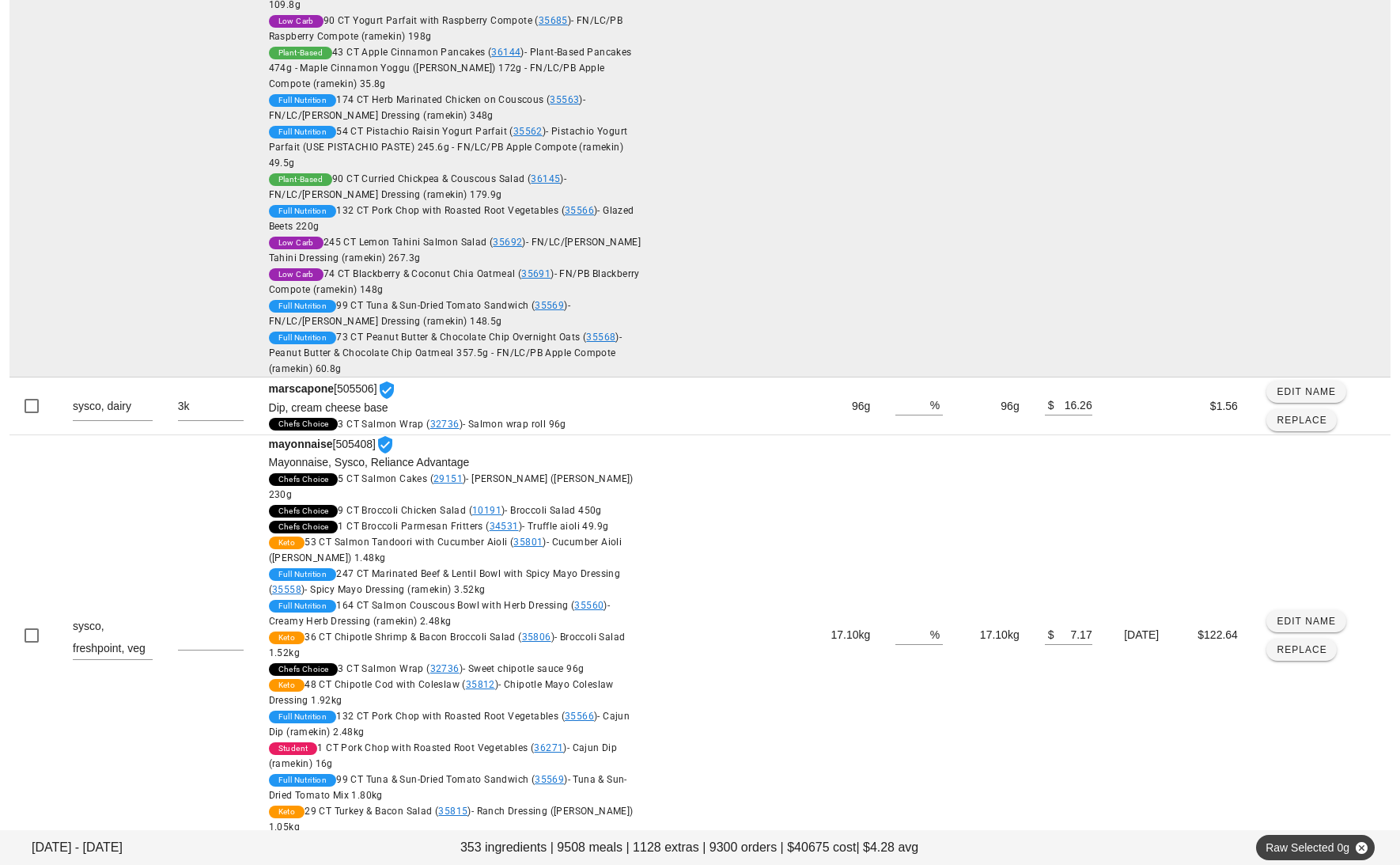
scroll to position [2379, 0]
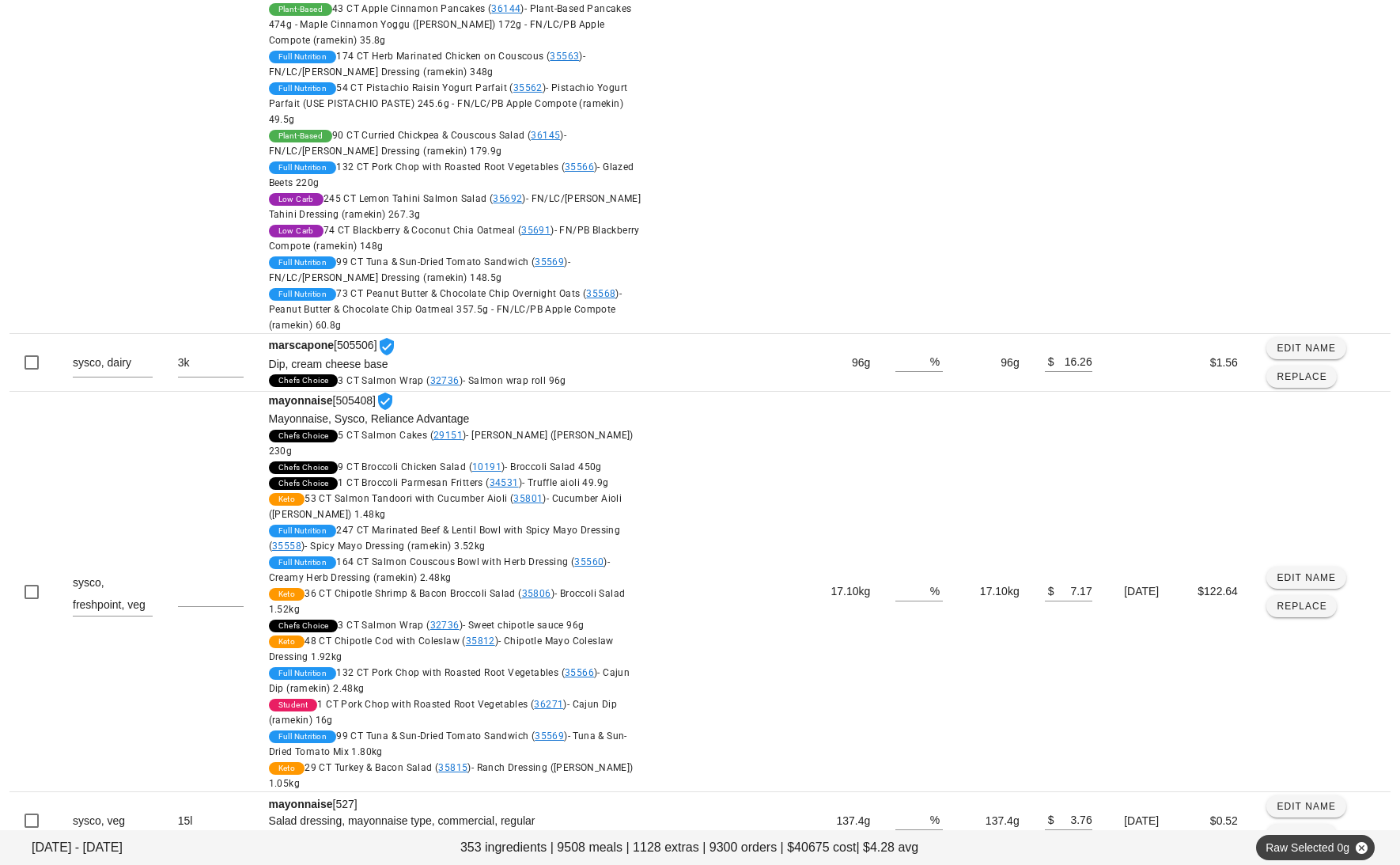
click at [1370, 863] on icon "Next page" at bounding box center [1370, 872] width 19 height 19
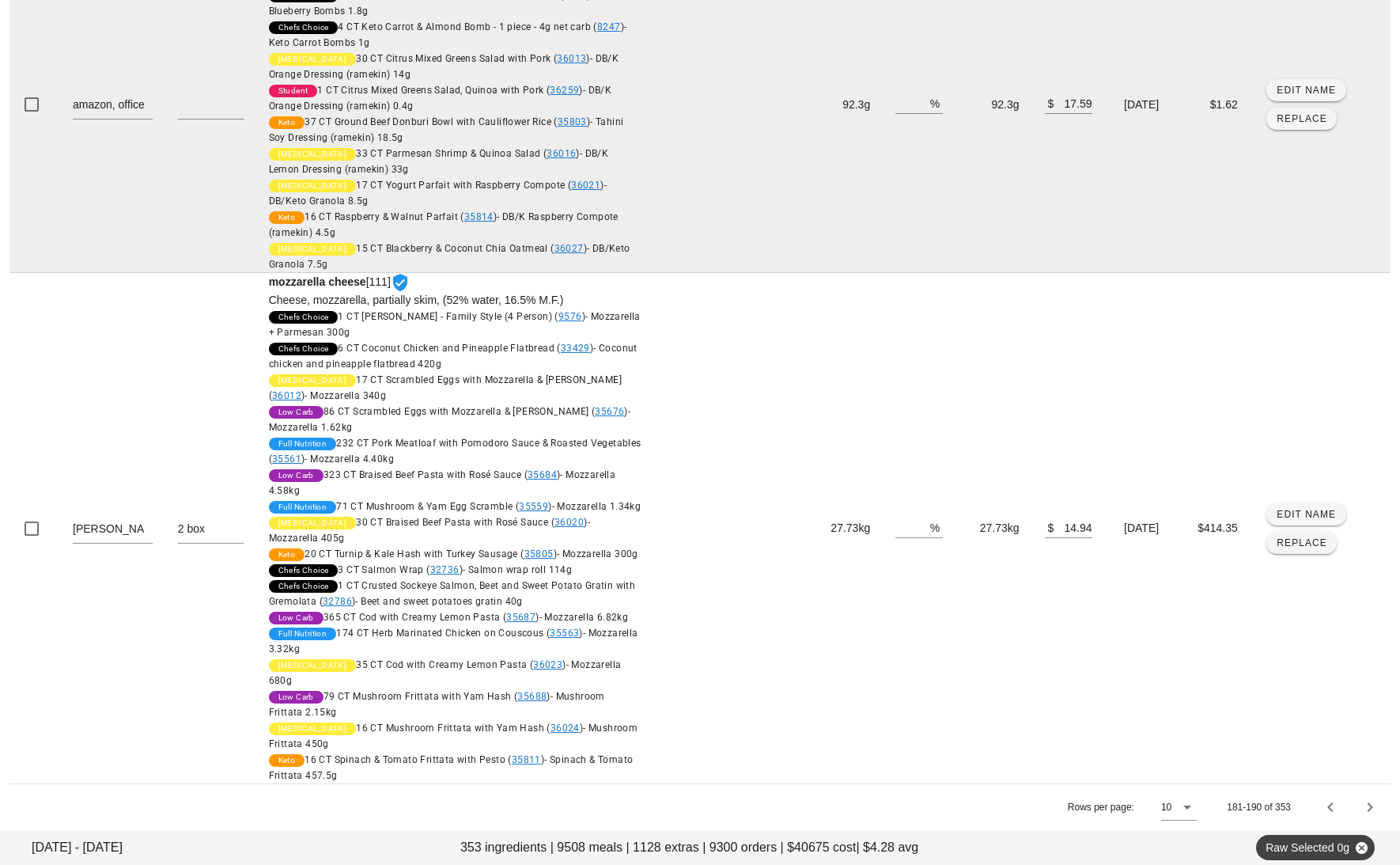
scroll to position [2955, 0]
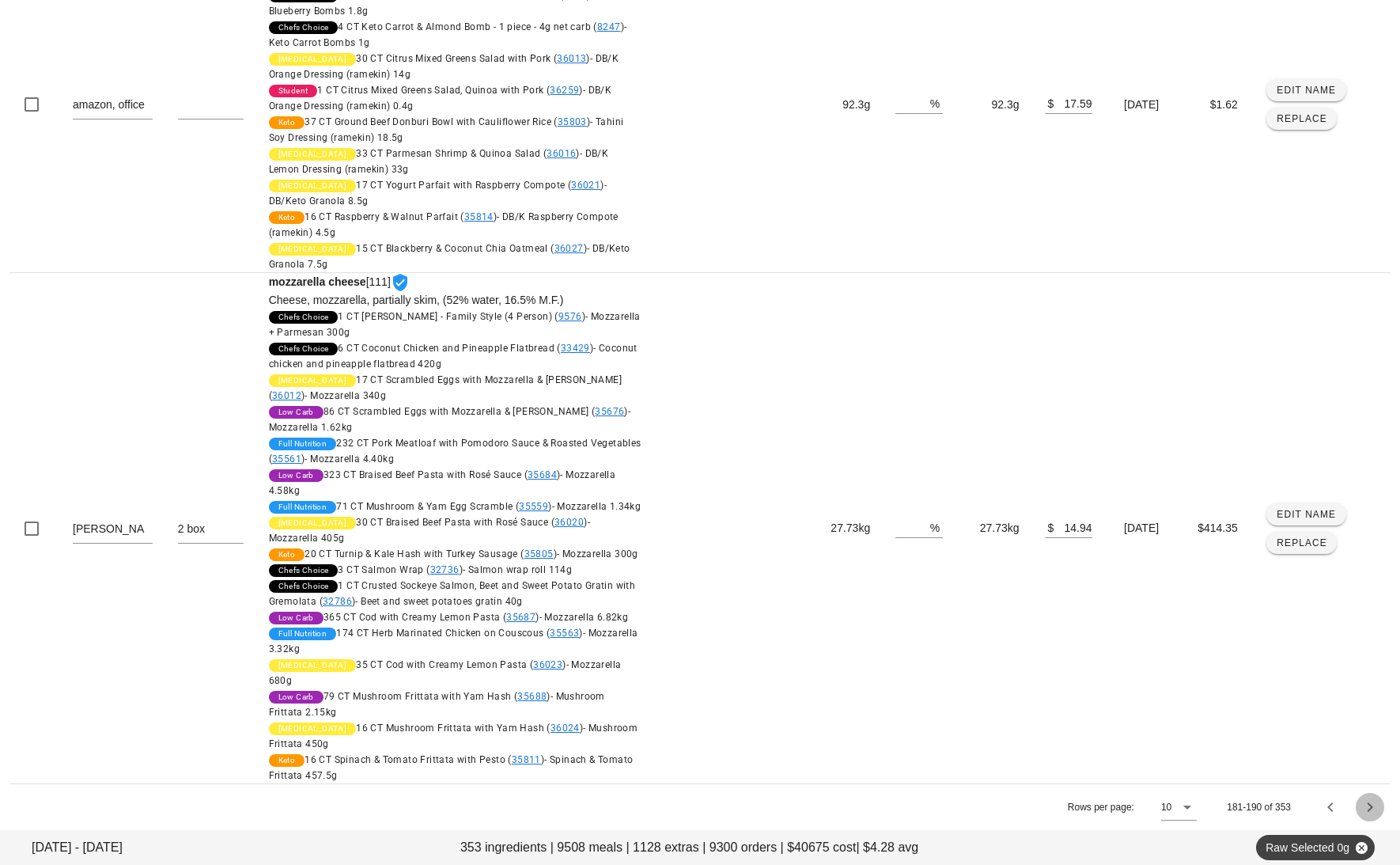
click at [1374, 808] on icon "Next page" at bounding box center [1370, 807] width 19 height 19
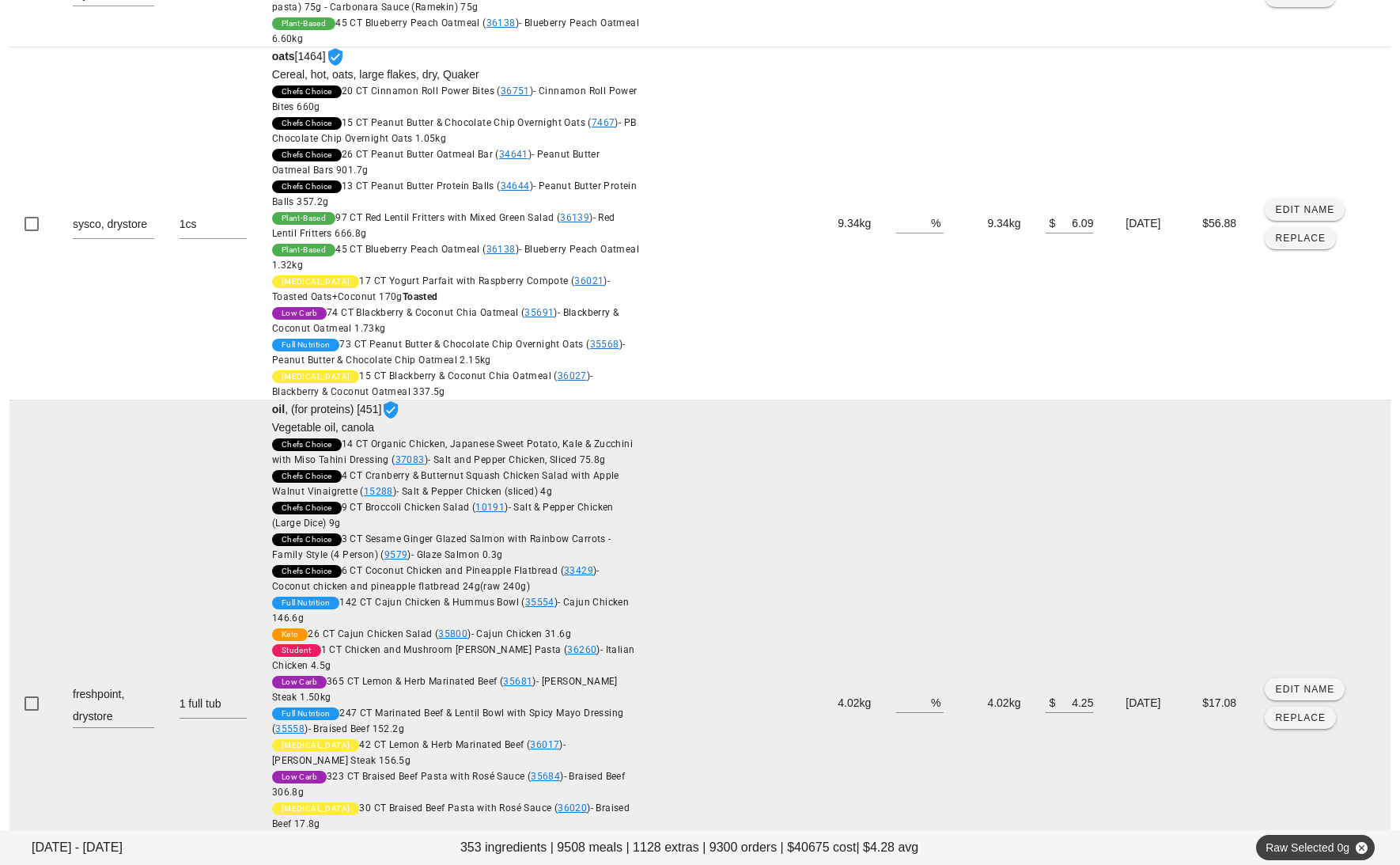
scroll to position [1486, 0]
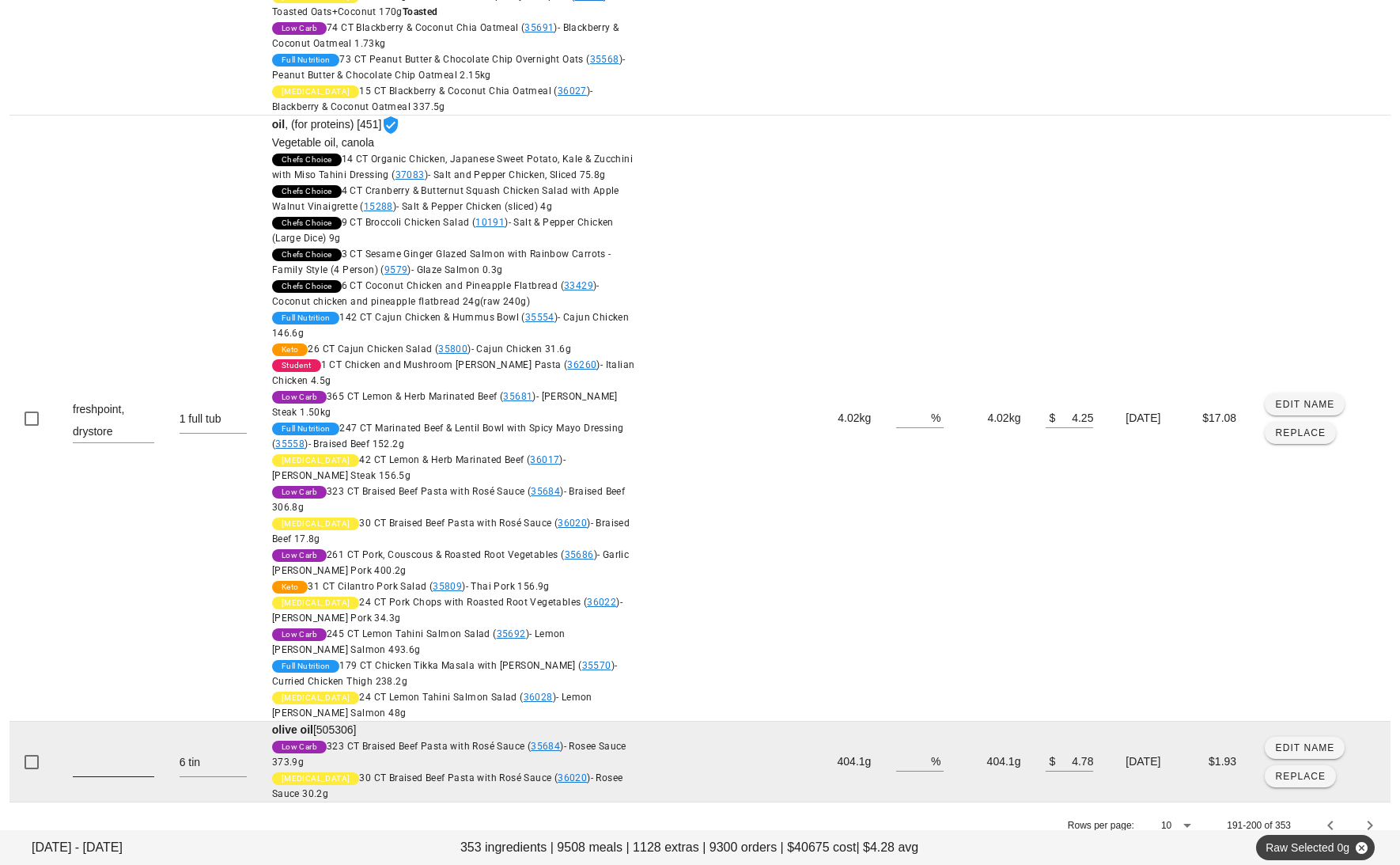
click at [112, 751] on textarea at bounding box center [113, 763] width 81 height 26
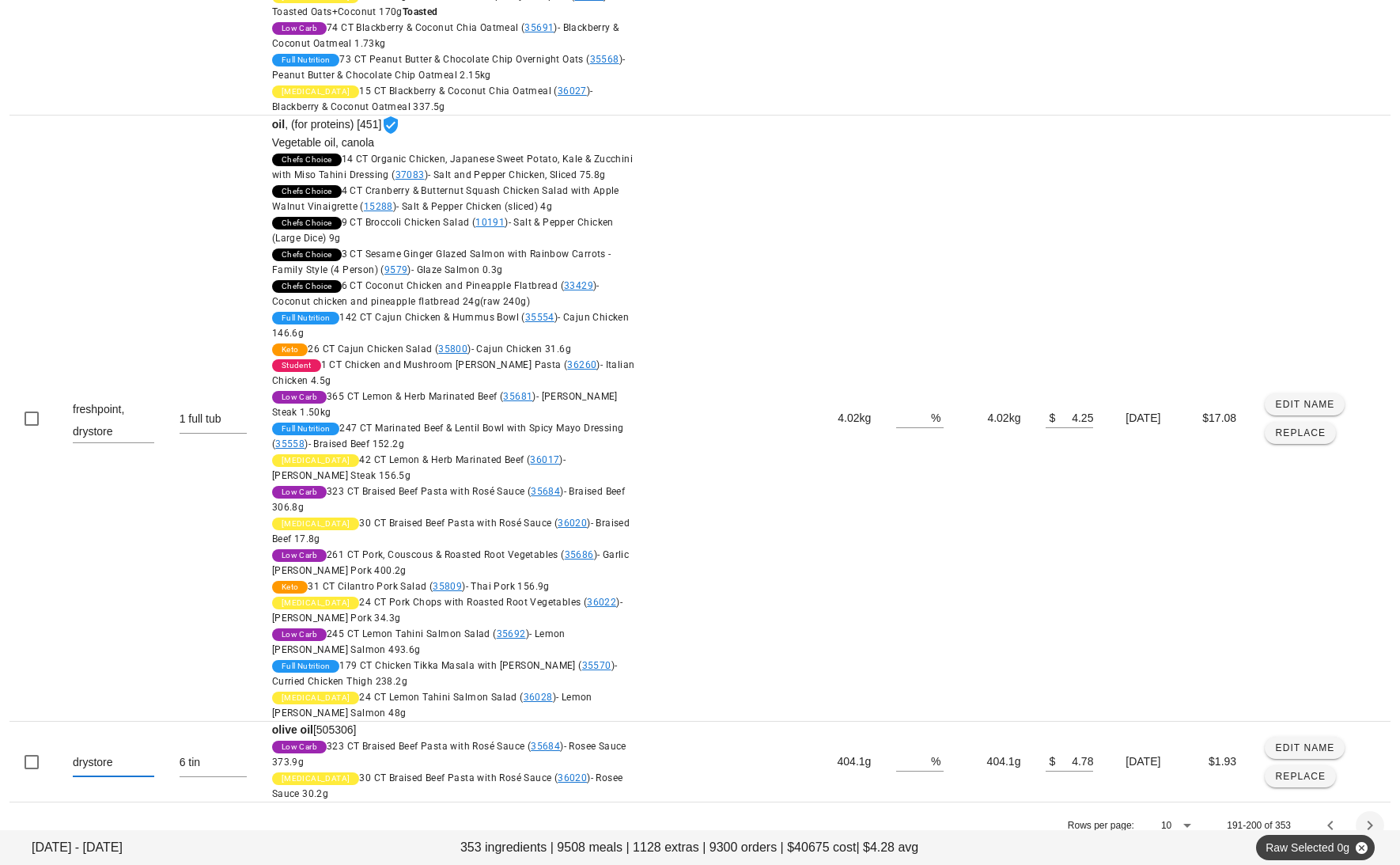
type textarea "drystore"
click at [1378, 816] on icon "Next page" at bounding box center [1370, 824] width 19 height 19
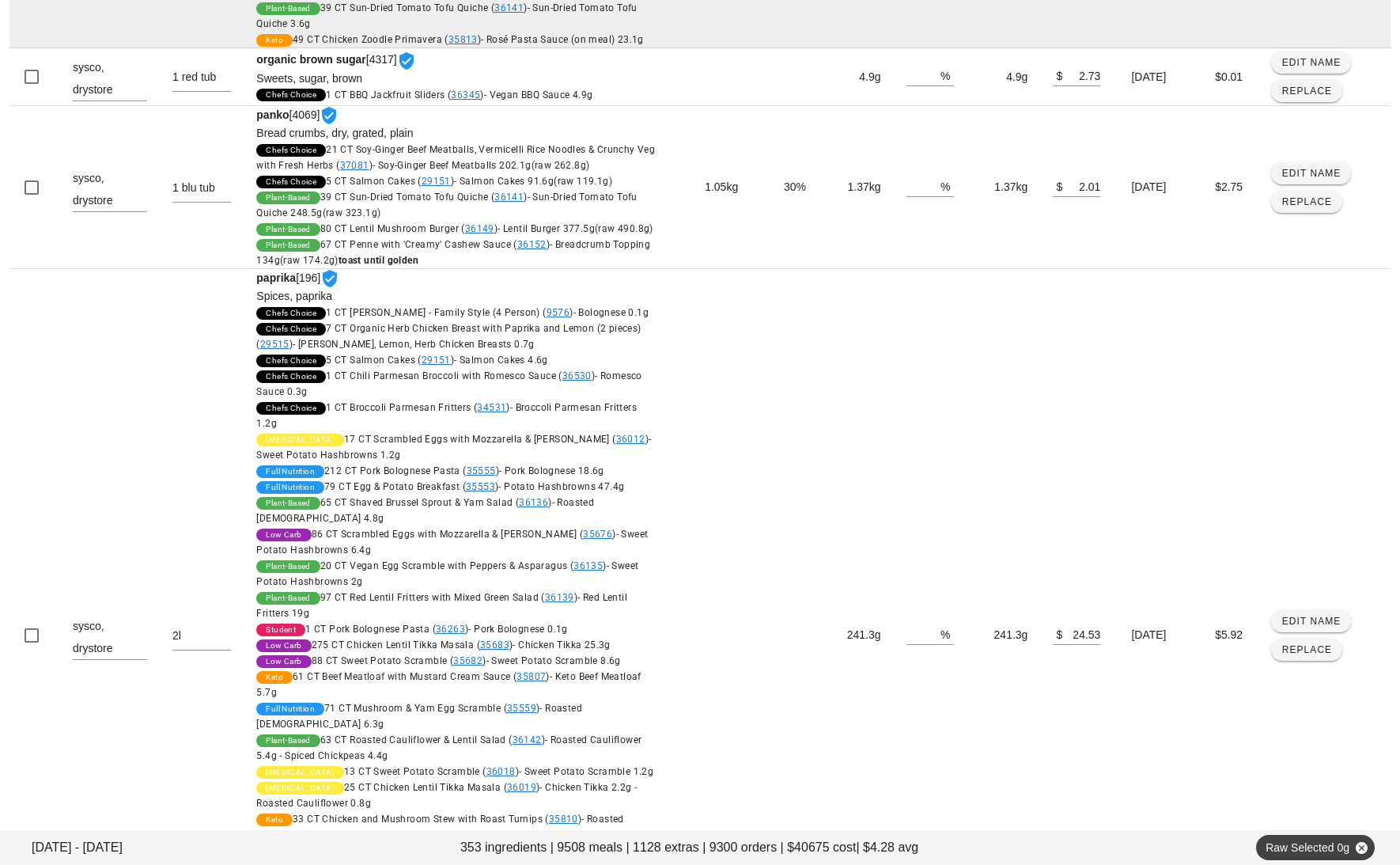
scroll to position [2703, 0]
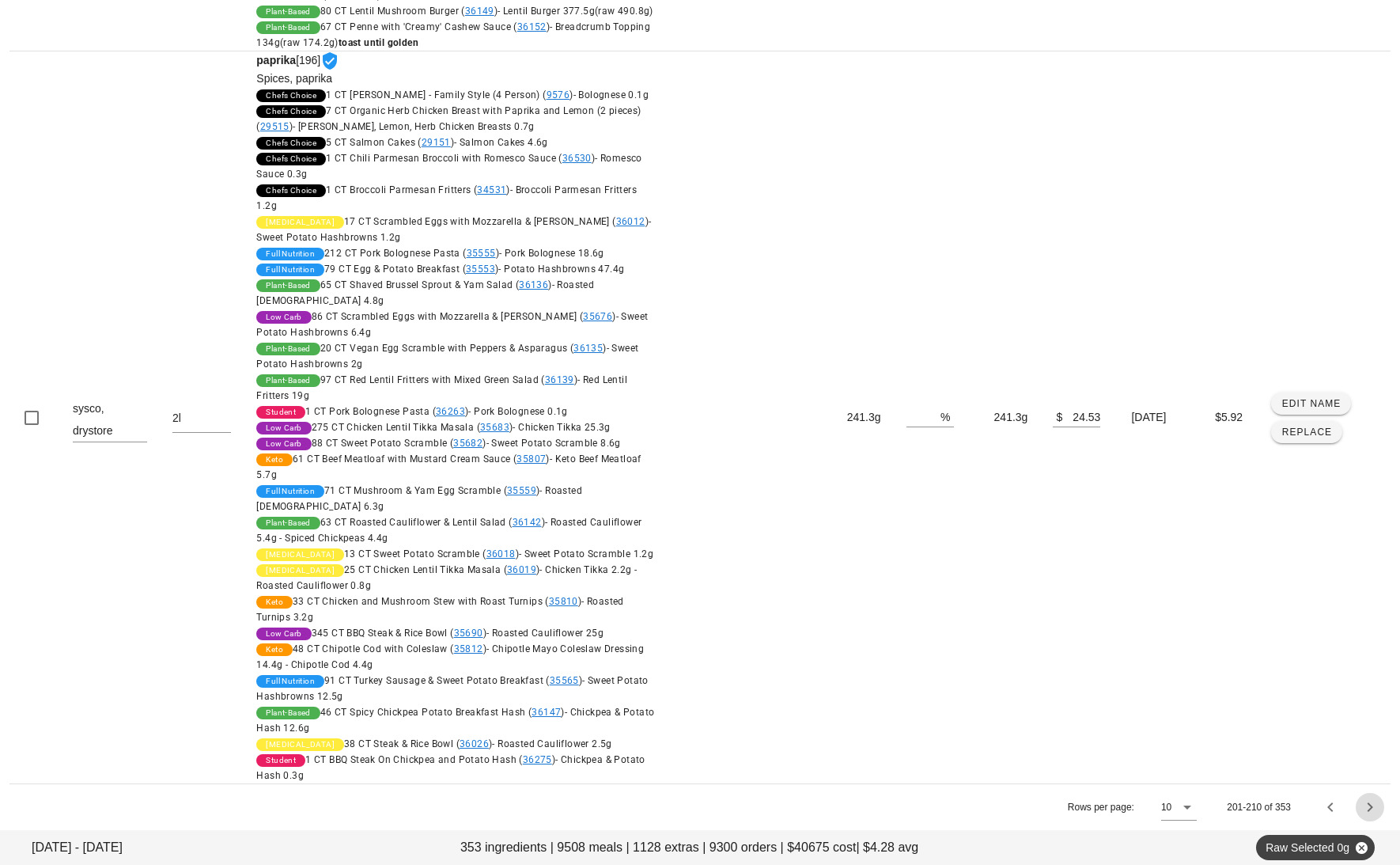
click at [1373, 808] on icon "Next page" at bounding box center [1370, 807] width 19 height 19
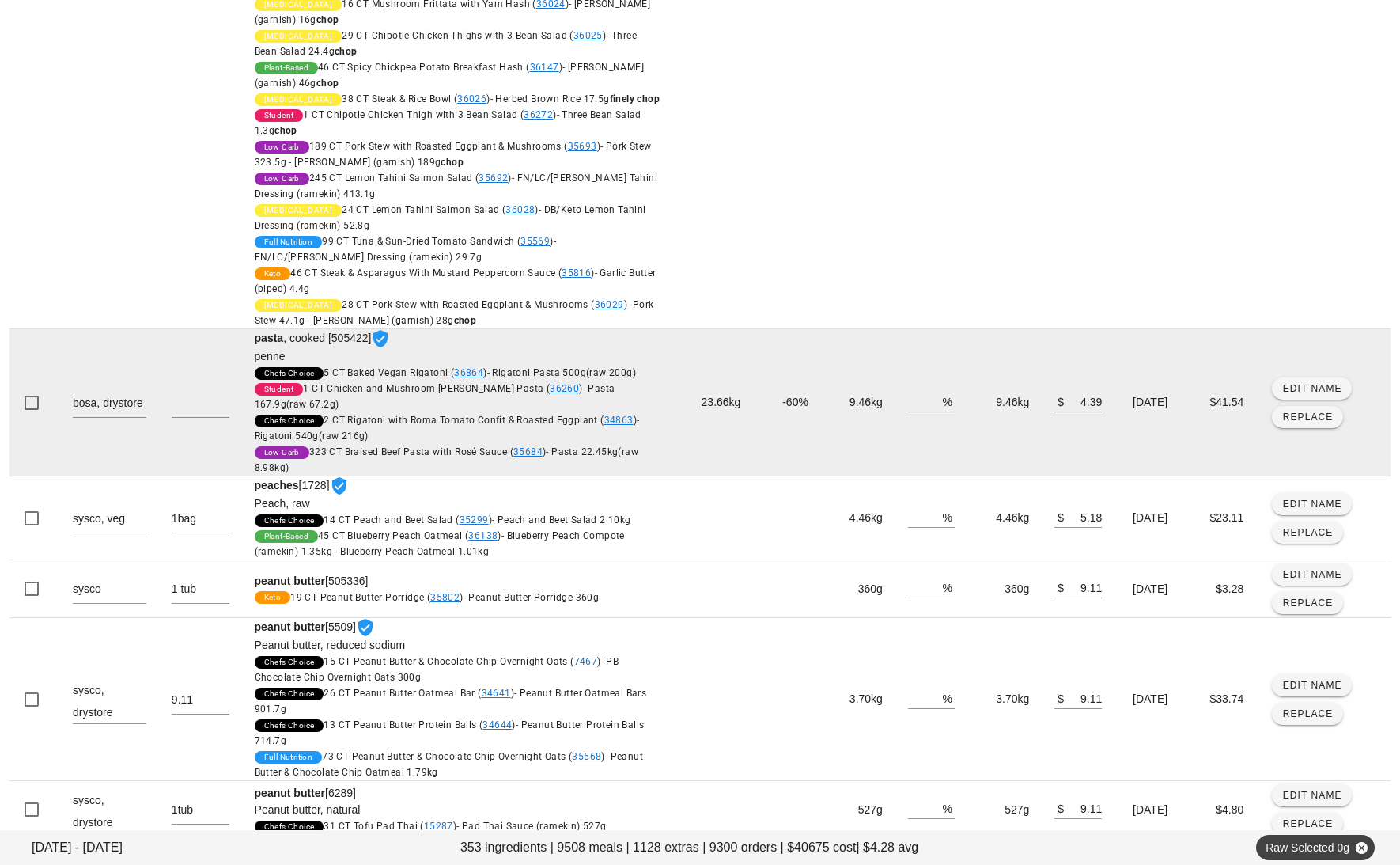
scroll to position [2993, 0]
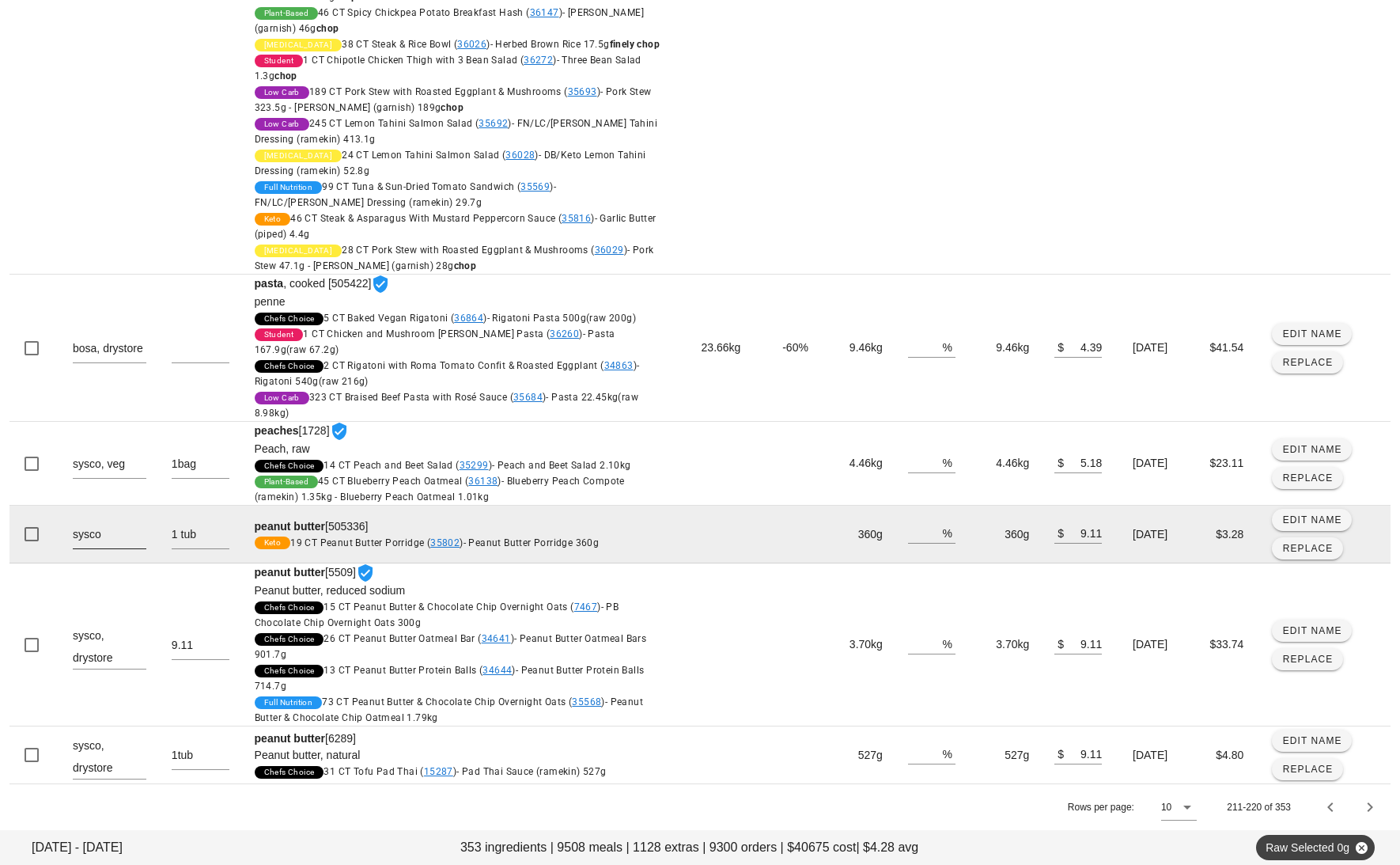
click at [117, 544] on textarea "sysco" at bounding box center [109, 535] width 73 height 26
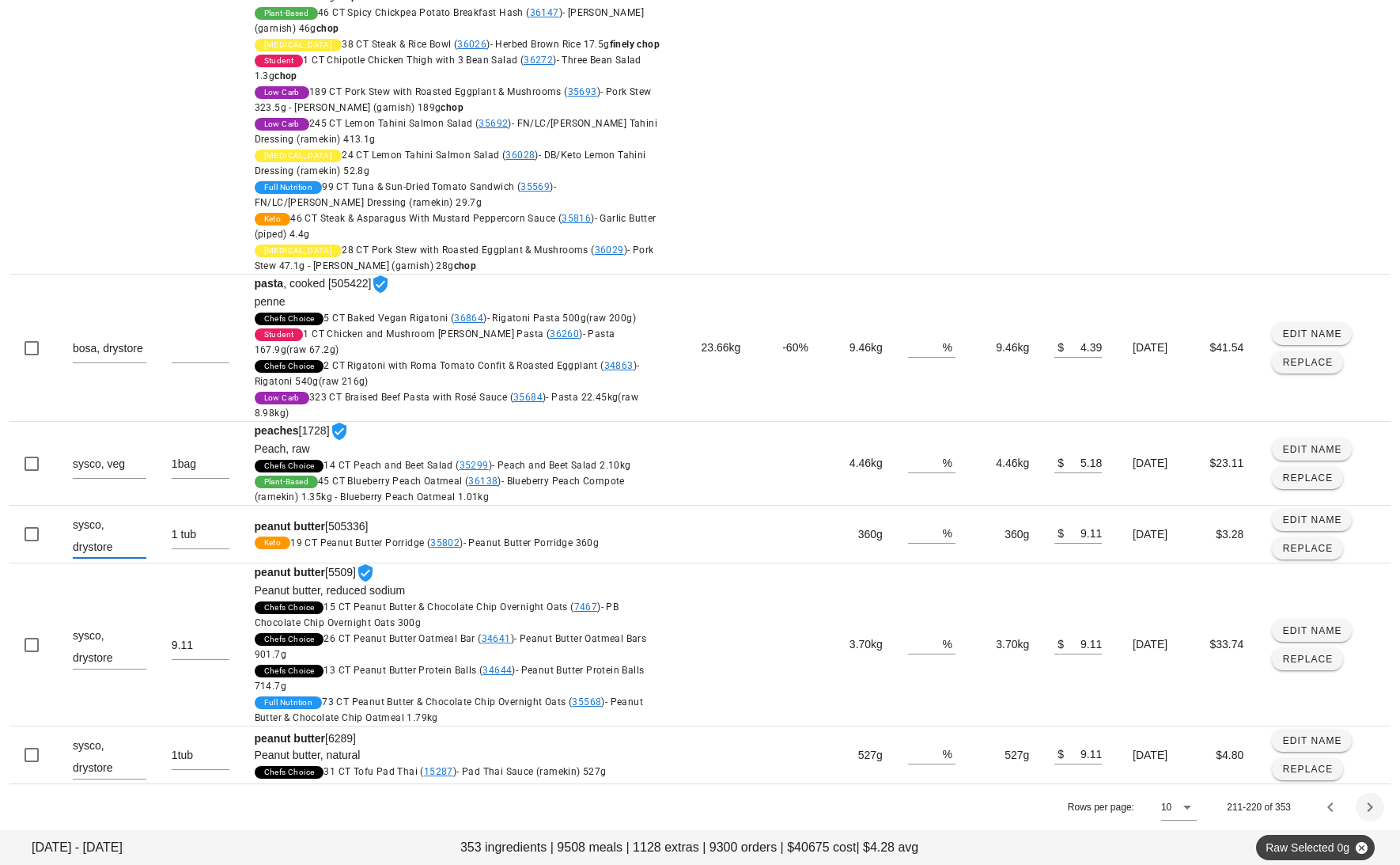
type textarea "sysco, drystore"
click at [1374, 809] on icon "Next page" at bounding box center [1370, 807] width 19 height 19
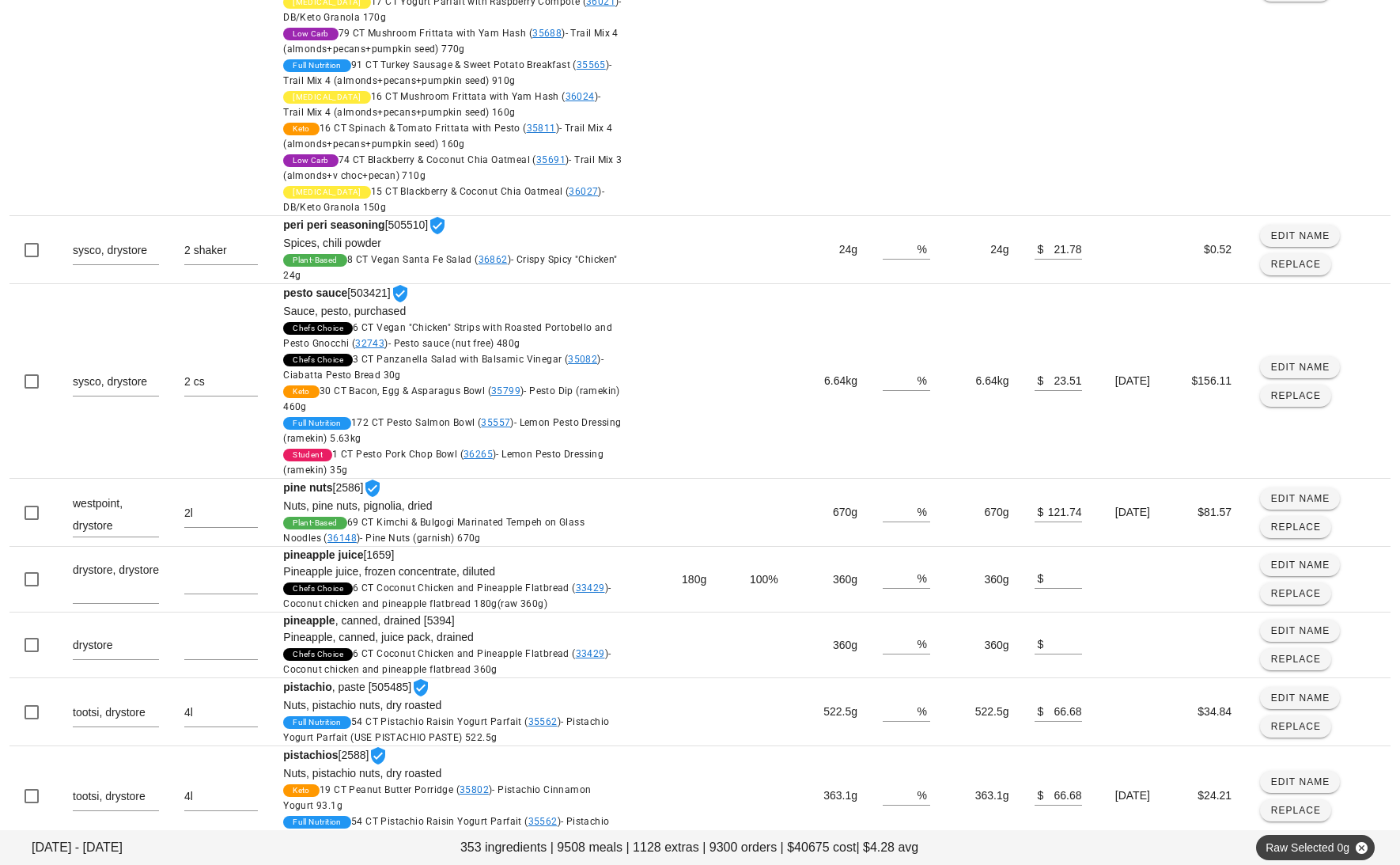
scroll to position [888, 0]
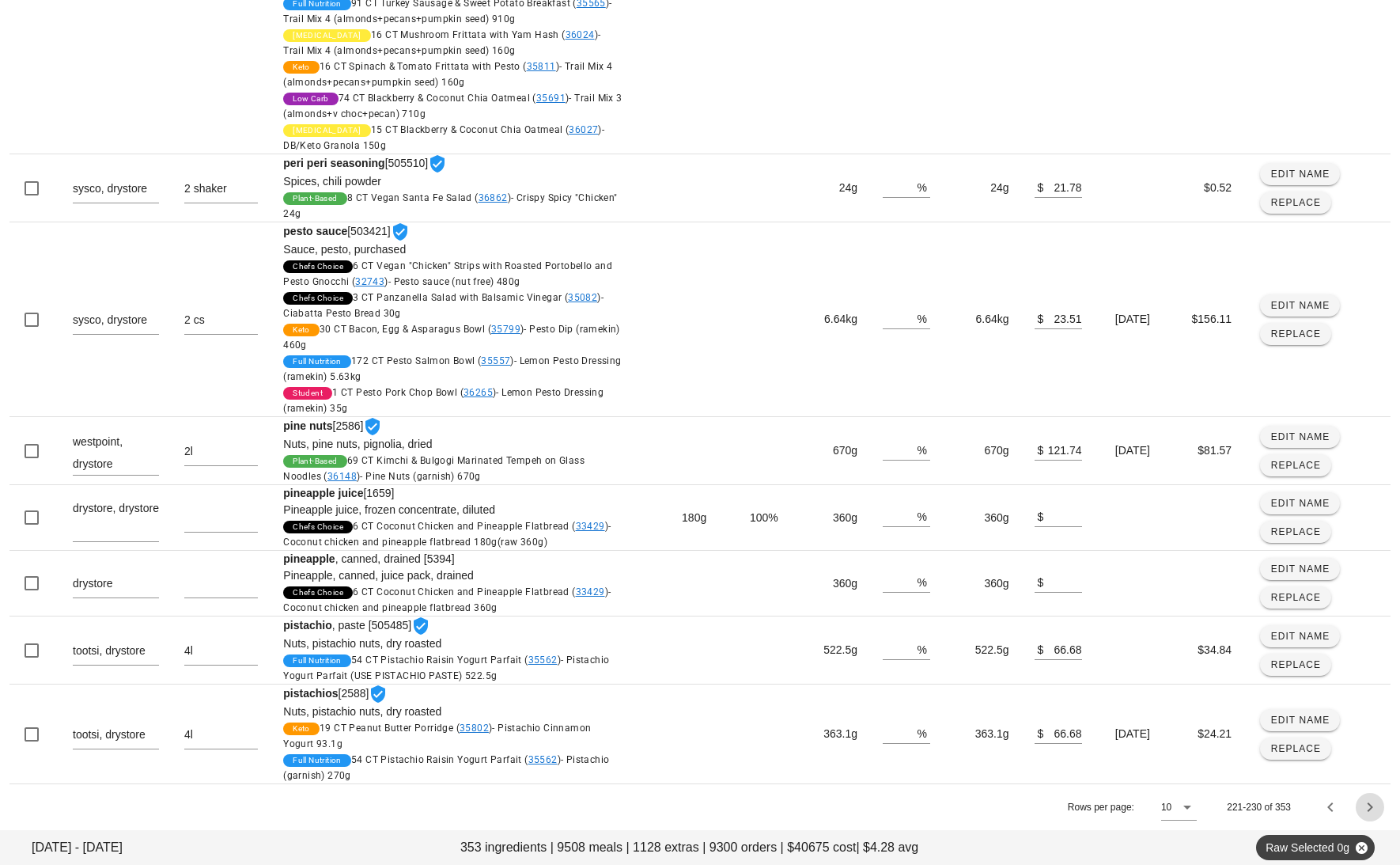
click at [1372, 808] on icon "Next page" at bounding box center [1370, 807] width 19 height 19
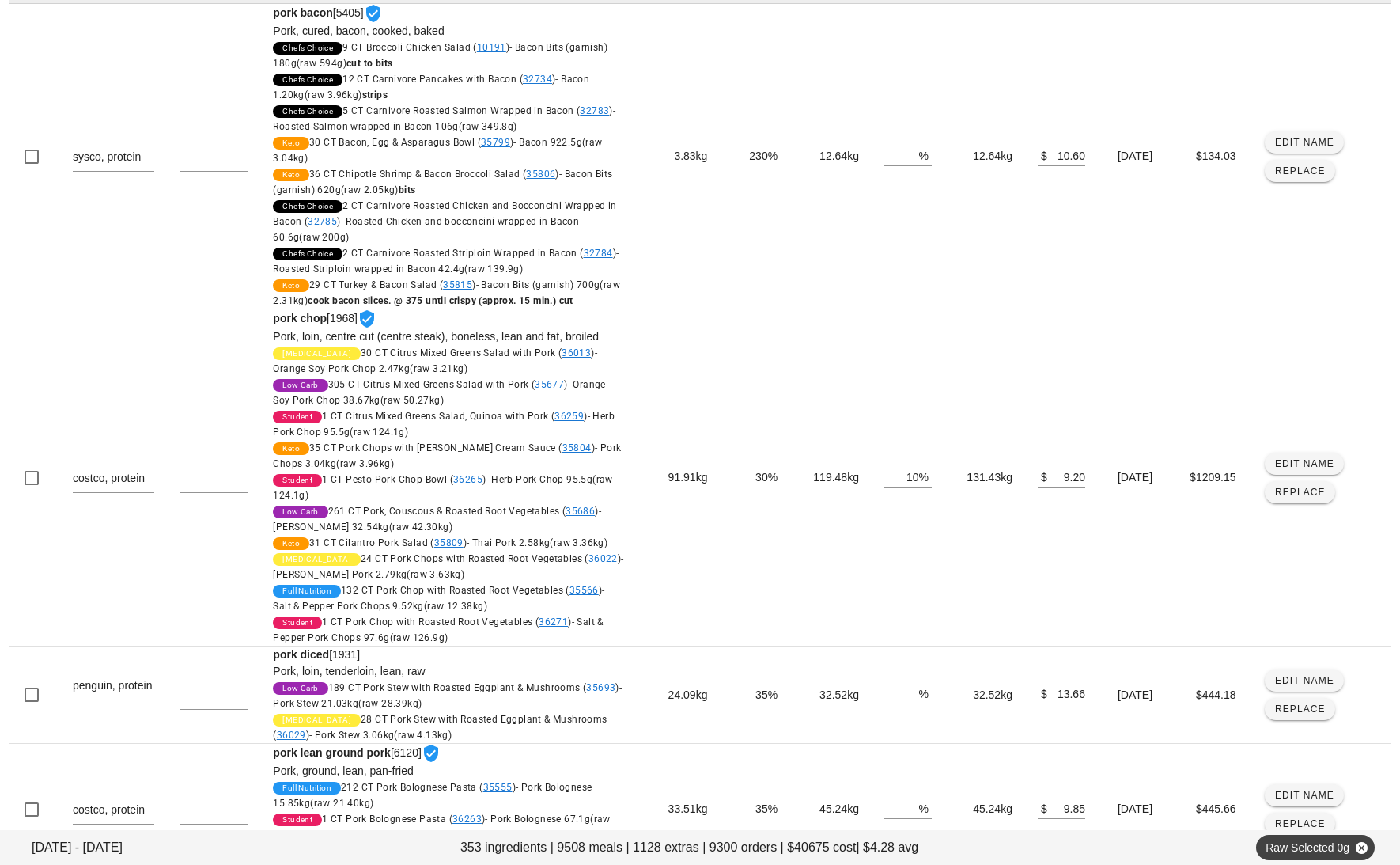
scroll to position [1089, 0]
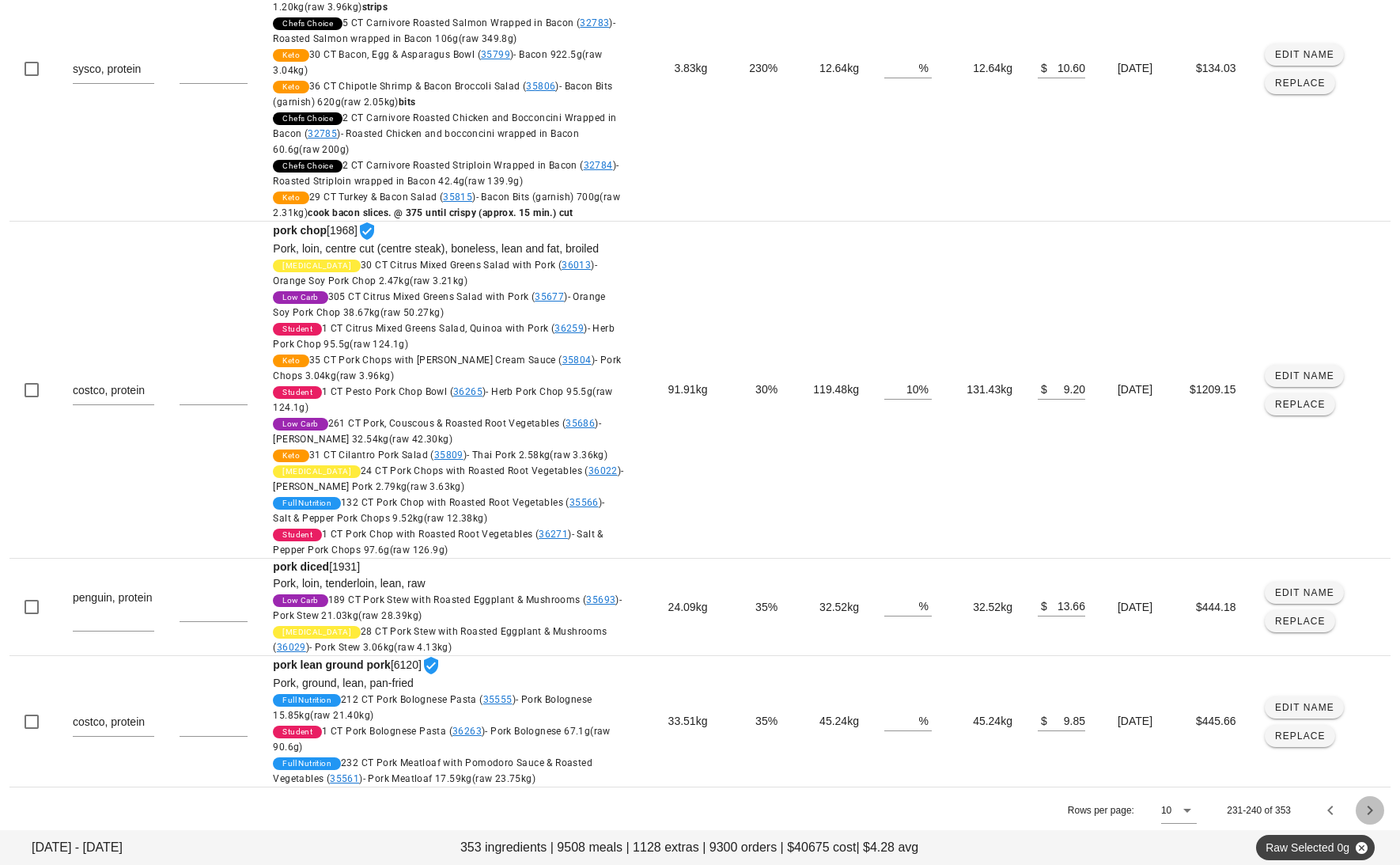
click at [1370, 805] on icon "Next page" at bounding box center [1370, 809] width 19 height 19
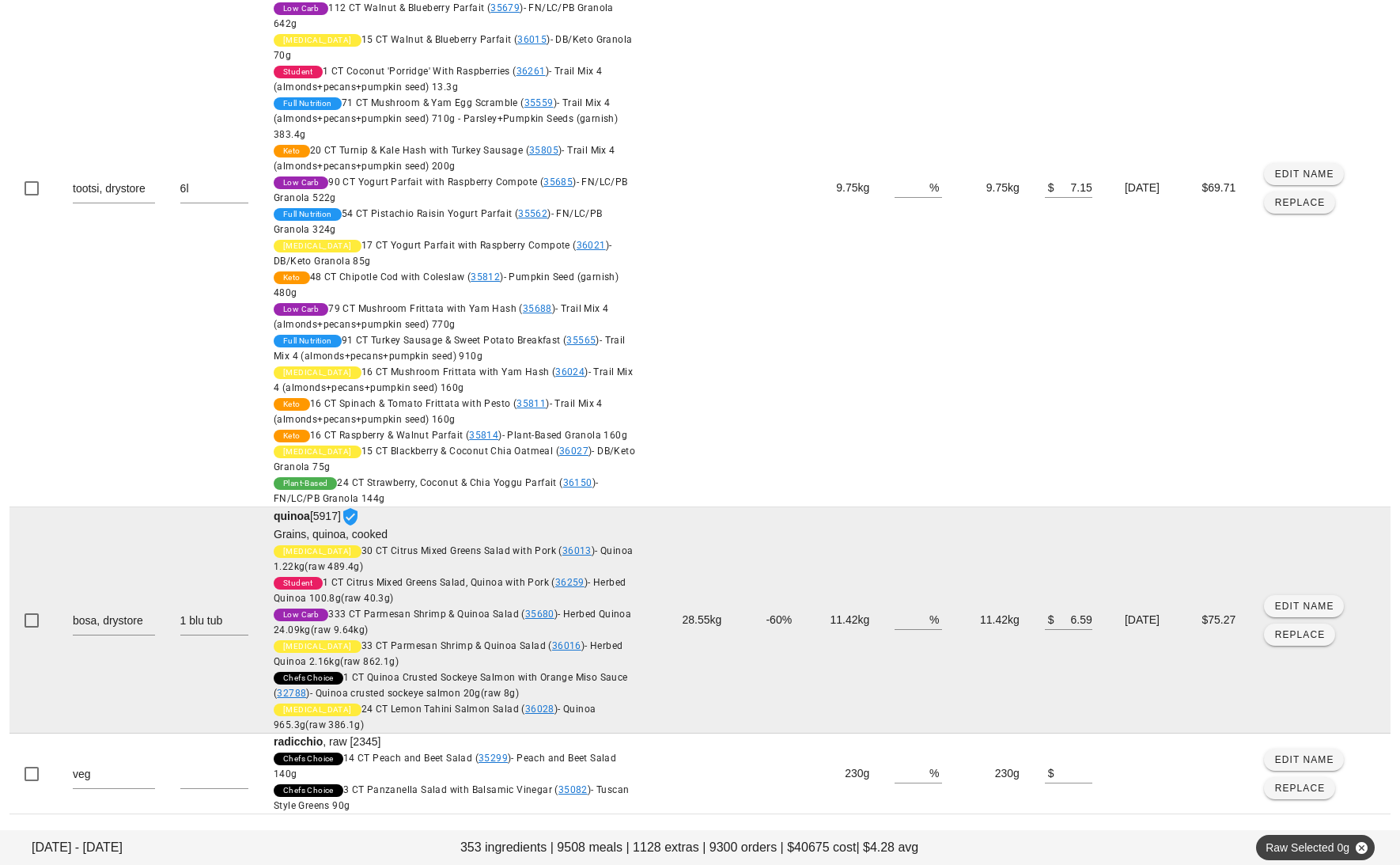
scroll to position [1078, 0]
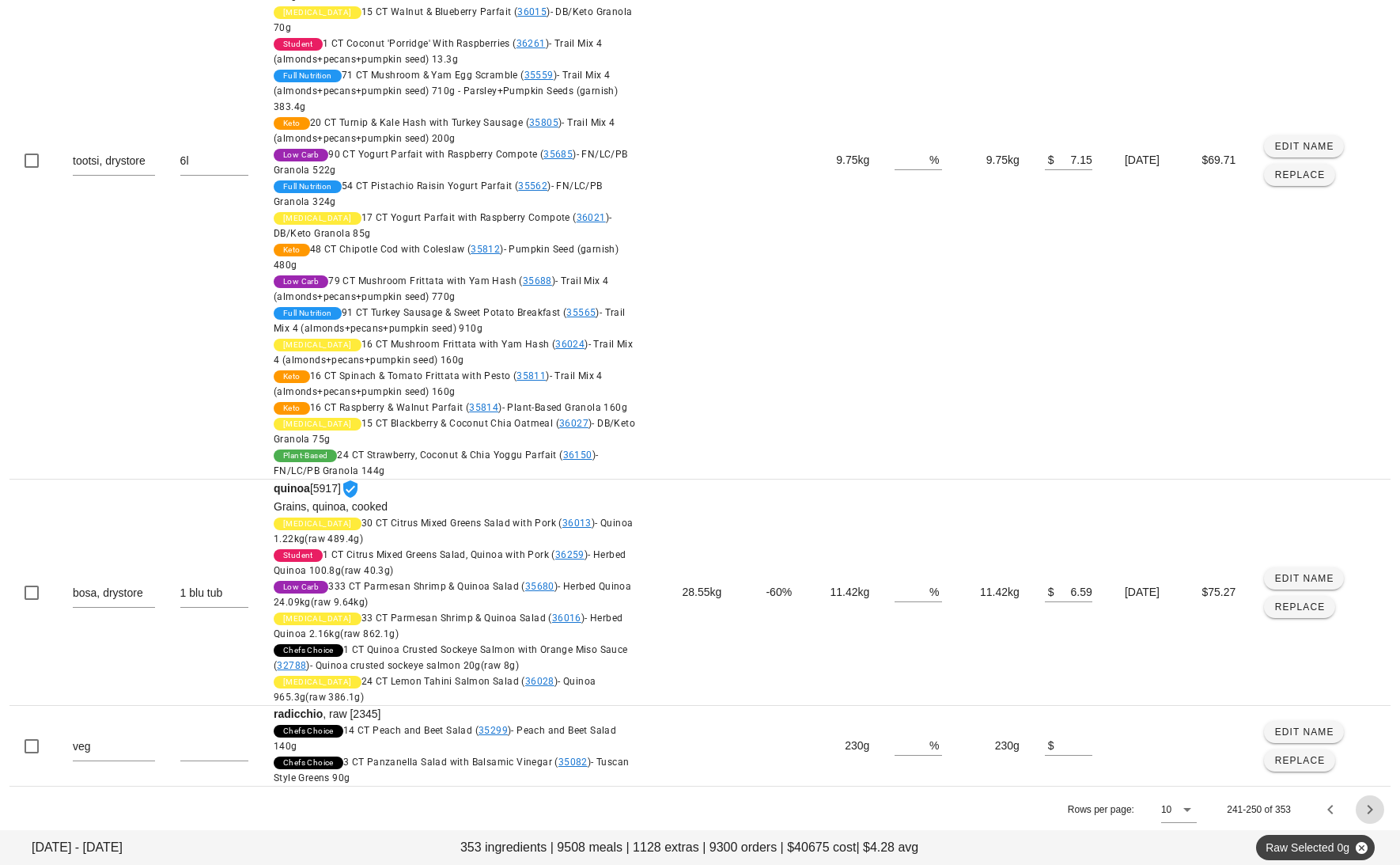
click at [1369, 801] on icon "Next page" at bounding box center [1370, 809] width 19 height 19
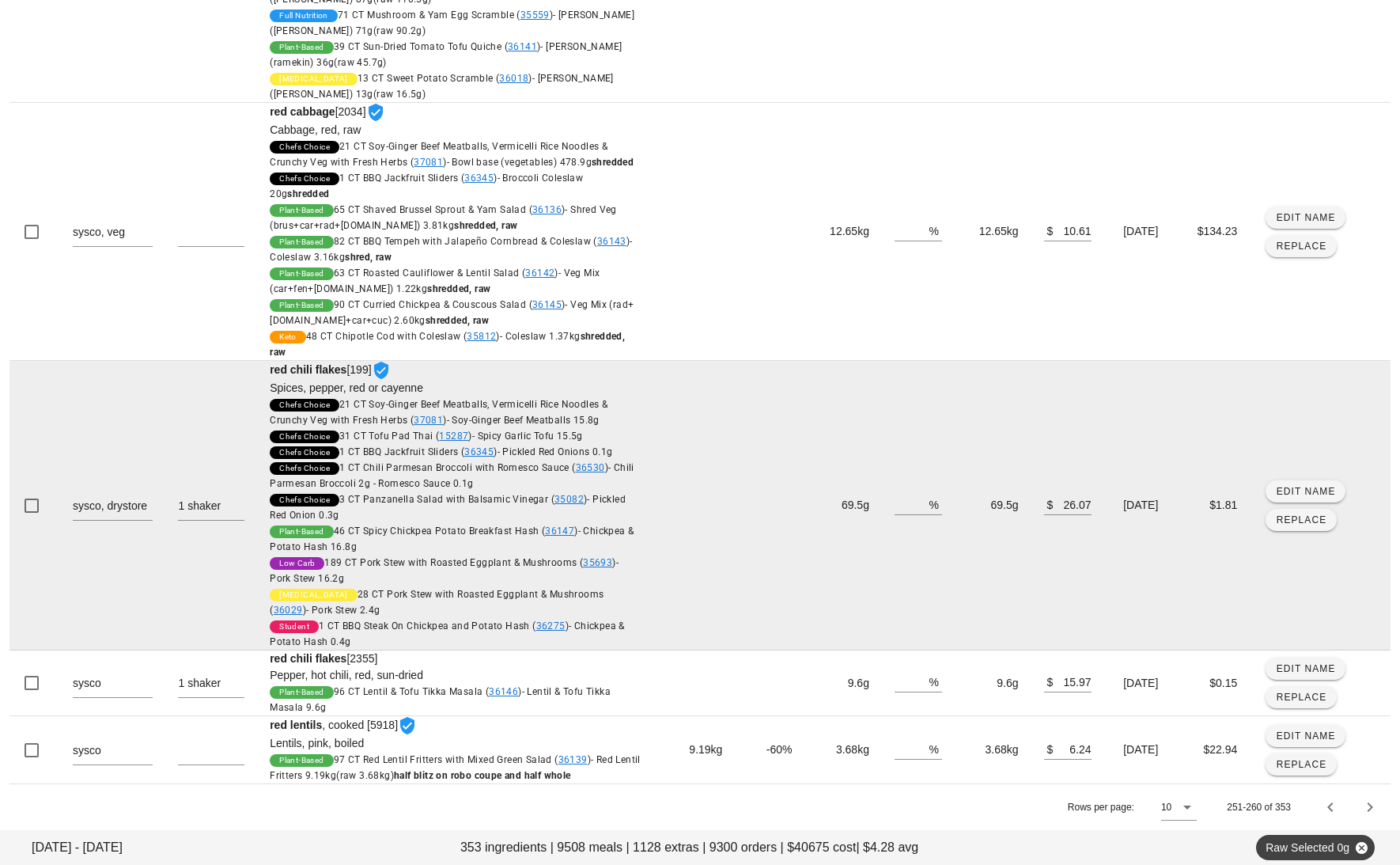
scroll to position [1187, 0]
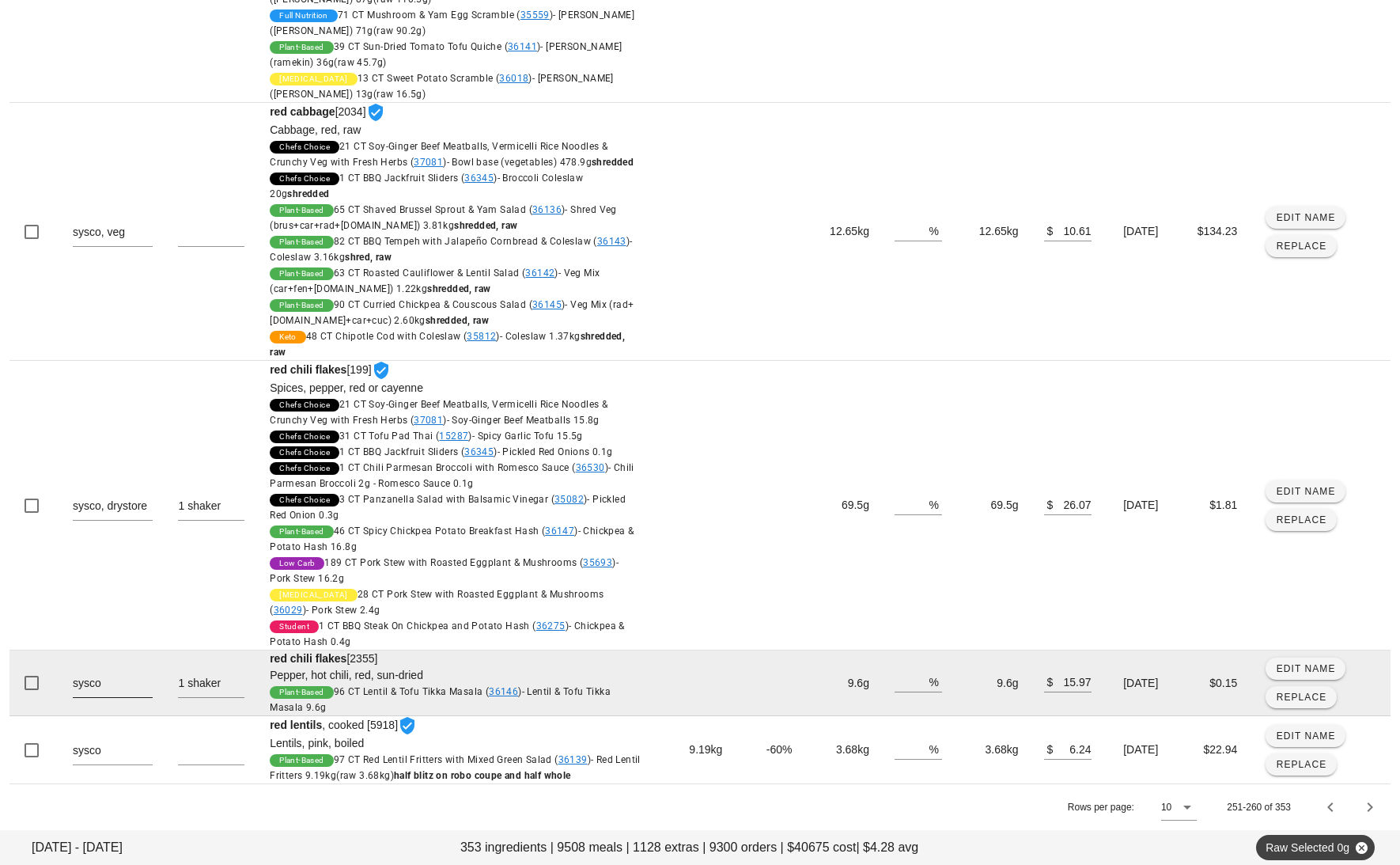
click at [110, 687] on textarea "sysco" at bounding box center [112, 684] width 79 height 26
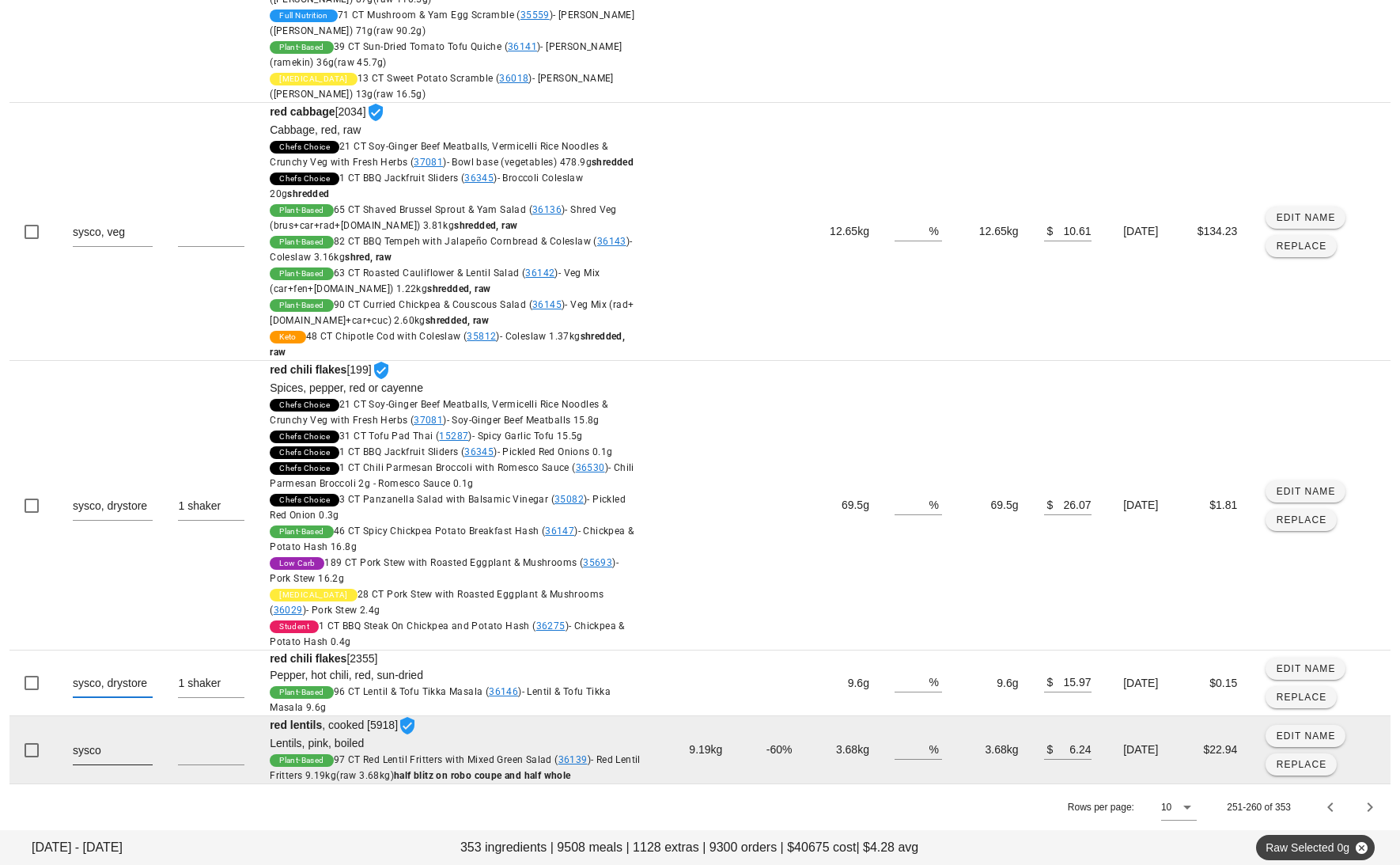
type textarea "sysco, drystore"
click at [125, 752] on textarea "sysco" at bounding box center [112, 752] width 79 height 26
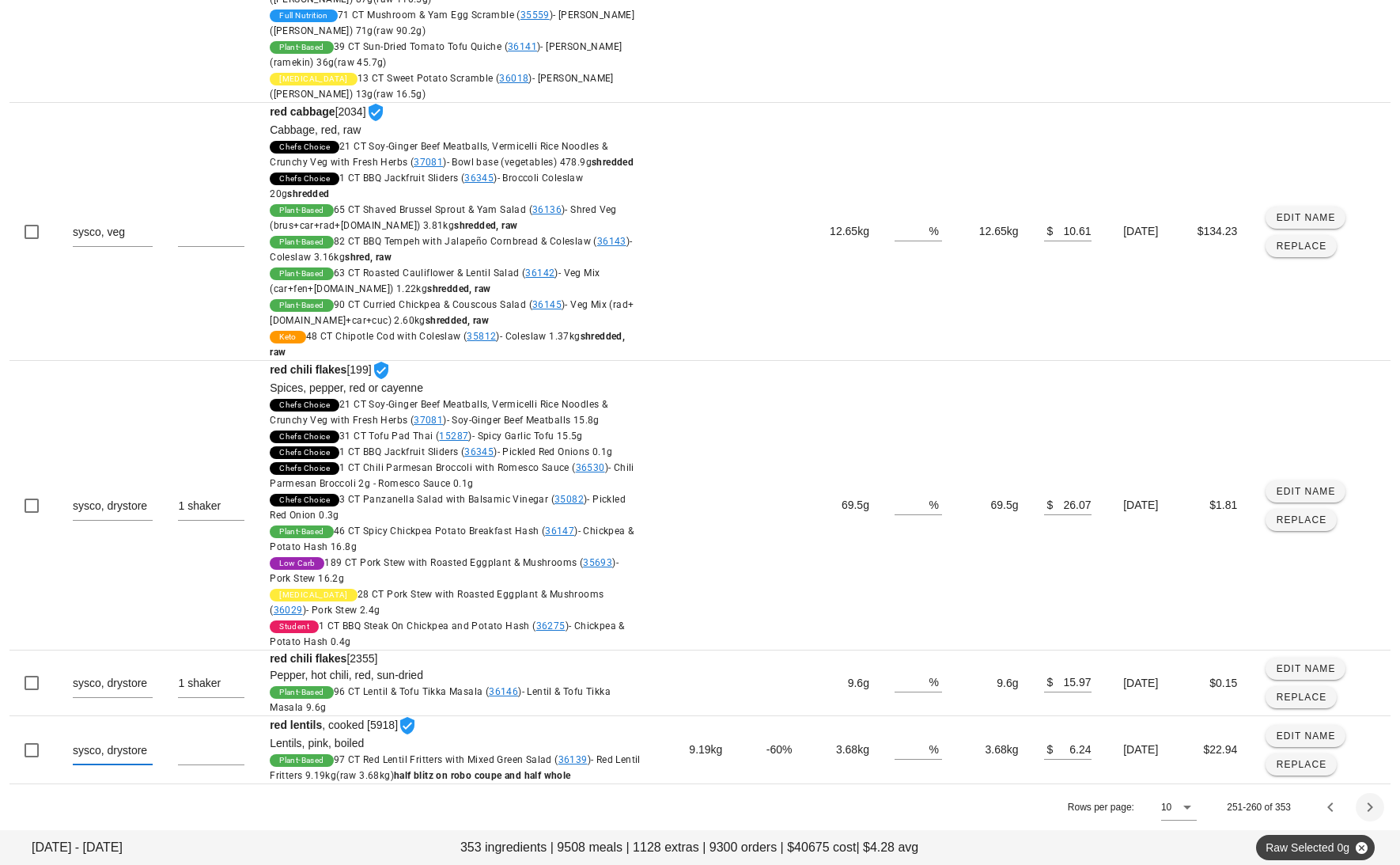
type textarea "sysco, drystore"
click at [1369, 803] on icon "Next page" at bounding box center [1370, 807] width 19 height 19
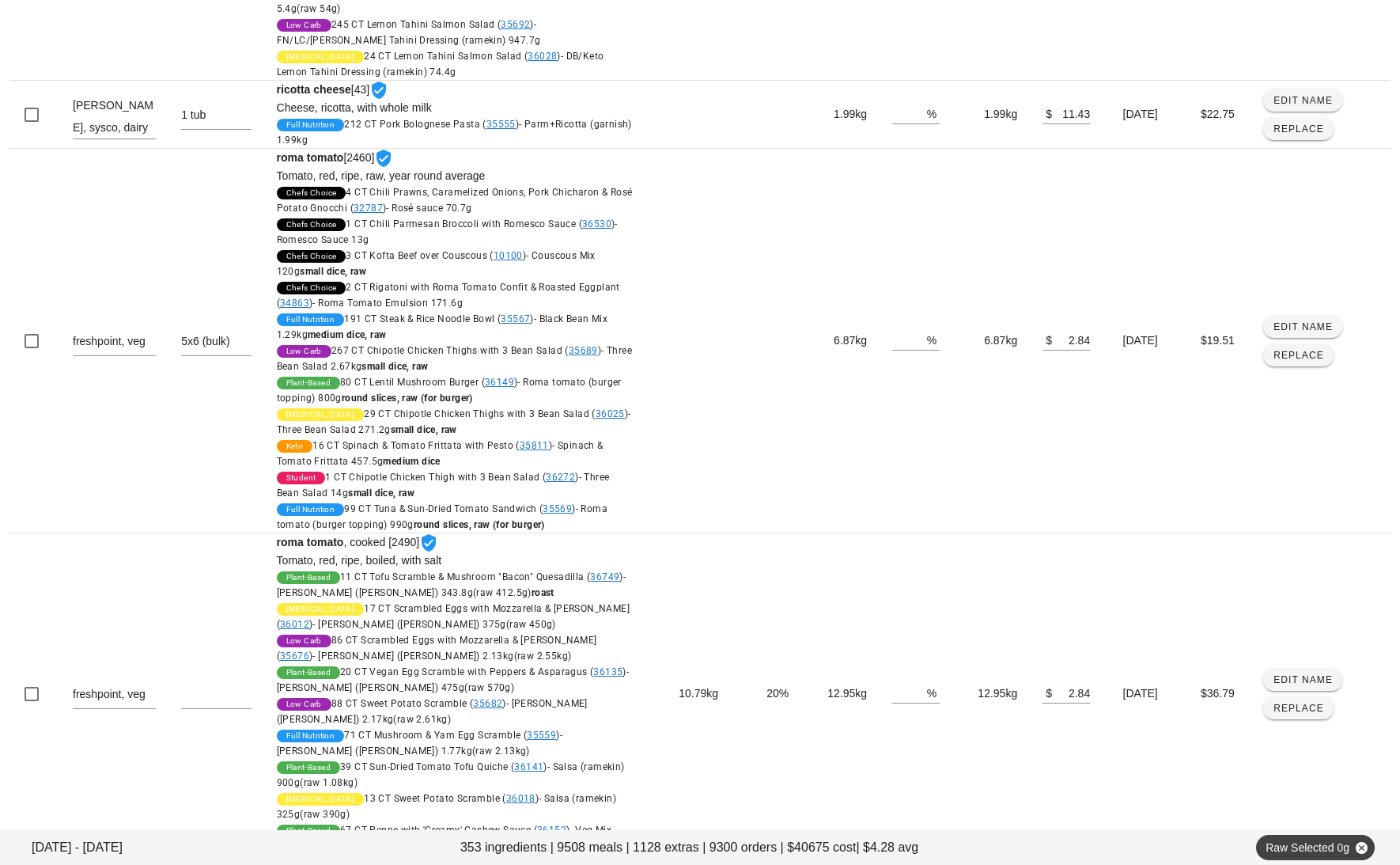
scroll to position [1958, 0]
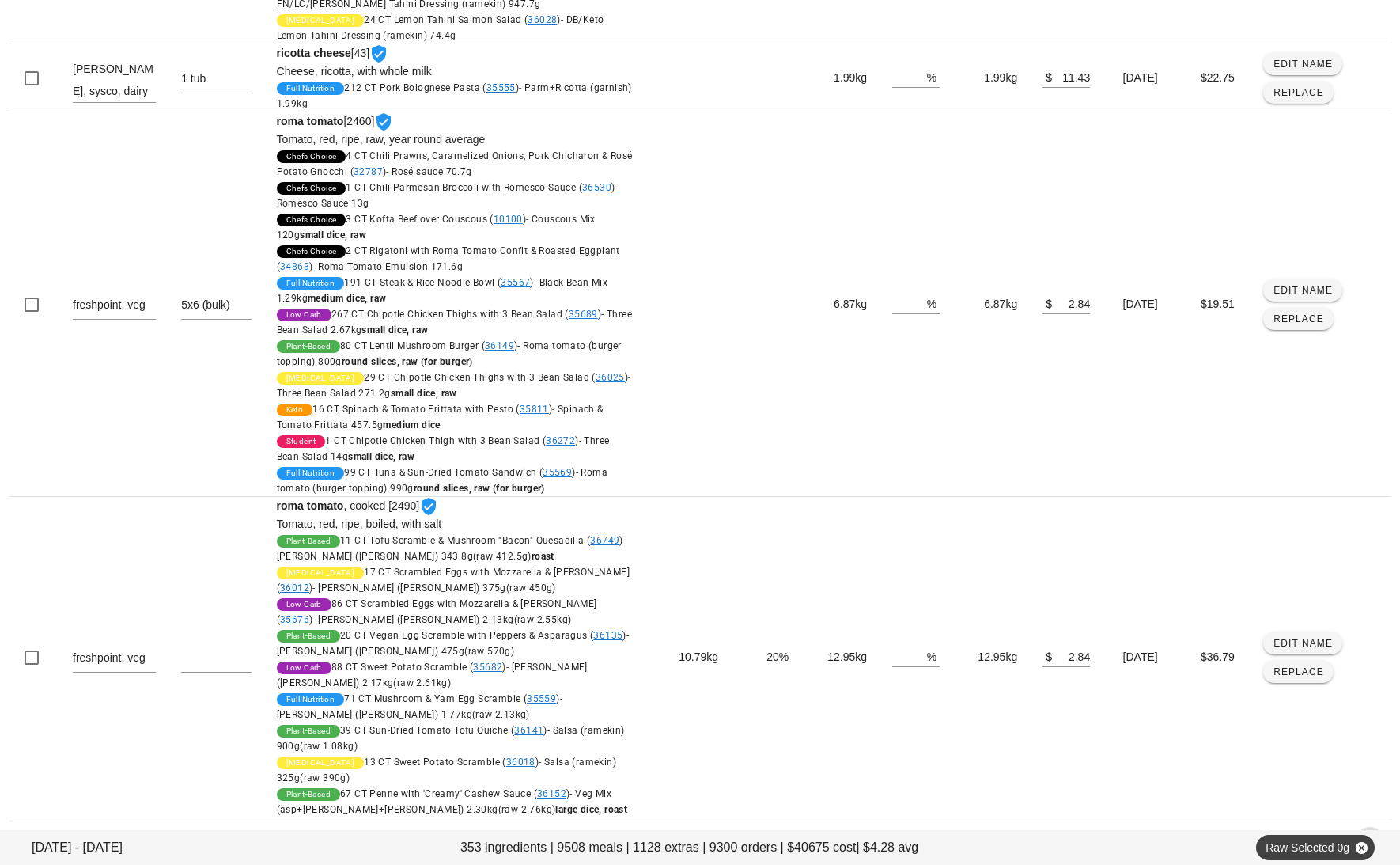
click at [1369, 831] on icon "Next page" at bounding box center [1370, 840] width 19 height 19
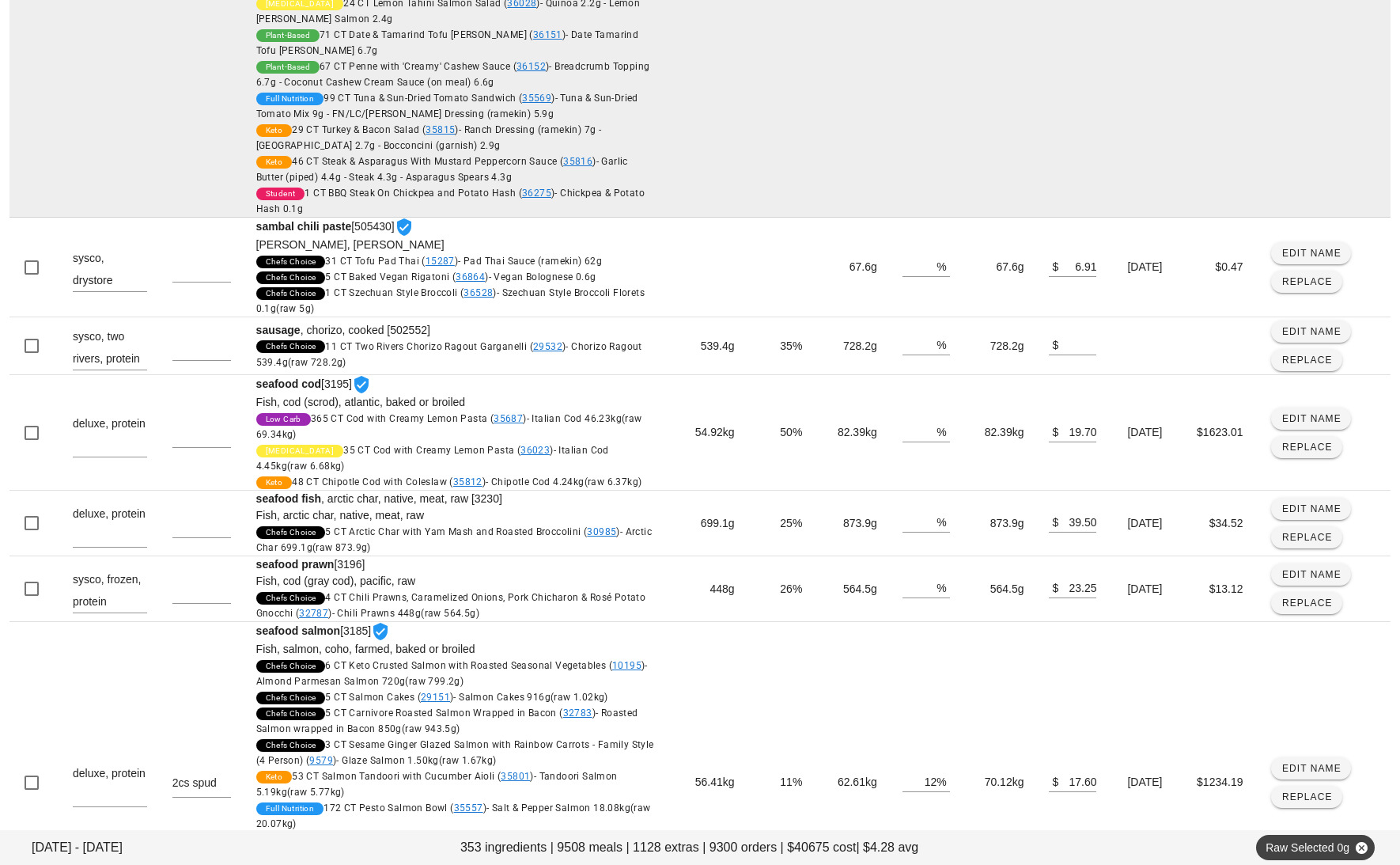
scroll to position [4645, 0]
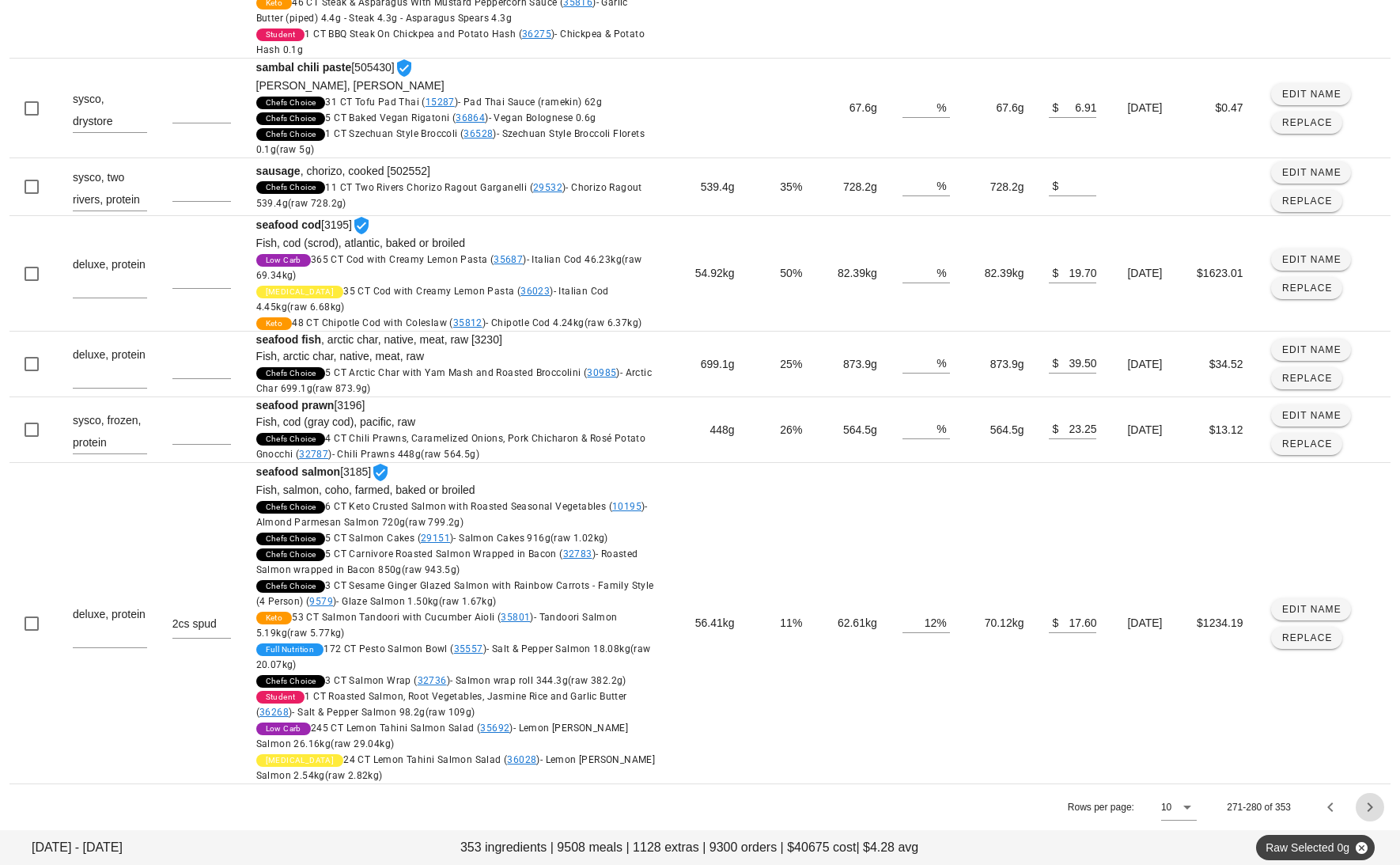
click at [1369, 810] on icon "Next page" at bounding box center [1370, 807] width 19 height 19
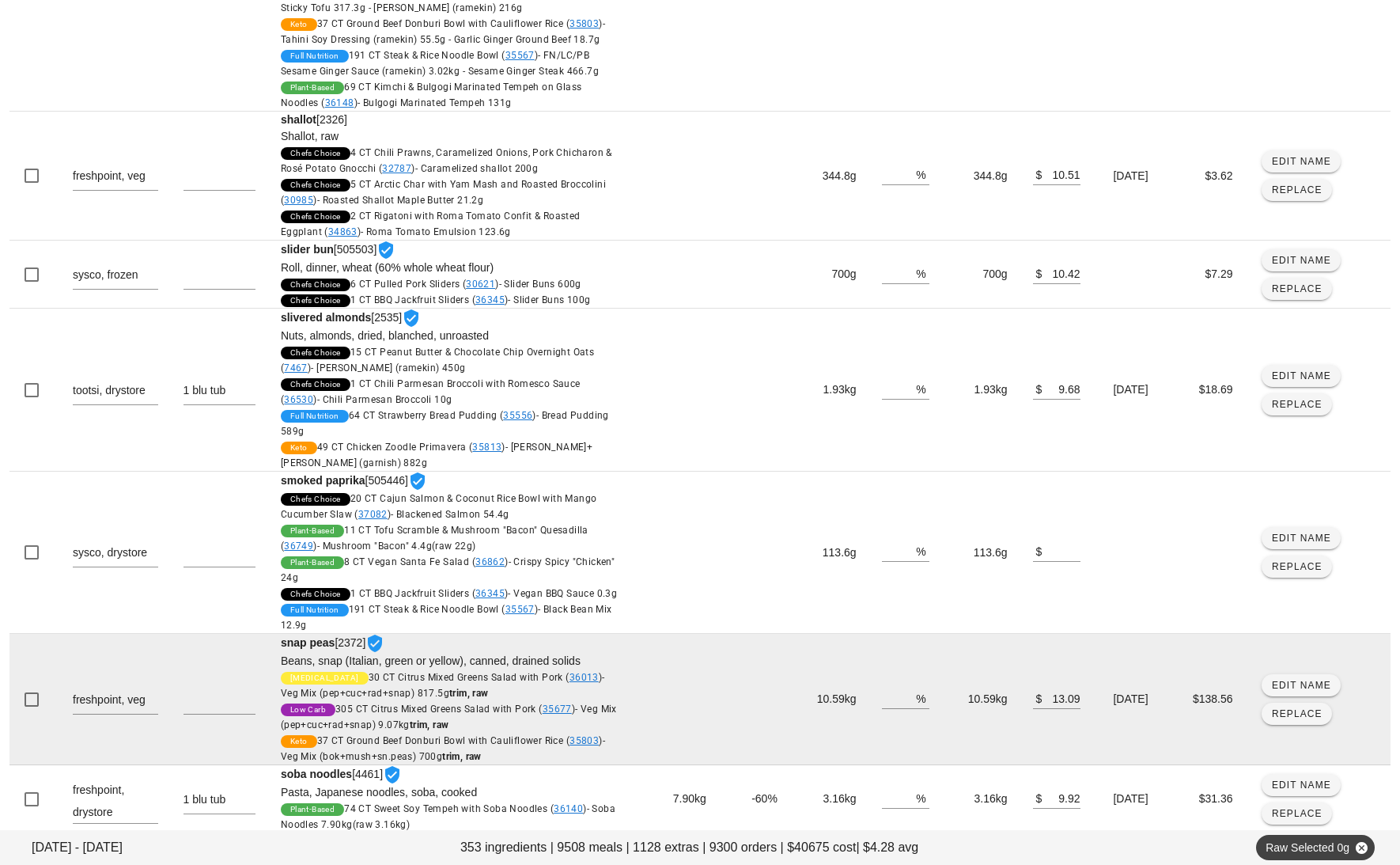
scroll to position [768, 0]
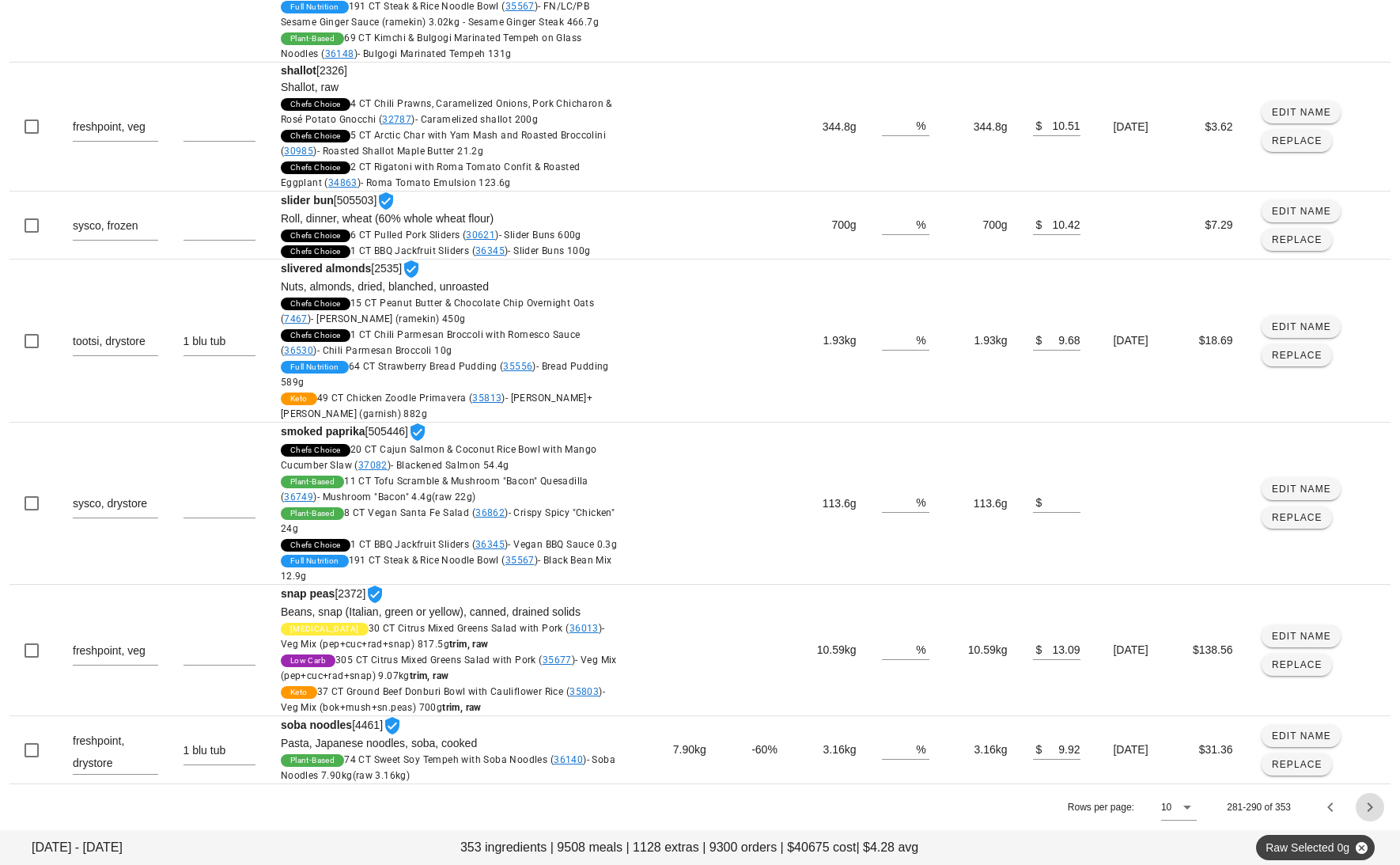
click at [1376, 808] on icon "Next page" at bounding box center [1370, 807] width 19 height 19
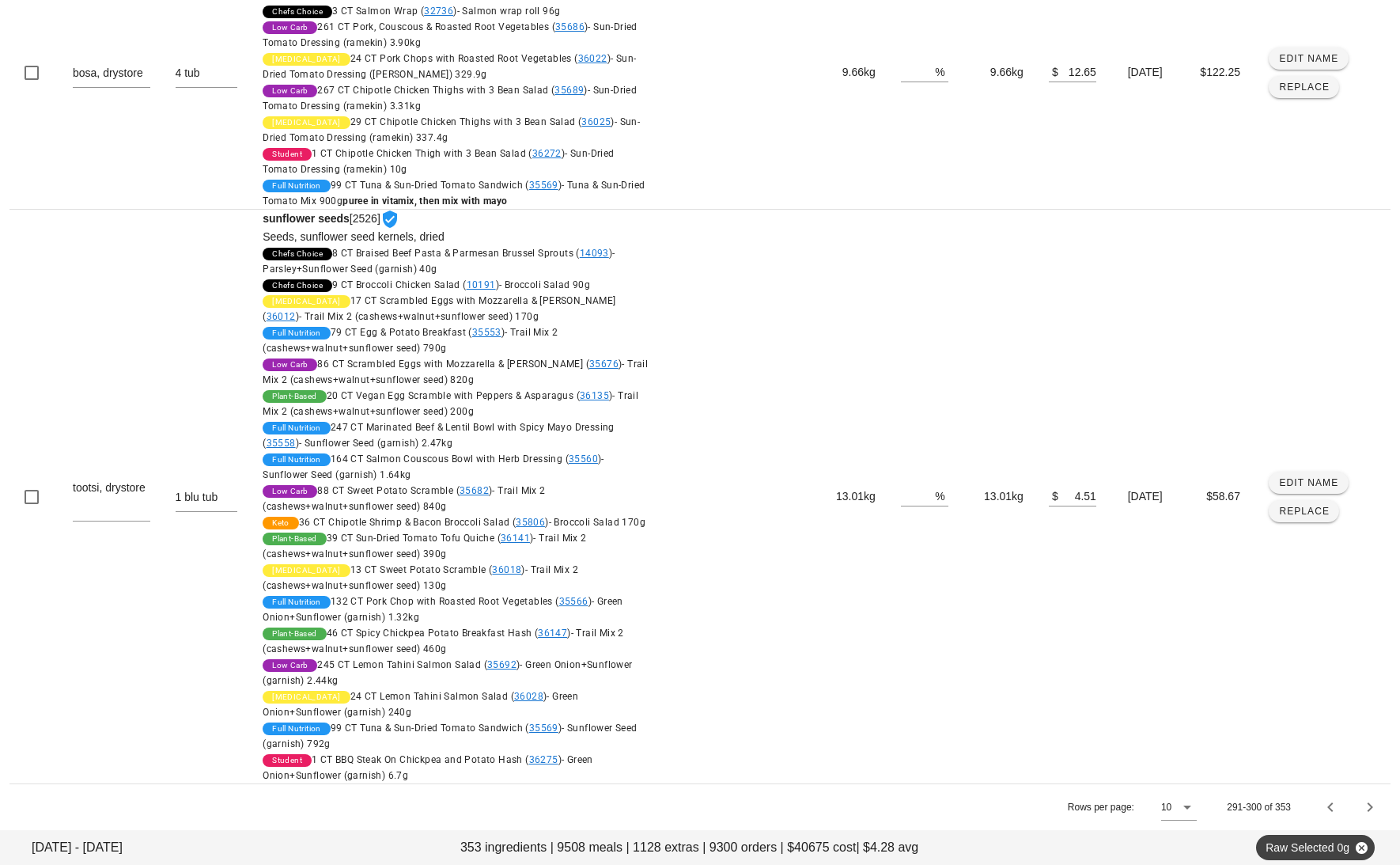
scroll to position [2063, 0]
click at [1371, 799] on icon "Next page" at bounding box center [1370, 807] width 19 height 19
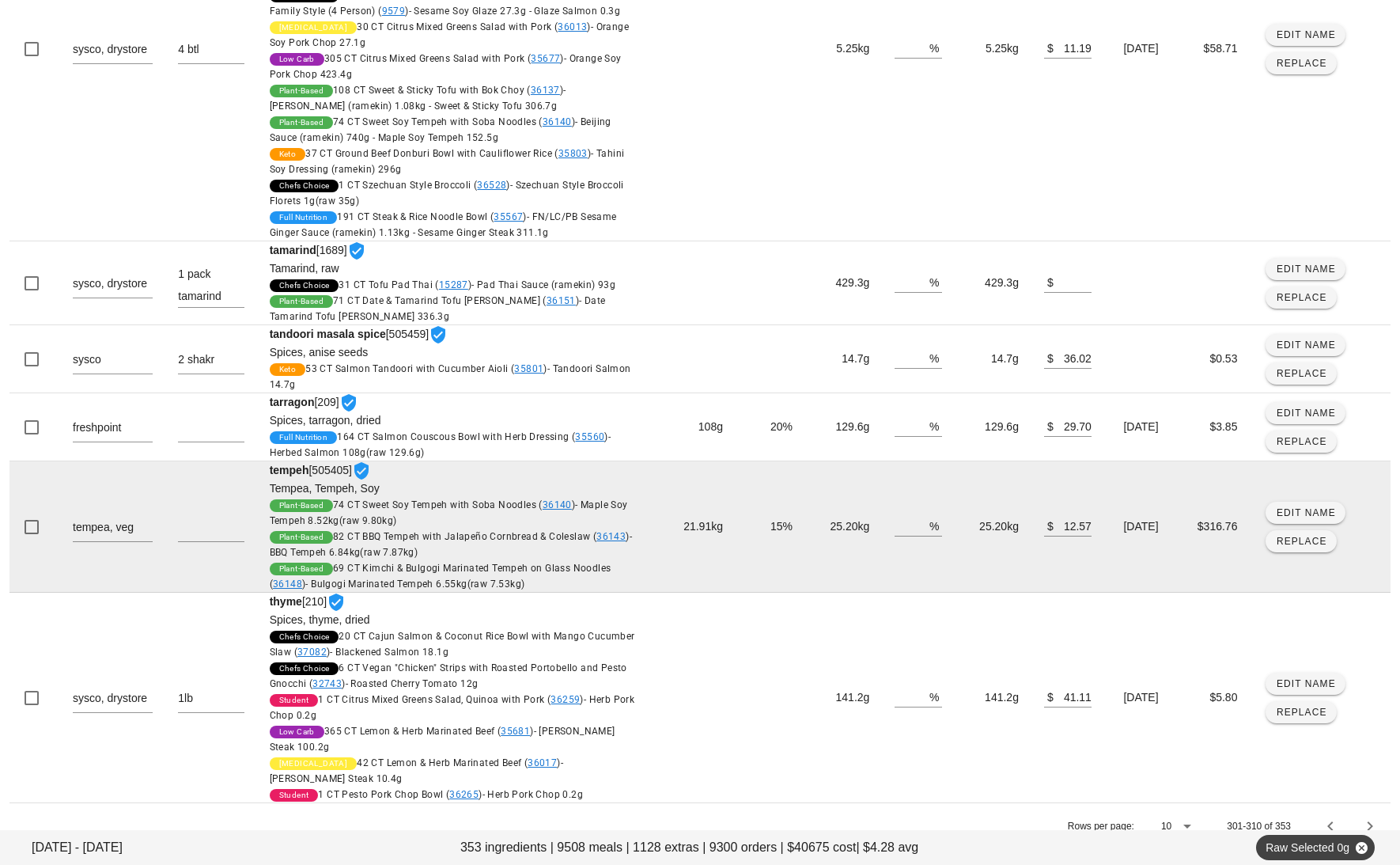
scroll to position [1158, 0]
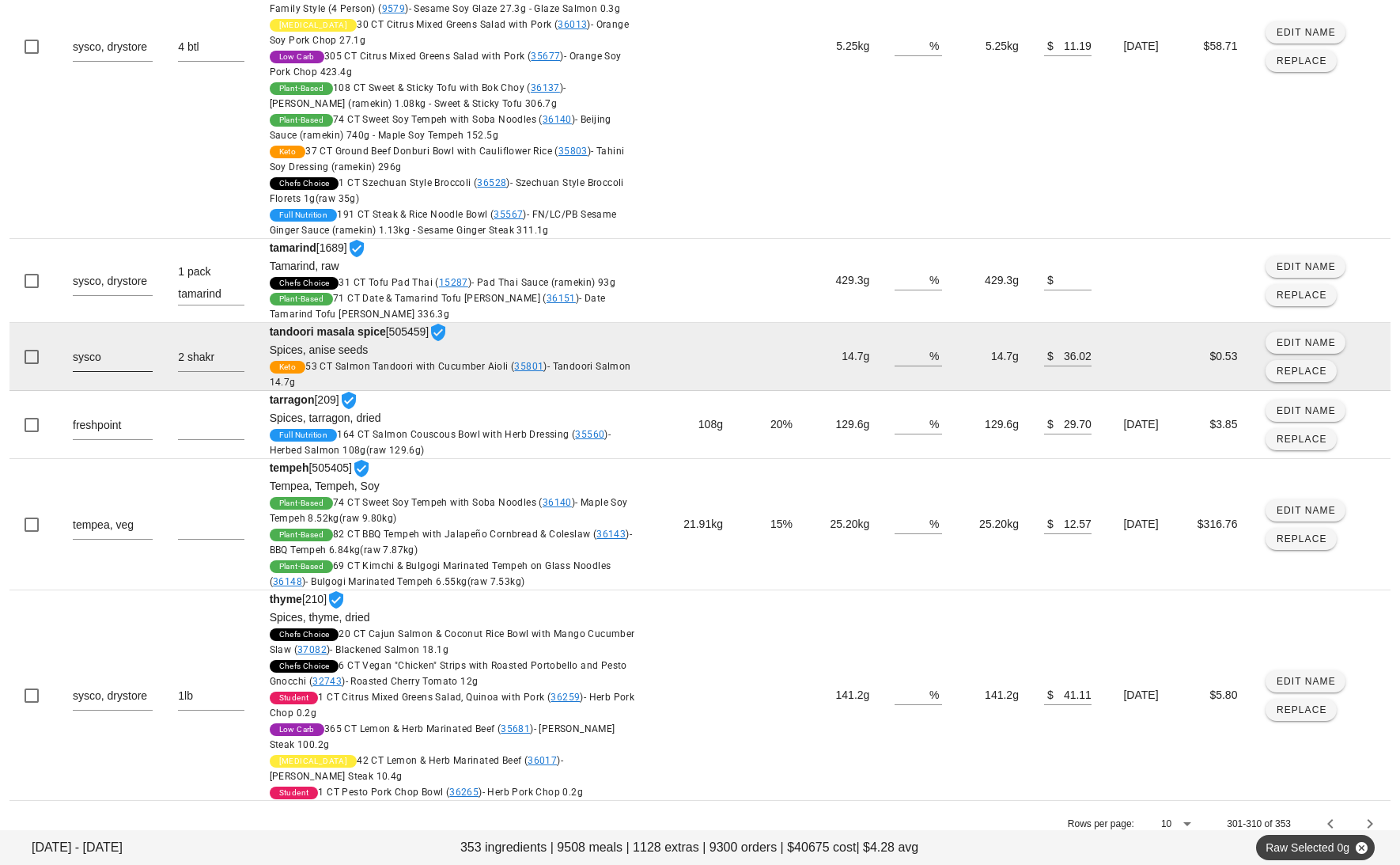
click at [117, 357] on textarea "sysco" at bounding box center [112, 358] width 79 height 26
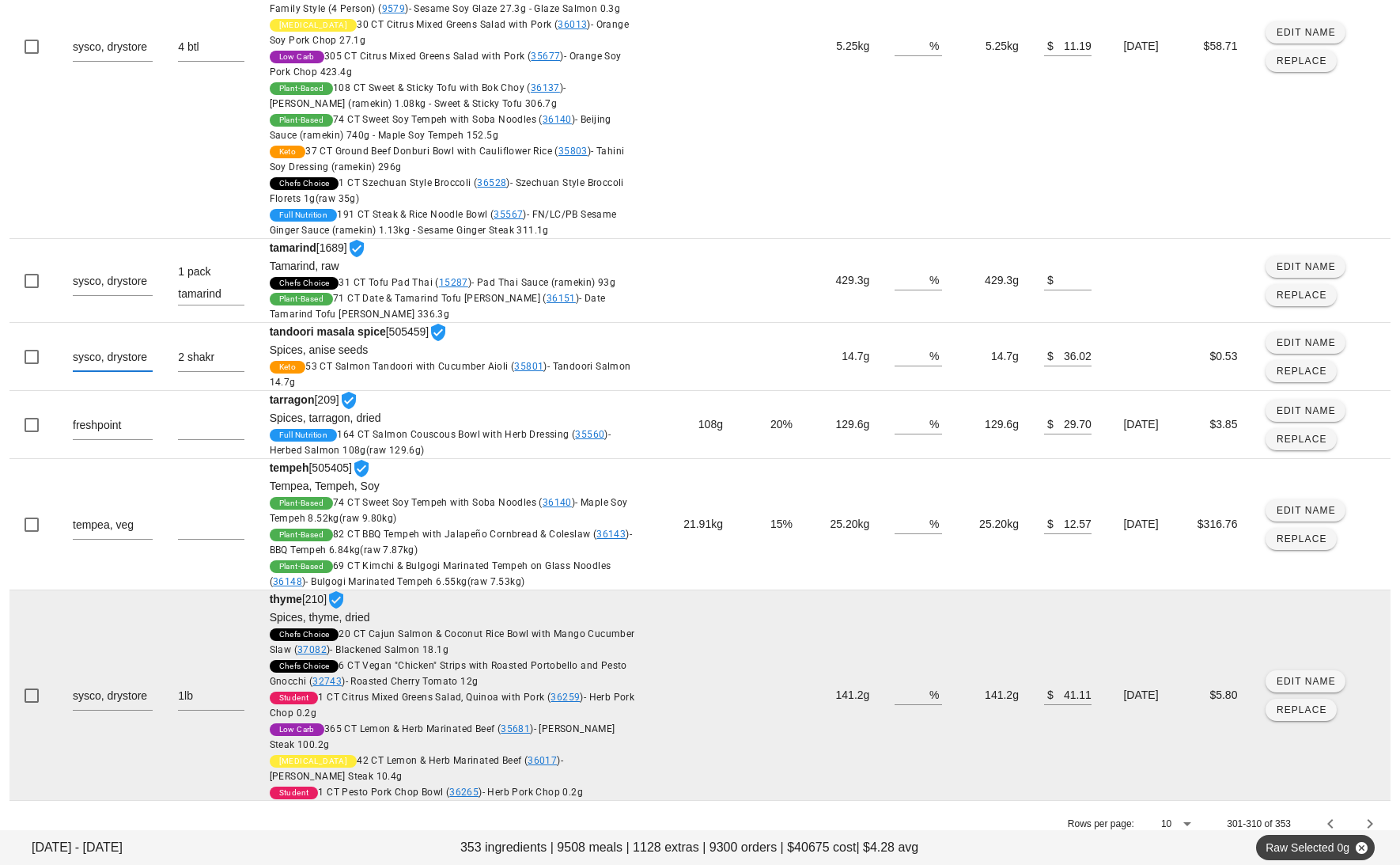
scroll to position [1172, 0]
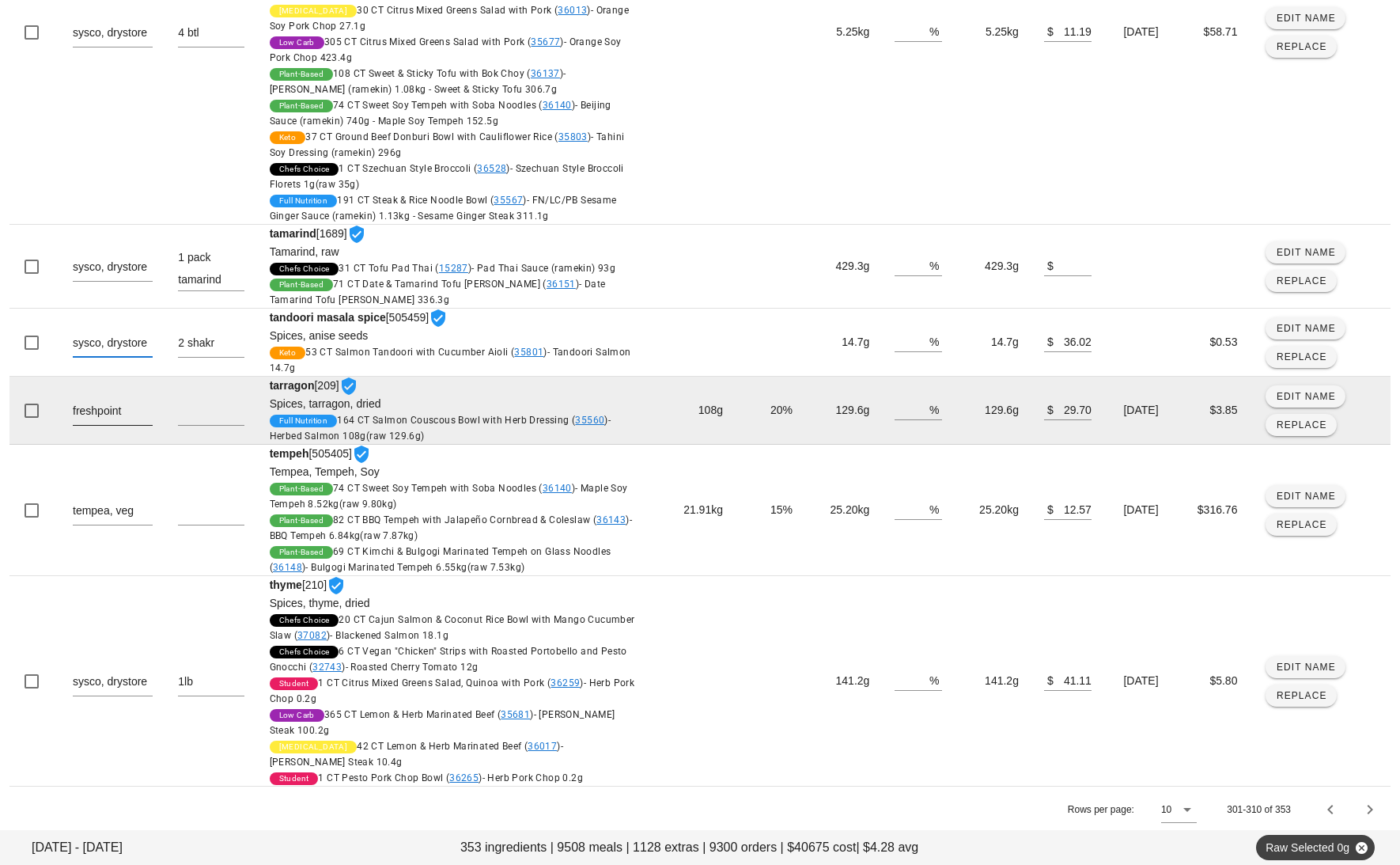
type textarea "sysco, drystore"
click at [140, 408] on textarea "freshpoint" at bounding box center [112, 412] width 79 height 26
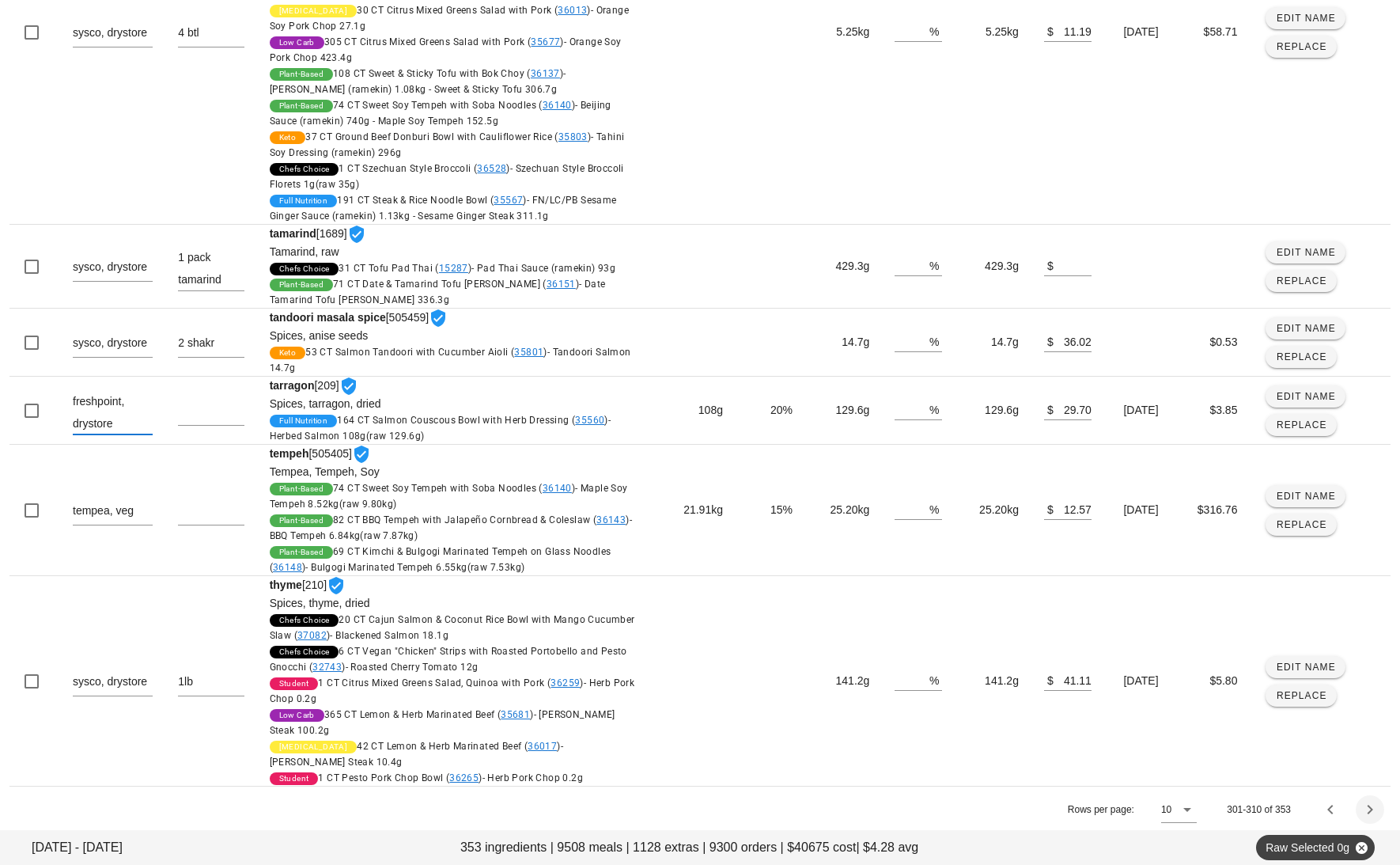
type textarea "freshpoint, drystore"
click at [1374, 802] on icon "Next page" at bounding box center [1370, 809] width 19 height 19
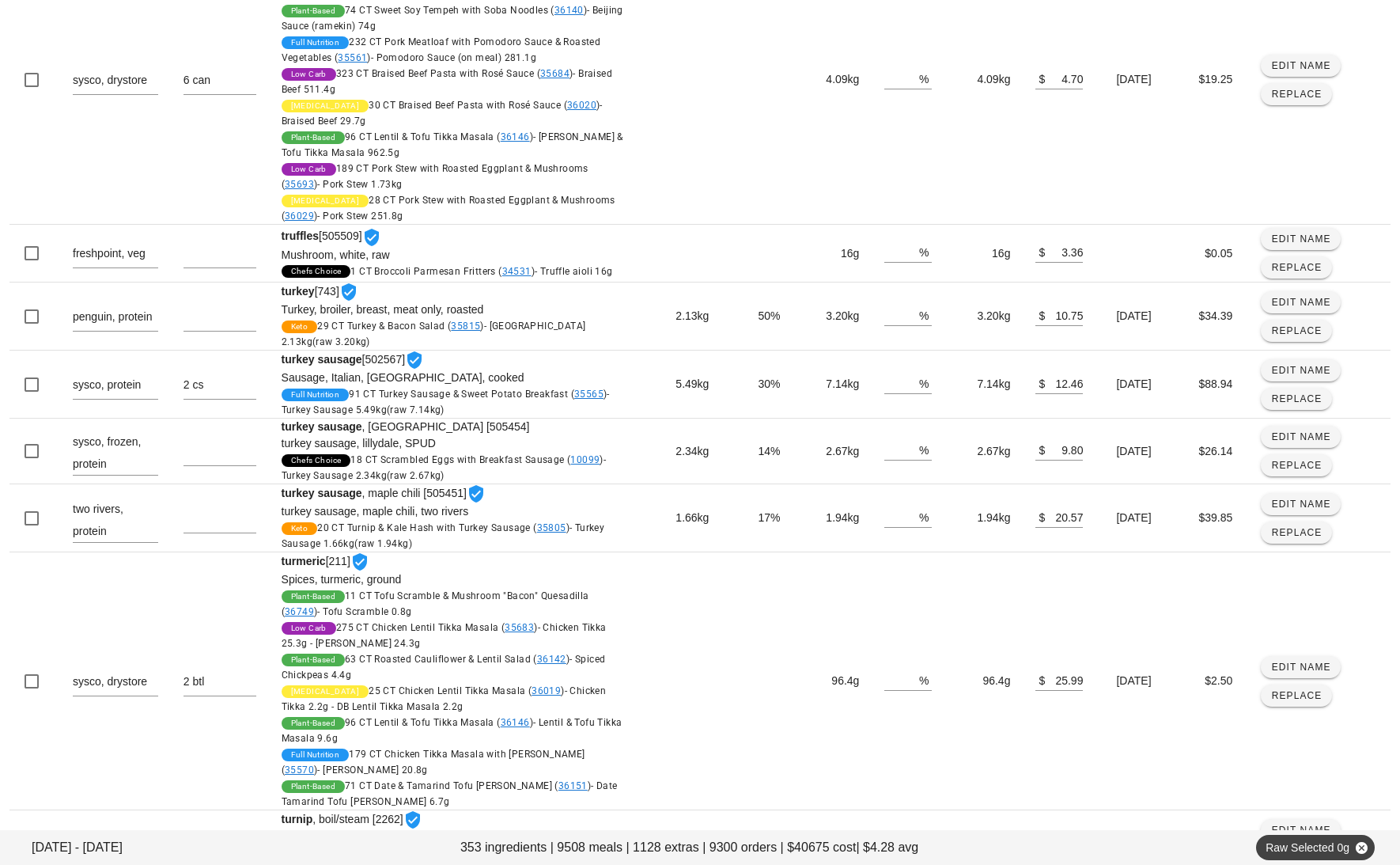
scroll to position [685, 0]
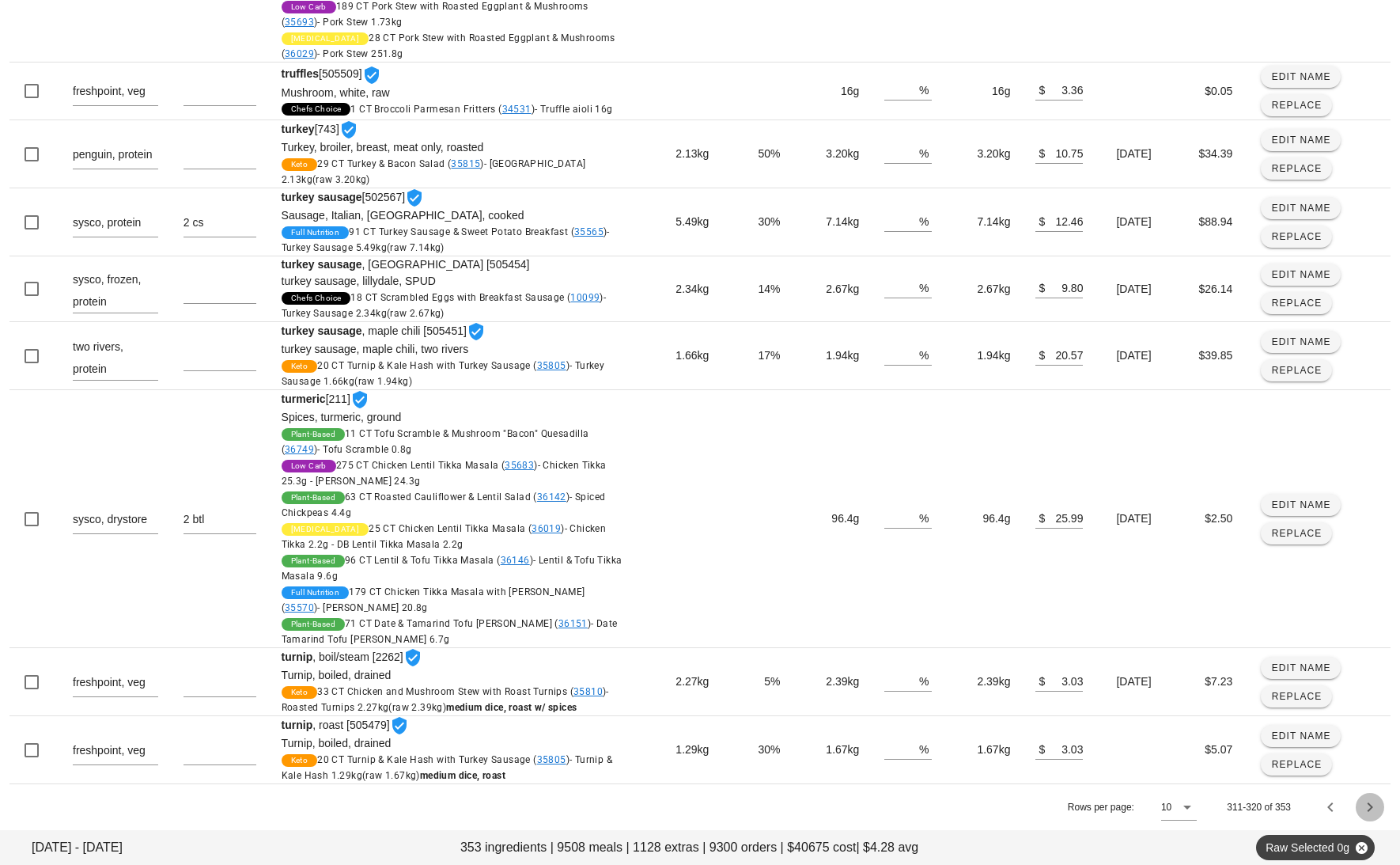
click at [1372, 806] on icon "Next page" at bounding box center [1370, 807] width 19 height 19
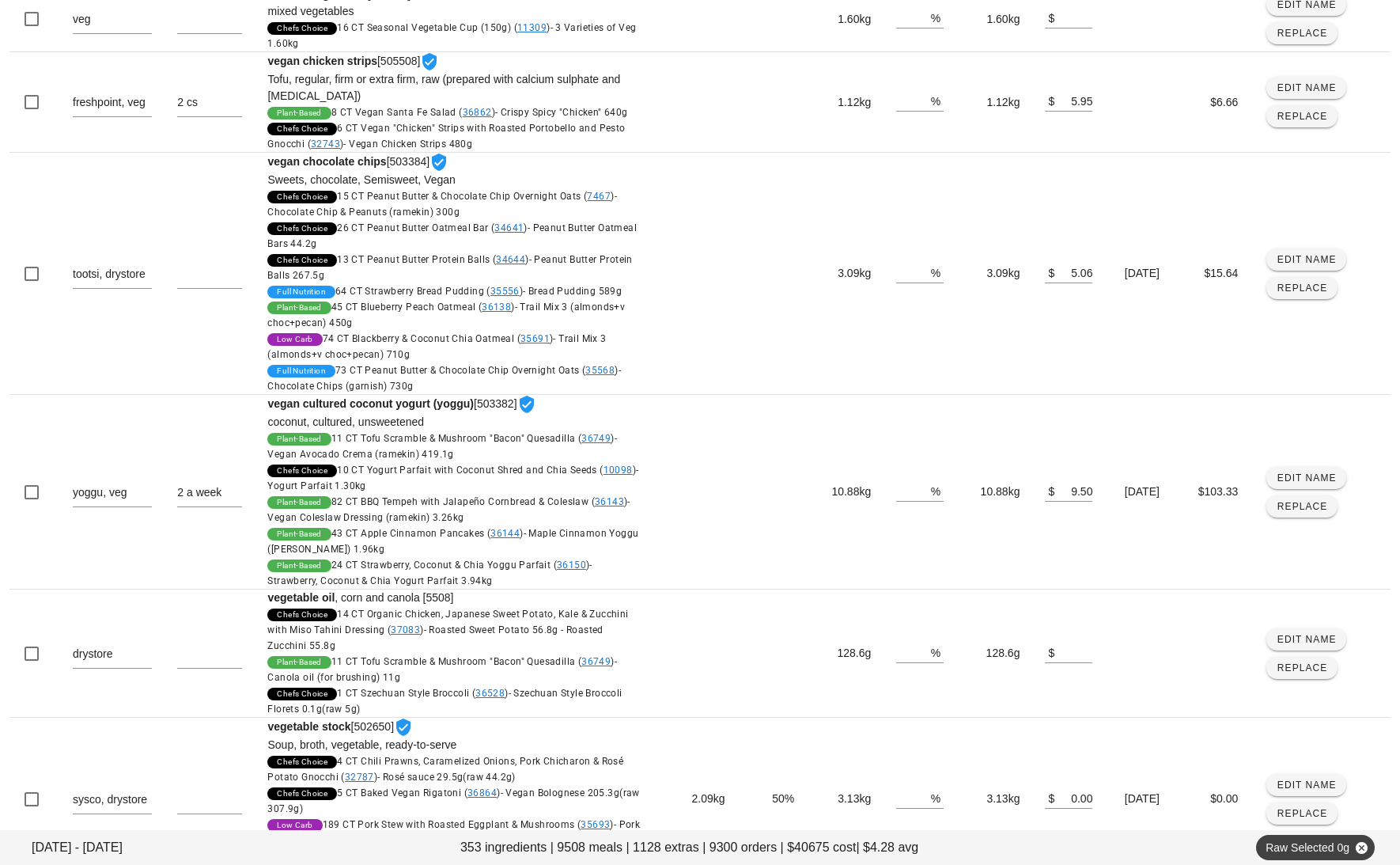
scroll to position [1489, 0]
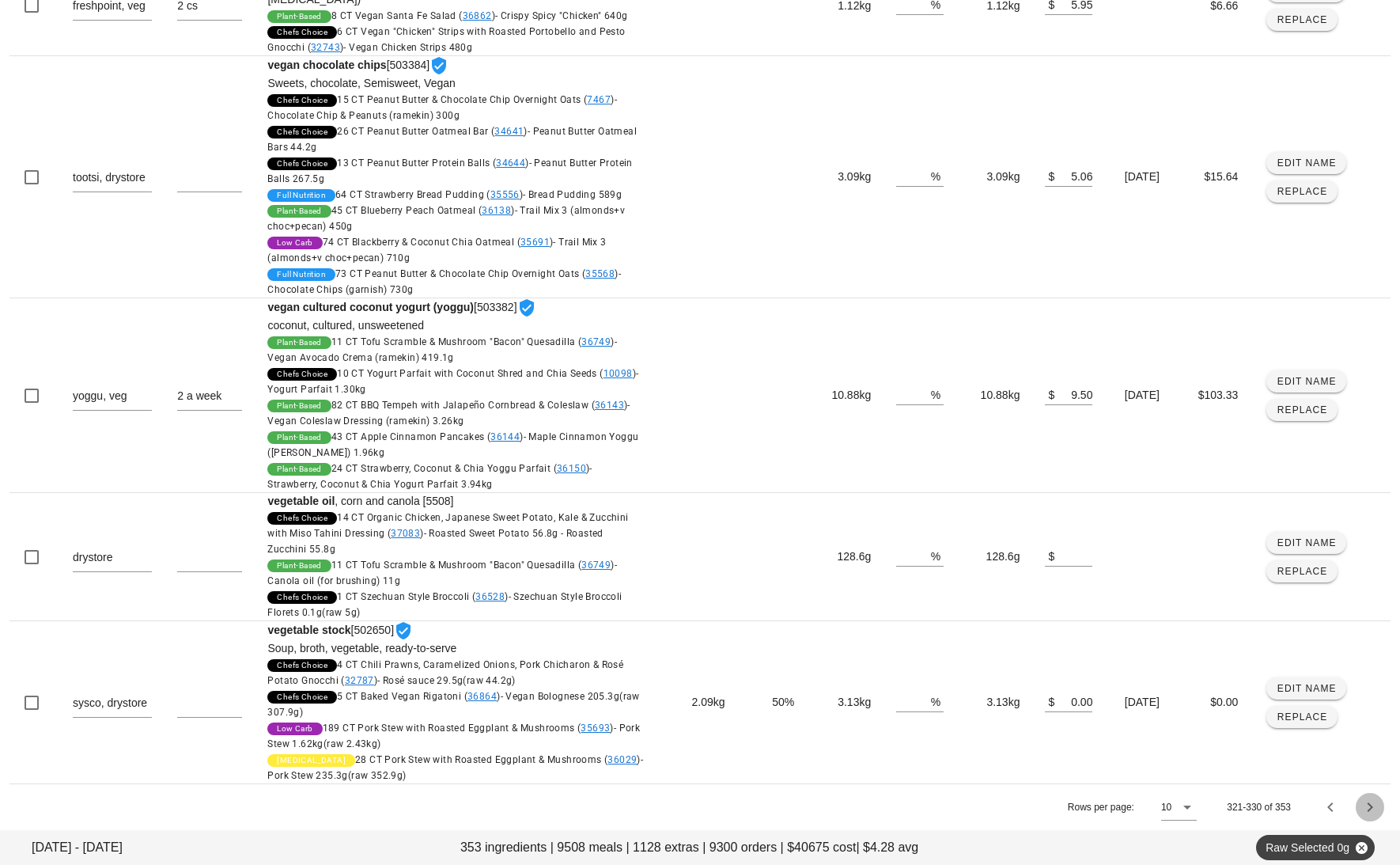
click at [1374, 816] on button "Next page" at bounding box center [1370, 807] width 28 height 28
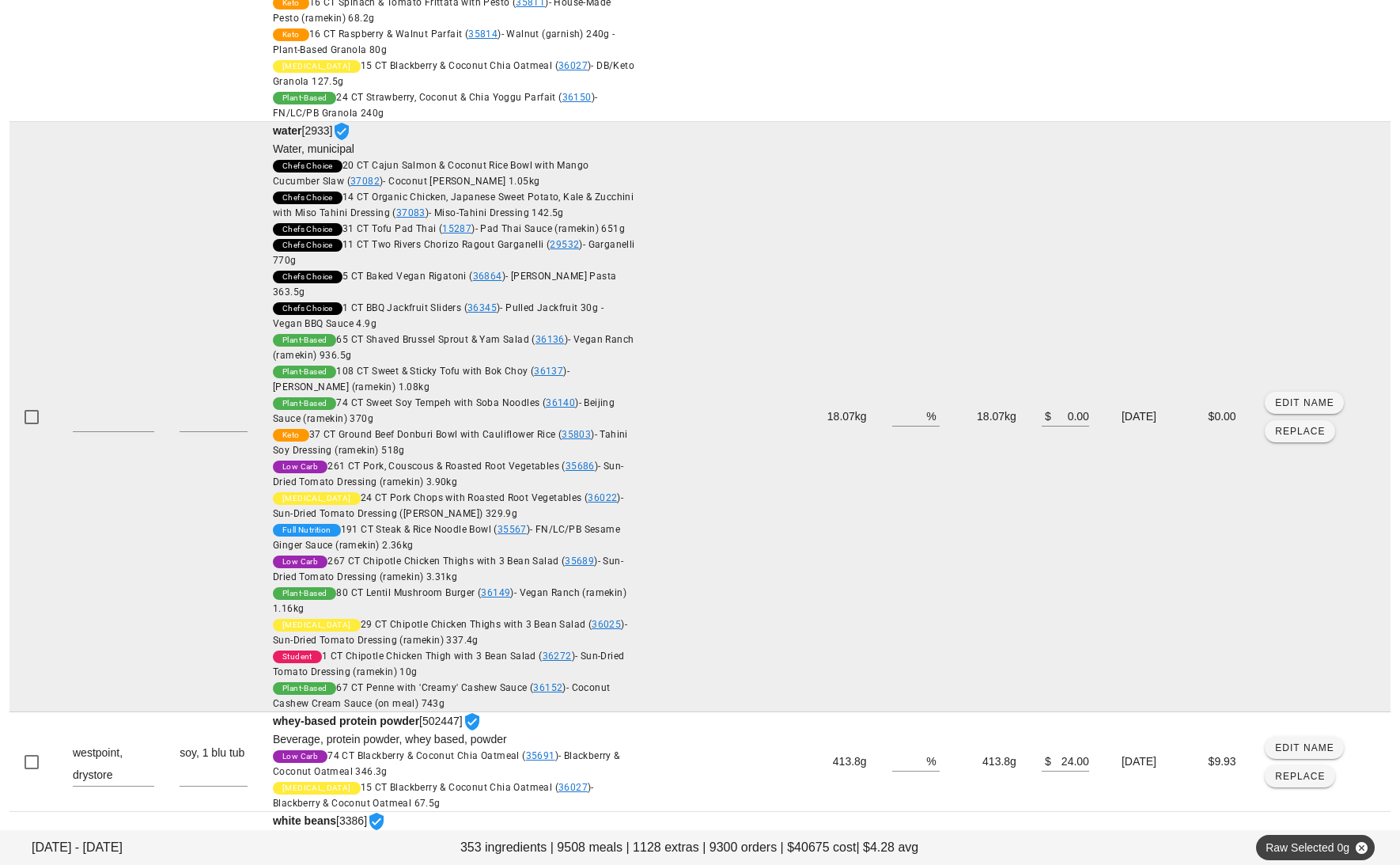
scroll to position [1619, 0]
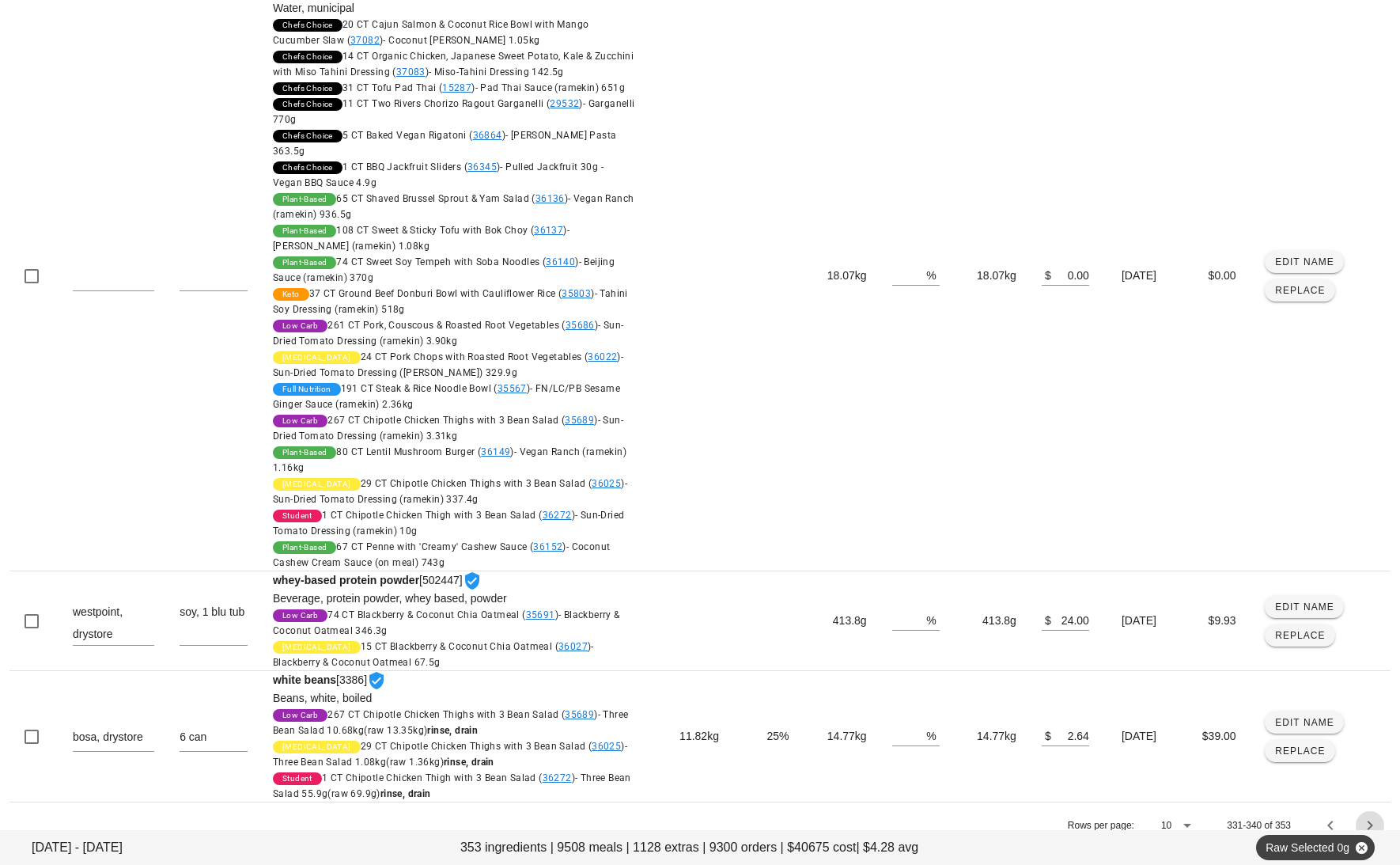
click at [1366, 816] on icon "Next page" at bounding box center [1370, 824] width 19 height 19
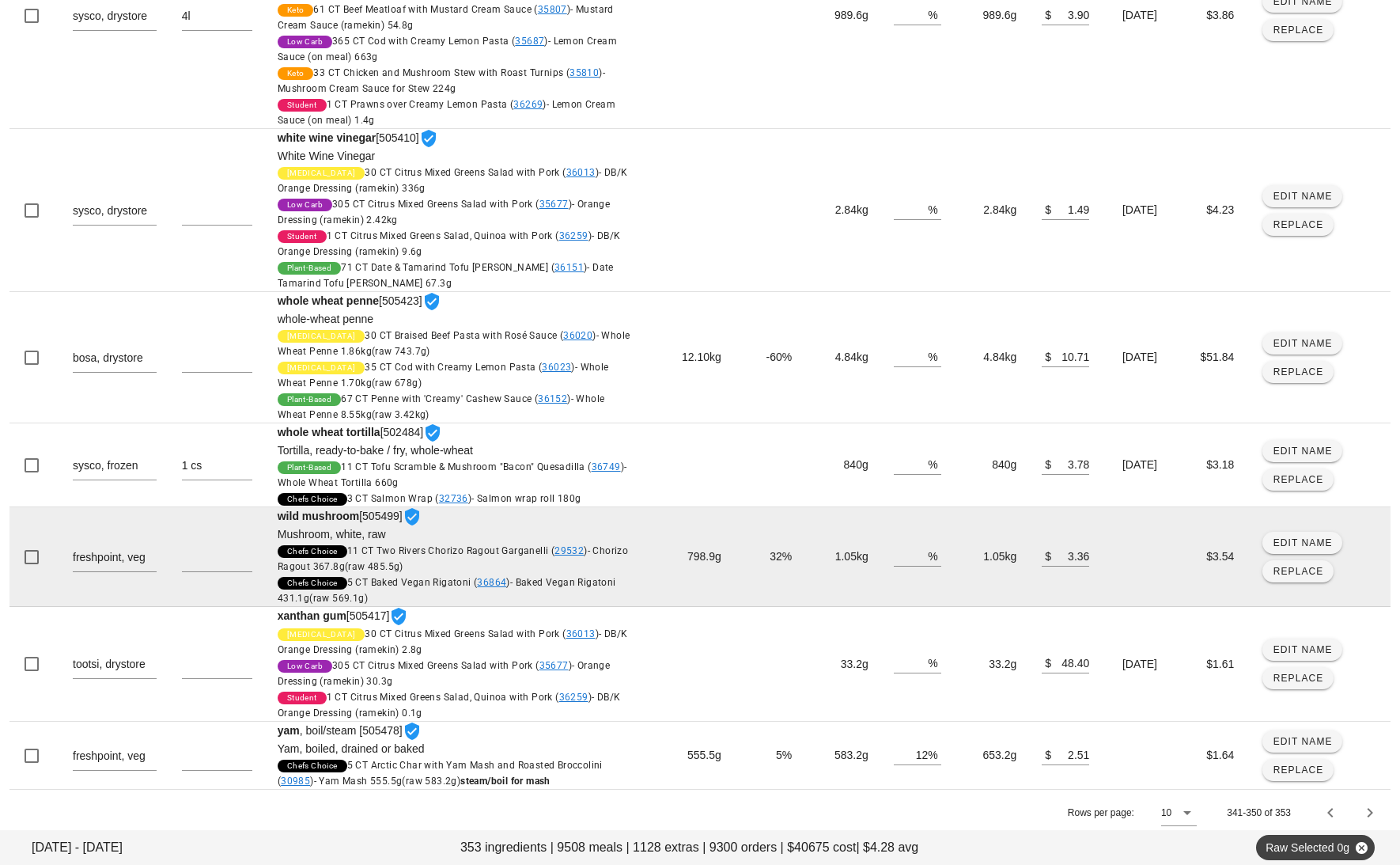
scroll to position [765, 0]
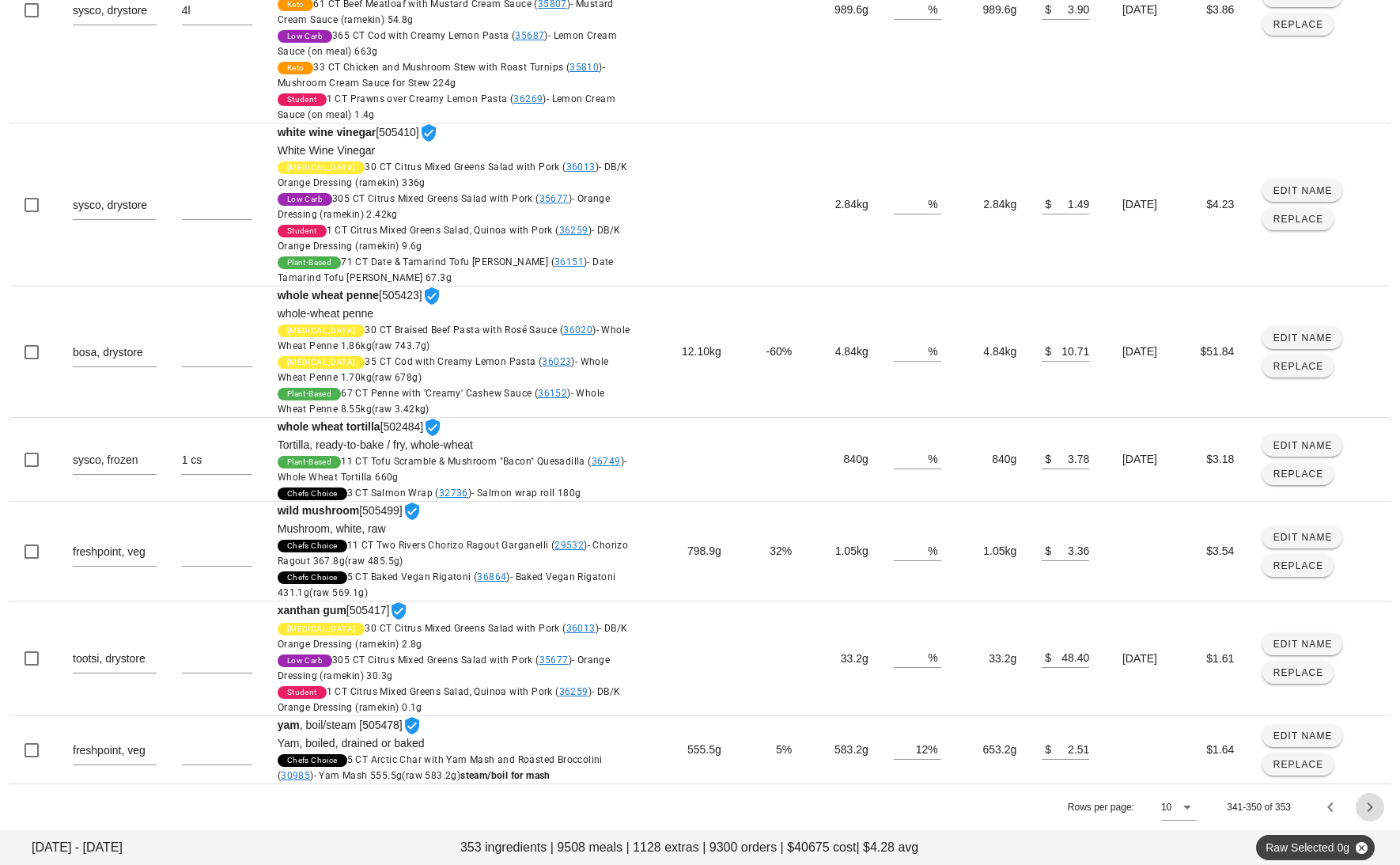
click at [1366, 814] on icon "Next page" at bounding box center [1370, 807] width 19 height 19
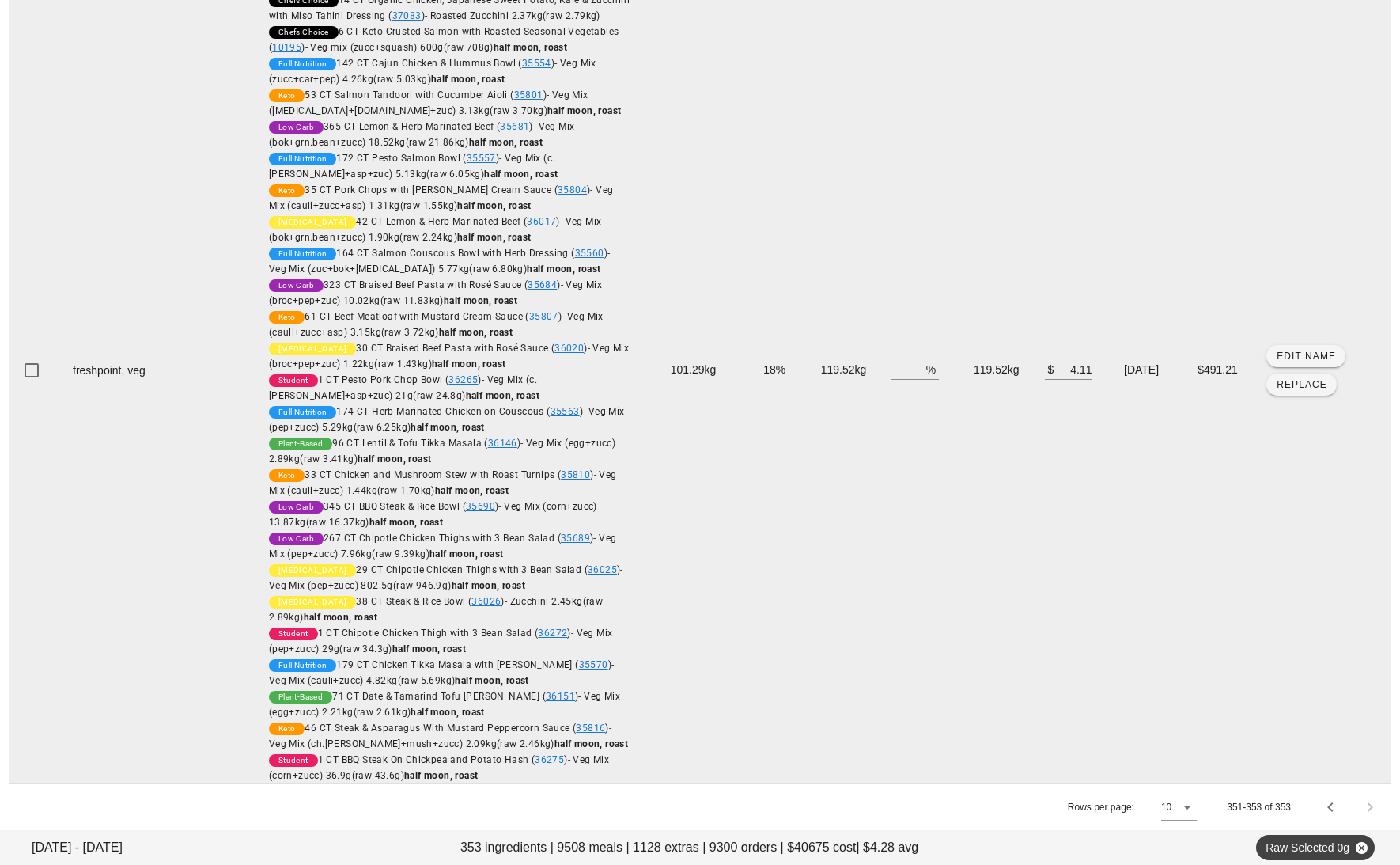
scroll to position [0, 0]
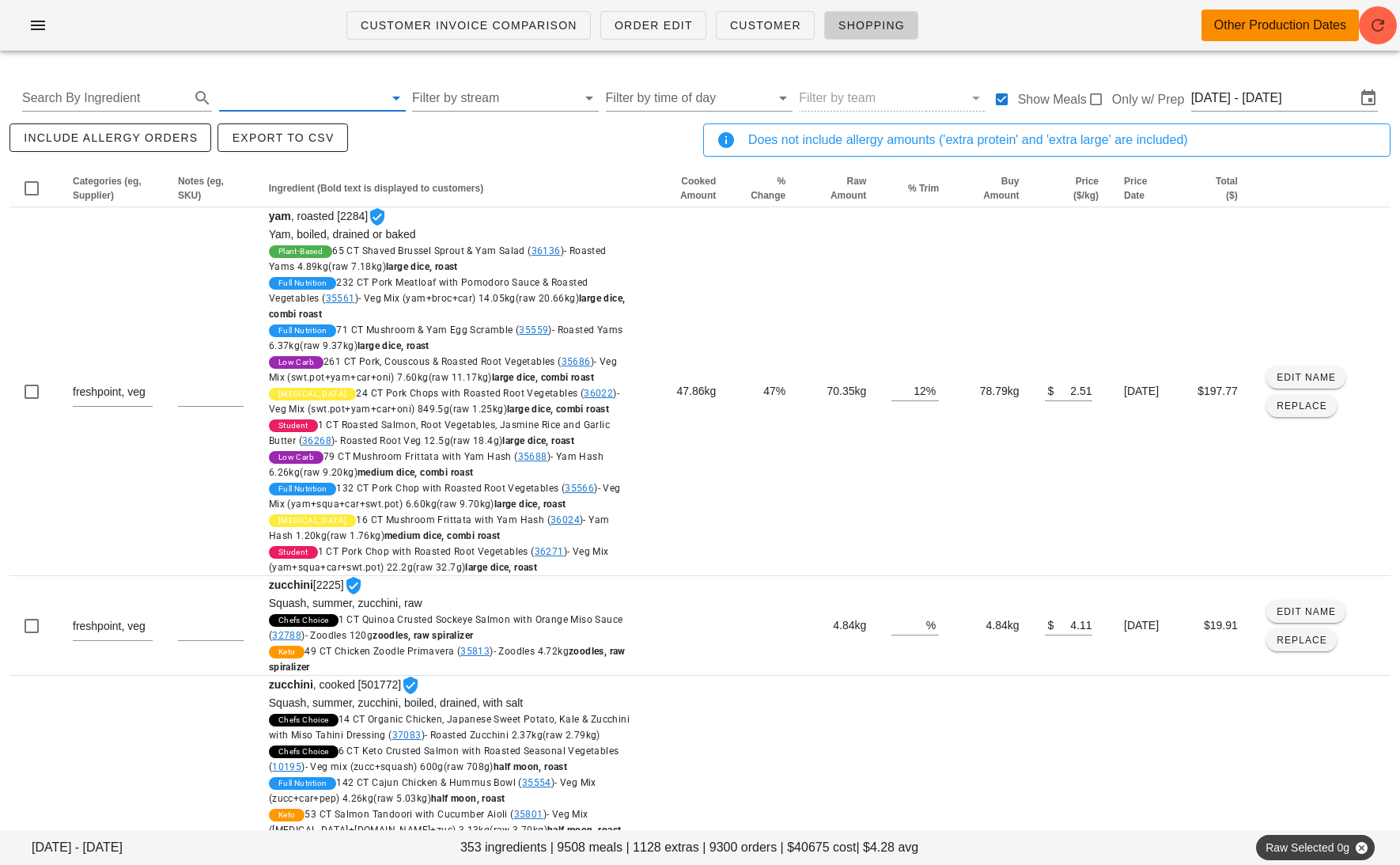
click at [329, 101] on input "text" at bounding box center [301, 98] width 164 height 26
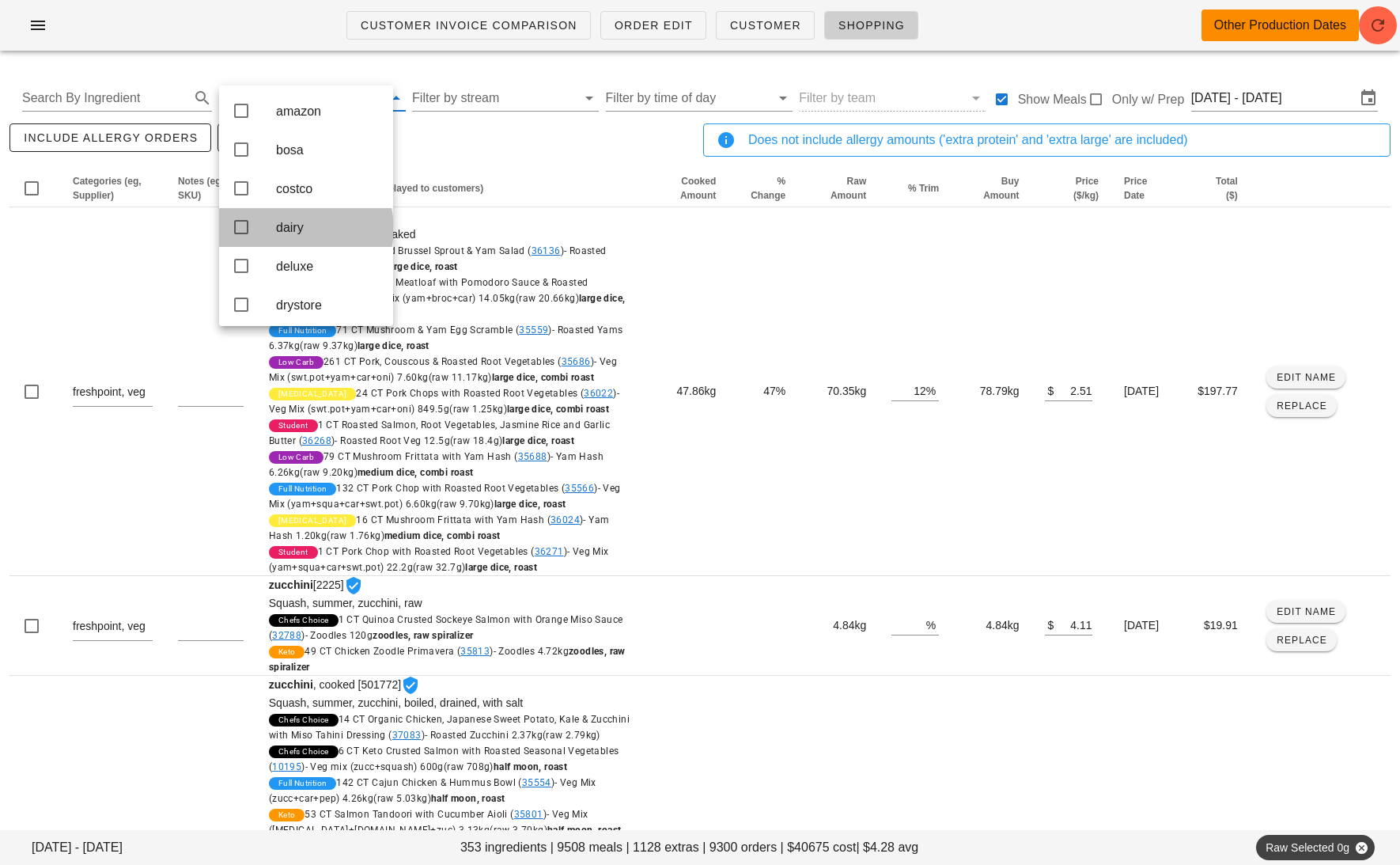
click at [327, 228] on div "dairy" at bounding box center [329, 227] width 104 height 15
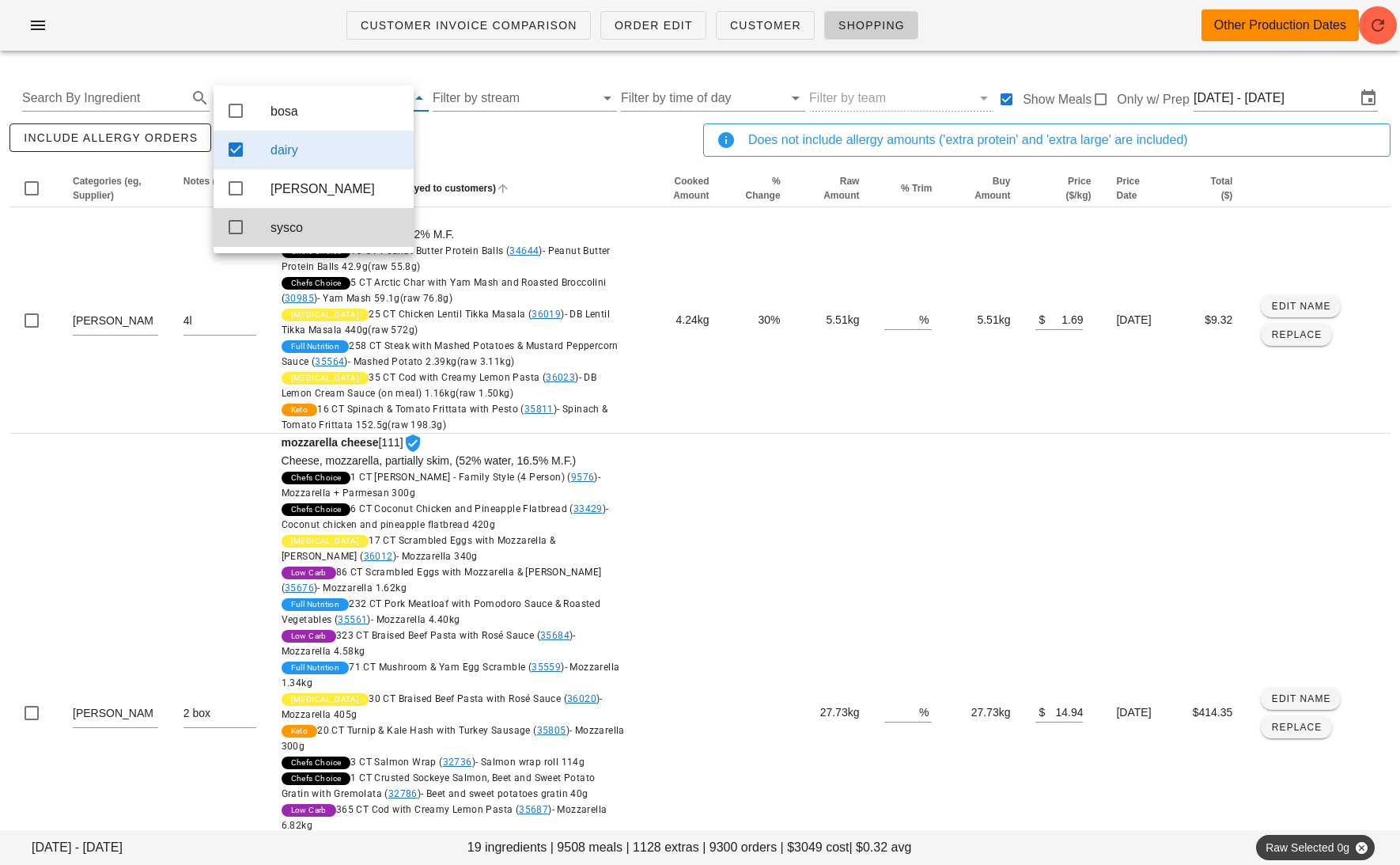
click at [568, 176] on th "Ingredient (Bold text is displayed to customers)" at bounding box center [454, 188] width 369 height 38
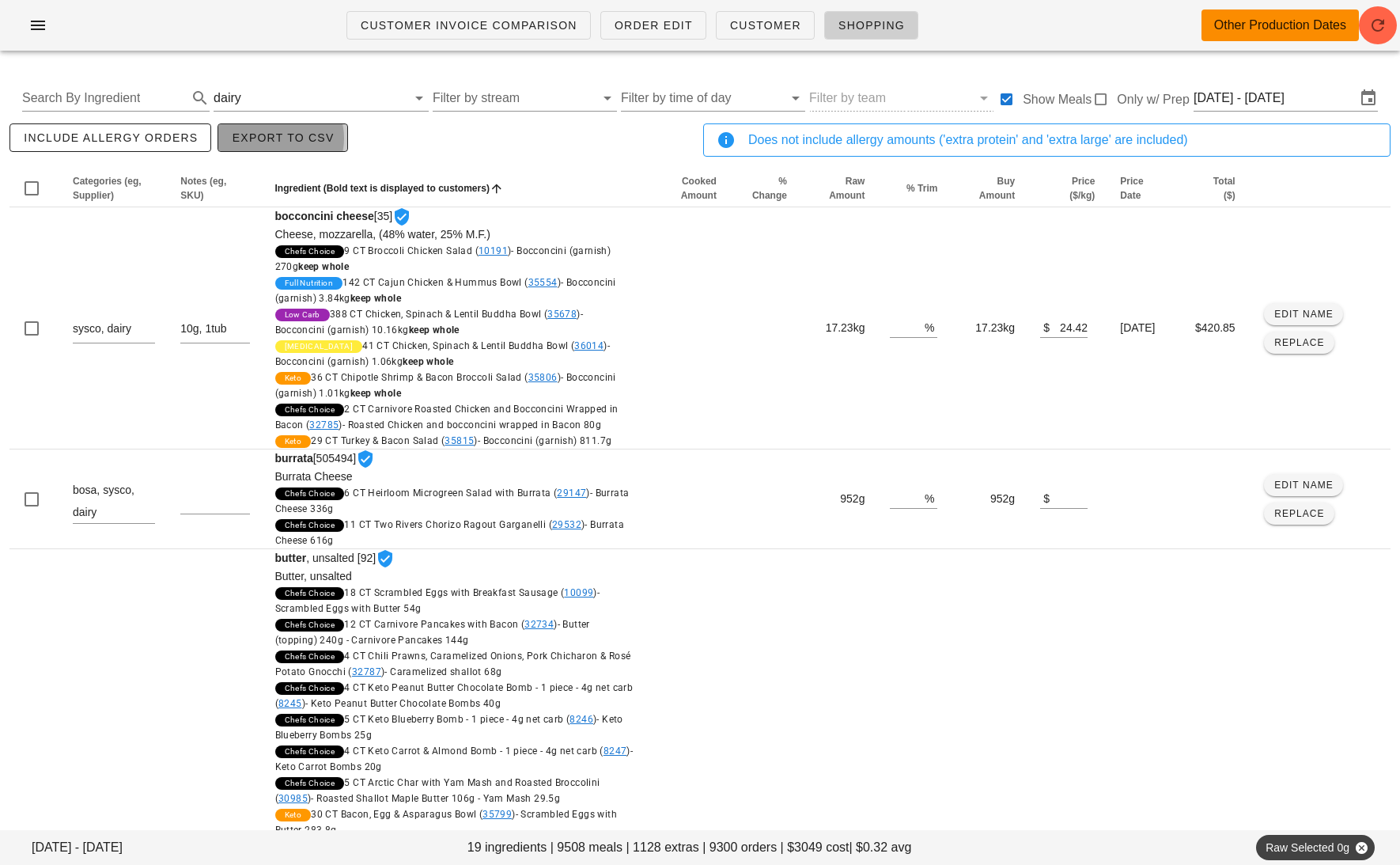
click at [304, 138] on span "Export to CSV" at bounding box center [283, 138] width 102 height 12
click at [268, 95] on input "text" at bounding box center [326, 98] width 163 height 26
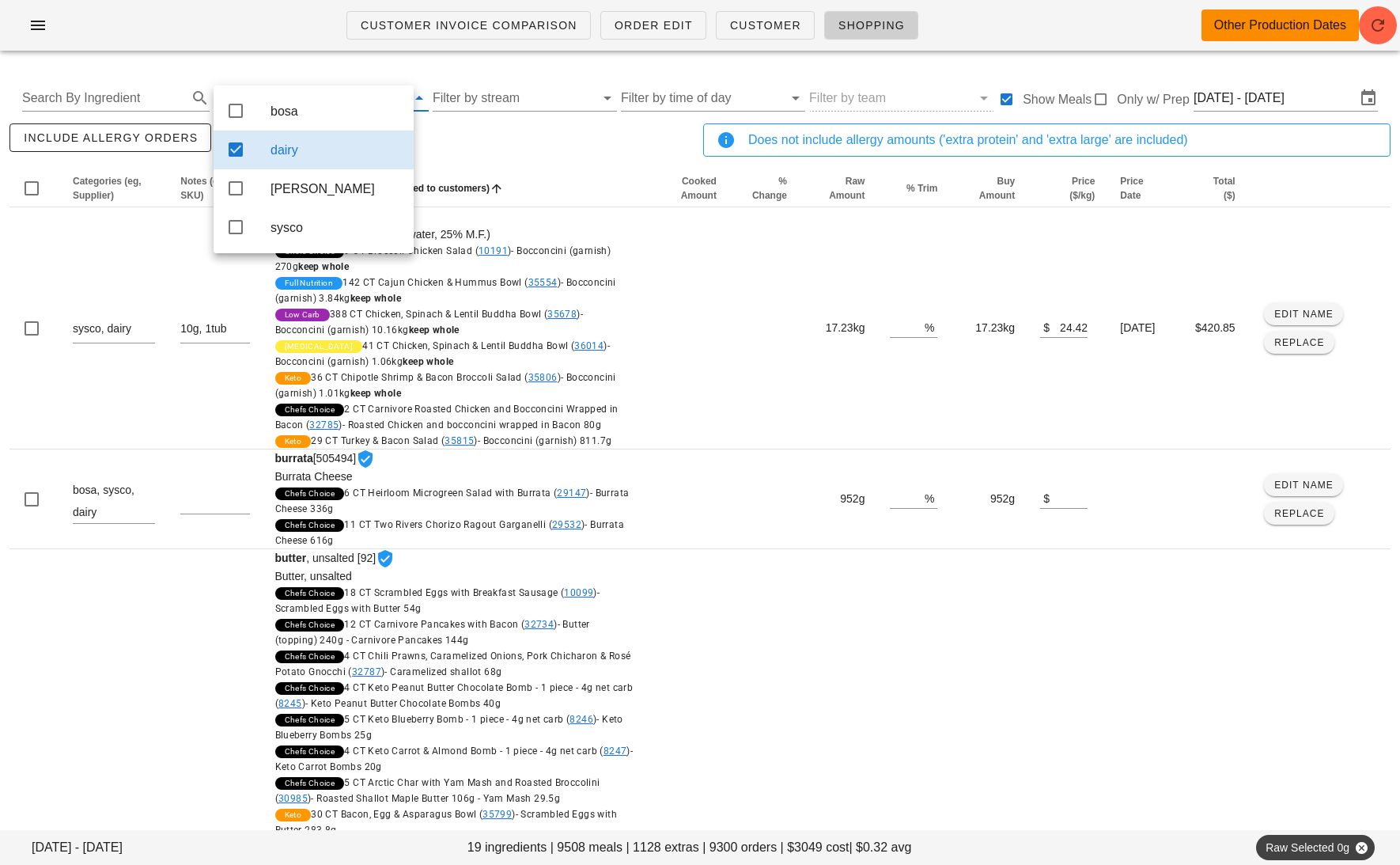
click at [270, 148] on div "dairy" at bounding box center [336, 149] width 131 height 15
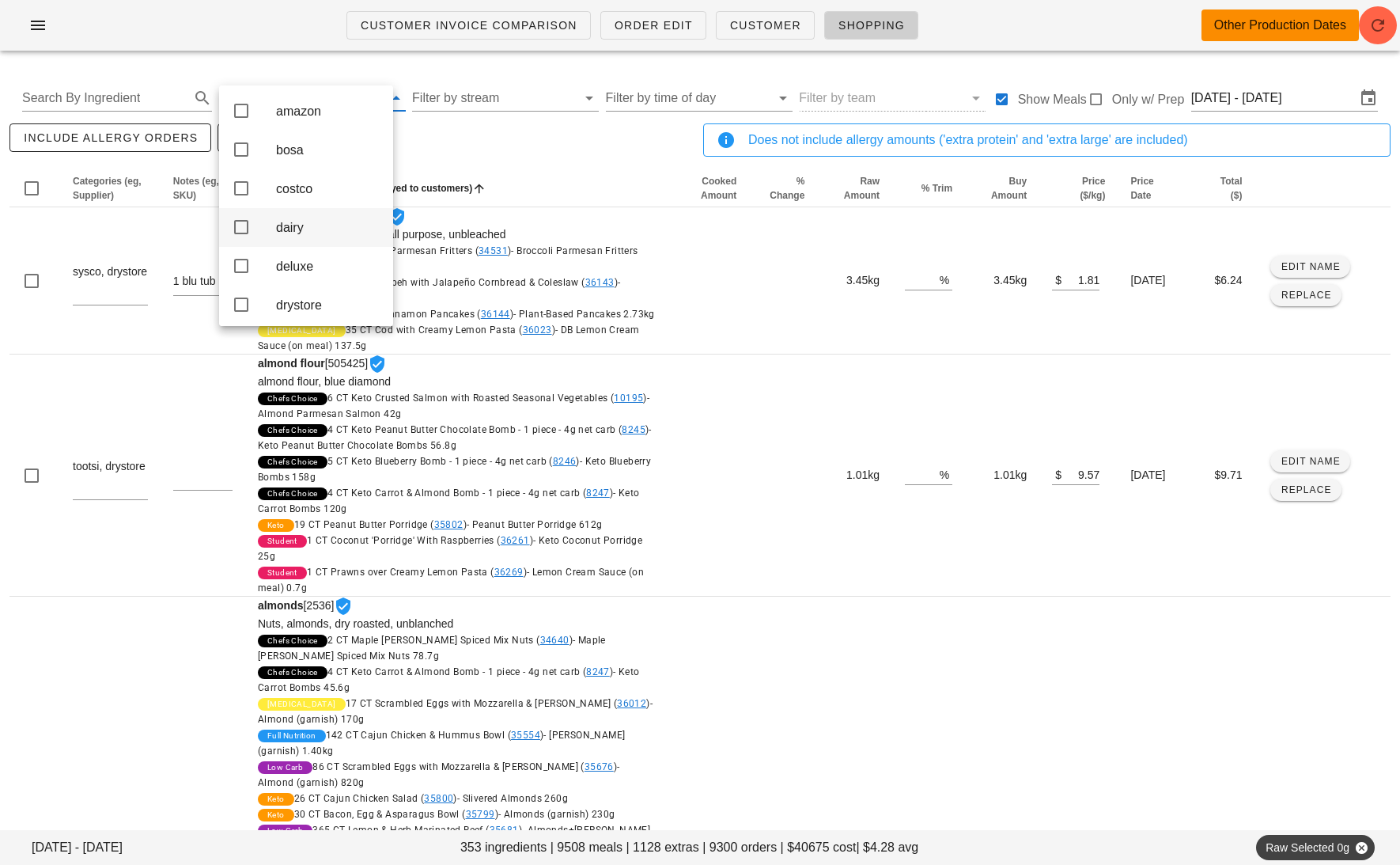
click at [306, 231] on div "dairy" at bounding box center [329, 227] width 104 height 15
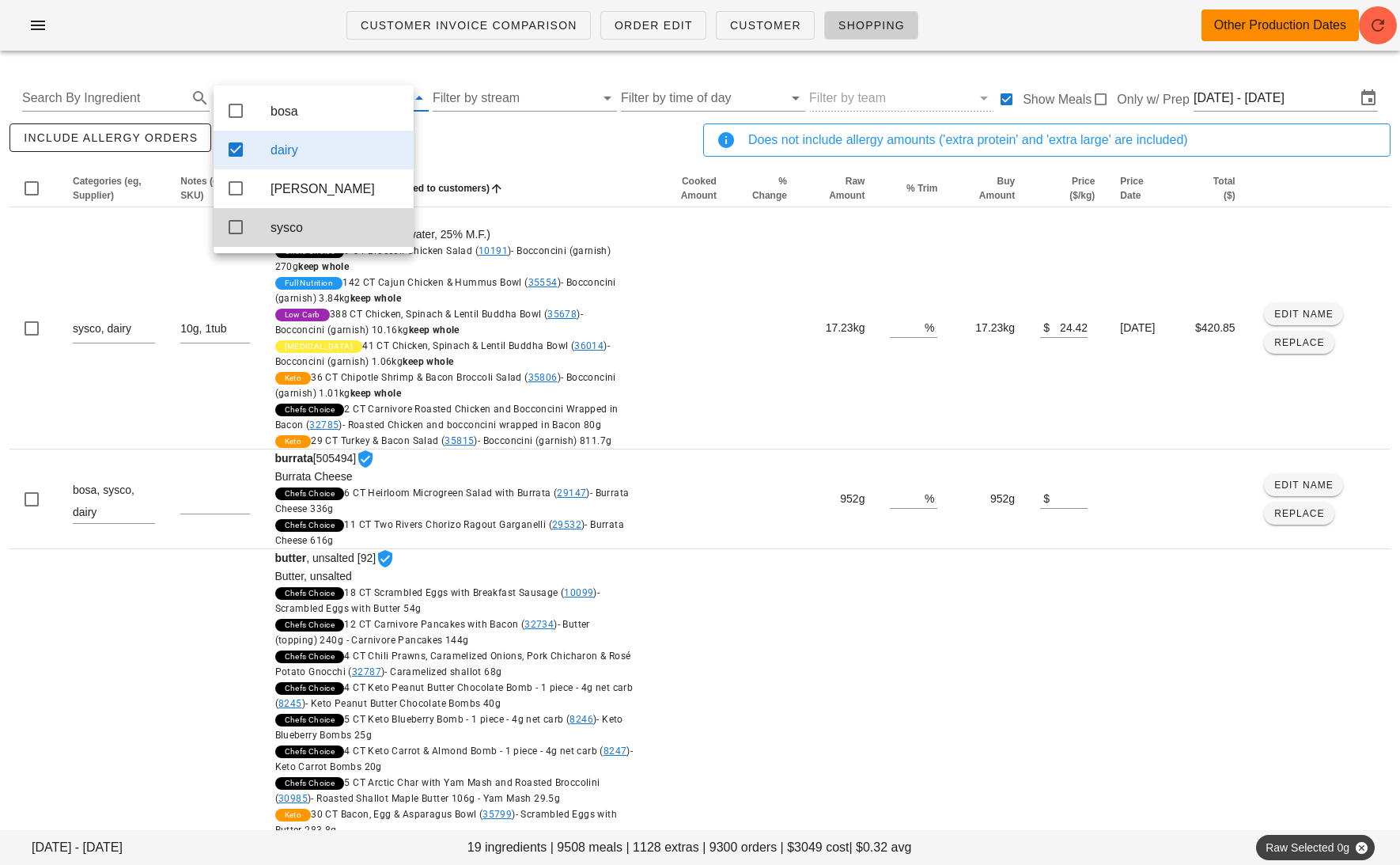
click at [285, 156] on div "dairy" at bounding box center [336, 149] width 131 height 15
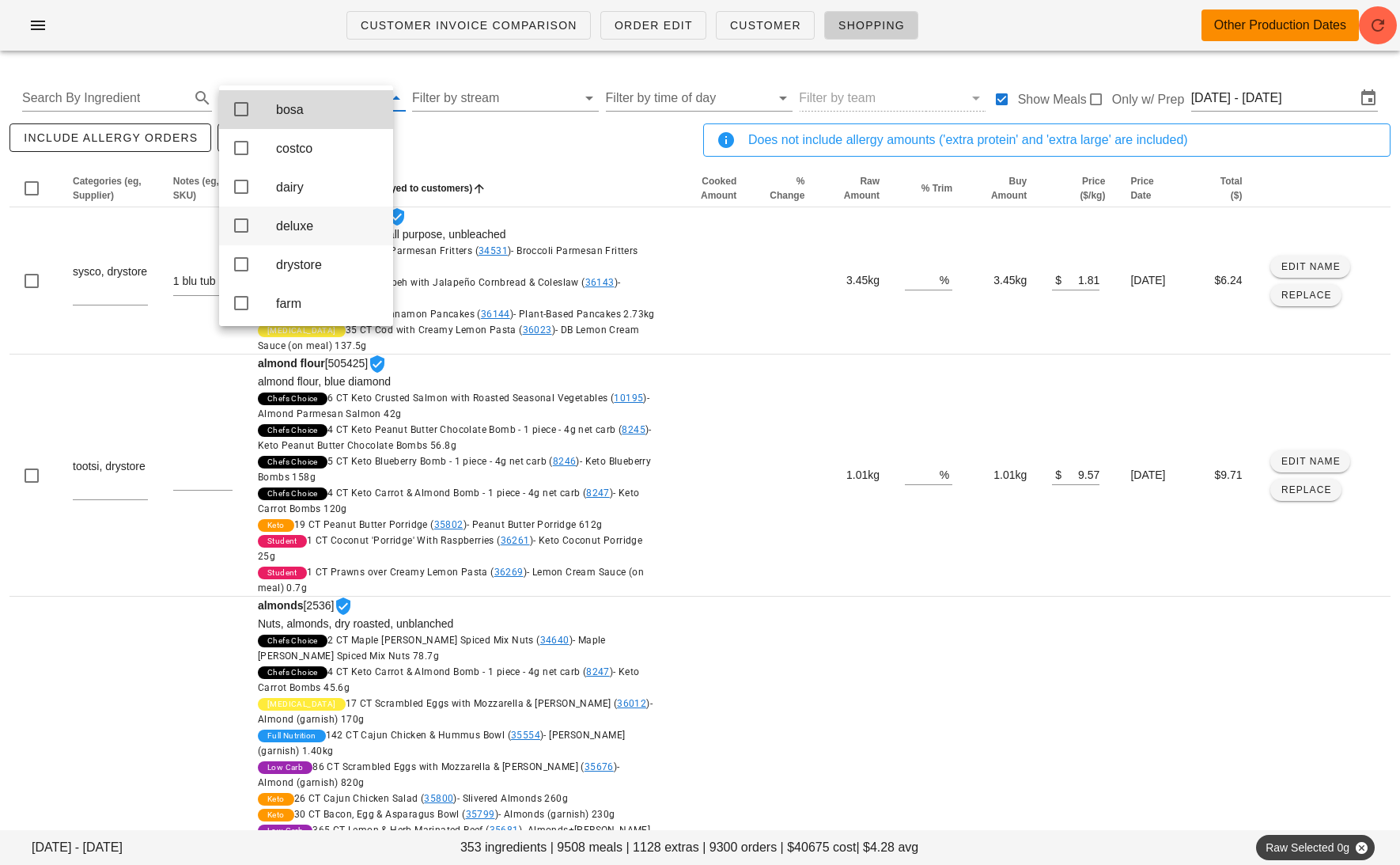
scroll to position [42, 0]
click at [343, 261] on div "drystore" at bounding box center [329, 263] width 104 height 34
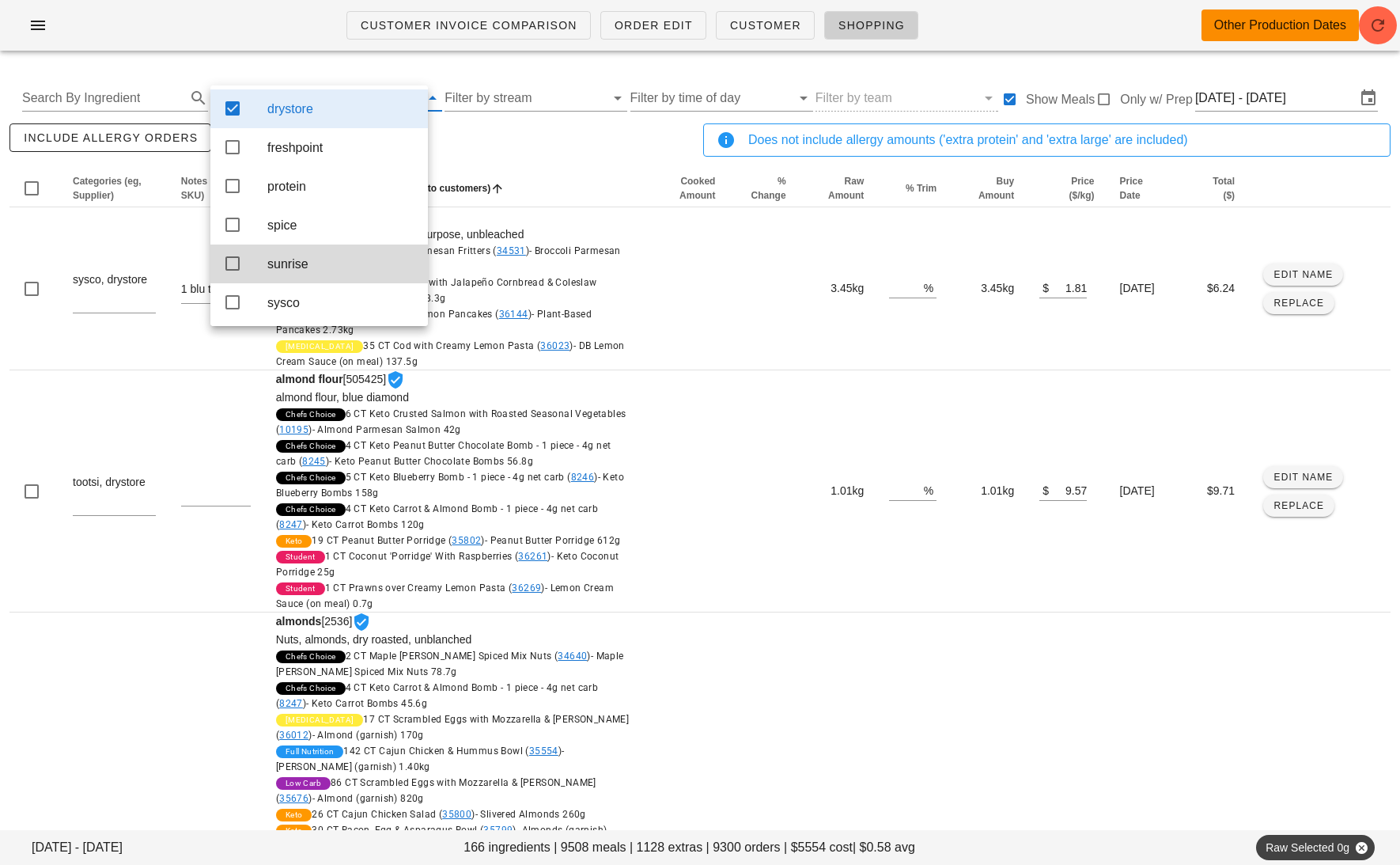
click at [580, 153] on div "include allergy orders Export to CSV" at bounding box center [353, 146] width 694 height 52
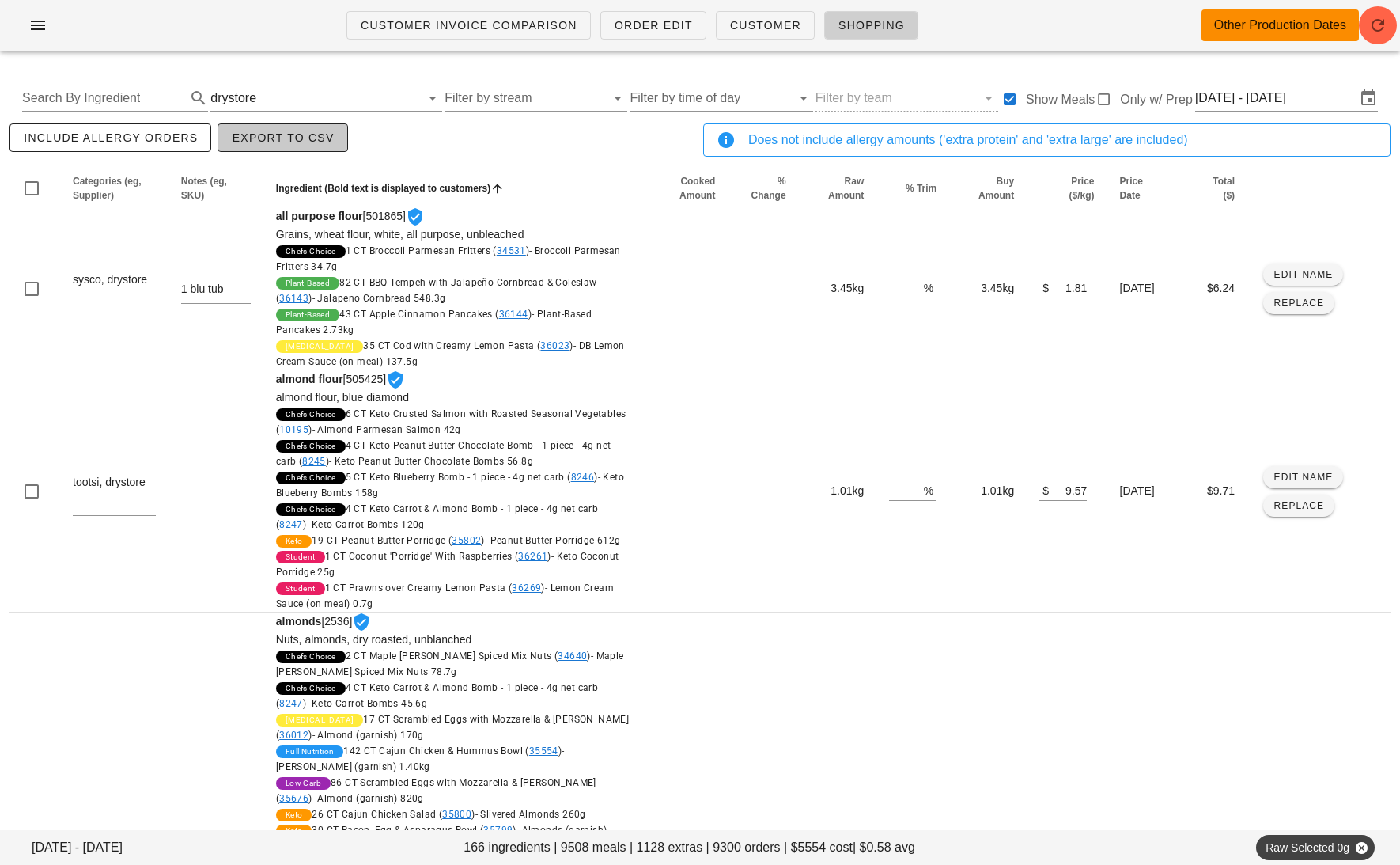
click at [304, 146] on button "Export to CSV" at bounding box center [282, 138] width 130 height 28
click at [295, 104] on input "text" at bounding box center [340, 98] width 161 height 26
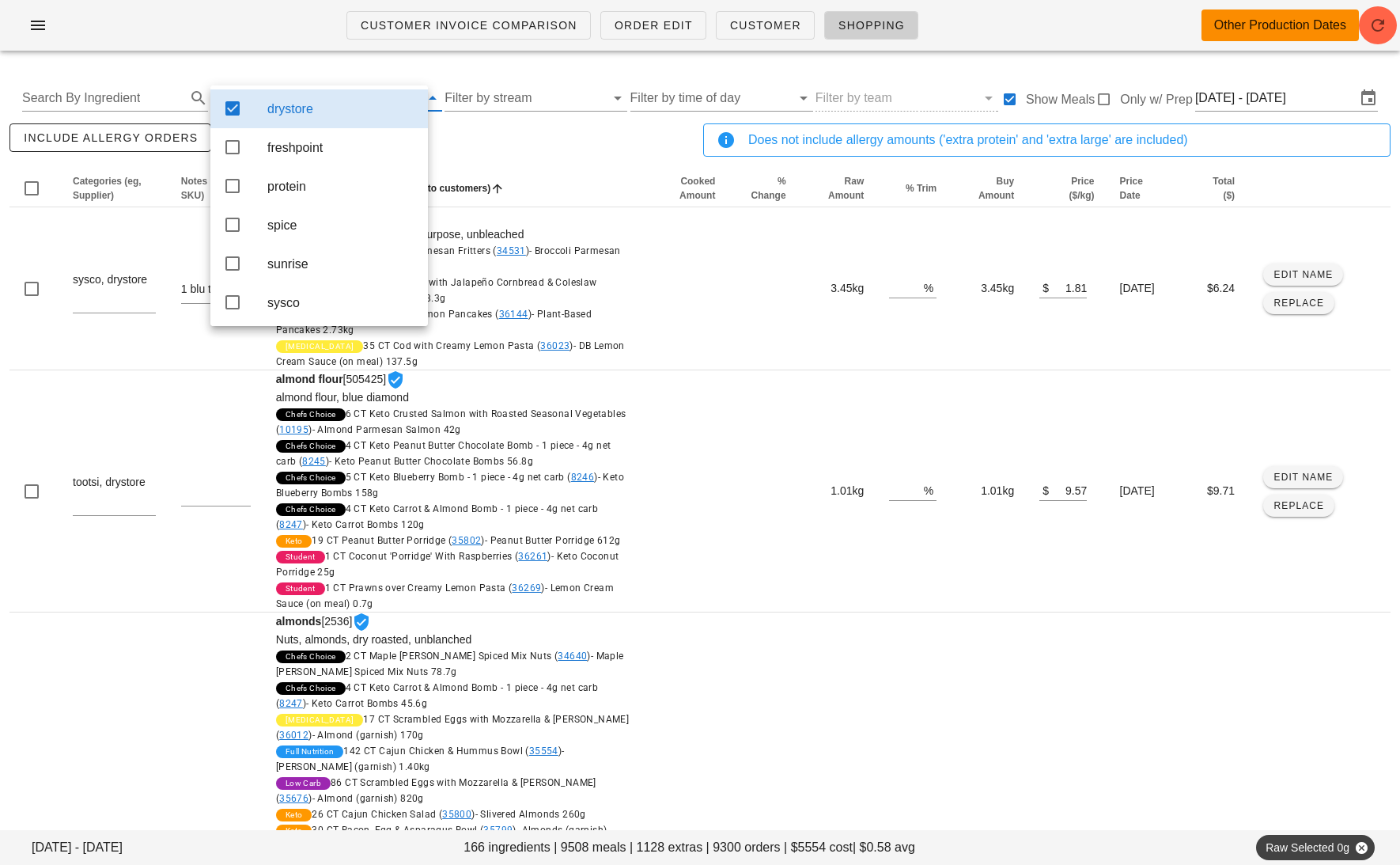
click at [263, 122] on div "drystore" at bounding box center [319, 109] width 217 height 39
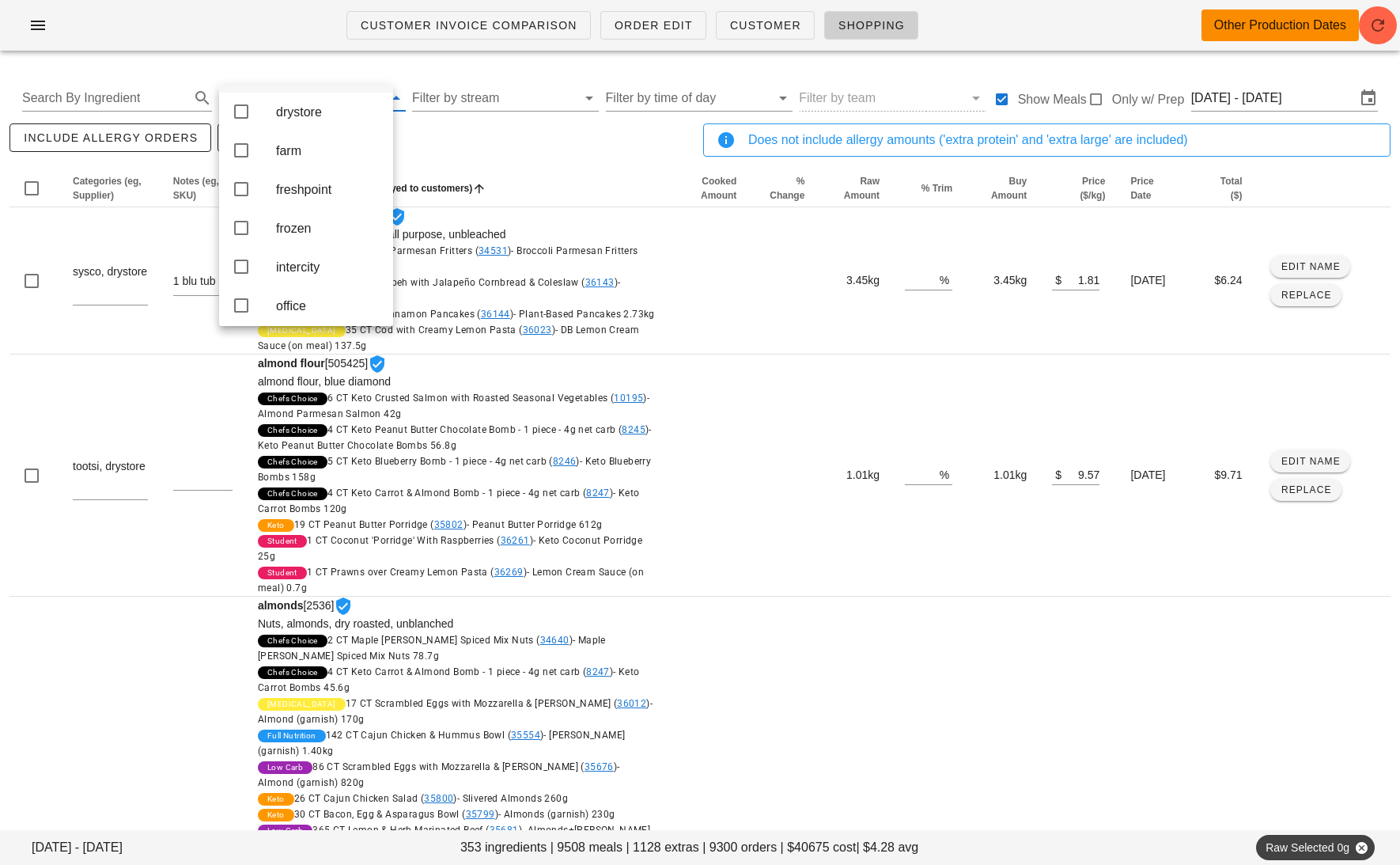
scroll to position [194, 0]
click at [299, 234] on div "frozen" at bounding box center [329, 226] width 104 height 15
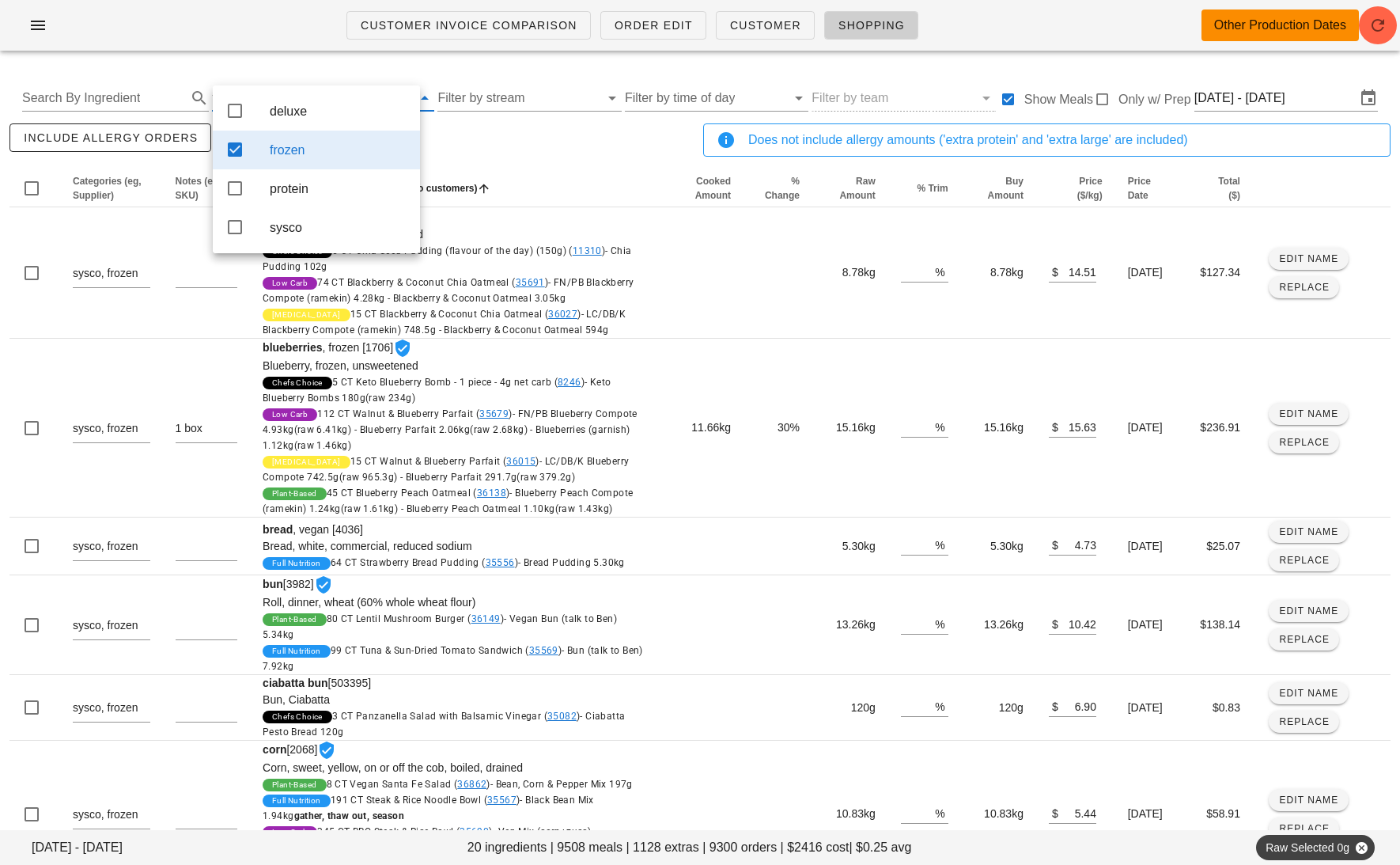
scroll to position [0, 0]
click at [534, 147] on div "include allergy orders Export to CSV" at bounding box center [353, 146] width 694 height 52
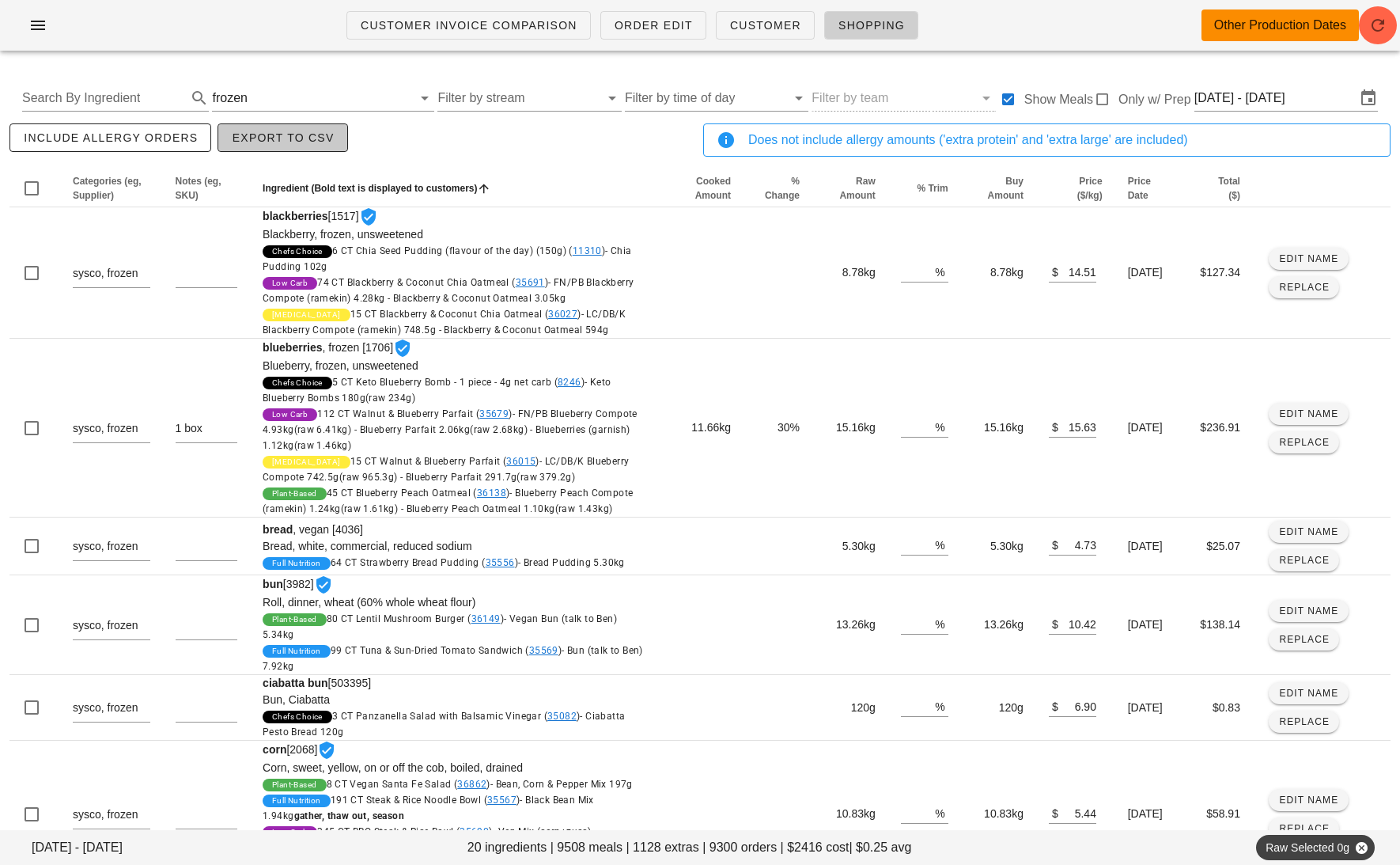
click at [284, 138] on span "Export to CSV" at bounding box center [283, 138] width 102 height 12
click at [303, 97] on input "text" at bounding box center [331, 98] width 162 height 26
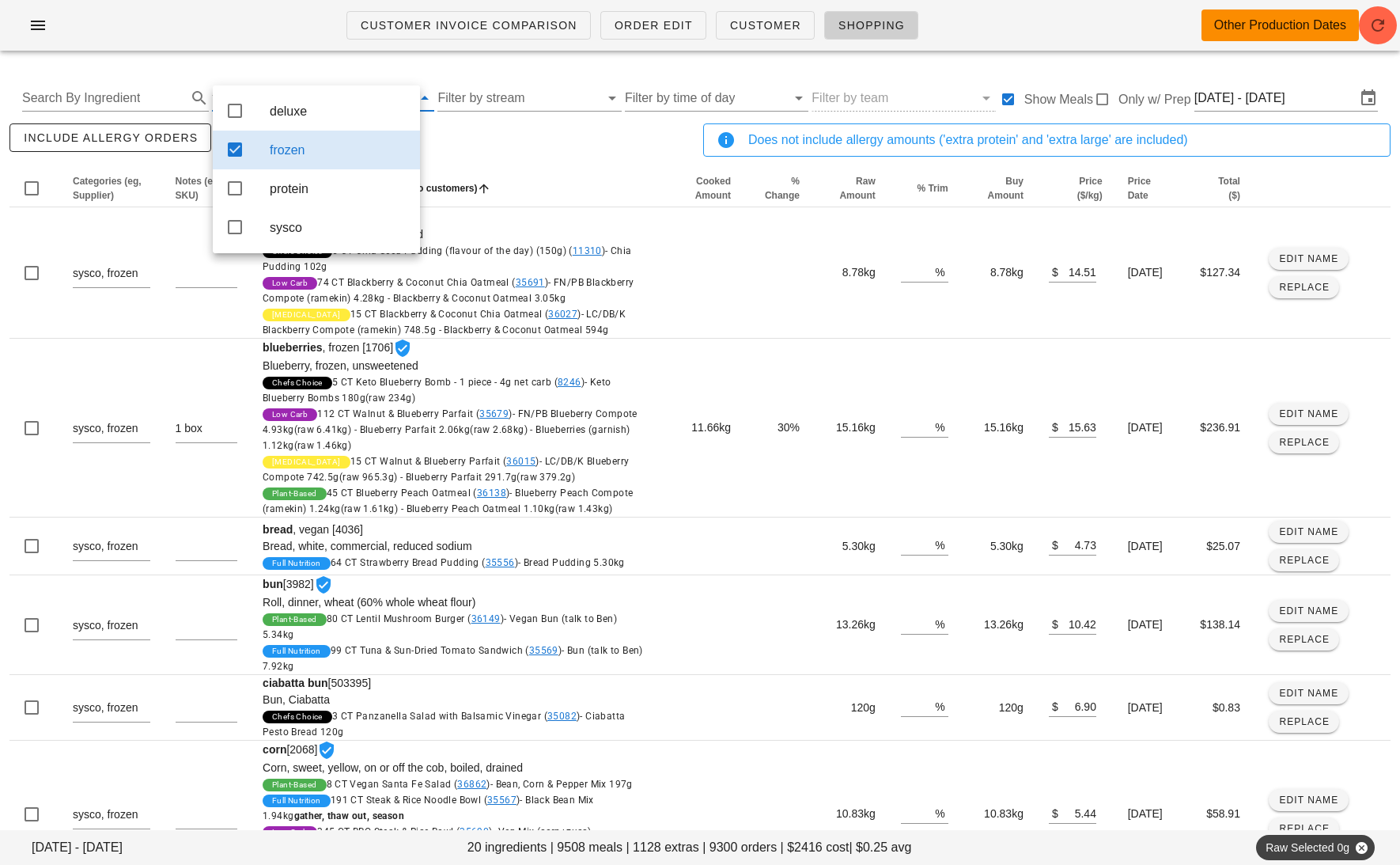
click at [257, 150] on div "frozen" at bounding box center [316, 150] width 208 height 39
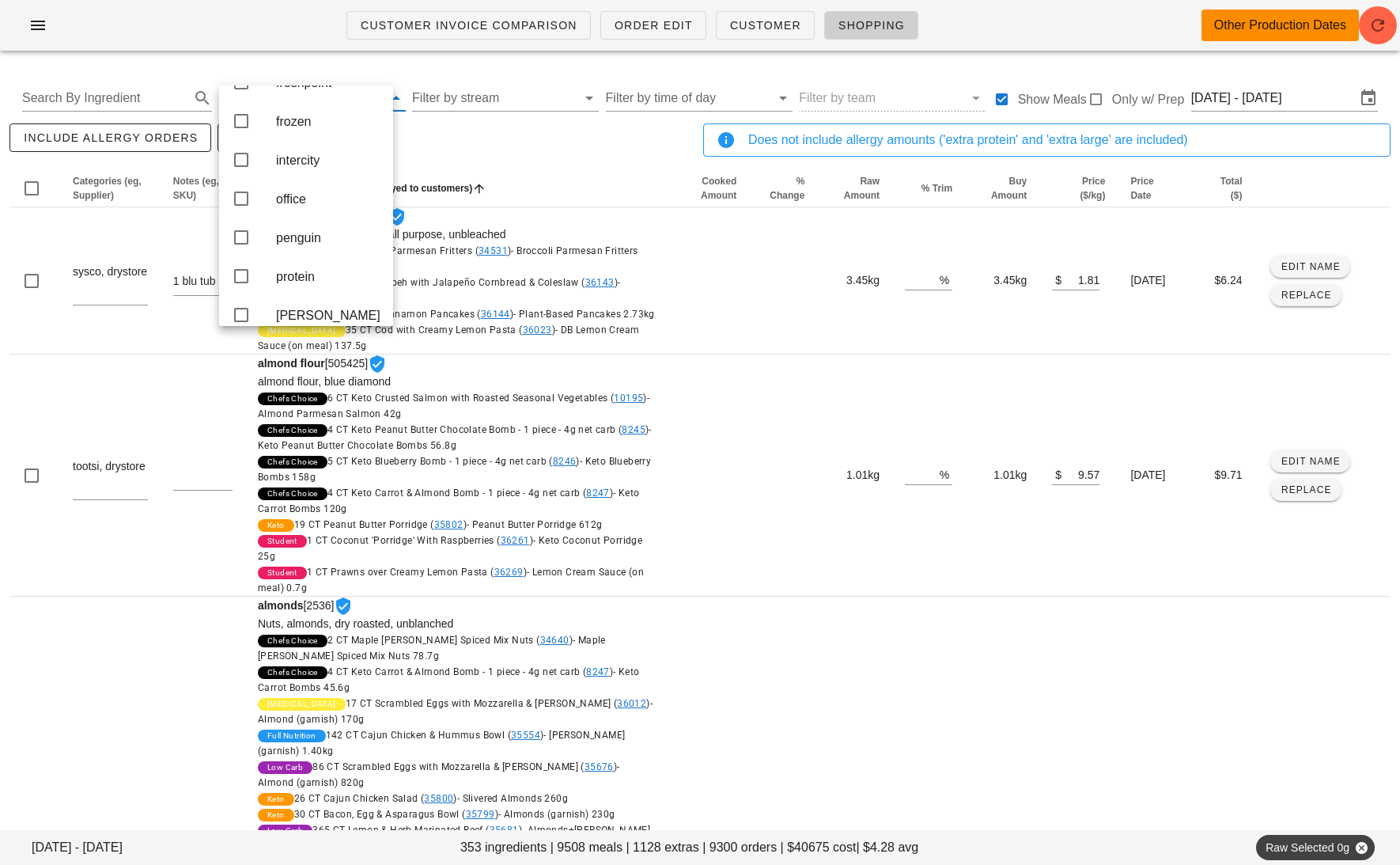
scroll to position [311, 0]
click at [314, 195] on div "office" at bounding box center [329, 187] width 104 height 15
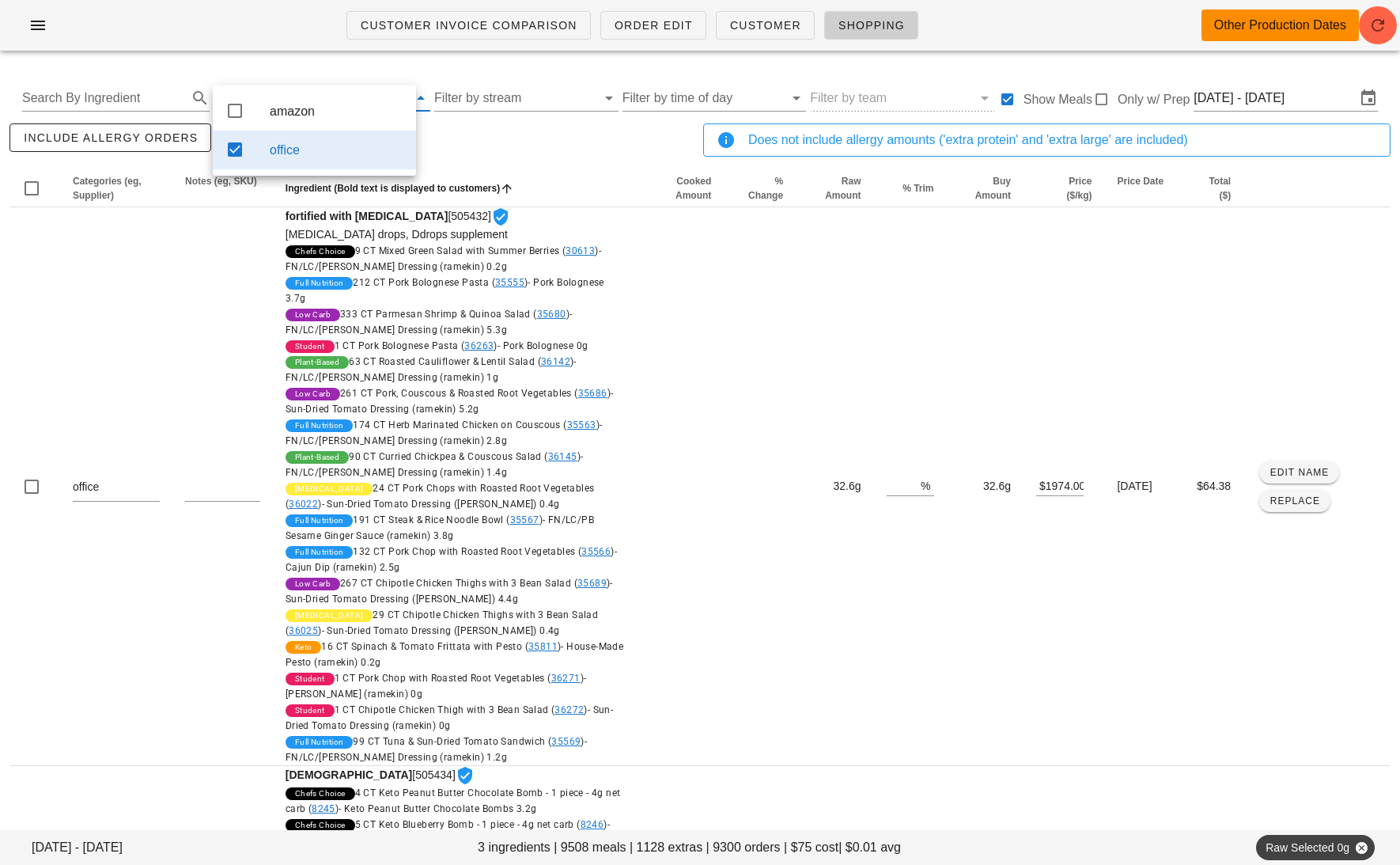
scroll to position [0, 0]
click at [481, 128] on div "include allergy orders Export to CSV" at bounding box center [353, 146] width 694 height 52
click at [292, 142] on span "Export to CSV" at bounding box center [283, 138] width 102 height 12
click at [314, 94] on input "text" at bounding box center [328, 98] width 163 height 26
click at [306, 167] on div "office" at bounding box center [336, 149] width 133 height 34
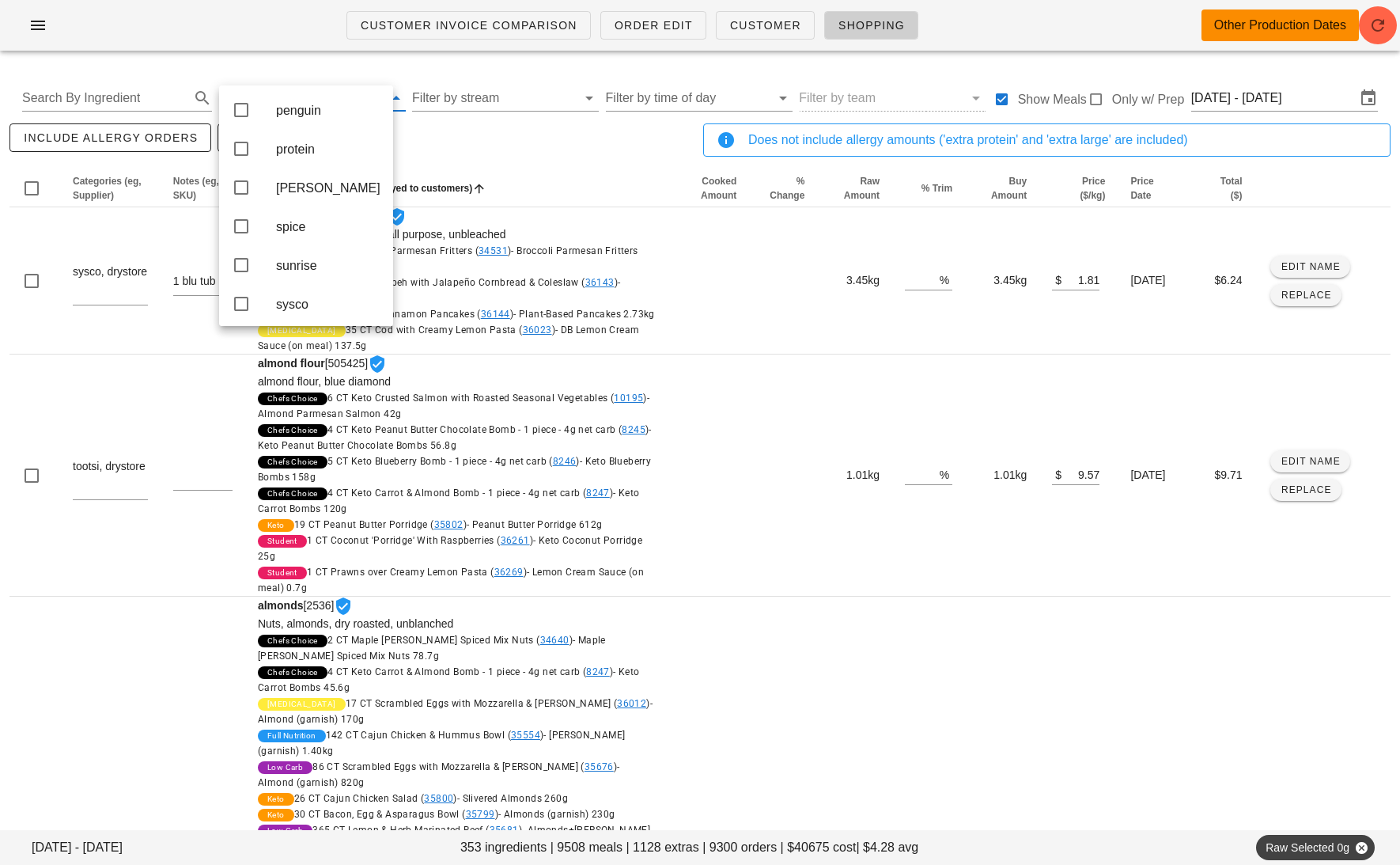
scroll to position [429, 0]
click at [306, 155] on div "protein" at bounding box center [329, 147] width 104 height 15
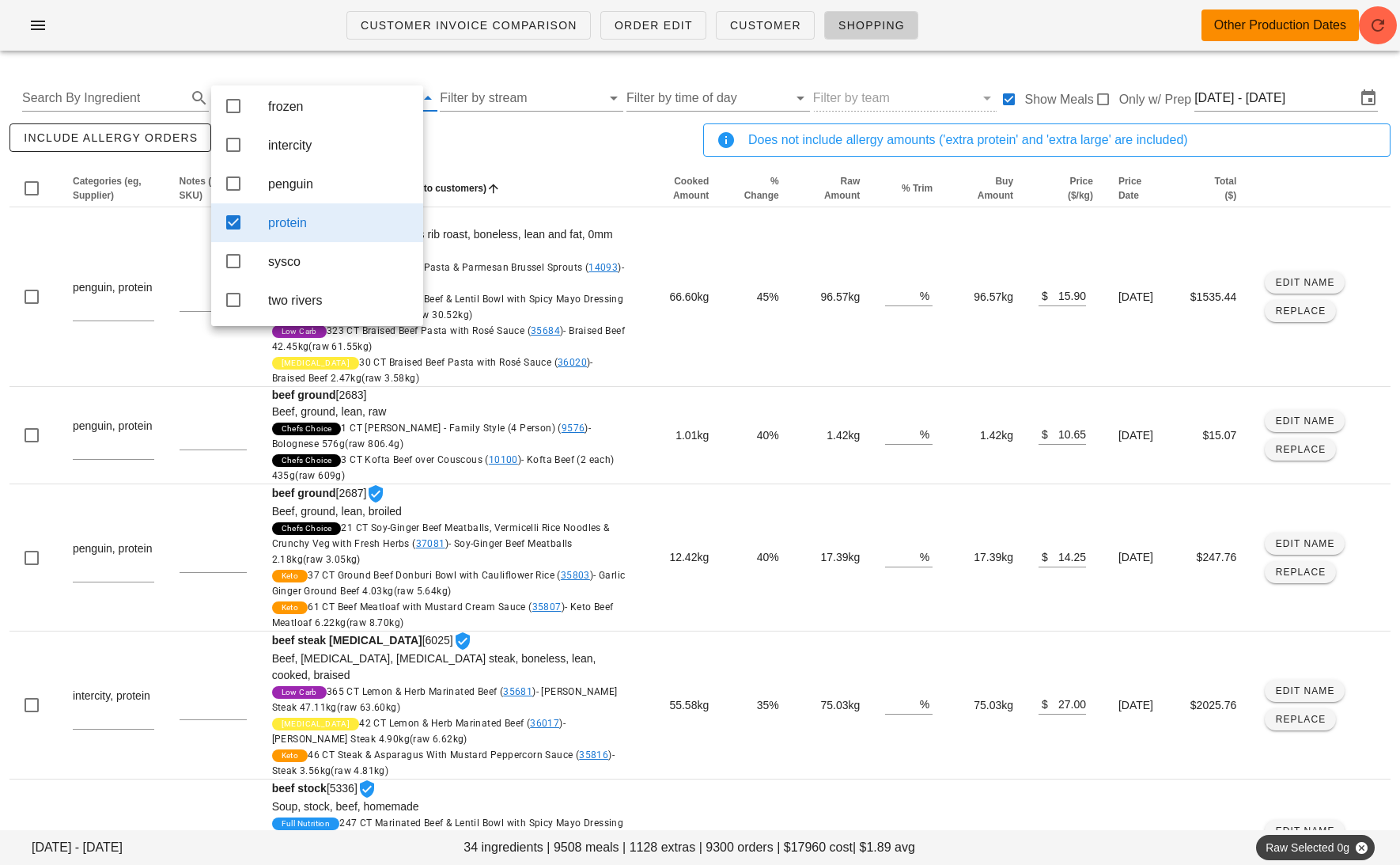
scroll to position [216, 0]
click at [504, 133] on div "include allergy orders Export to CSV" at bounding box center [353, 146] width 694 height 52
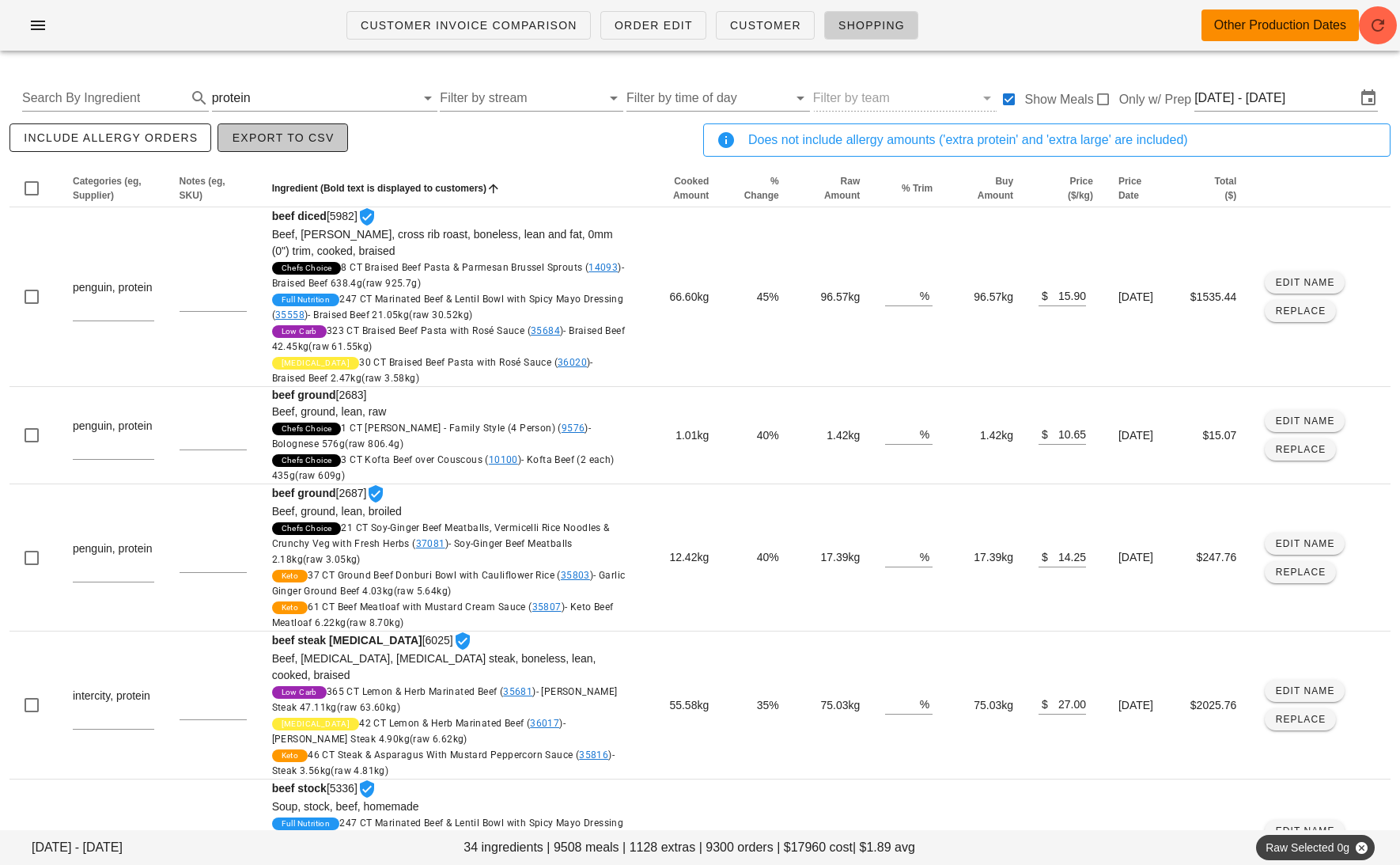
click at [271, 135] on span "Export to CSV" at bounding box center [283, 138] width 102 height 12
click at [269, 97] on input "text" at bounding box center [335, 98] width 162 height 26
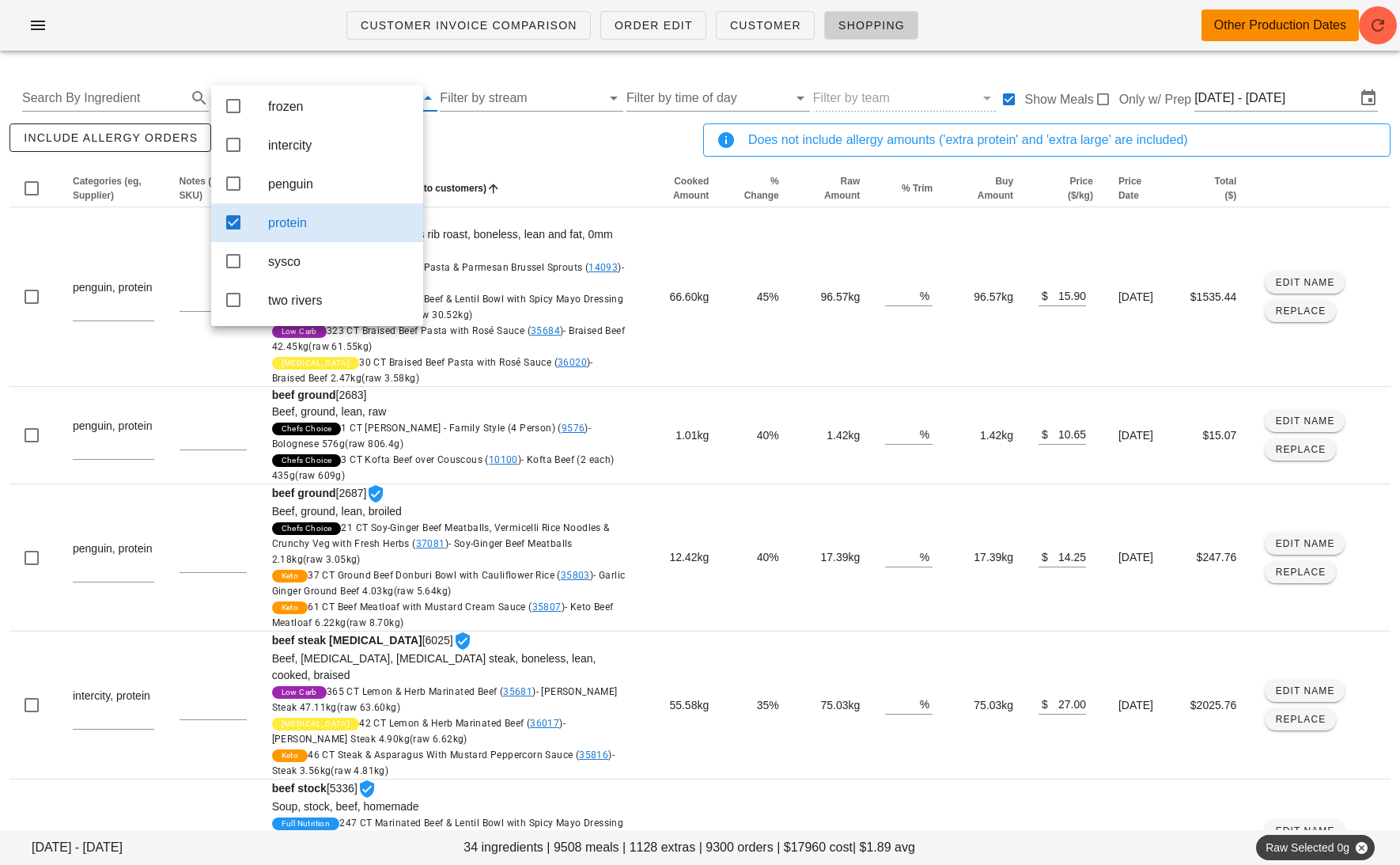
click at [297, 216] on div "protein" at bounding box center [339, 223] width 142 height 15
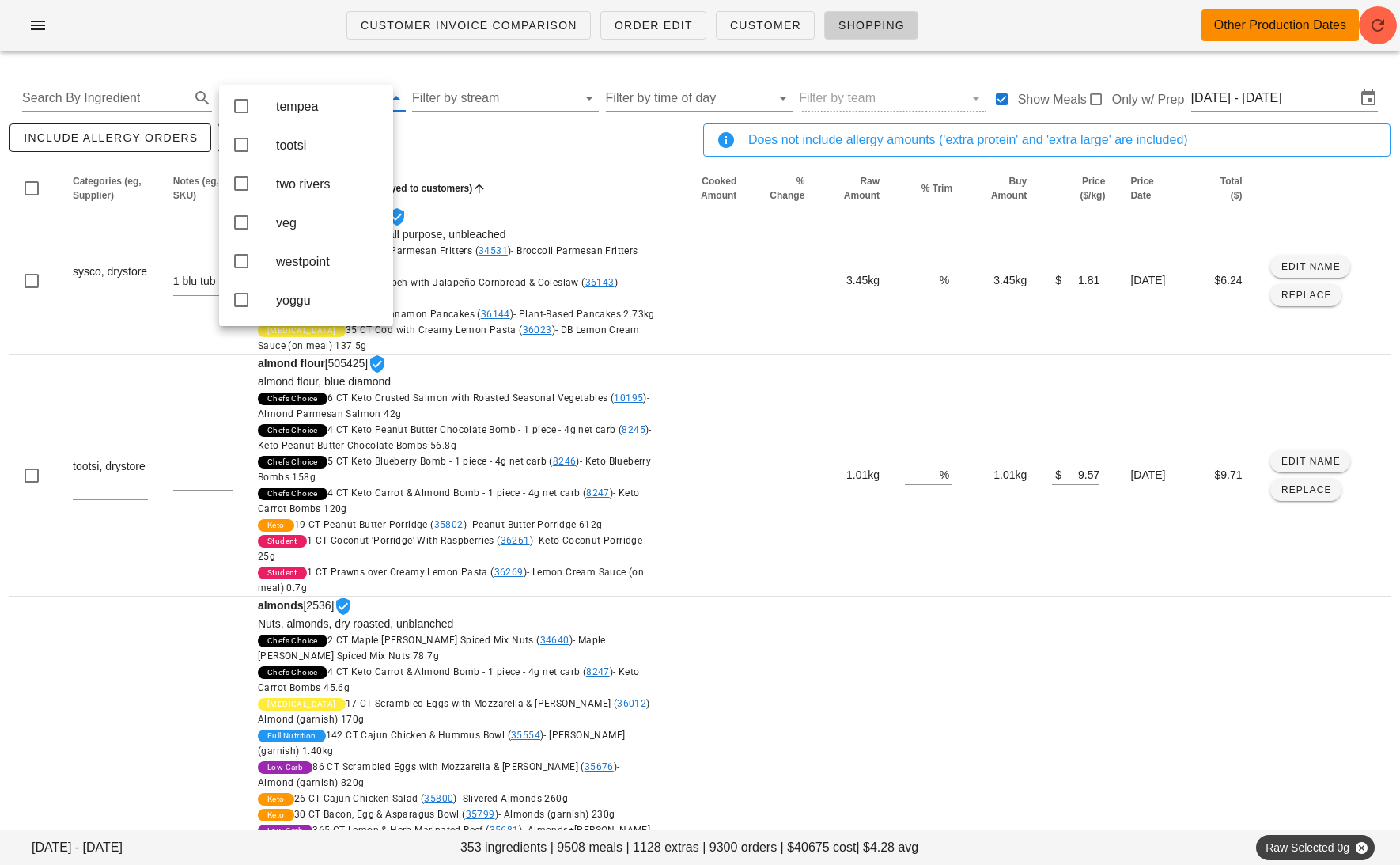
scroll to position [701, 0]
click at [319, 209] on div "veg" at bounding box center [329, 223] width 104 height 34
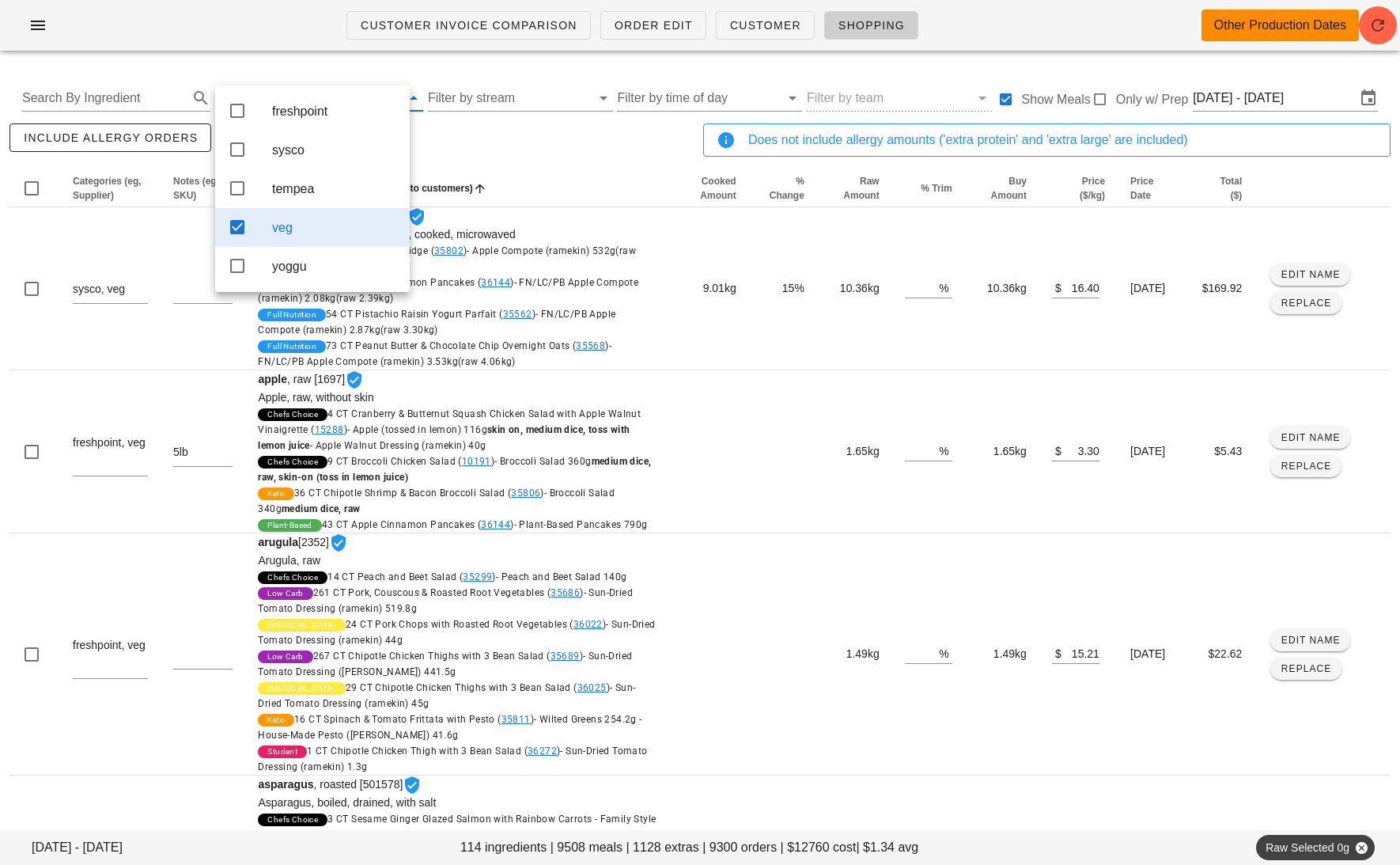
scroll to position [0, 0]
click at [553, 170] on div "include allergy orders Export to CSV" at bounding box center [353, 146] width 694 height 52
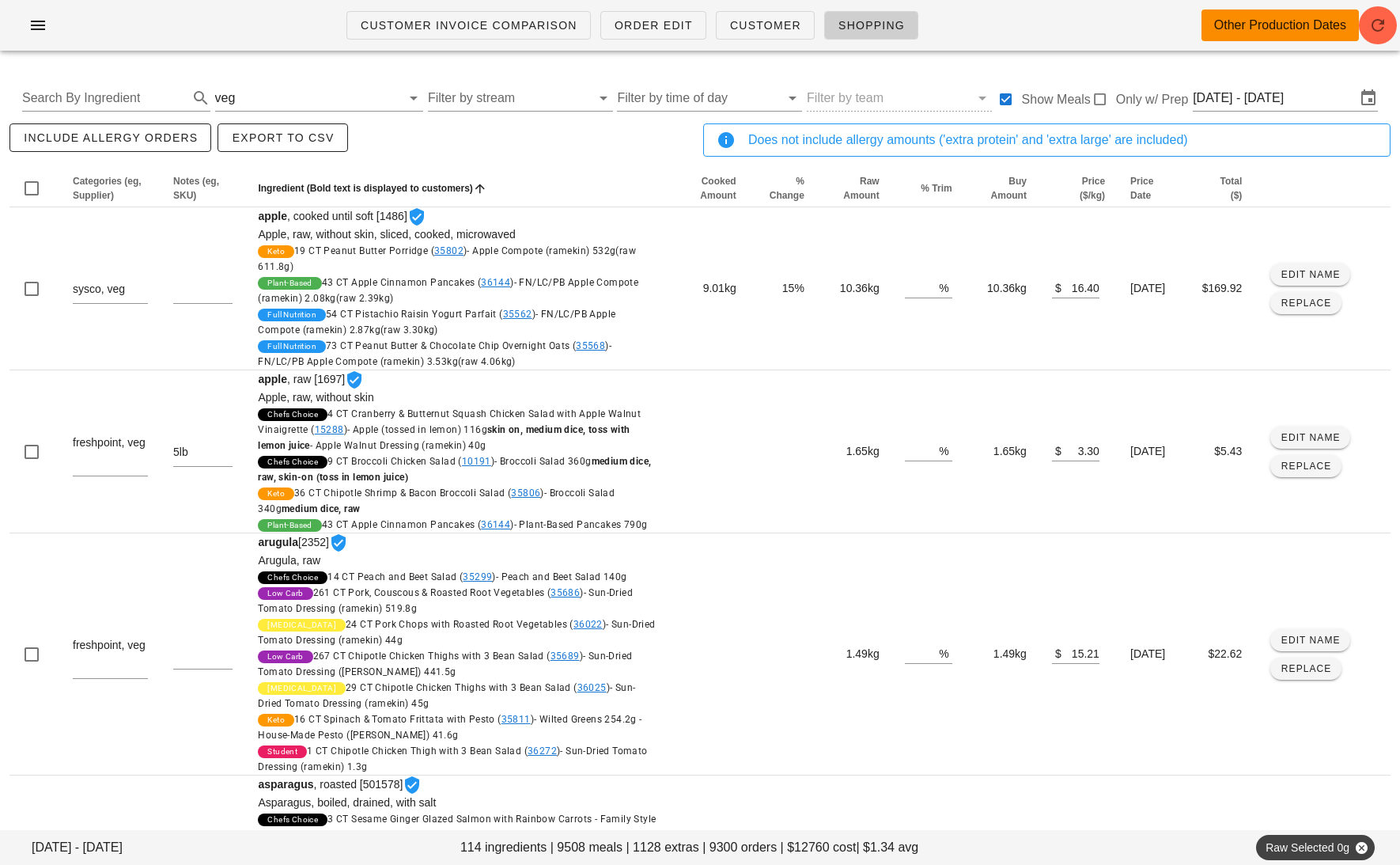
click at [279, 156] on div "include allergy orders Export to CSV" at bounding box center [353, 146] width 694 height 52
click at [260, 133] on span "Export to CSV" at bounding box center [283, 138] width 102 height 12
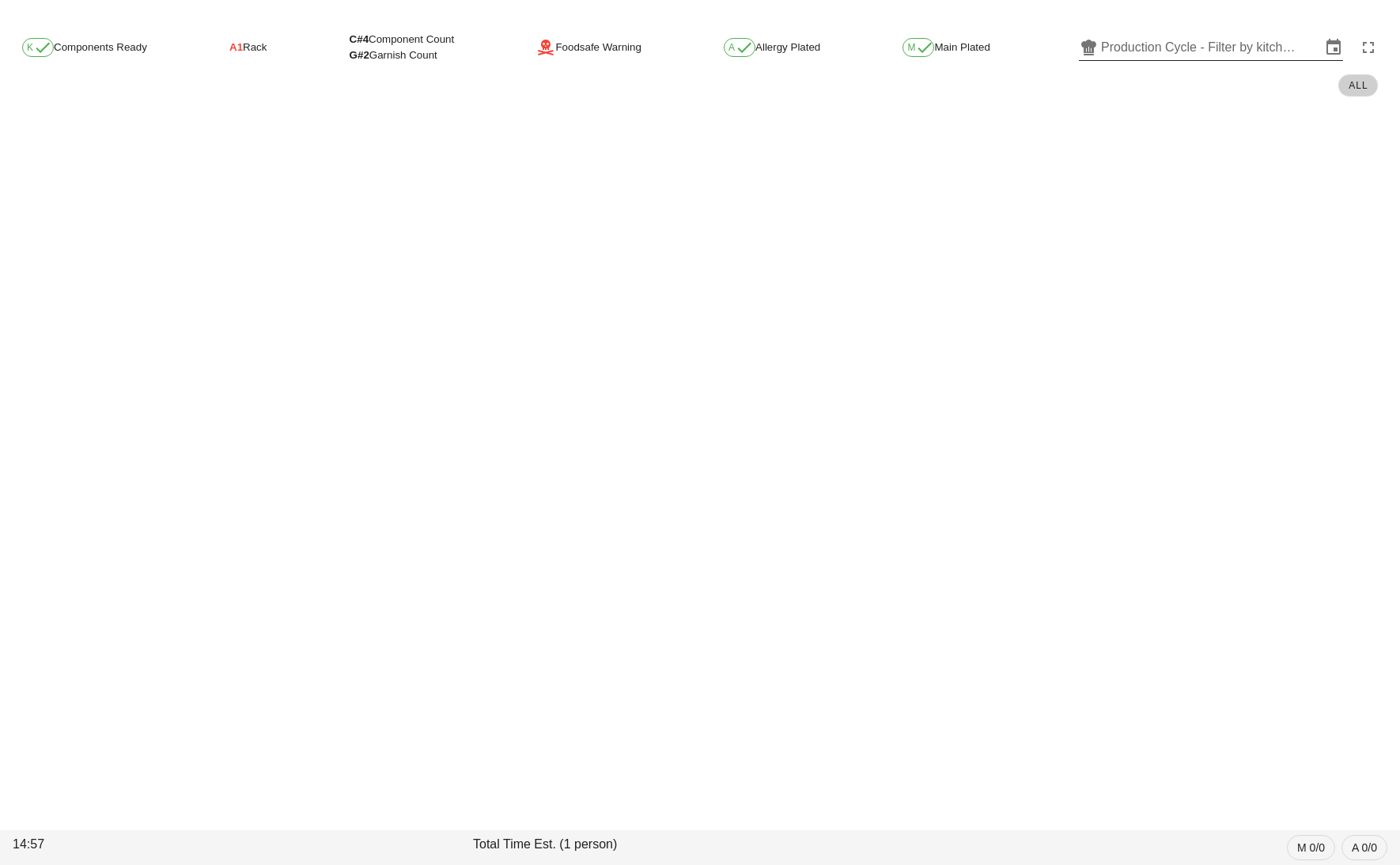
click at [1134, 47] on input "Production Cycle - Filter by kitchen production schedules" at bounding box center [1211, 47] width 220 height 26
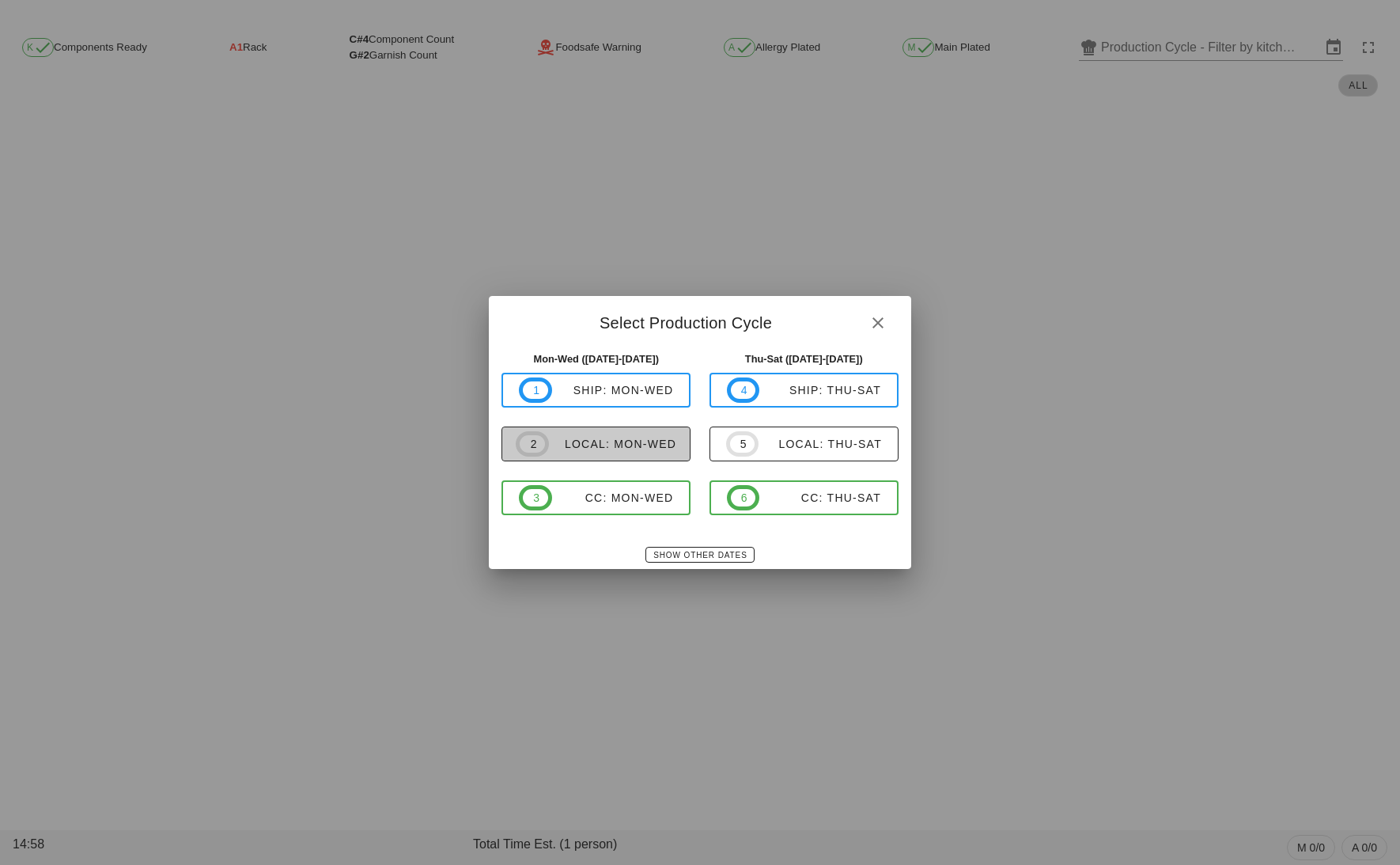
click at [602, 433] on span "2 local: Mon-Wed" at bounding box center [596, 444] width 161 height 26
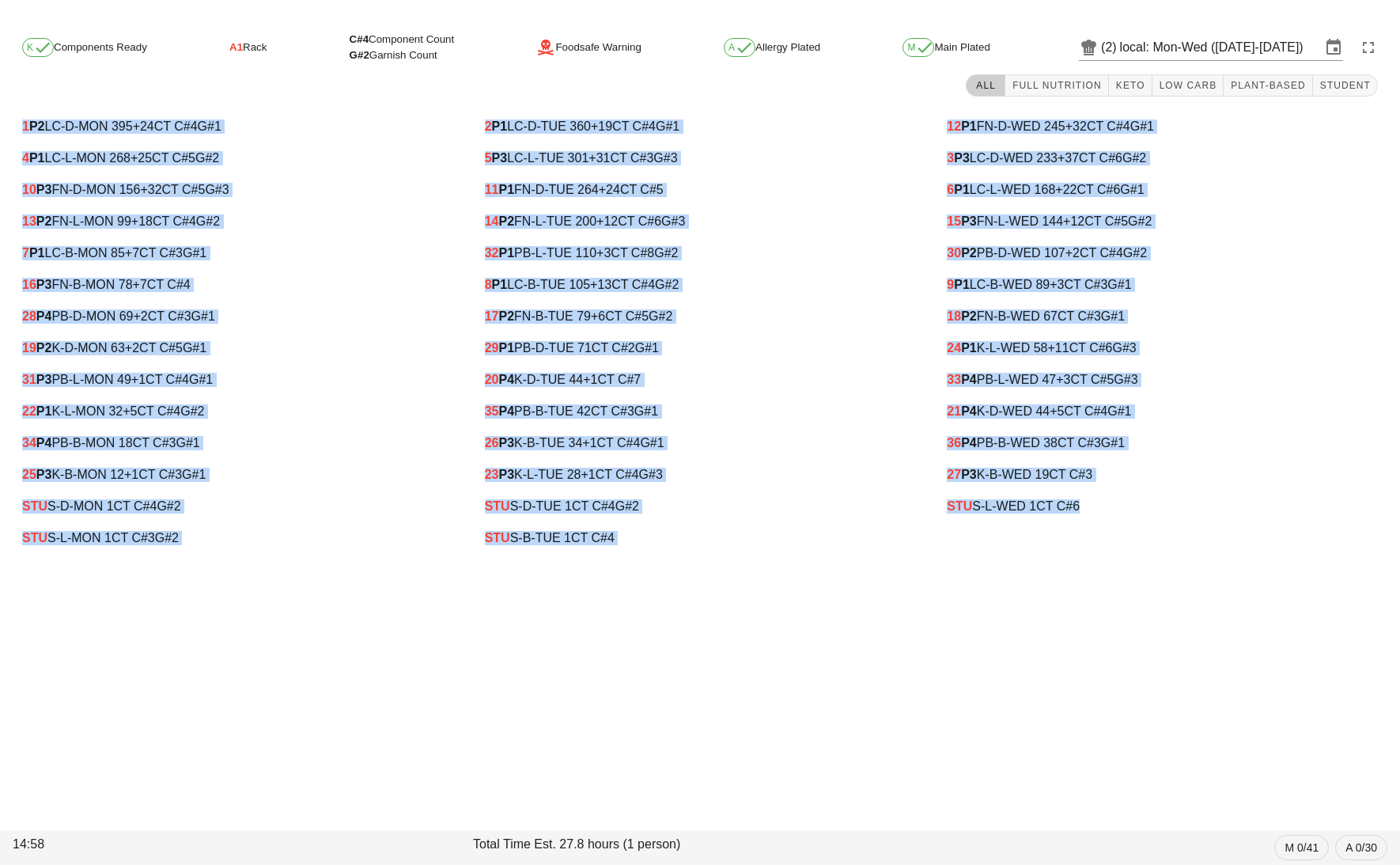
drag, startPoint x: 16, startPoint y: 119, endPoint x: 1216, endPoint y: 534, distance: 1269.7
click at [1216, 534] on div "1 P2 LC-D-MON 395 +24 CT C#4 G#1 4 P1 LC-L-MON 268 +25 CT C#5 G#2 10 P3 FN-D-MO…" at bounding box center [700, 332] width 1388 height 462
copy div "1 P2 LC-D-MON 395 +24 CT C#4 G#1 4 P1 LC-L-MON 268 +25 CT C#5 G#2 10 P3 FN-D-MO…"
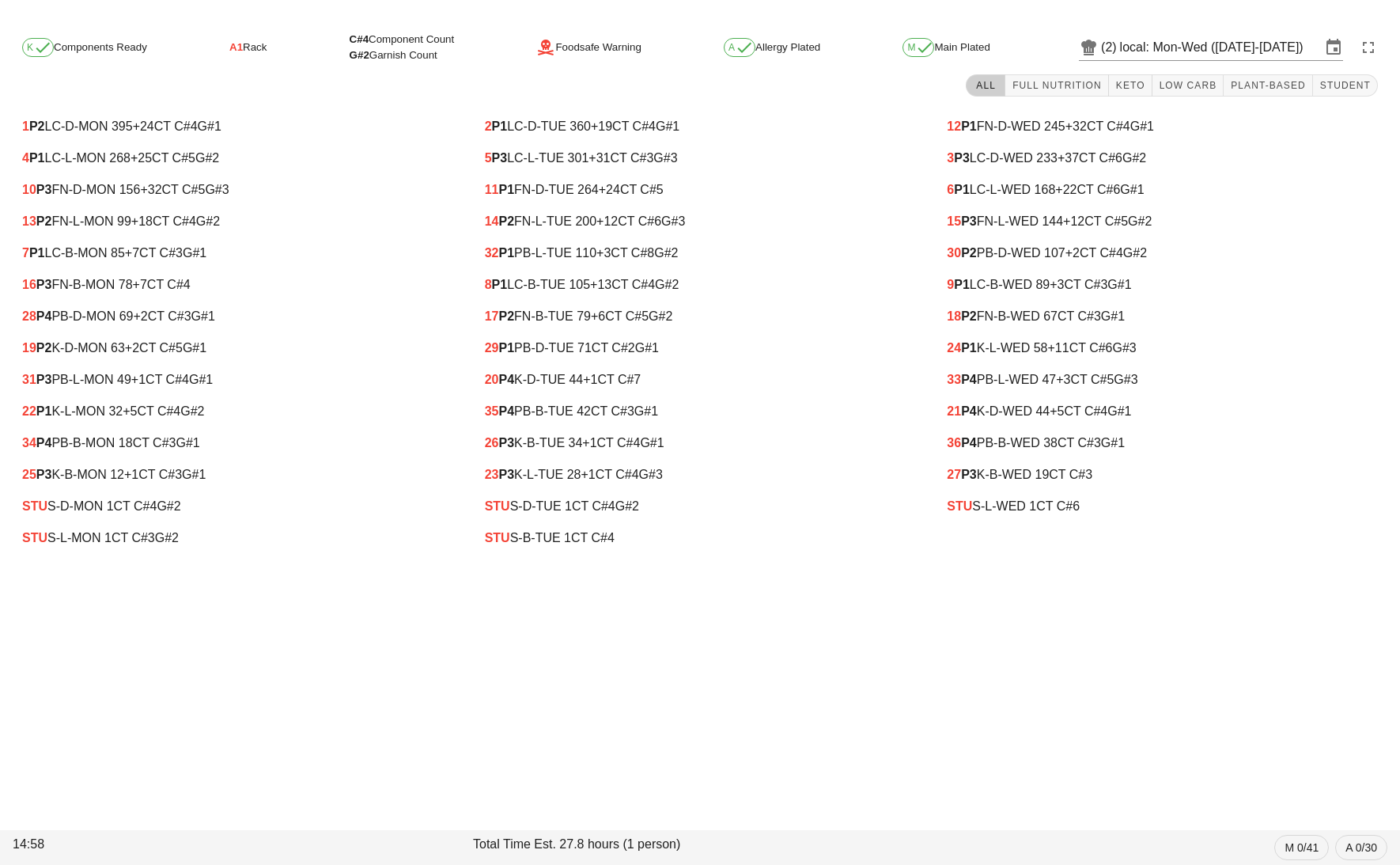
click at [1131, 27] on div "K Components Ready A1 Rack C#4 Component Count G#2 Garnish Count Foodsafe Warni…" at bounding box center [700, 293] width 1400 height 550
click at [1133, 43] on input "local: Mon-Wed ([DATE]-[DATE])" at bounding box center [1221, 47] width 201 height 26
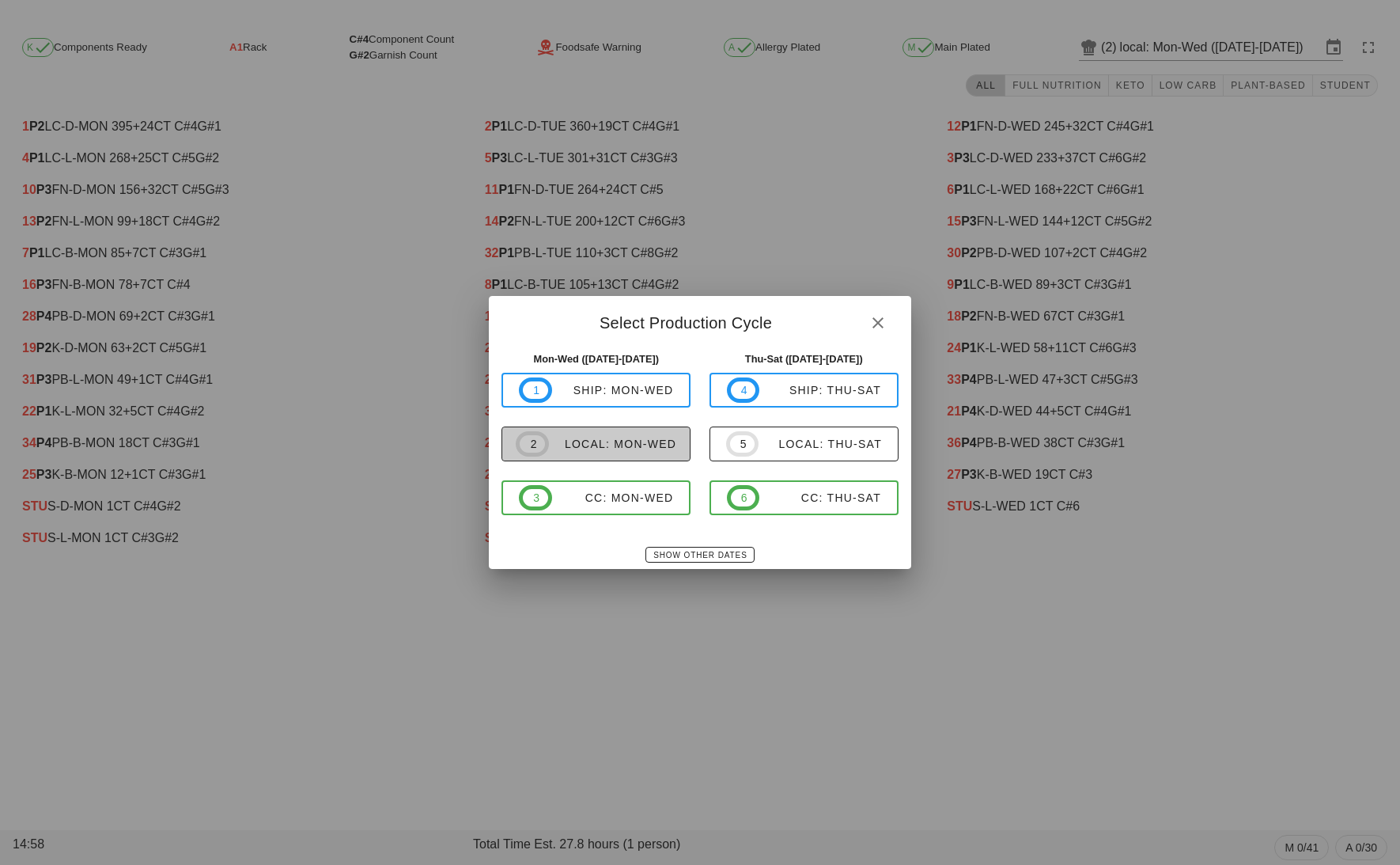
click at [633, 439] on div "local: Mon-Wed" at bounding box center [613, 444] width 127 height 12
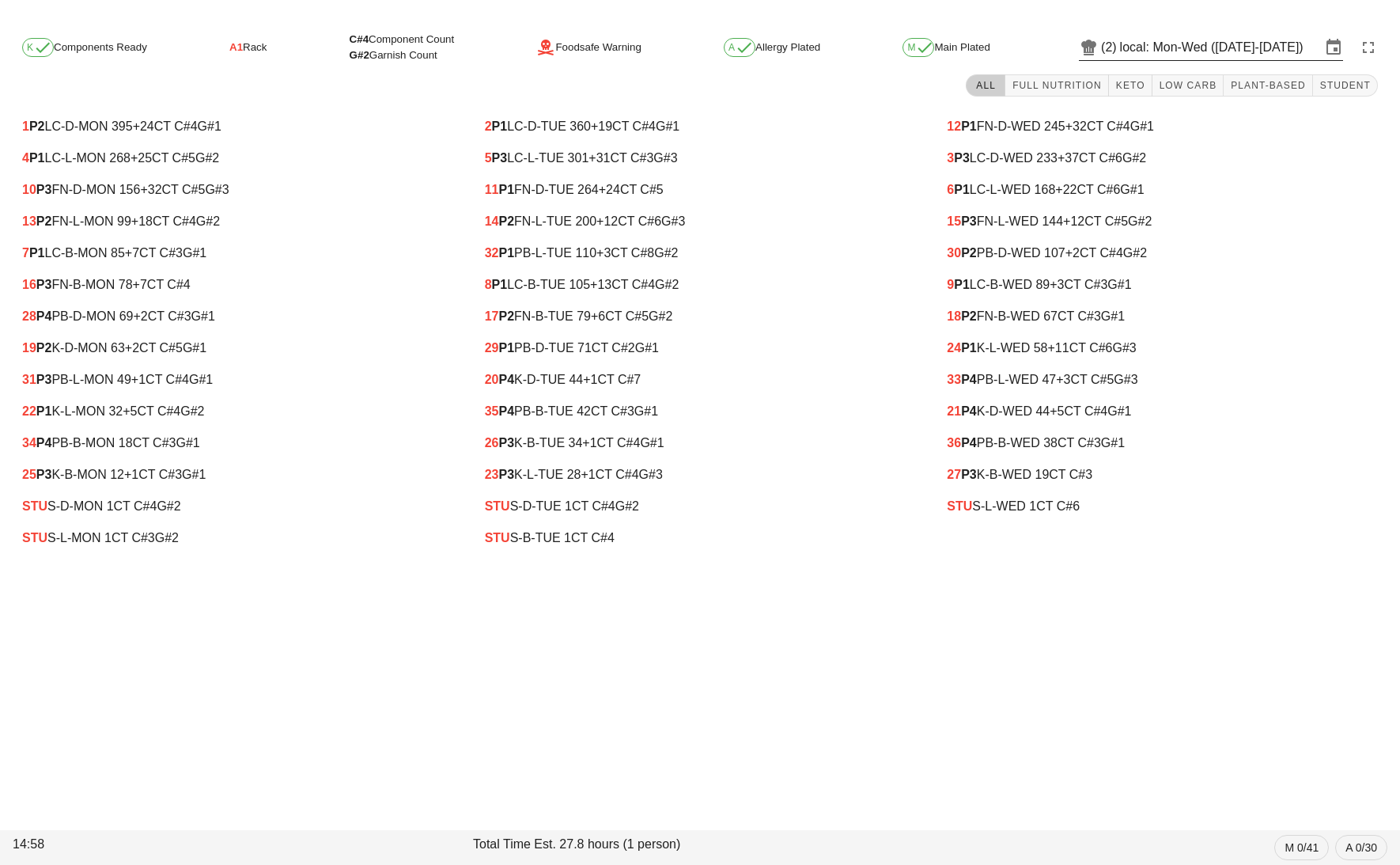
click at [1134, 43] on input "local: Mon-Wed ([DATE]-[DATE])" at bounding box center [1221, 47] width 201 height 26
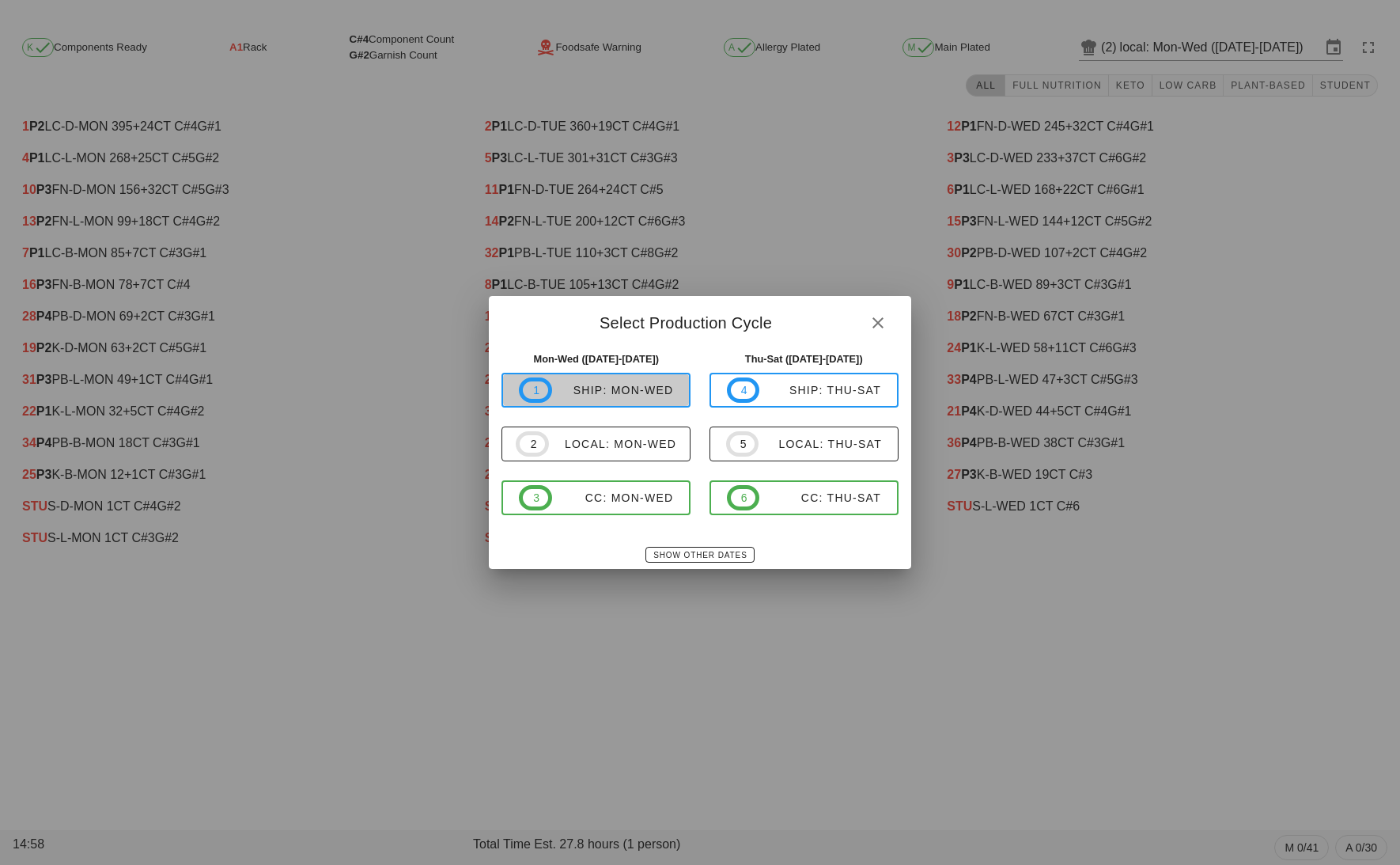
click at [570, 393] on div "ship: Mon-Wed" at bounding box center [613, 390] width 122 height 12
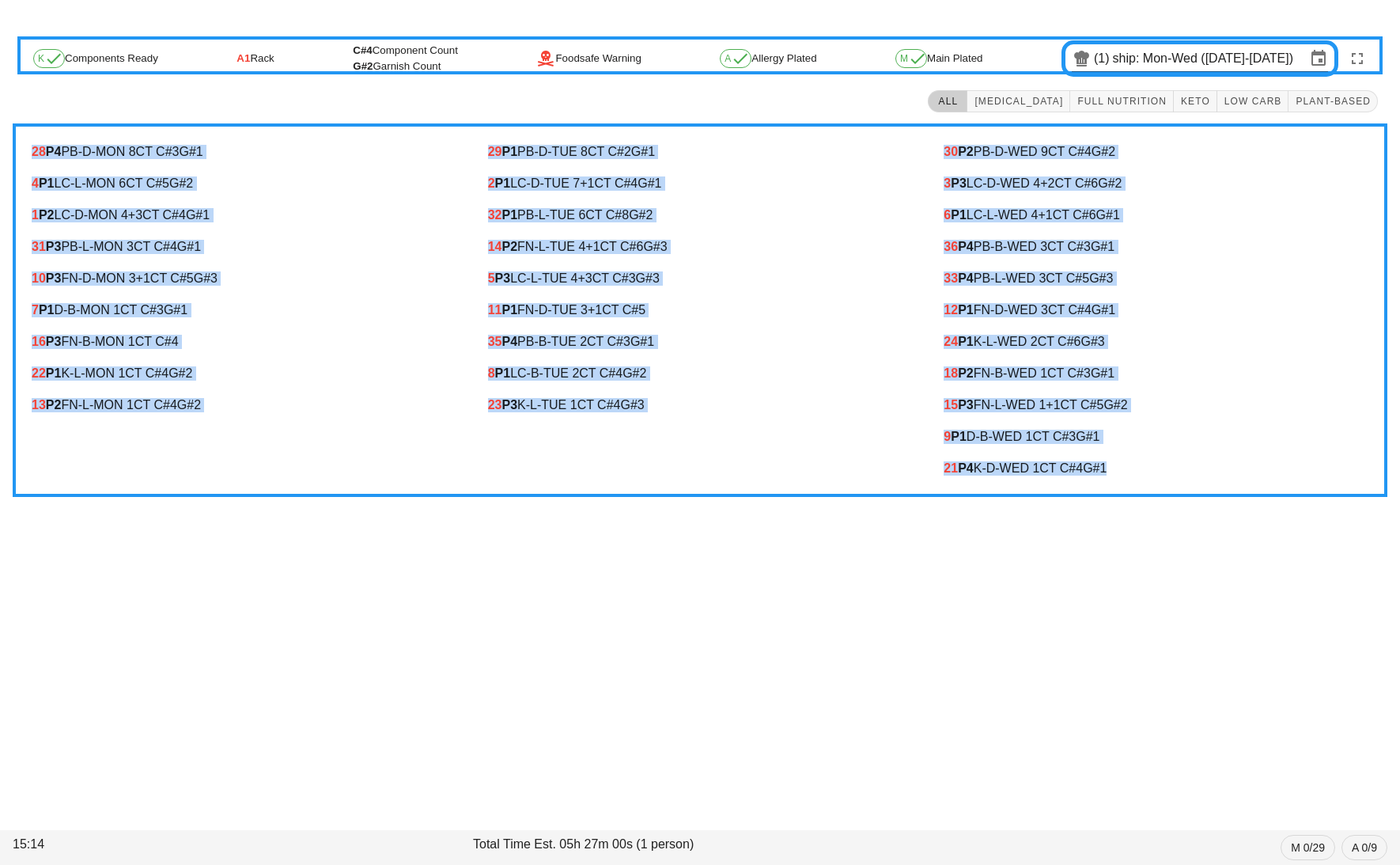
drag, startPoint x: 19, startPoint y: 141, endPoint x: 1163, endPoint y: 467, distance: 1189.5
click at [1163, 467] on div "28 P4 PB-D-MON 8 CT C#3 G#1 4 P1 LC-L-MON 6 CT C#5 G#2 1 P2 LC-D-MON 4 +3 CT C#…" at bounding box center [700, 310] width 1375 height 374
copy div "28 P4 PB-D-MON 8 CT C#3 G#1 4 P1 LC-L-MON 6 CT C#5 G#2 1 P2 LC-D-MON 4 +3 CT C#…"
